Goal: Task Accomplishment & Management: Manage account settings

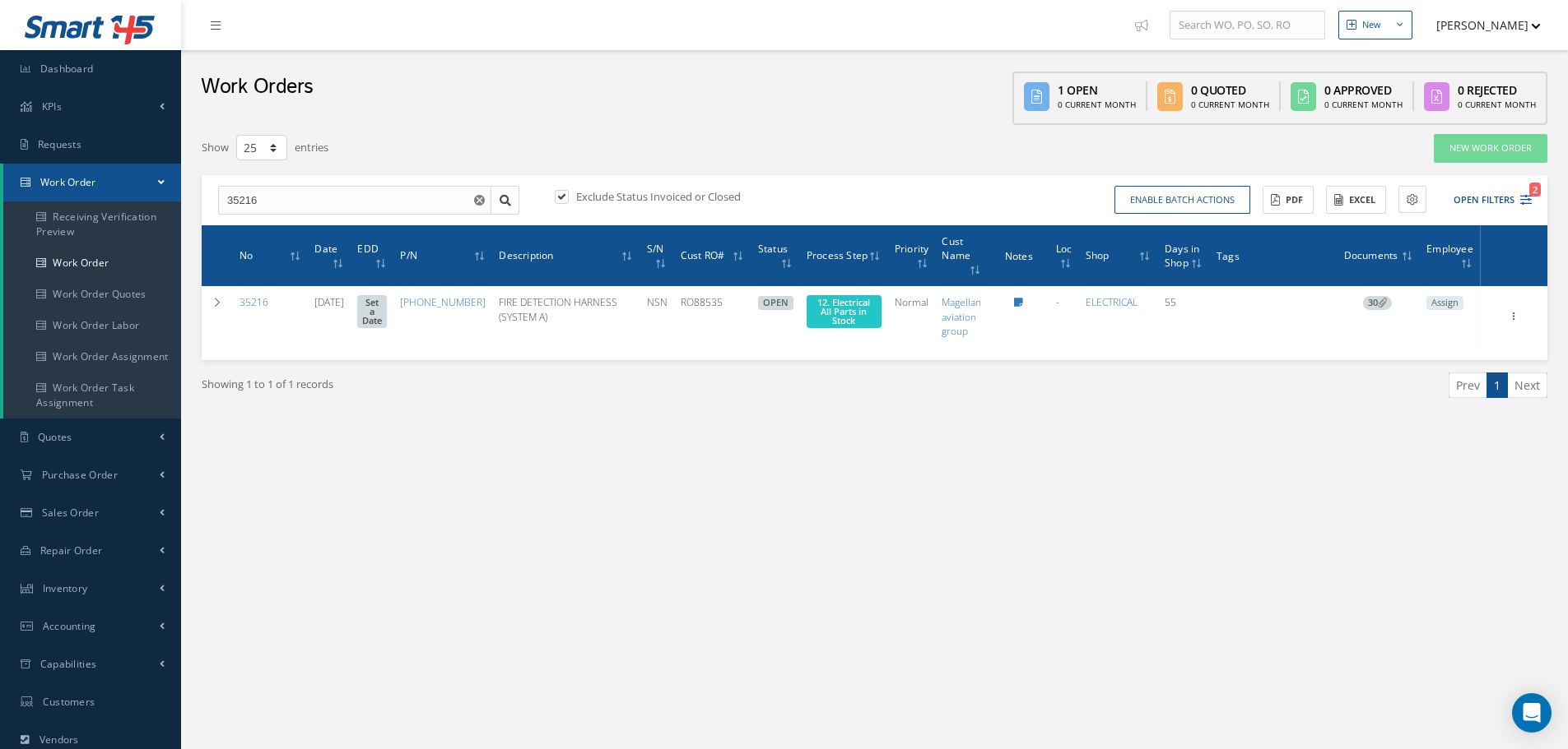
select select "25"
click at [973, 127] on div "Show 10 25 50 100 entries New Work Order 35216 35269 35268 35267 35266 35264 35…" at bounding box center [875, 299] width 1362 height 348
click at [882, 102] on div "Work Orders 1 Open 0 Current Month 0 Quoted 0 Current Month 0 Approved 0 Curren…" at bounding box center [875, 87] width 1387 height 75
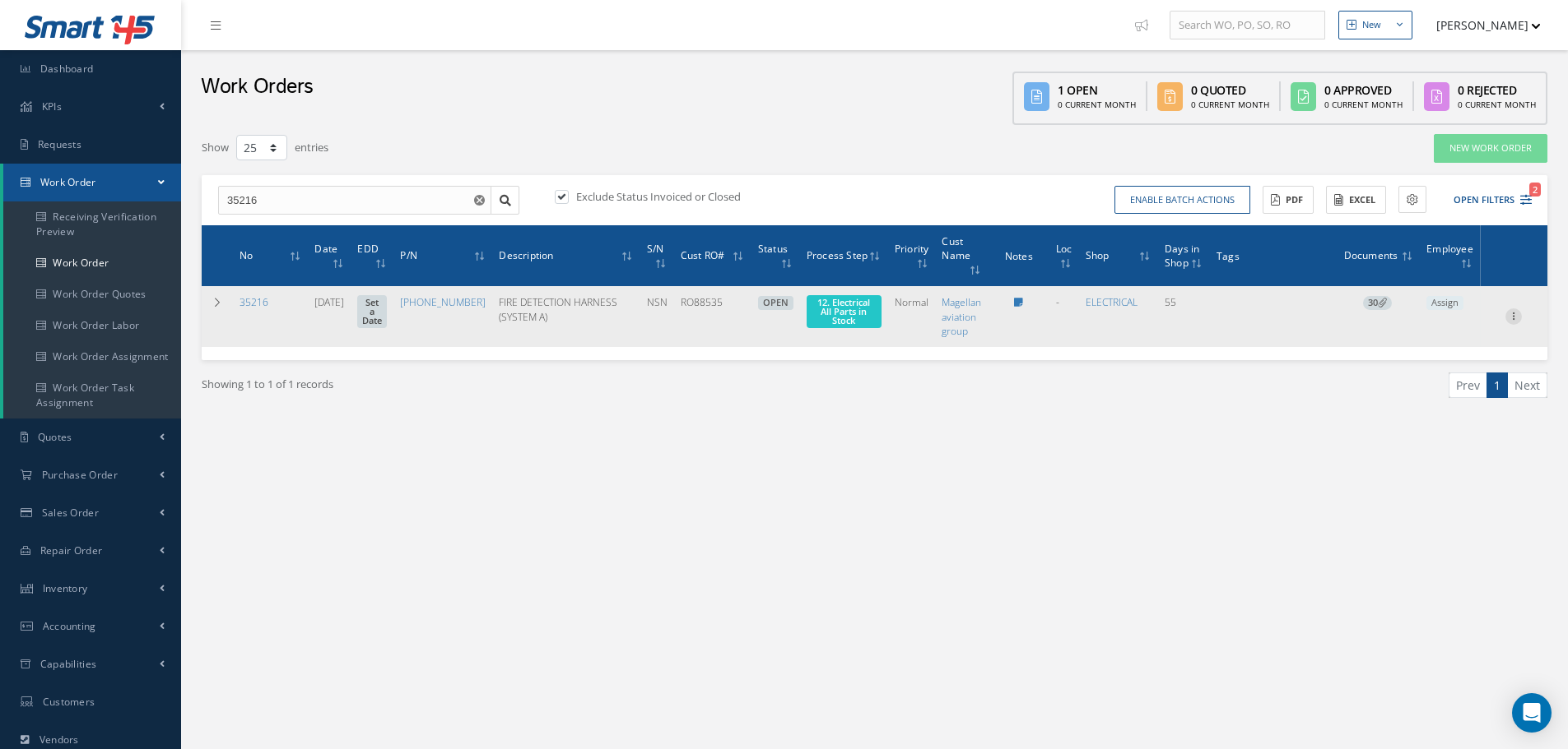
click at [1512, 320] on icon at bounding box center [1513, 315] width 16 height 13
click at [1452, 413] on link "Documents" at bounding box center [1437, 411] width 130 height 22
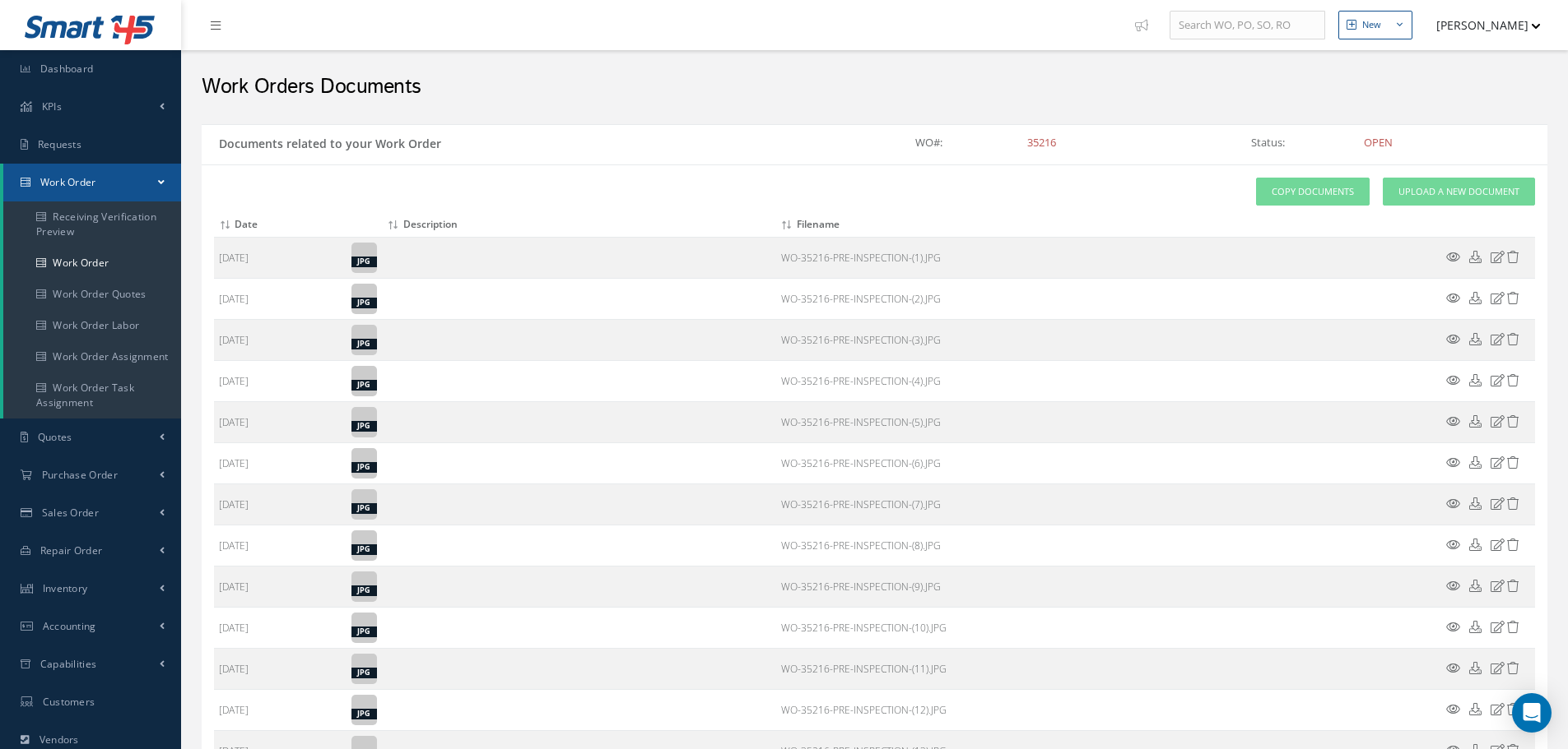
click at [1529, 78] on h2 "Work Orders Documents" at bounding box center [875, 87] width 1346 height 25
select select "25"
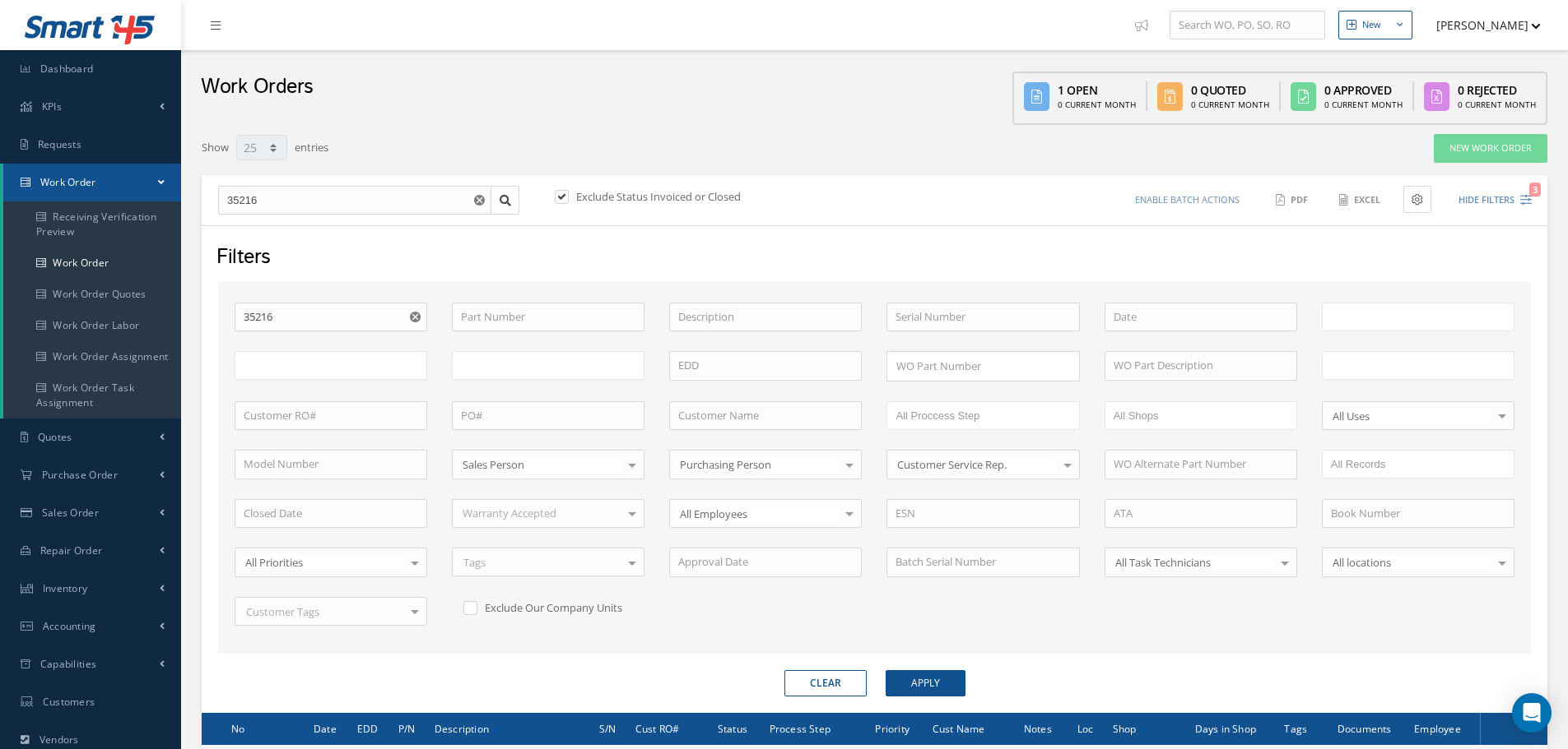
type input "All Work Request"
type input "All Work Performed"
type input "All Status"
type input "WO Part Status"
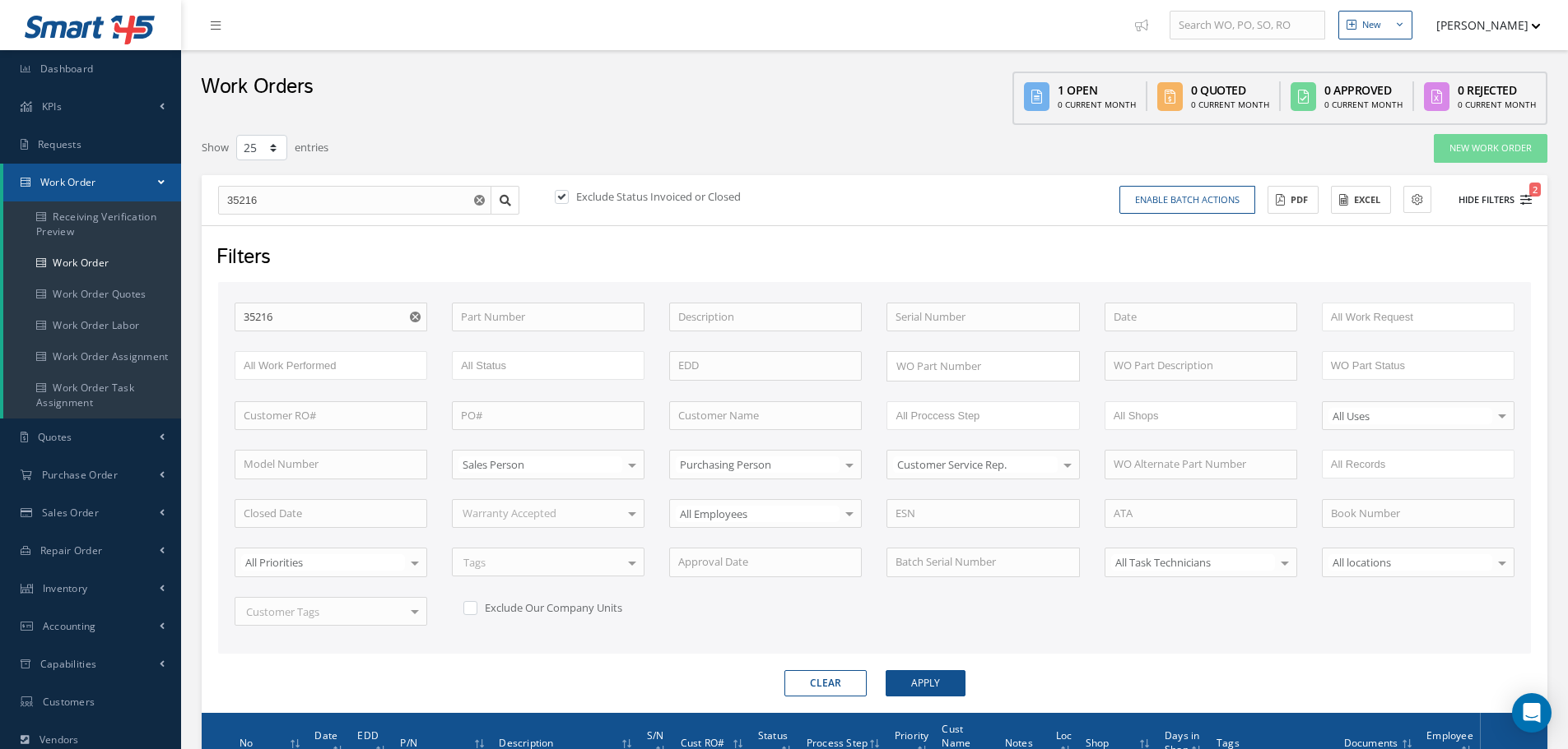
click at [1474, 194] on button "Hide Filters 2" at bounding box center [1487, 200] width 88 height 27
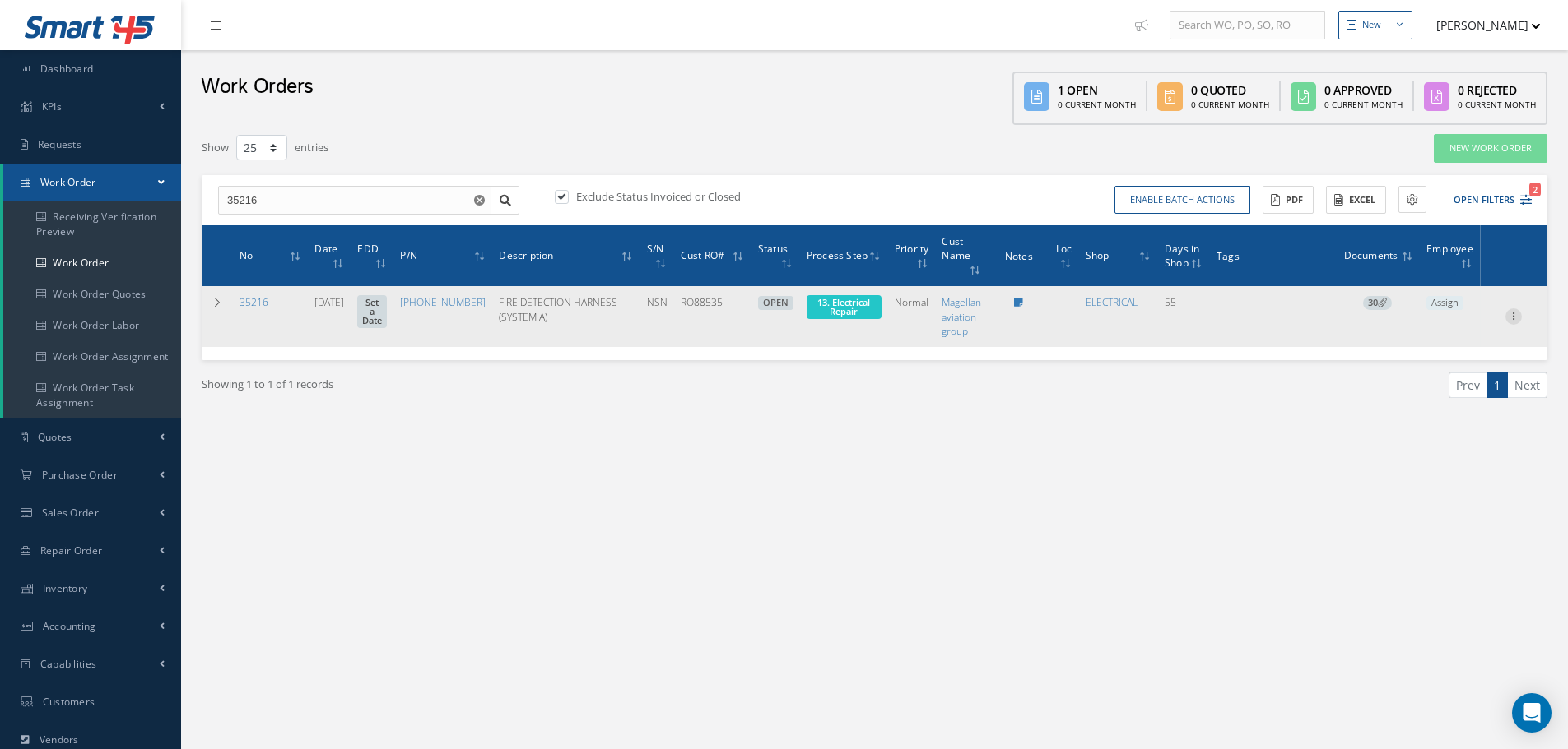
click at [1512, 317] on icon at bounding box center [1513, 315] width 16 height 13
click at [1432, 370] on link "Part Issue" at bounding box center [1437, 370] width 130 height 22
click at [1516, 320] on icon at bounding box center [1513, 315] width 16 height 13
click at [1443, 345] on link "Edit" at bounding box center [1437, 349] width 130 height 22
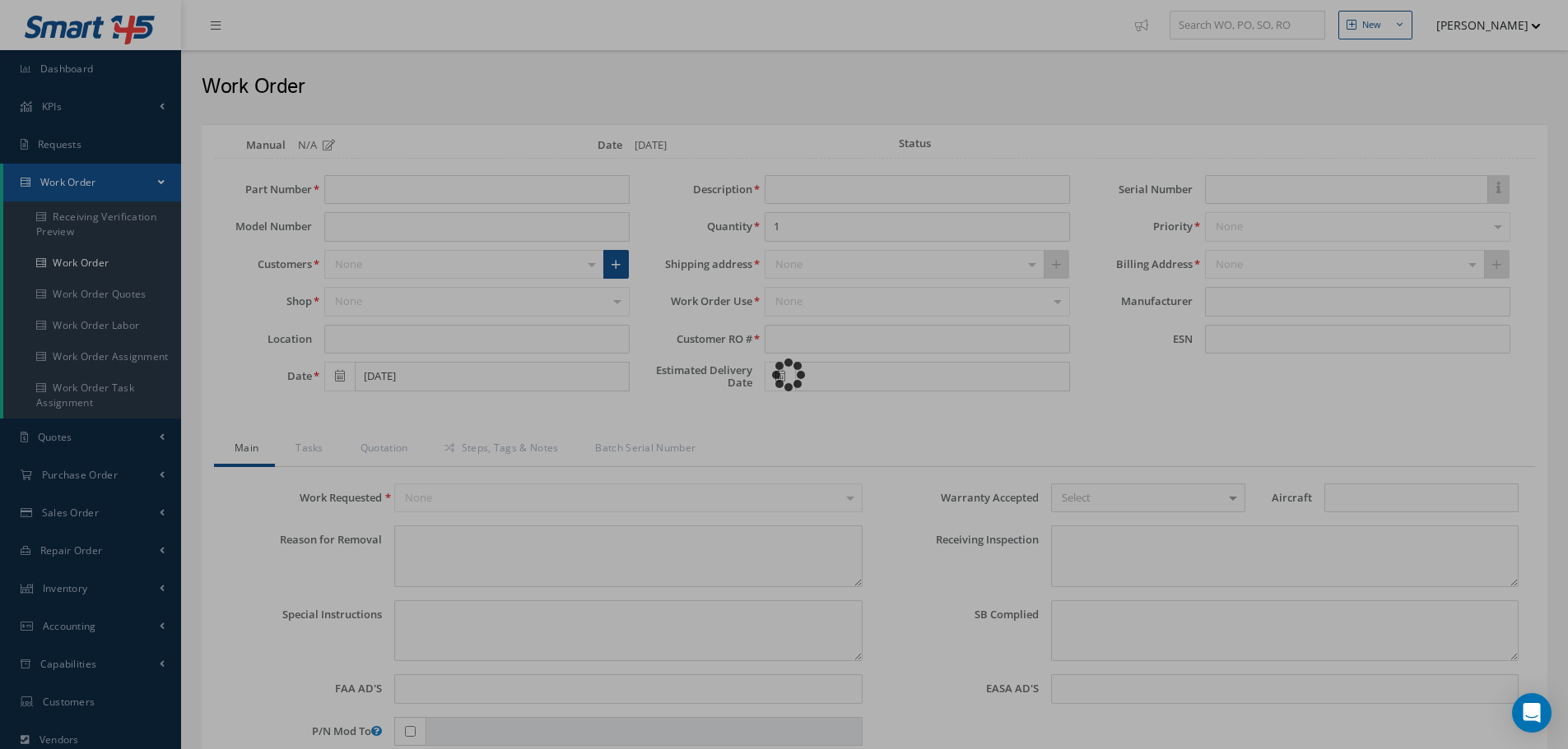
type input "745-5967-517"
type input "07/30/2025"
type input "FIRE DETECTION HARNESS (SYSTEM A)"
type input "RO88535"
type input "NSN"
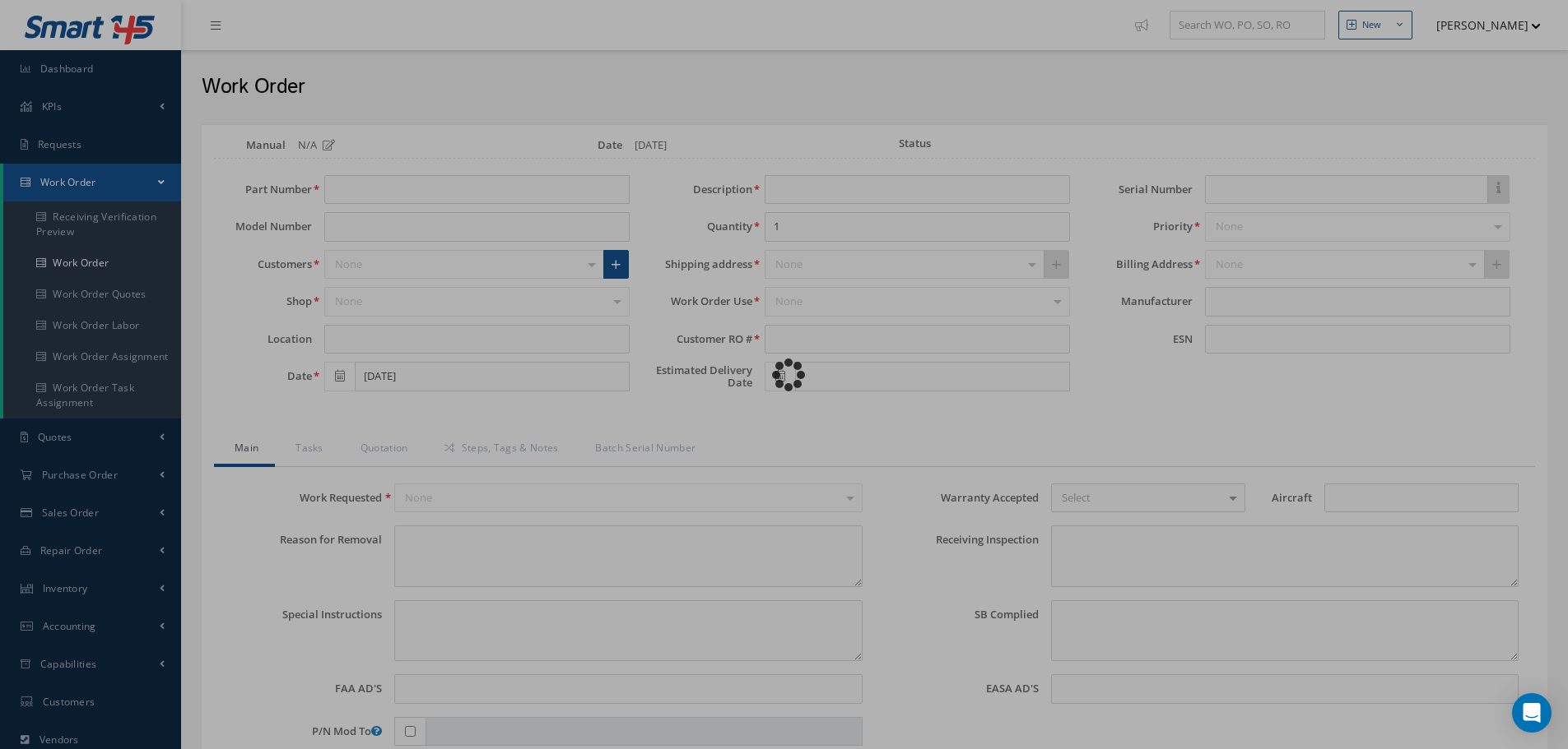
type input "V10567"
type textarea "NONE"
type textarea "PLEASE SEE R.O. FOR DETAILS/ INSPECT AND CLEAN TO RELEASE IN OVERHAUL"
type textarea "NO VISUAL DAMAGE"
type textarea "None performed"
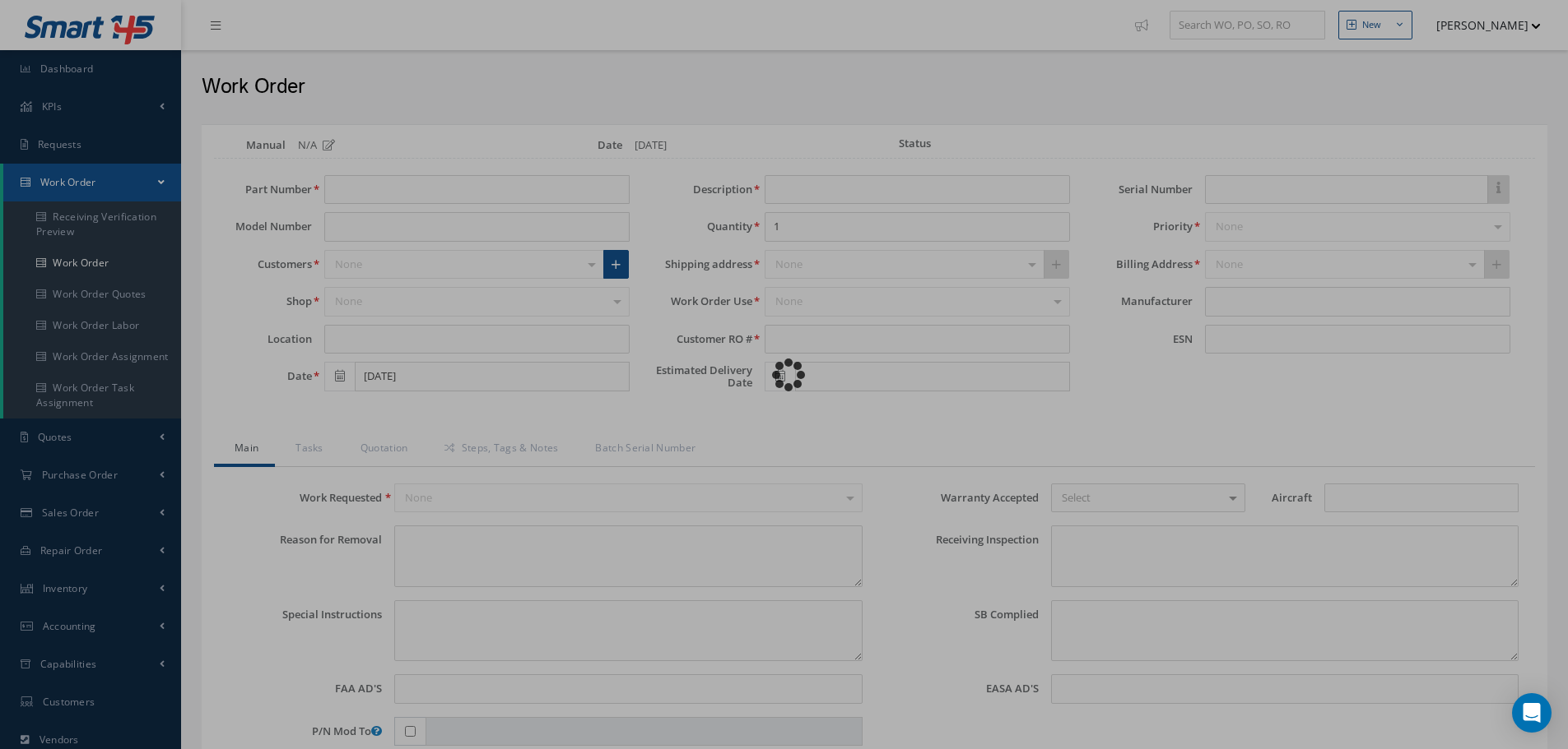
type textarea "Article was xxxxx in reference with the following Technical Standard : IAE CMM …"
type textarea "Article has been approved to return to service."
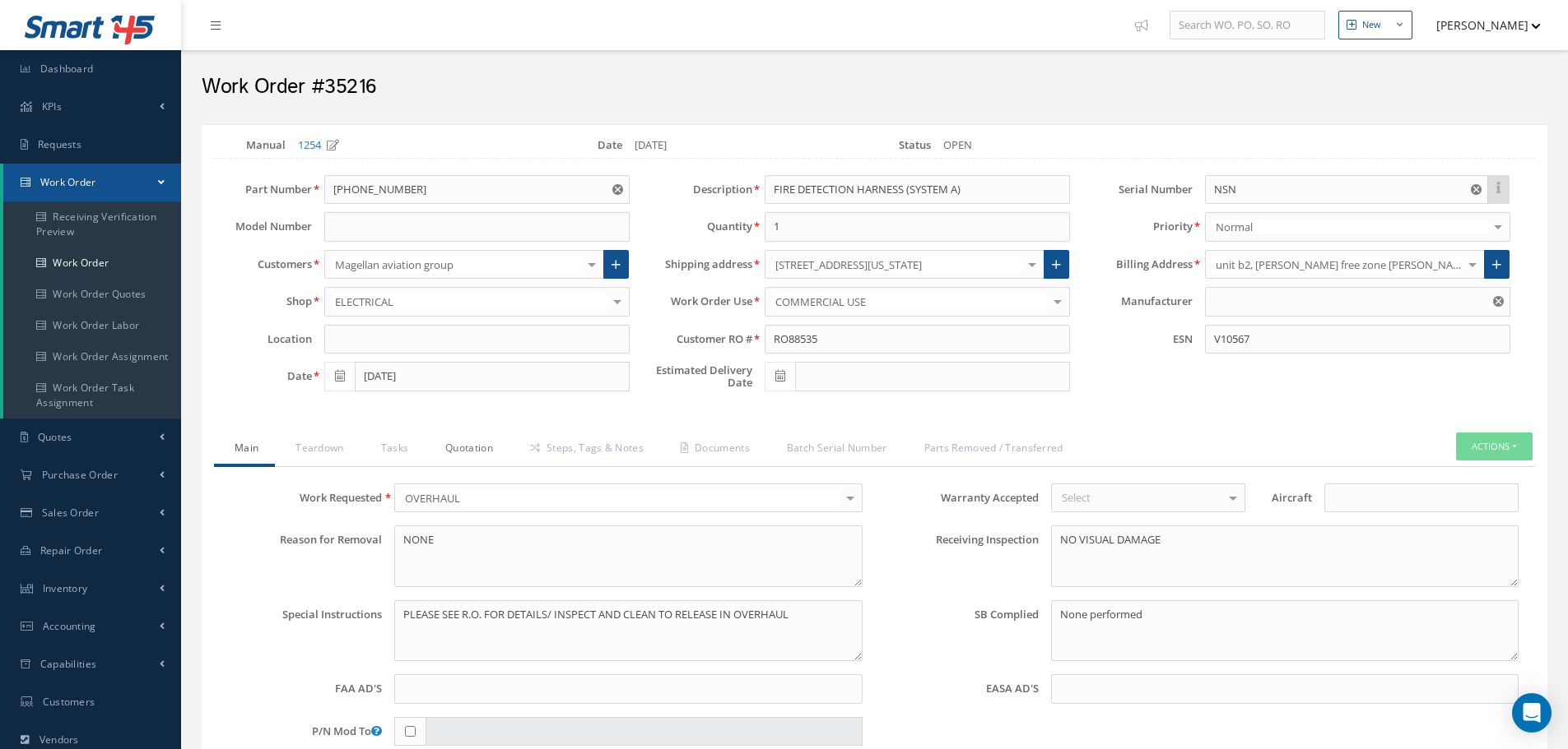
type input "IAE"
click at [558, 446] on link "Steps, Tags & Notes" at bounding box center [584, 449] width 151 height 34
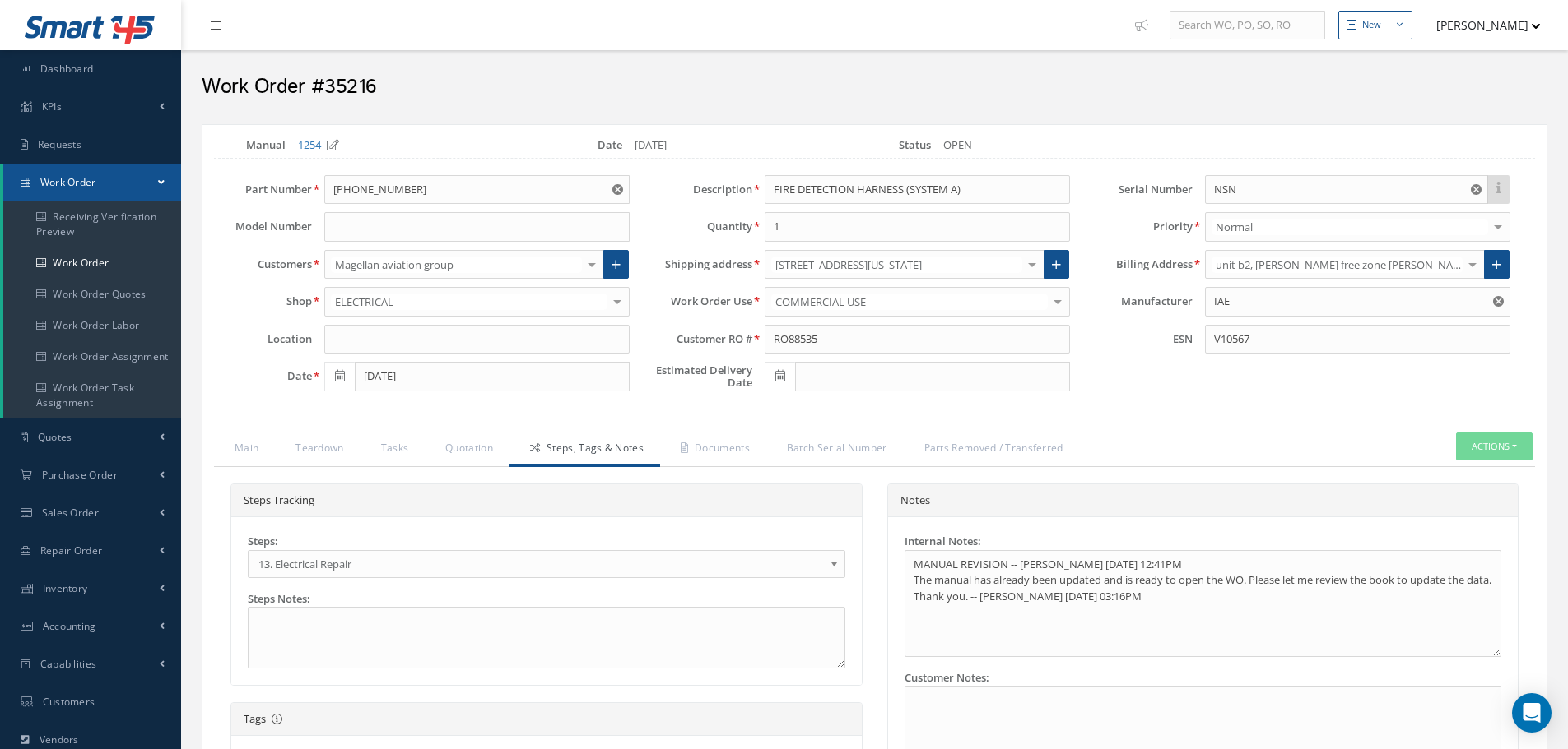
select select "25"
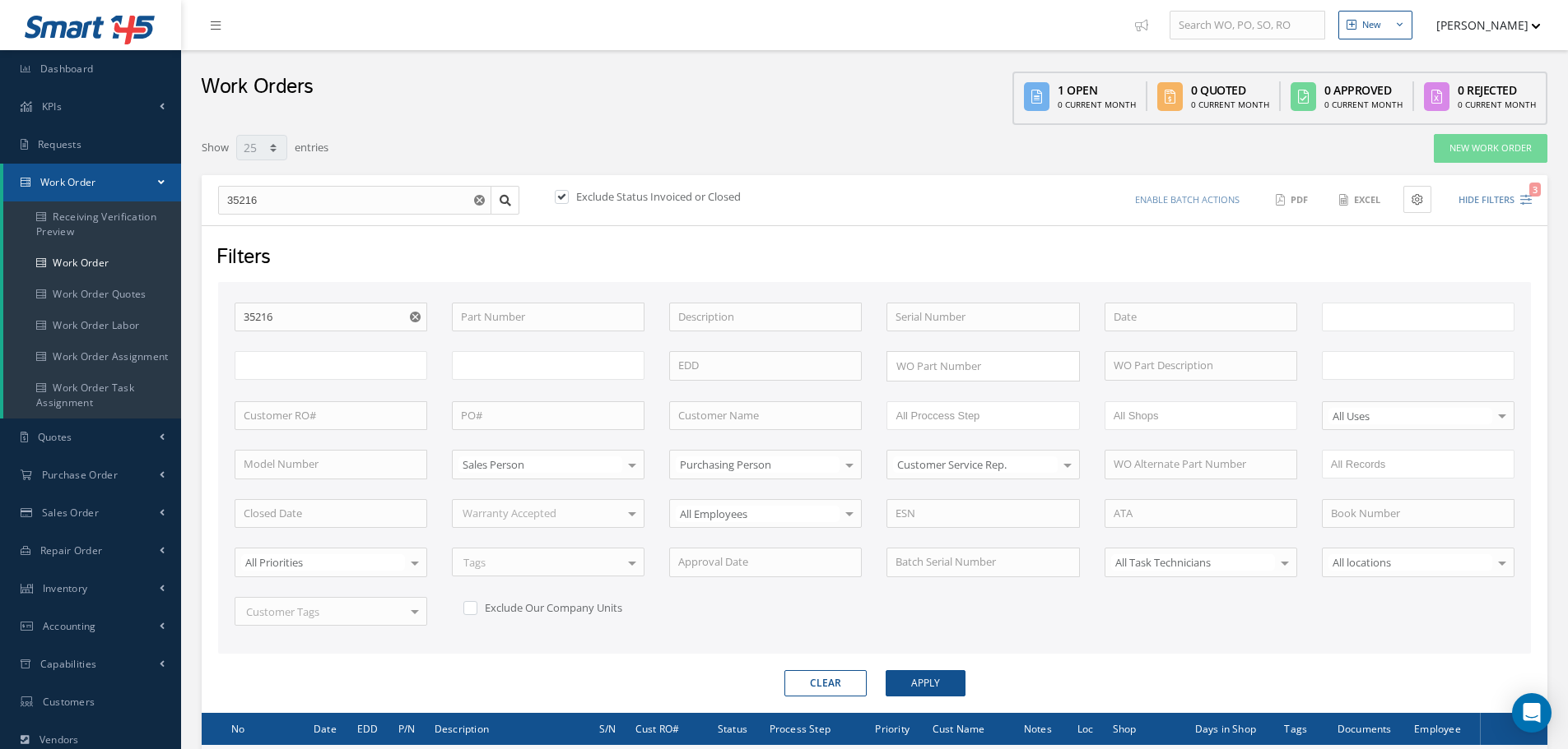
type input "All Work Request"
type input "All Work Performed"
type input "All Status"
type input "WO Part Status"
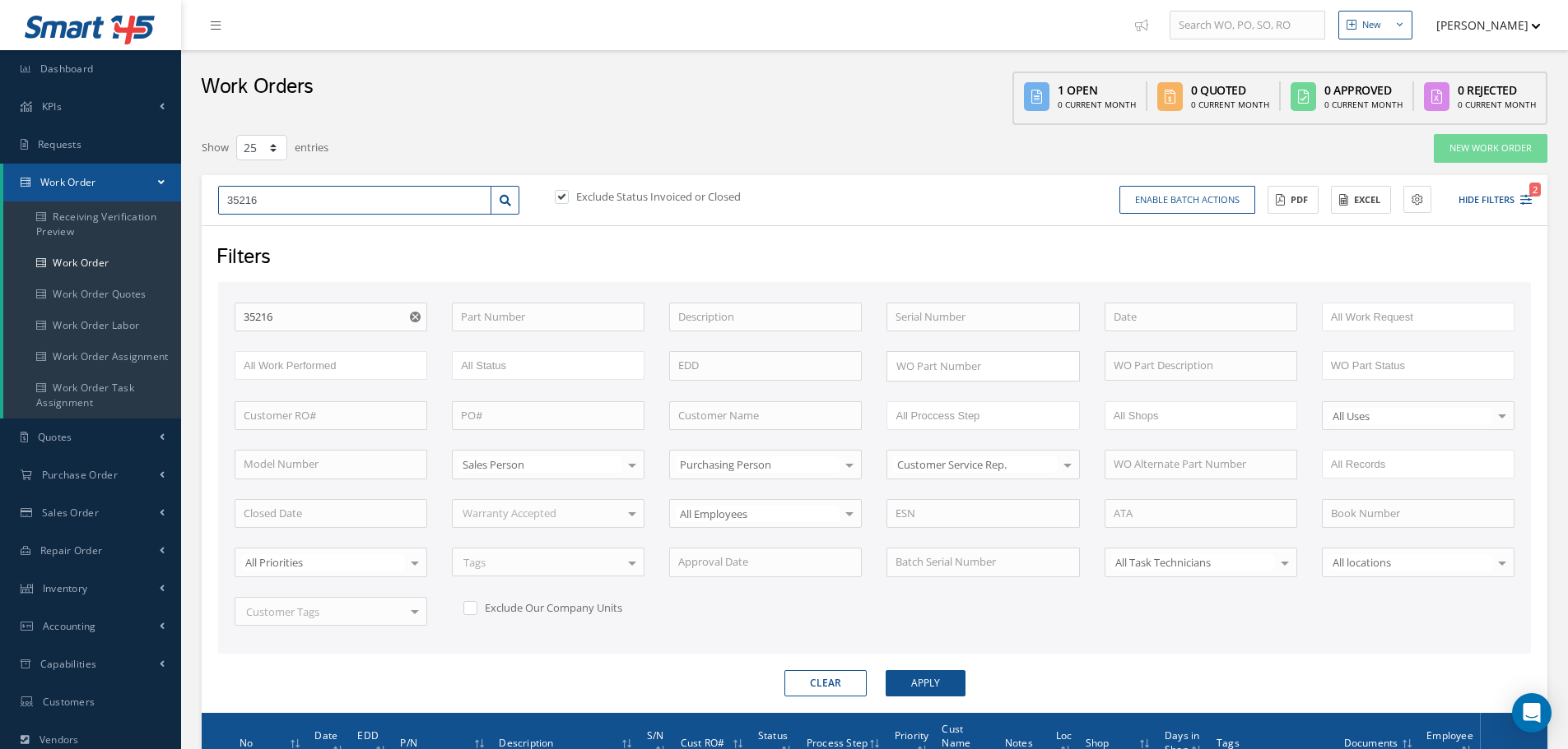
click at [274, 202] on input "35216" at bounding box center [355, 200] width 273 height 29
type input "3521"
type input "352"
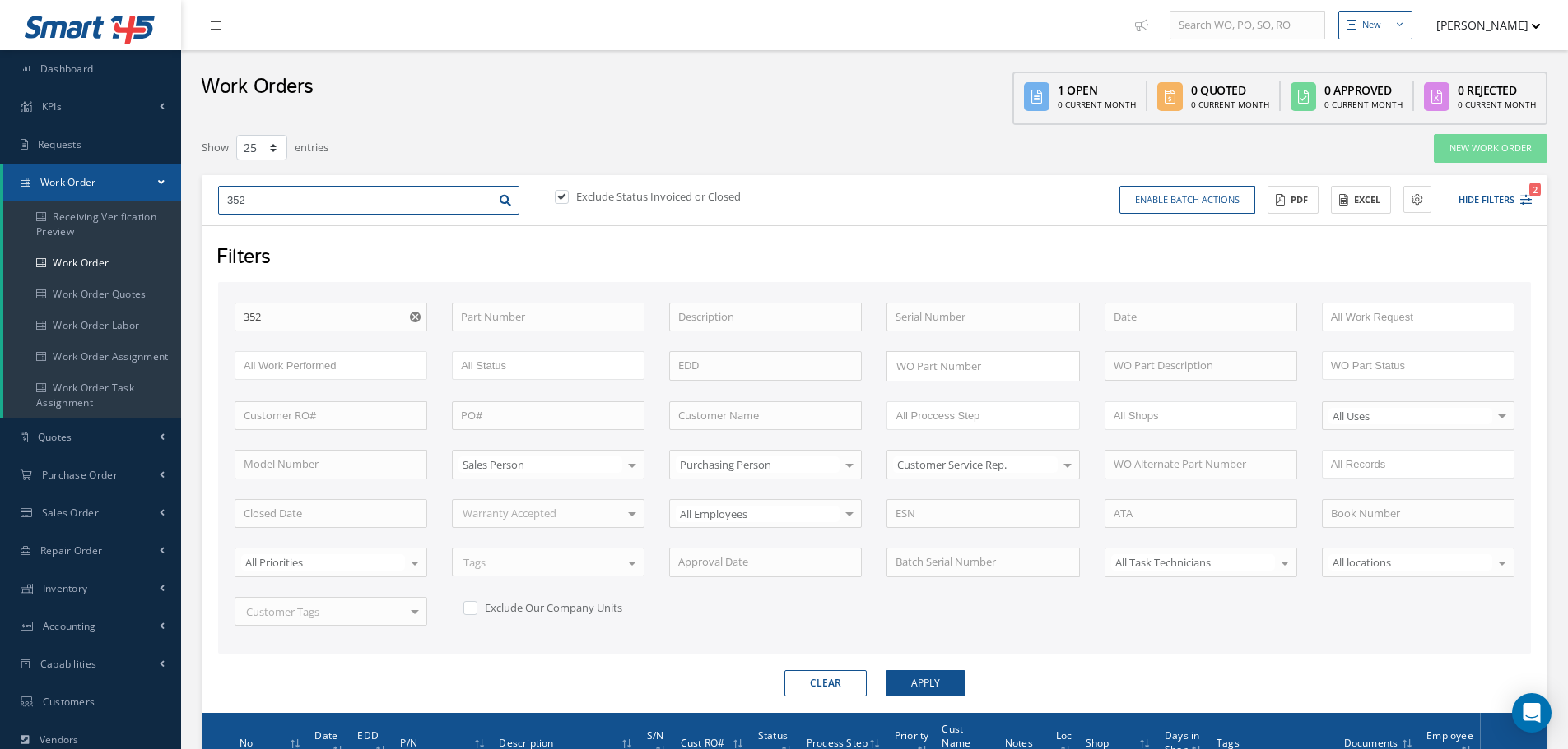
type input "35"
type input "3"
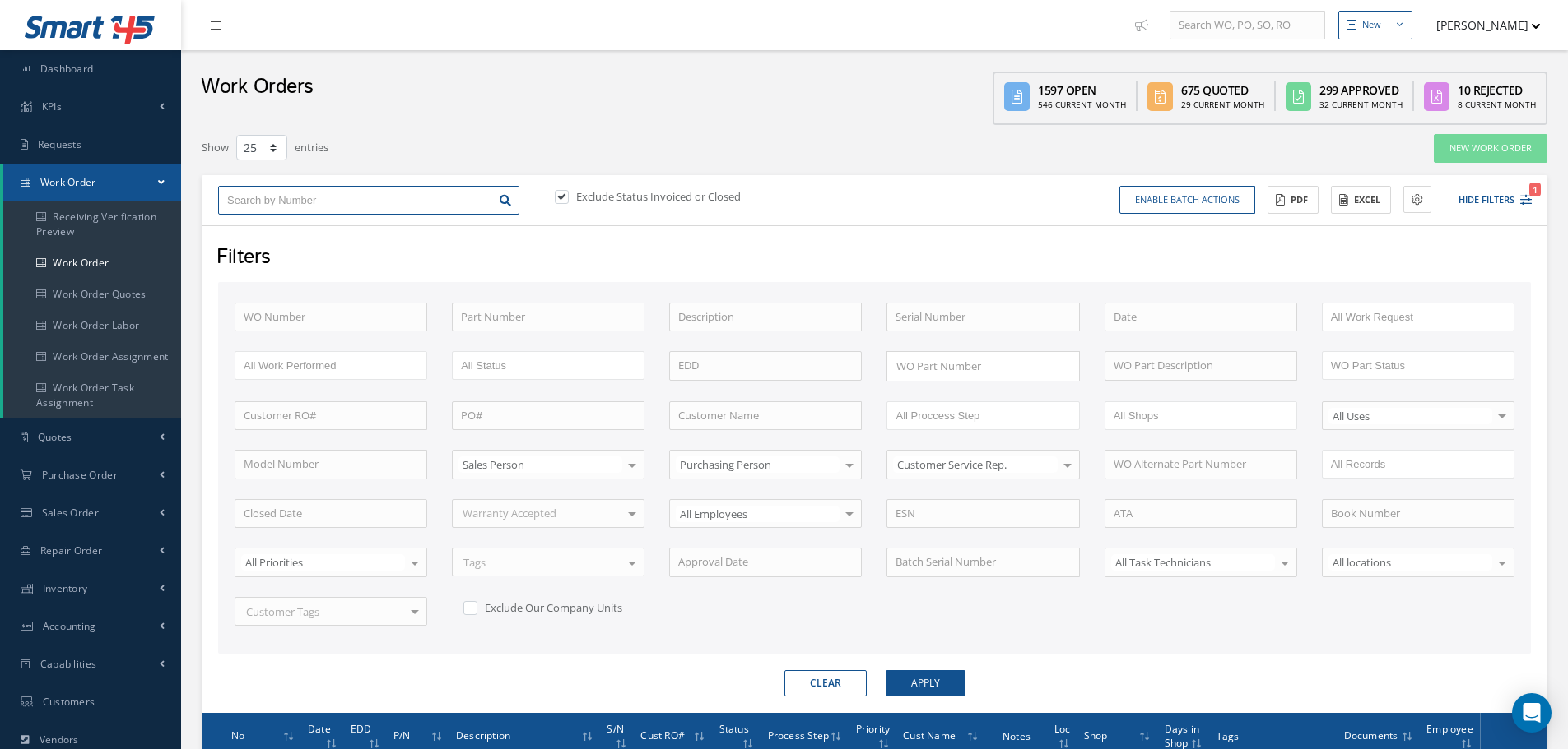
type input "3"
type input "34"
type input "349"
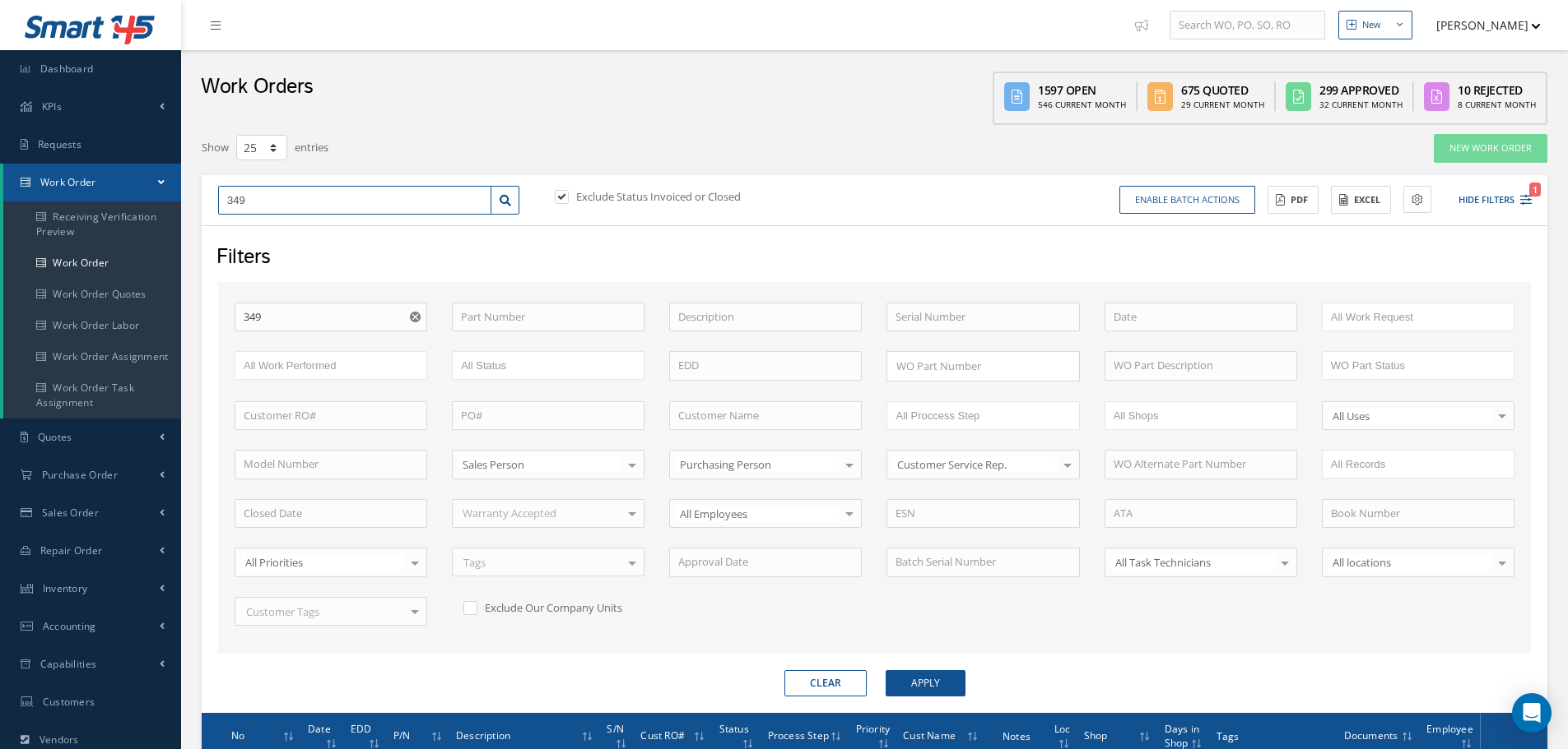
type input "3498"
type input "34986"
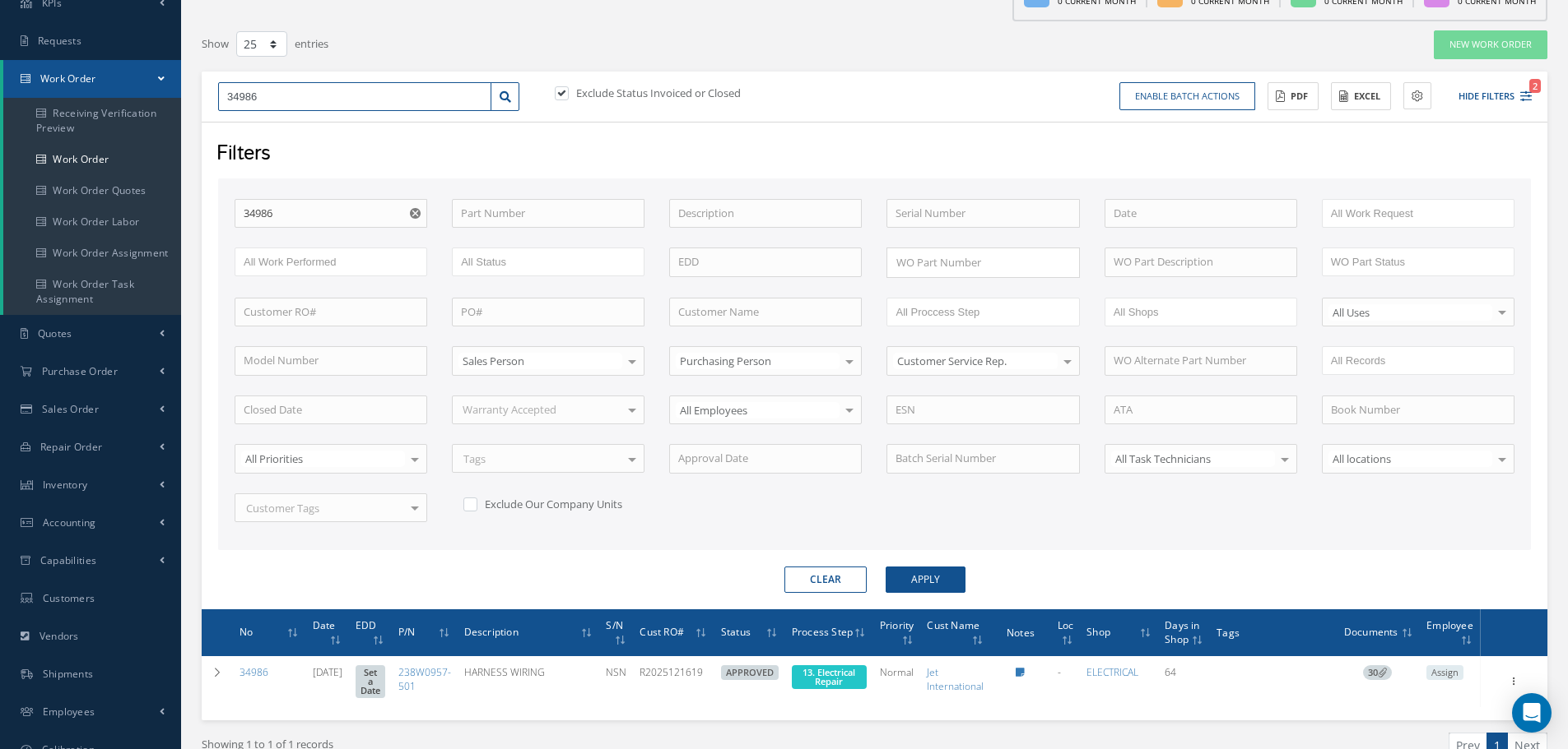
scroll to position [199, 0]
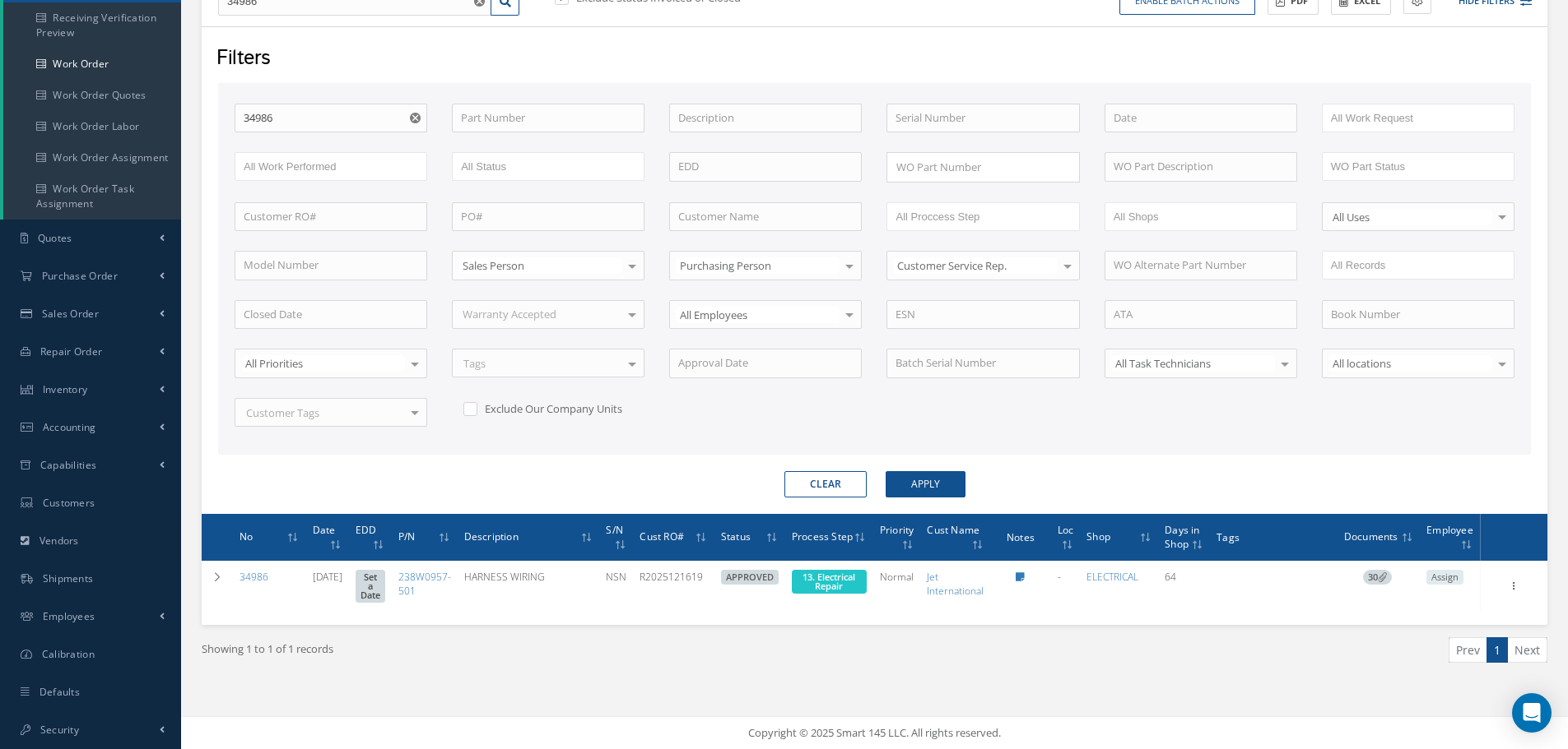
click at [414, 118] on use "Reset" at bounding box center [415, 118] width 10 height 10
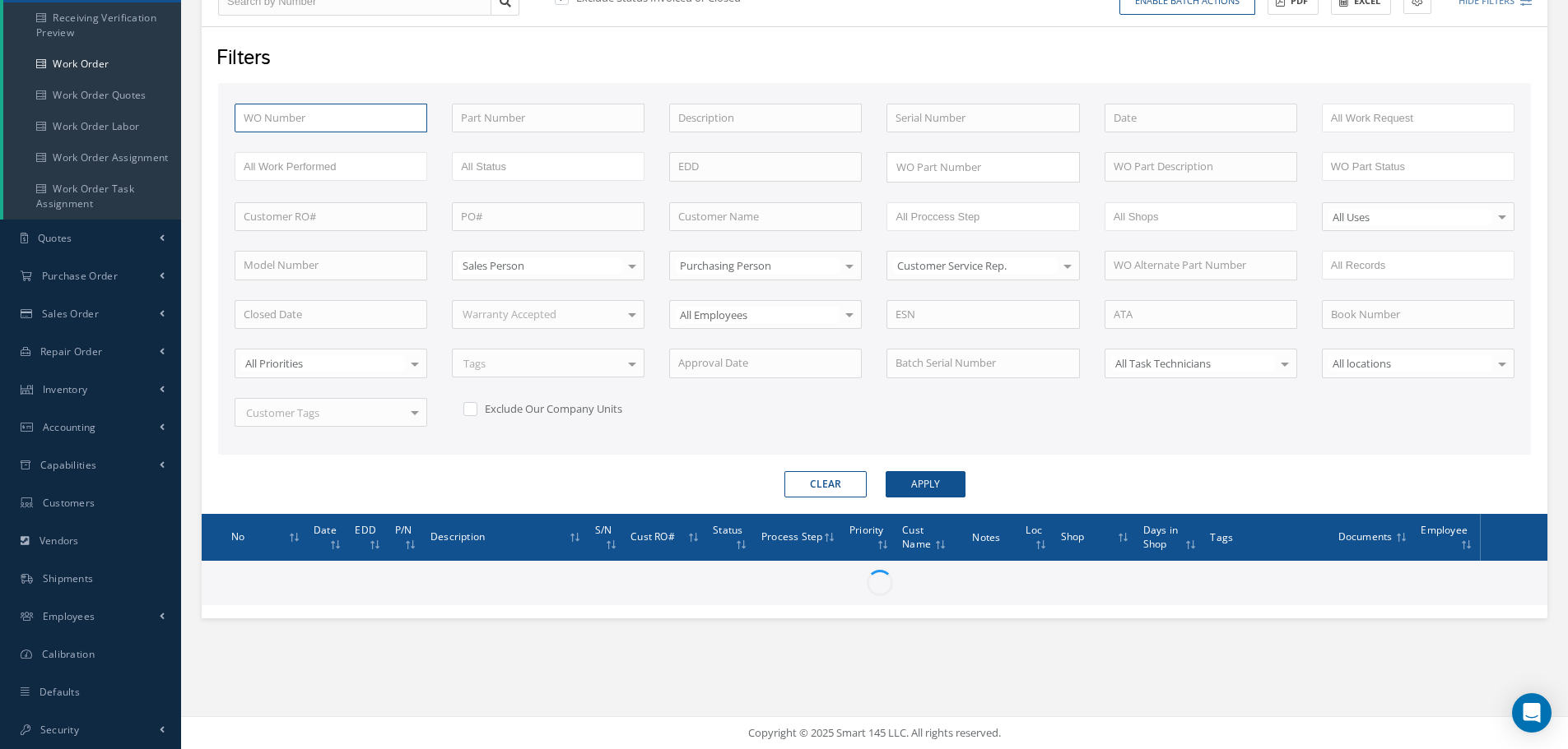
click at [296, 116] on input "text" at bounding box center [330, 118] width 193 height 29
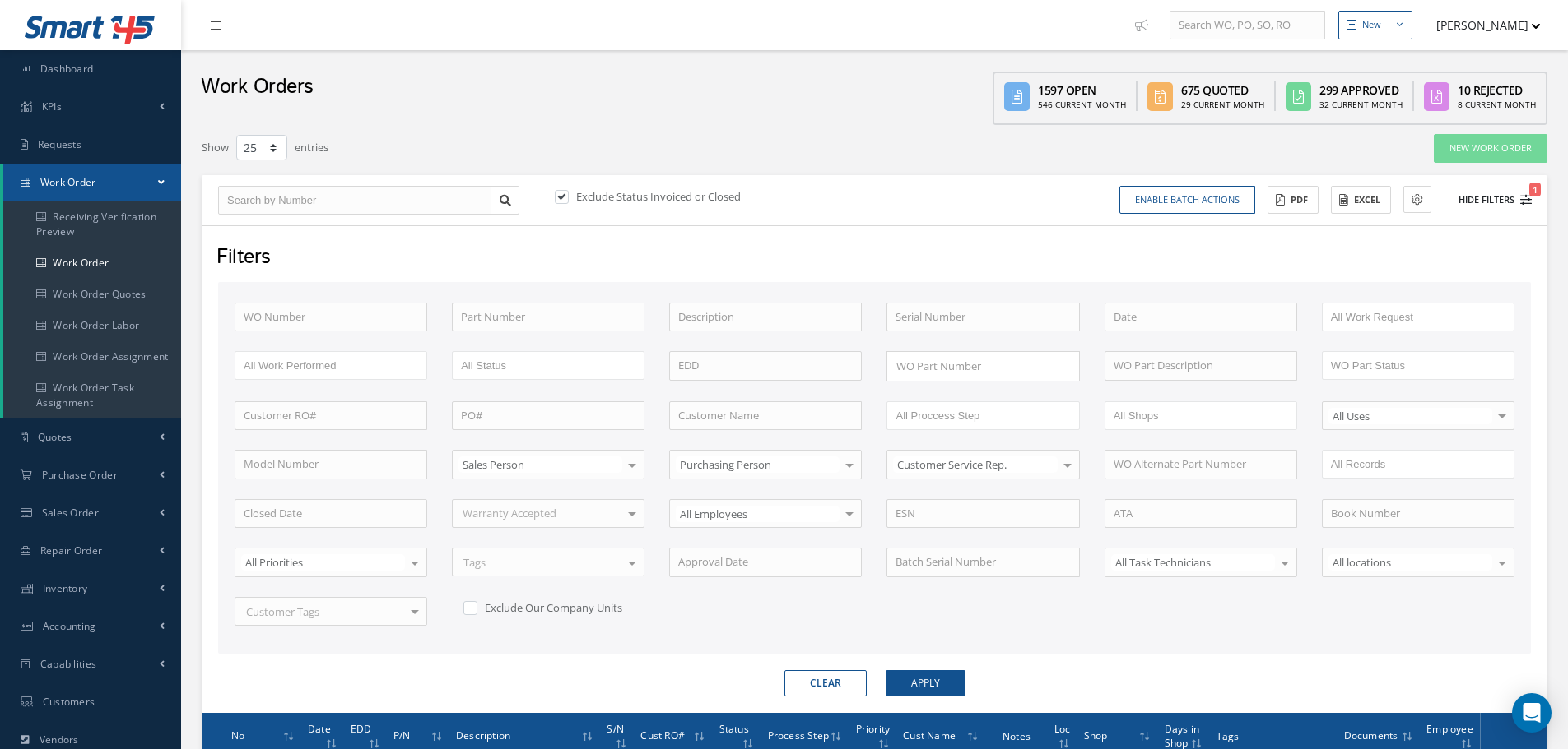
click at [1466, 196] on button "Hide Filters 1" at bounding box center [1487, 200] width 88 height 27
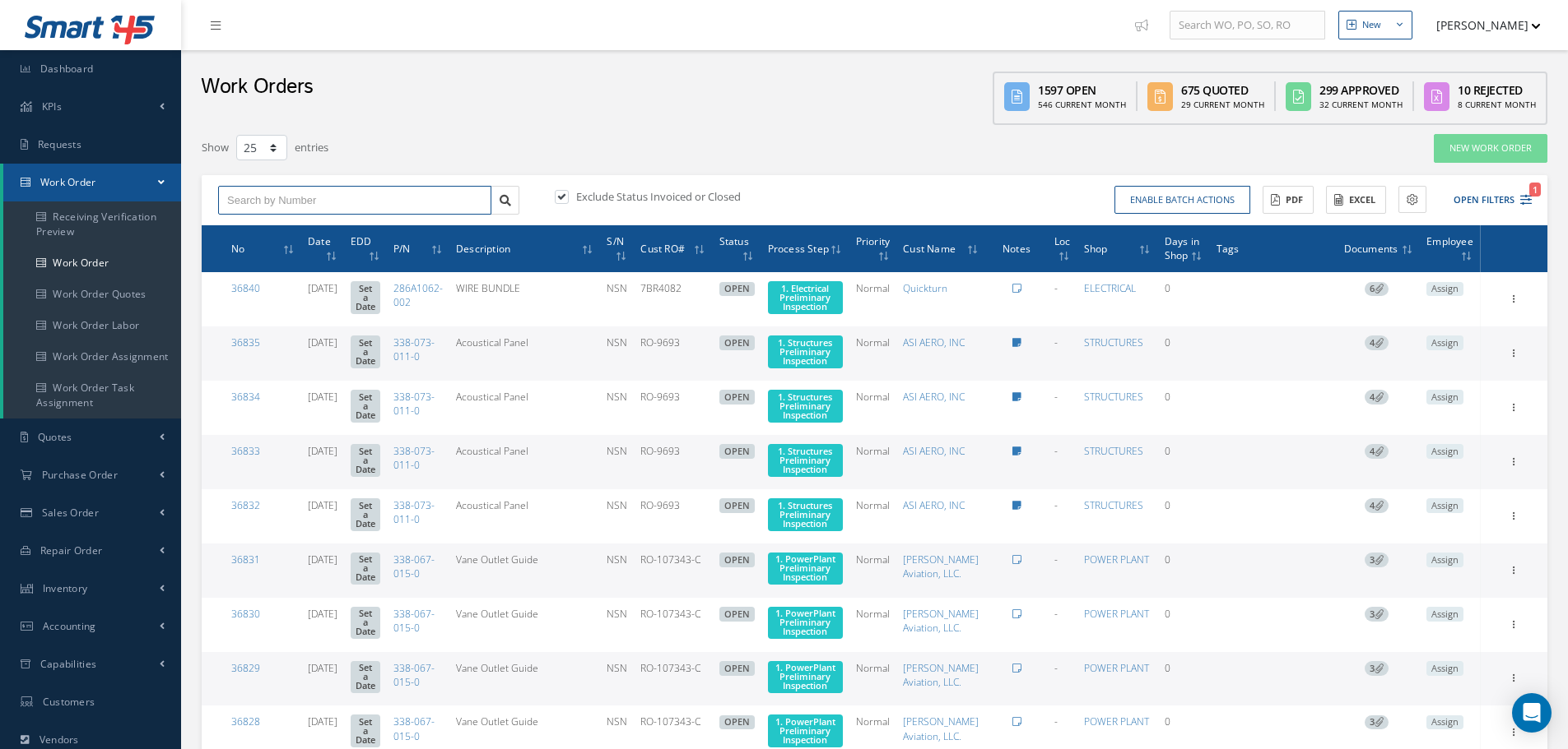
click at [310, 201] on input "text" at bounding box center [355, 200] width 273 height 29
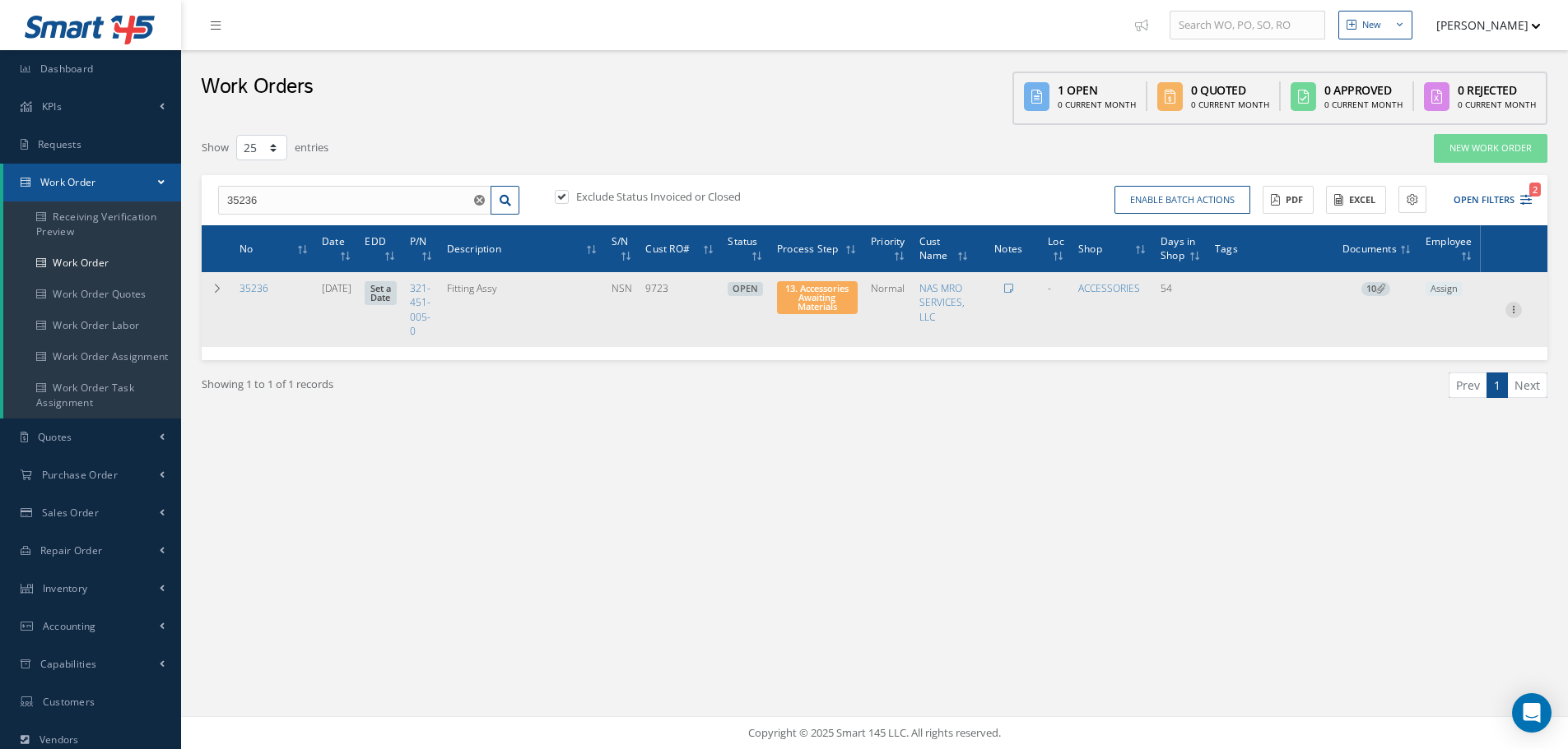
click at [1510, 312] on icon at bounding box center [1513, 308] width 16 height 13
click at [1461, 360] on link "Part Issue" at bounding box center [1437, 362] width 130 height 22
click at [816, 300] on span "13. Accessories Awaiting Materials" at bounding box center [817, 298] width 64 height 30
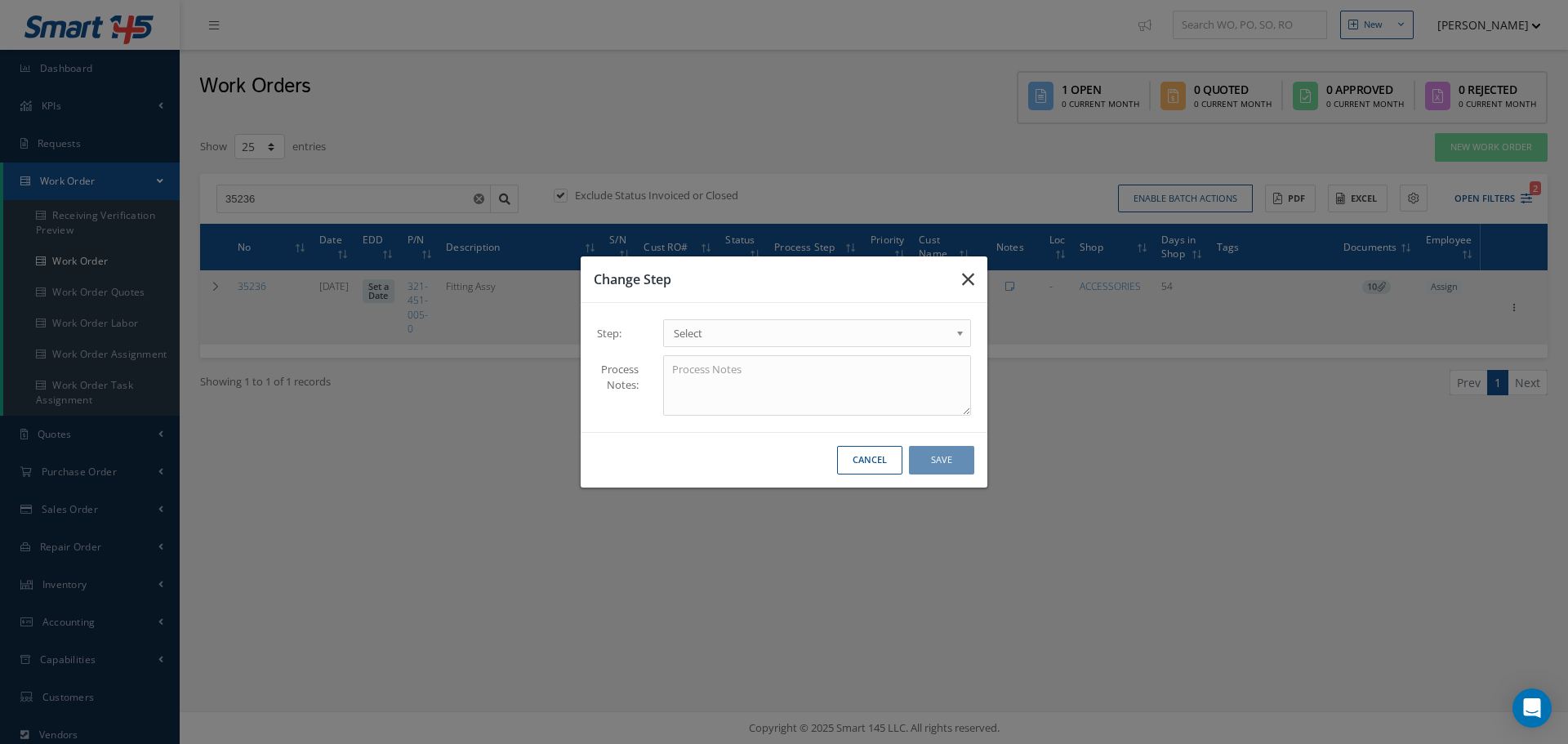
click at [968, 280] on icon "button" at bounding box center [968, 279] width 12 height 20
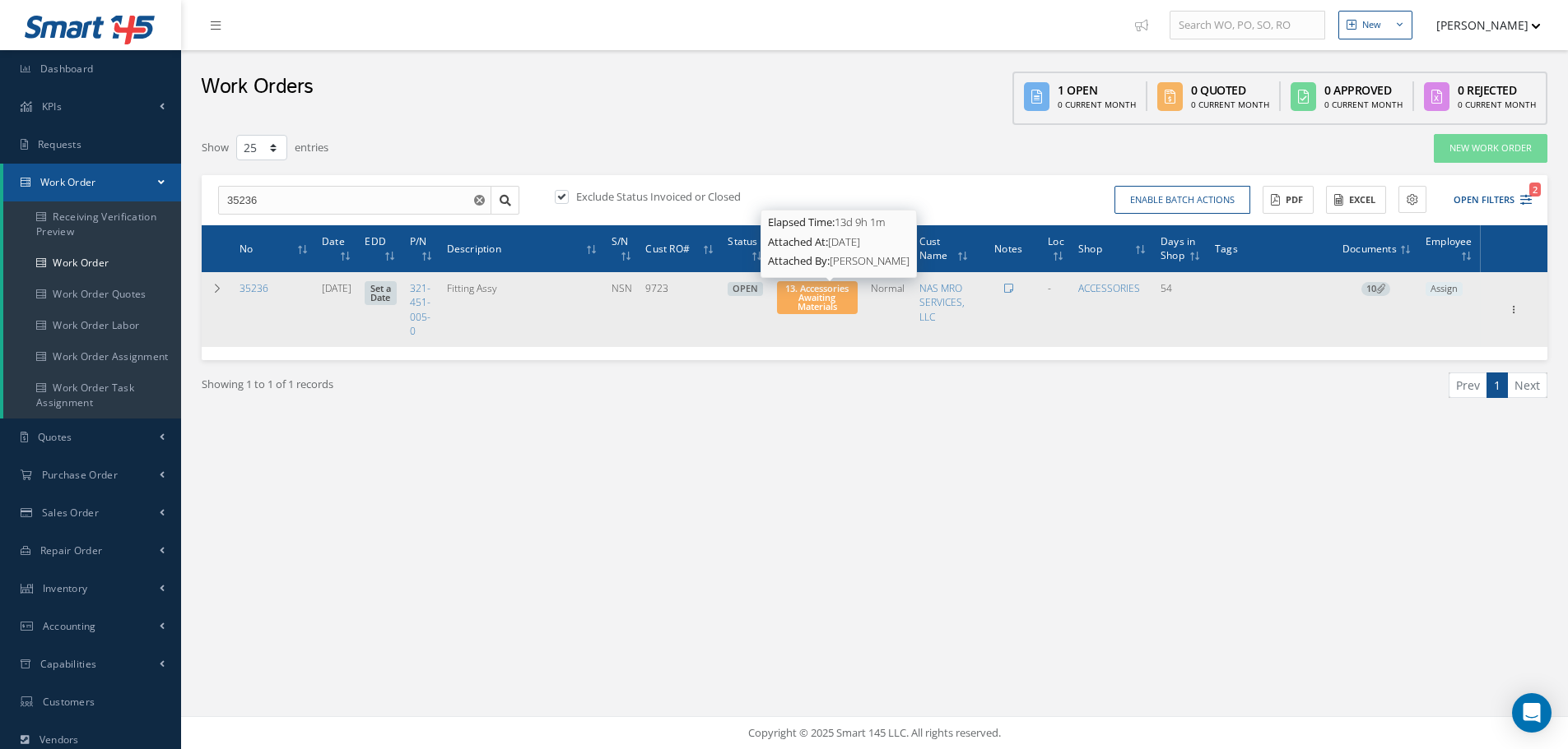
click at [843, 300] on span "13. Accessories Awaiting Materials" at bounding box center [817, 298] width 64 height 30
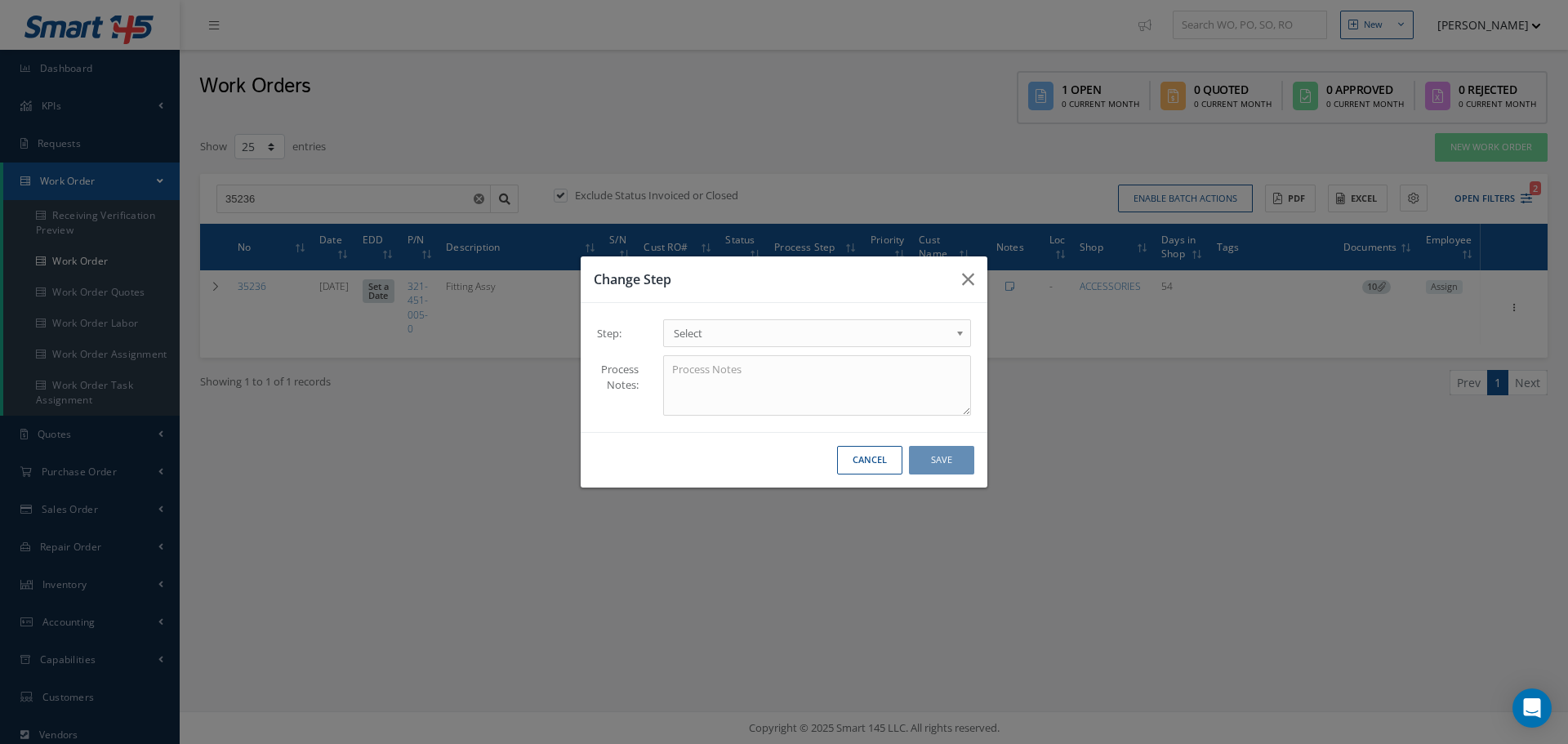
click at [963, 331] on b at bounding box center [963, 337] width 15 height 26
click at [953, 461] on button "Save" at bounding box center [941, 461] width 65 height 28
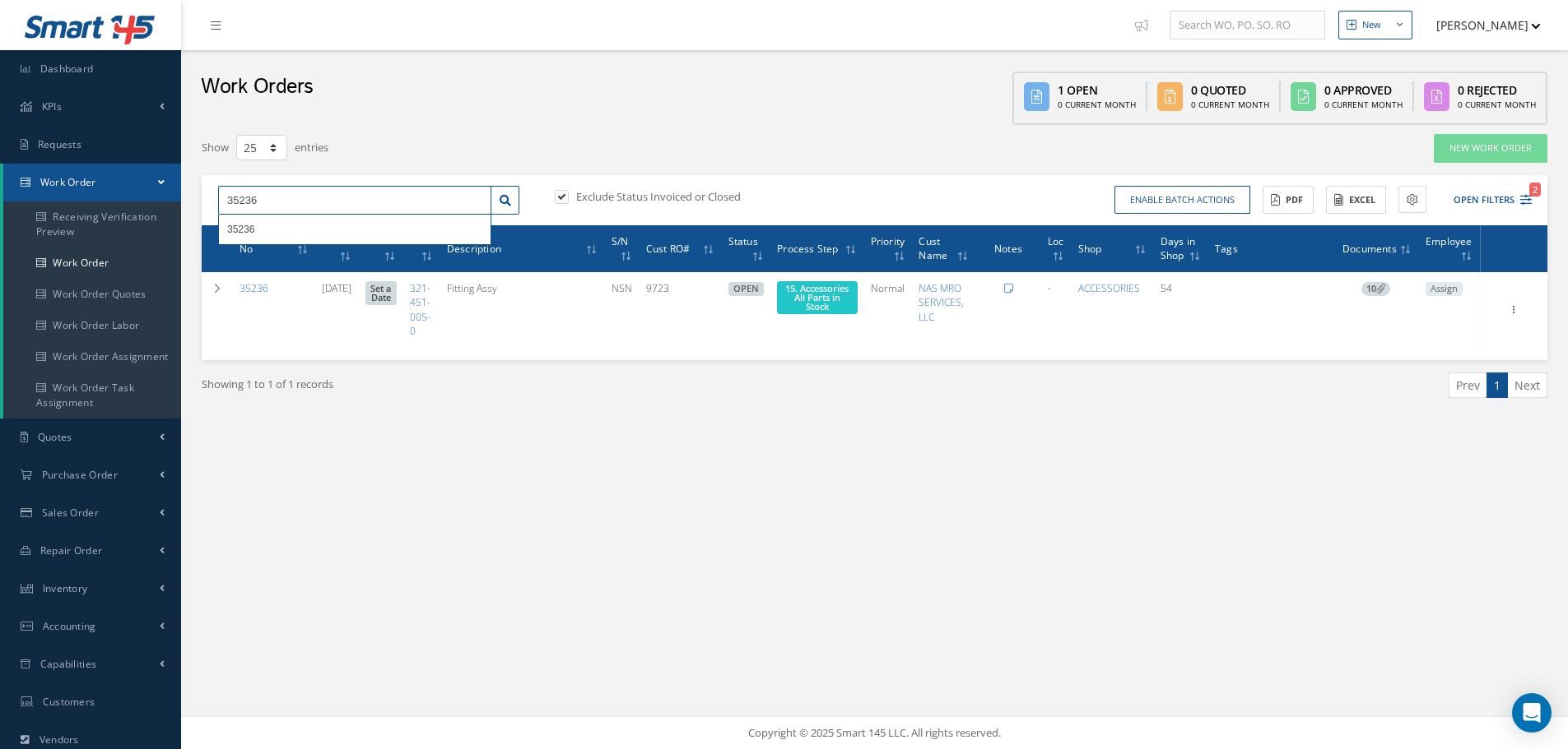
click at [254, 202] on input "35236" at bounding box center [355, 200] width 273 height 29
click at [263, 209] on input "35236" at bounding box center [355, 200] width 273 height 29
click at [271, 198] on input "35236" at bounding box center [355, 200] width 273 height 29
type input "3"
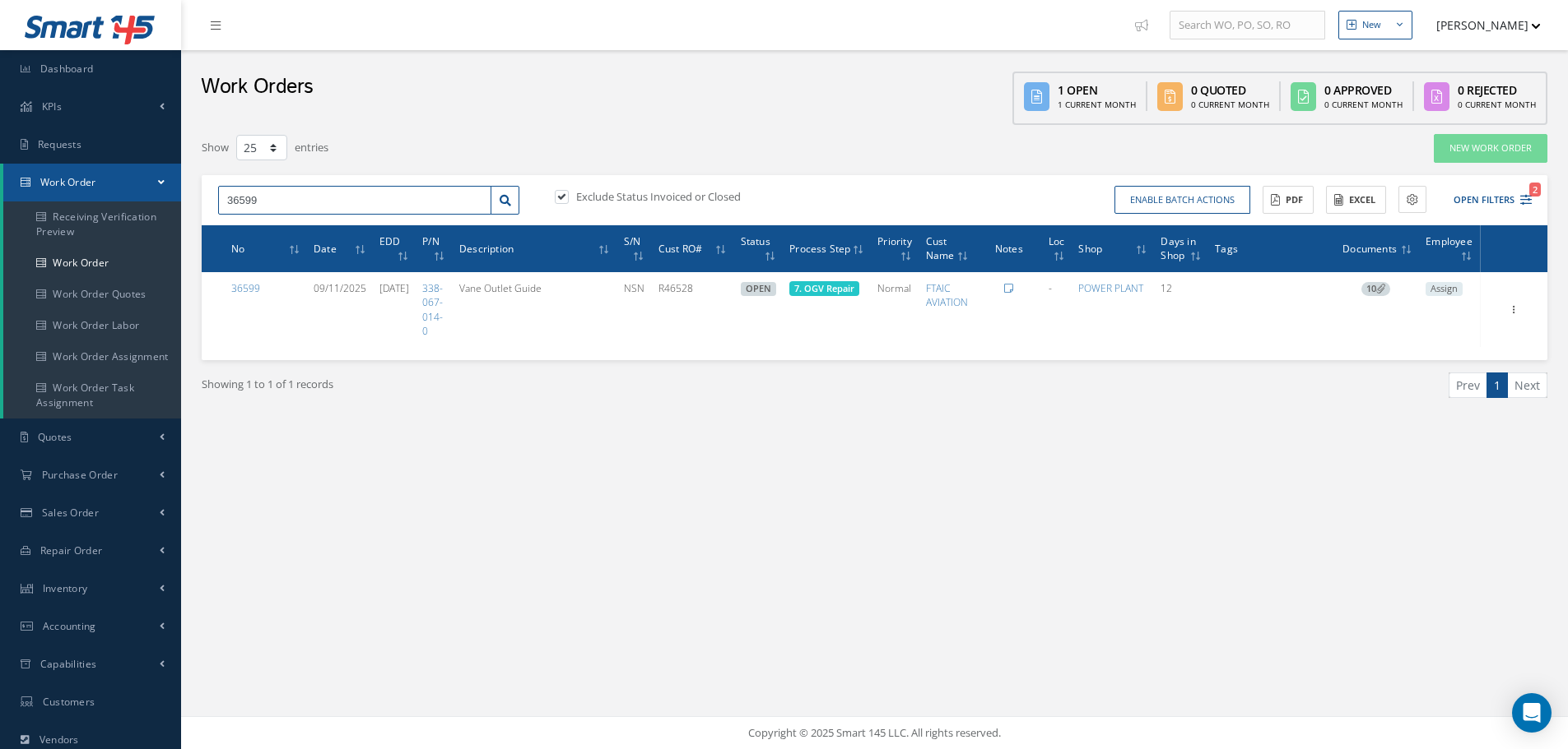
click at [296, 199] on input "36599" at bounding box center [355, 200] width 273 height 29
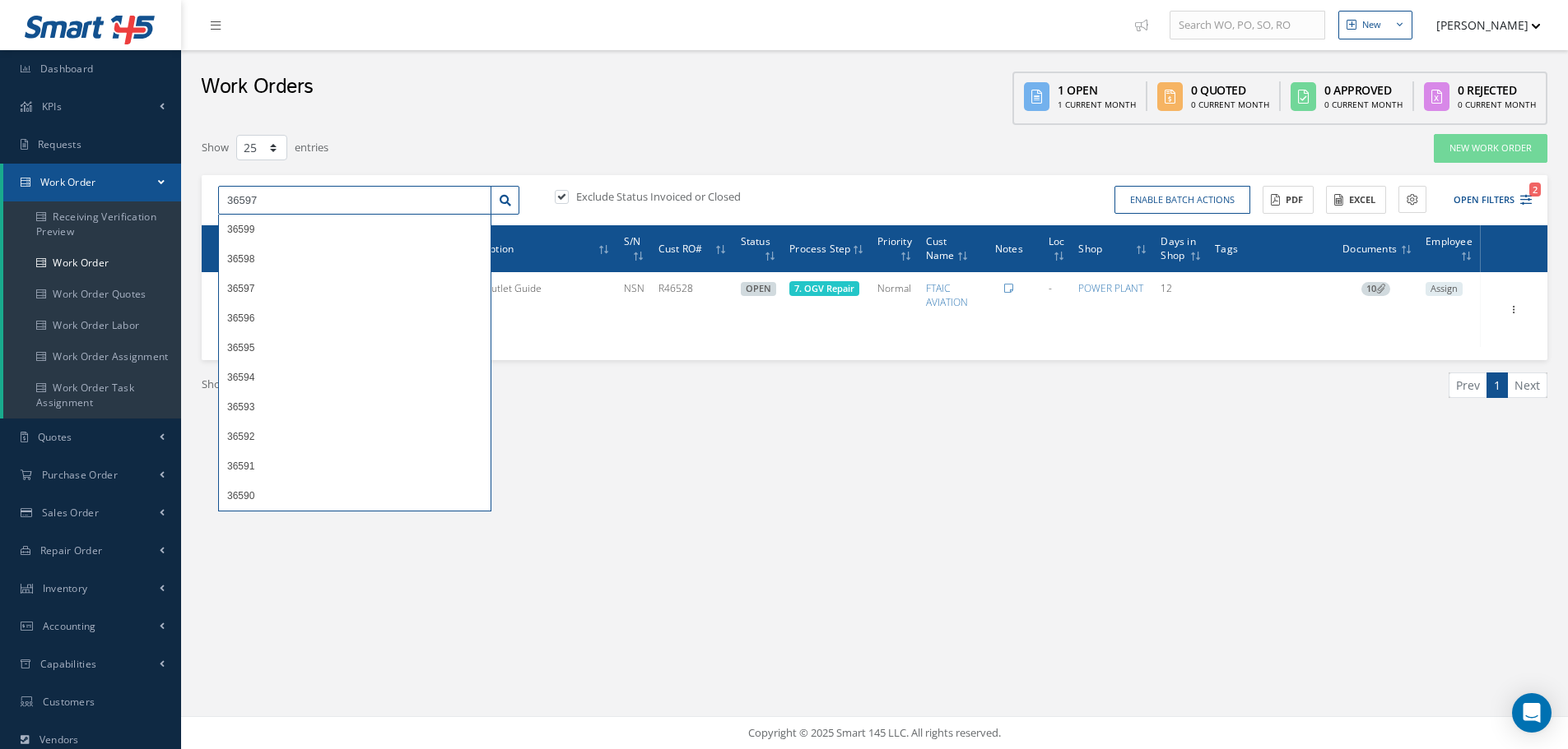
type input "36597"
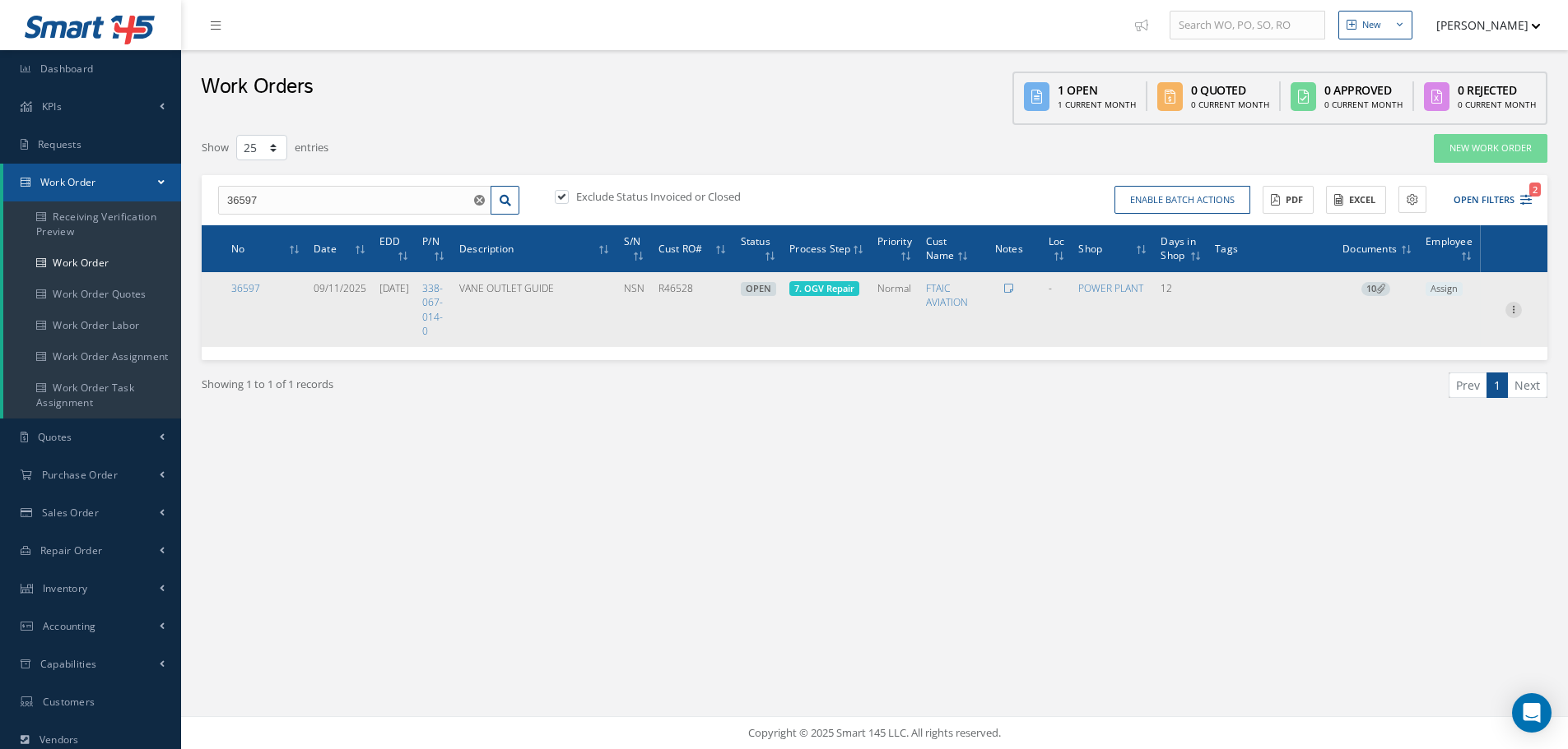
click at [1515, 308] on icon at bounding box center [1513, 308] width 16 height 13
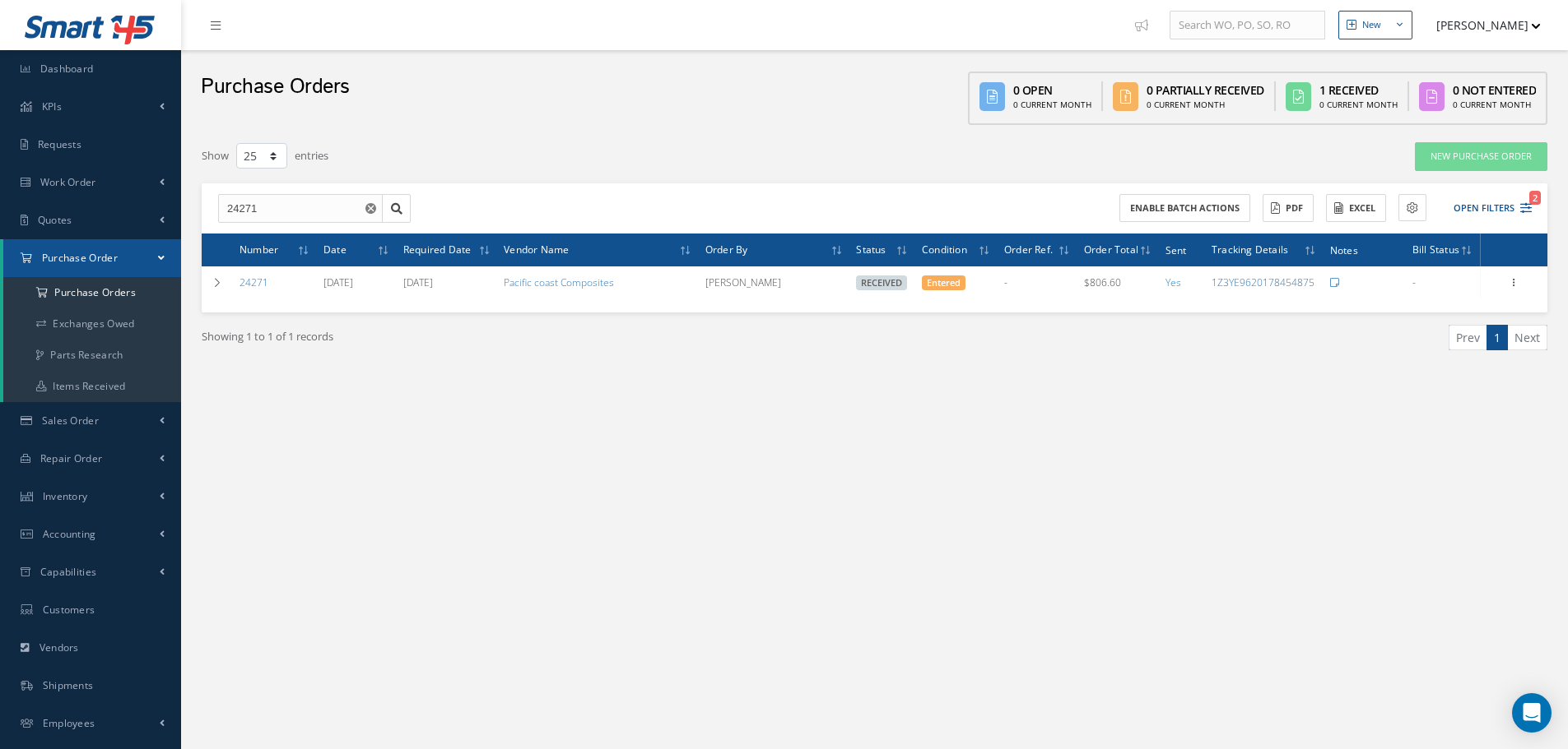
select select "25"
click at [272, 200] on input "24271" at bounding box center [301, 209] width 165 height 29
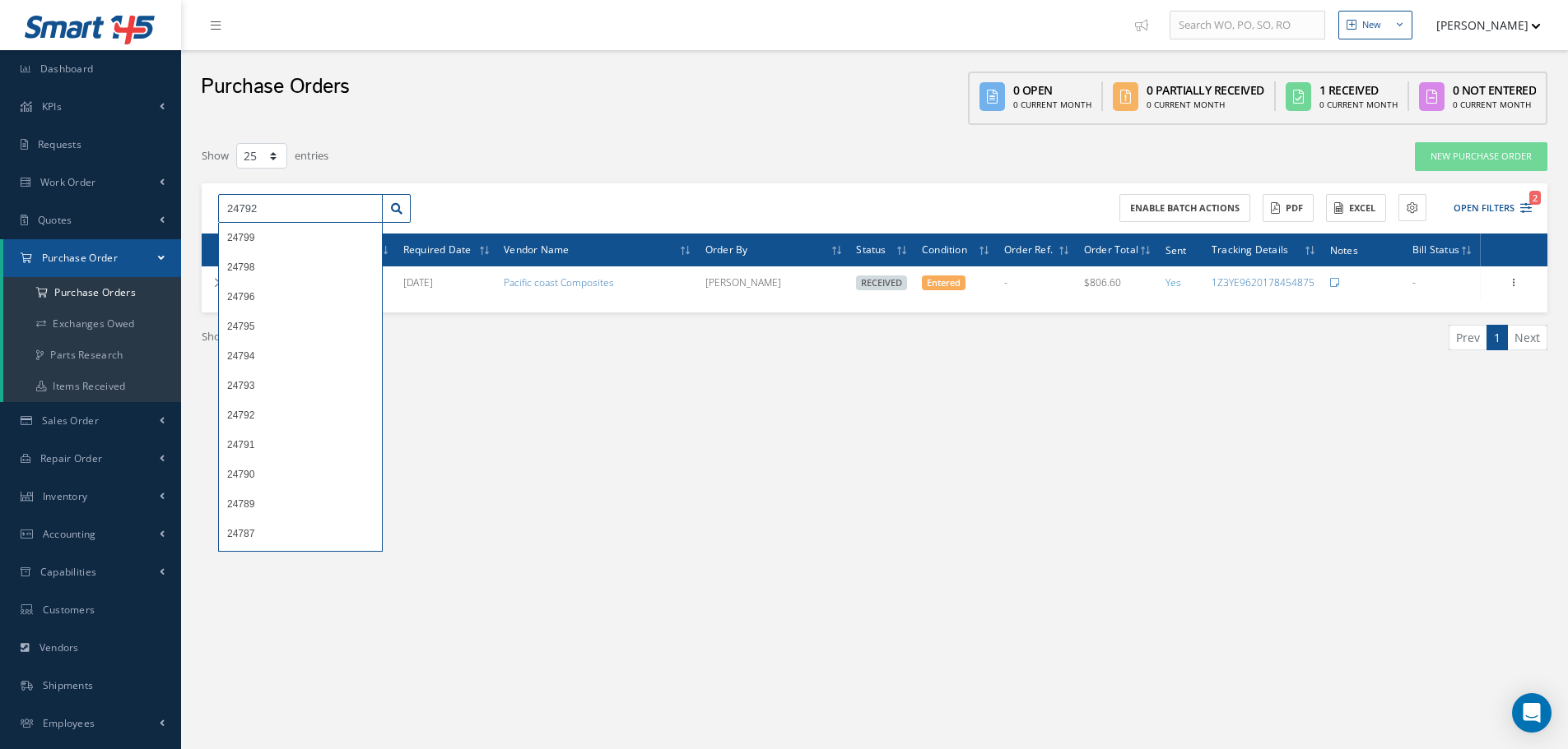
type input "24792"
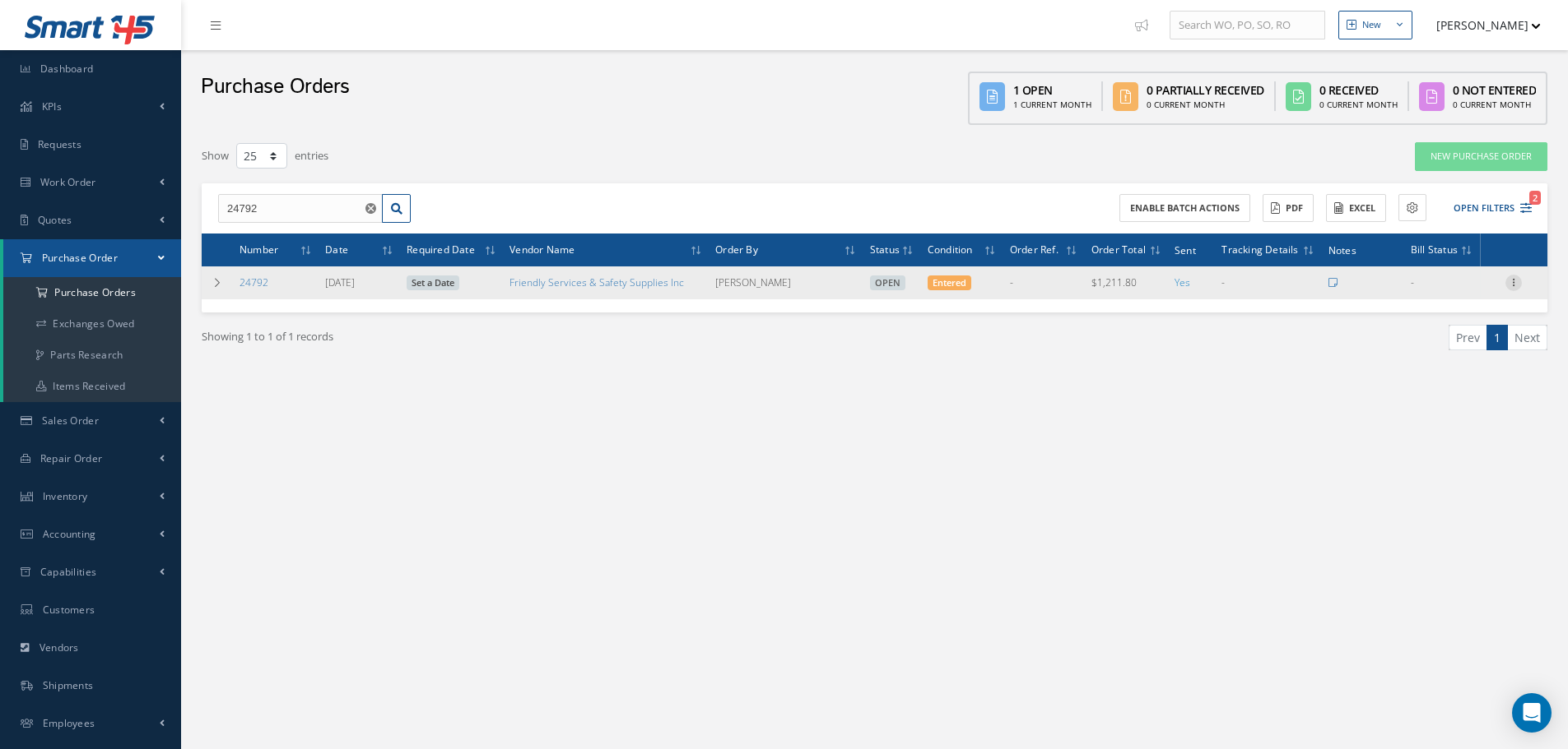
click at [1511, 284] on icon at bounding box center [1513, 282] width 16 height 13
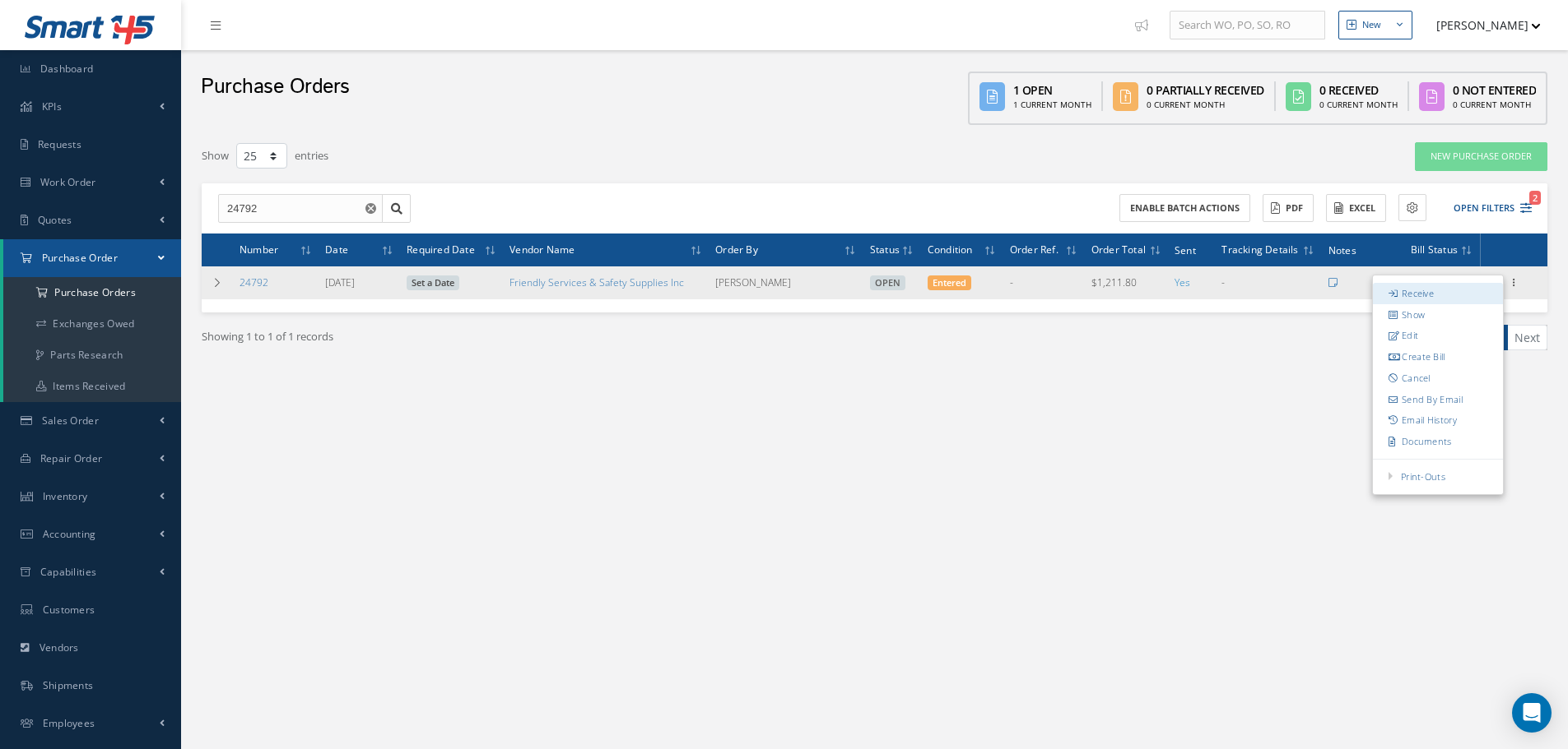
click at [1459, 291] on link "Receive" at bounding box center [1437, 293] width 130 height 22
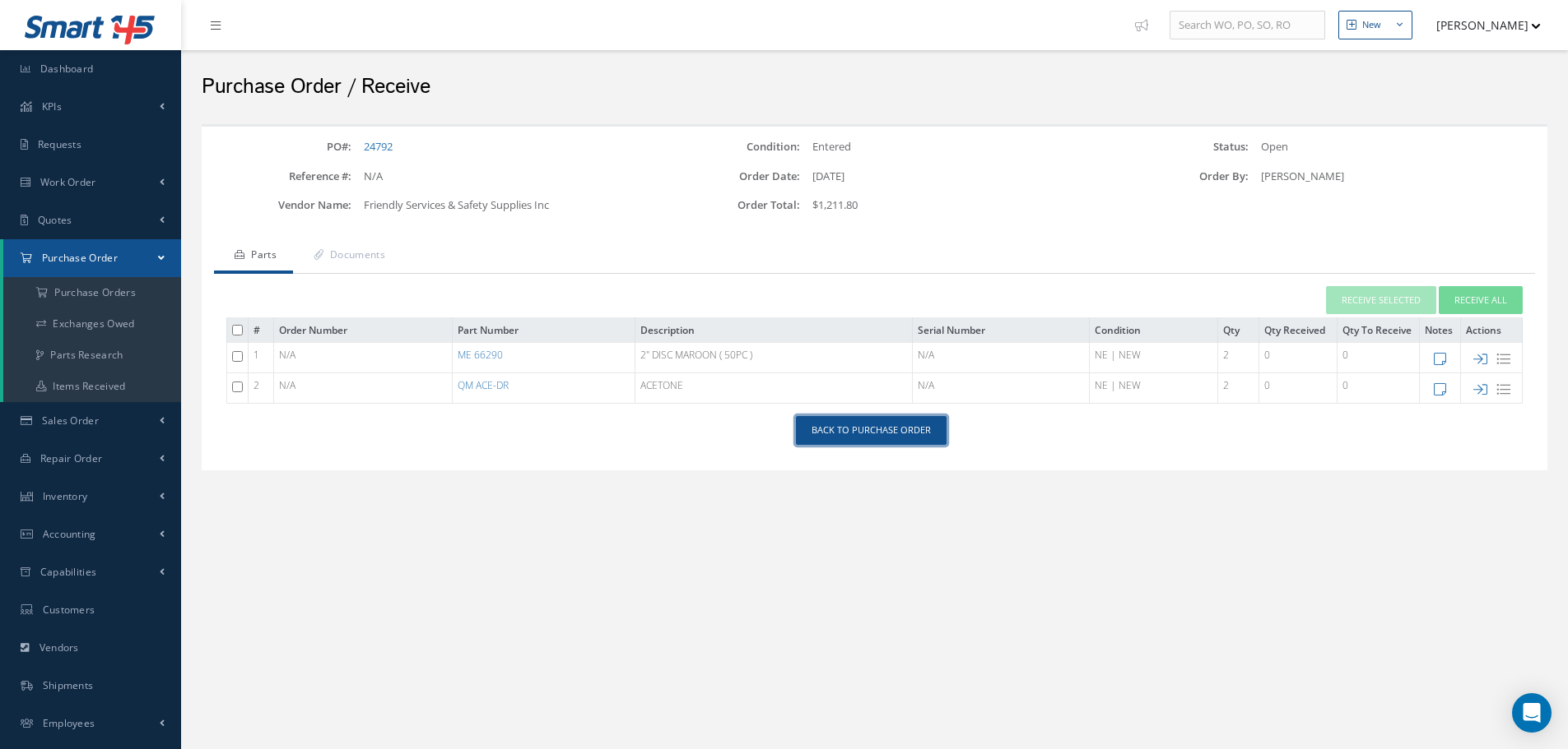
click at [901, 438] on link "Back to Purchase Order" at bounding box center [871, 430] width 151 height 28
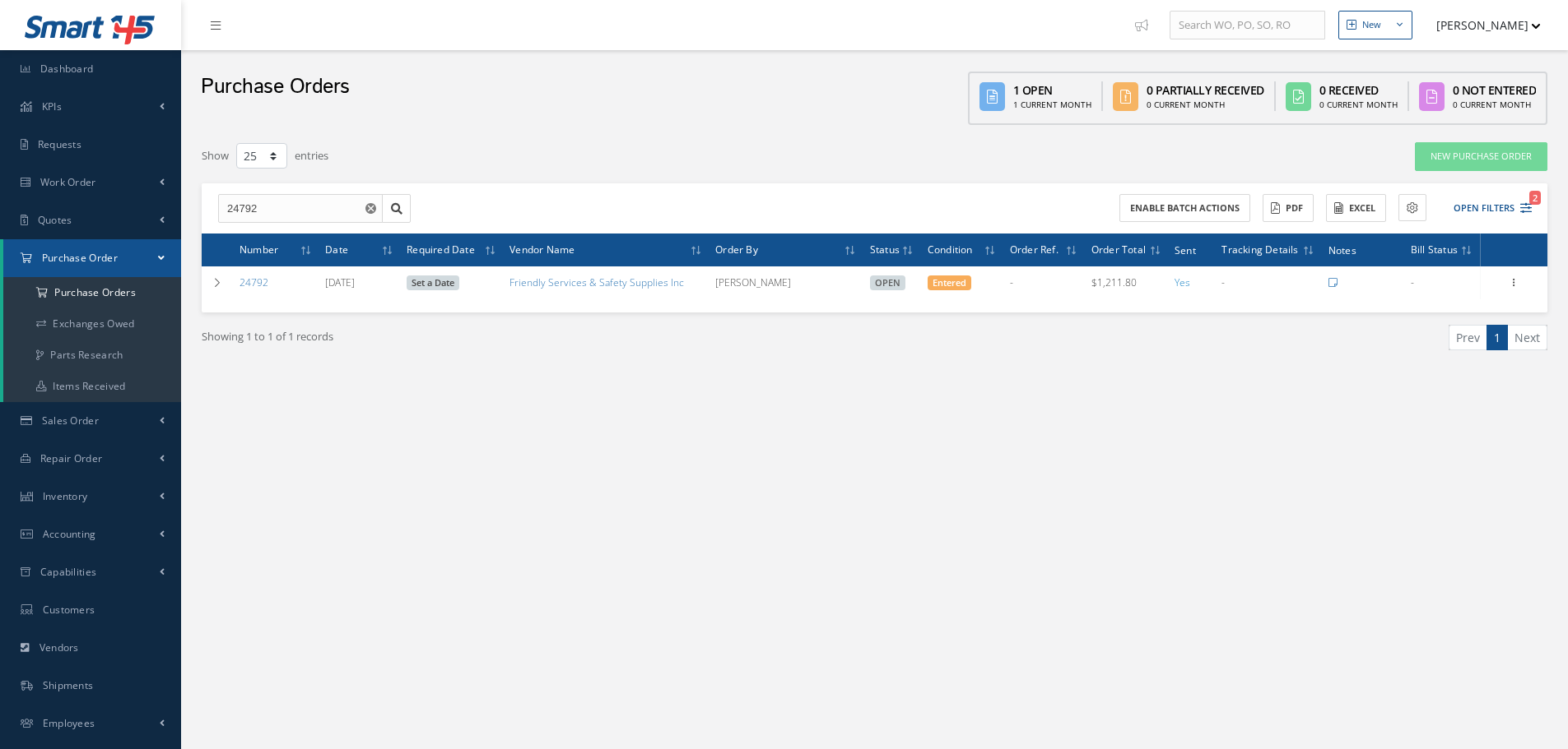
select select "25"
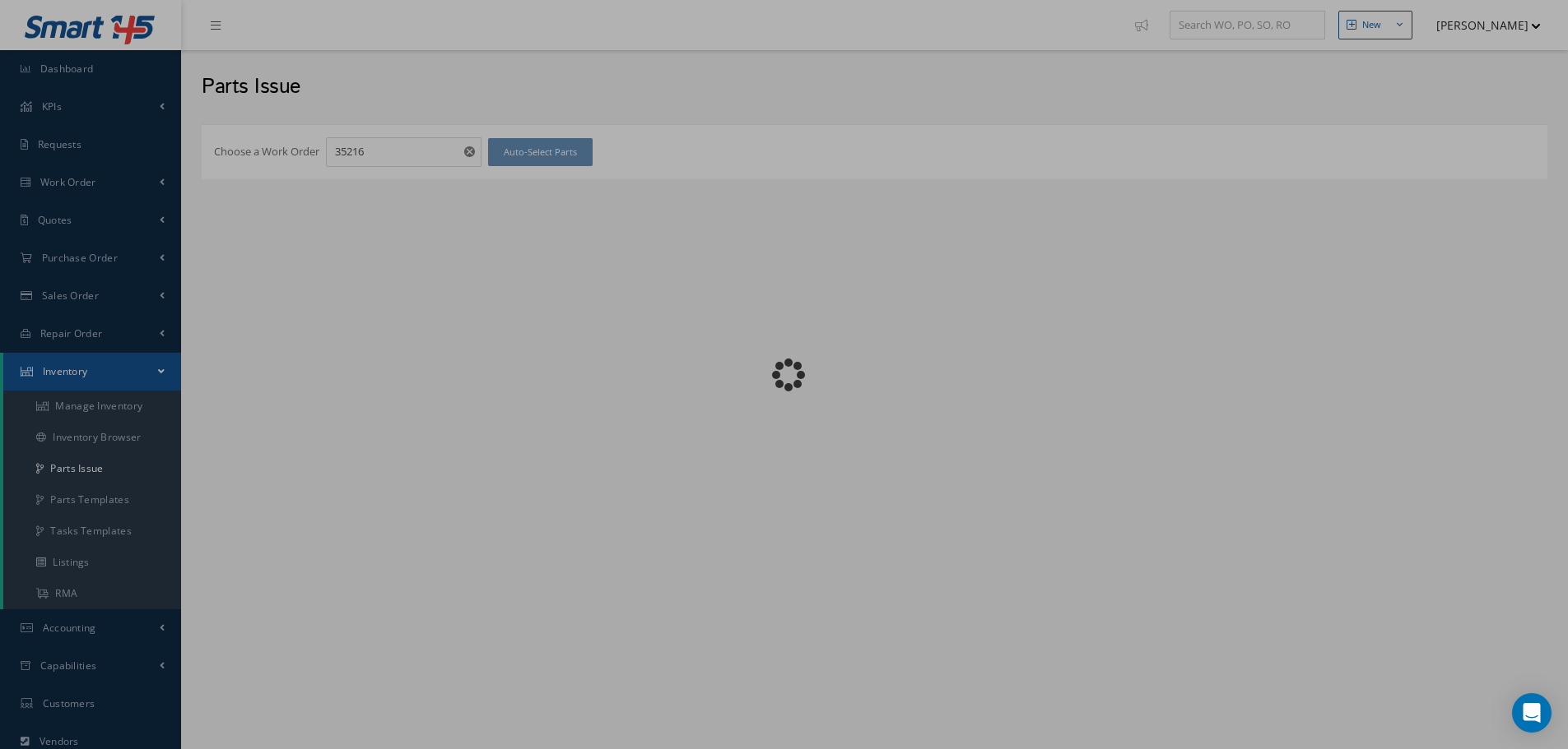
checkbox input "false"
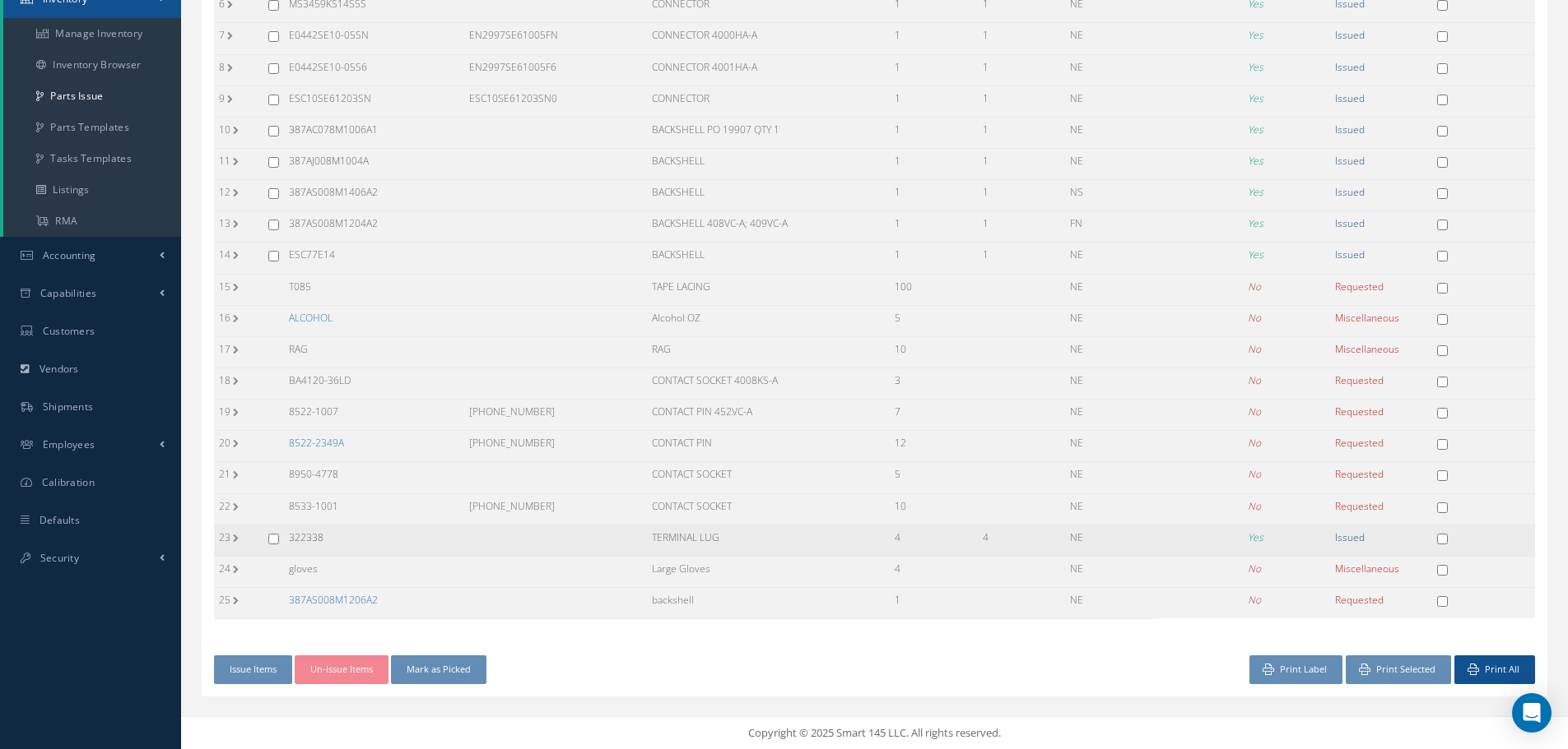
scroll to position [374, 0]
click at [332, 594] on link "387AS008M1206A2" at bounding box center [334, 599] width 89 height 14
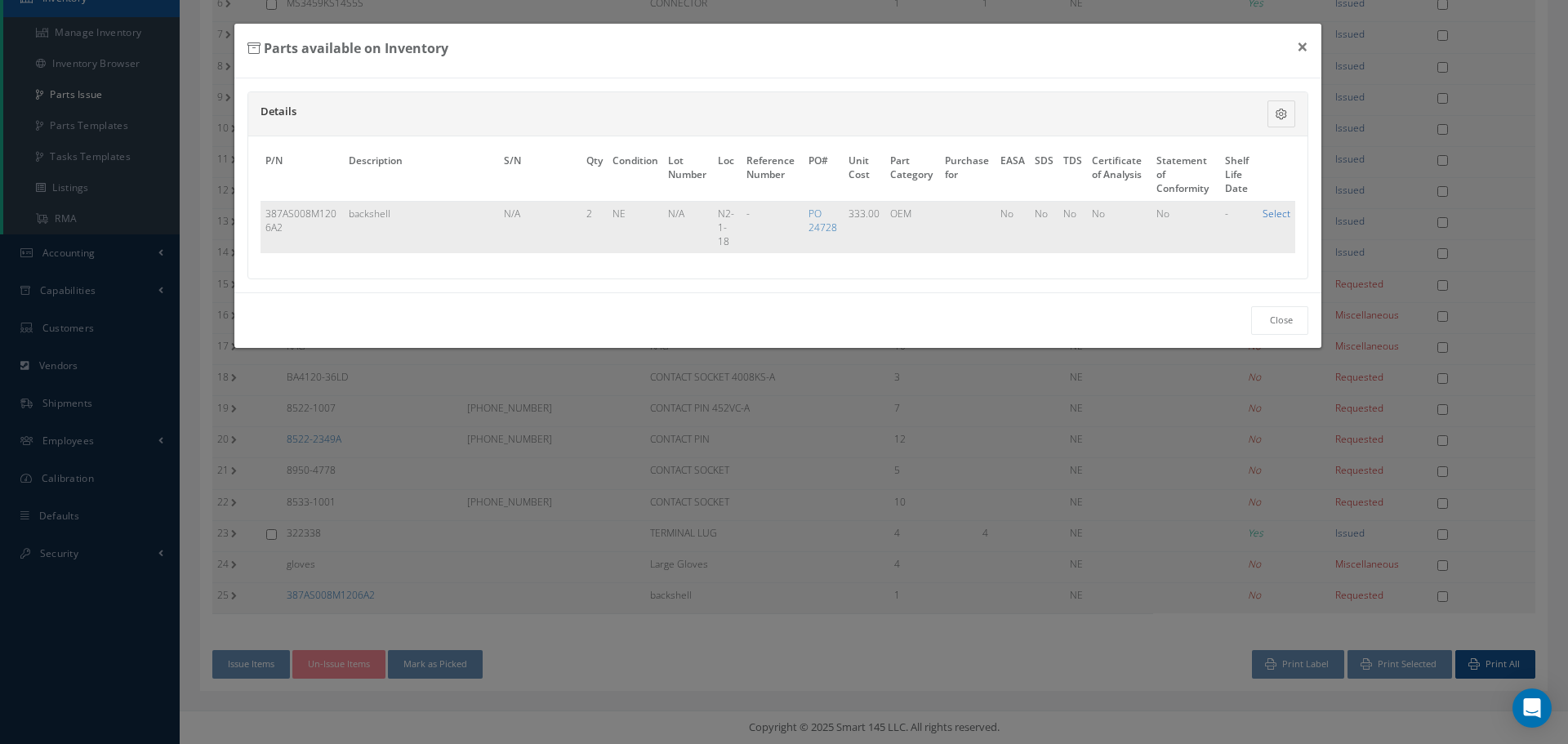
click at [1279, 214] on link "Select" at bounding box center [1276, 214] width 28 height 14
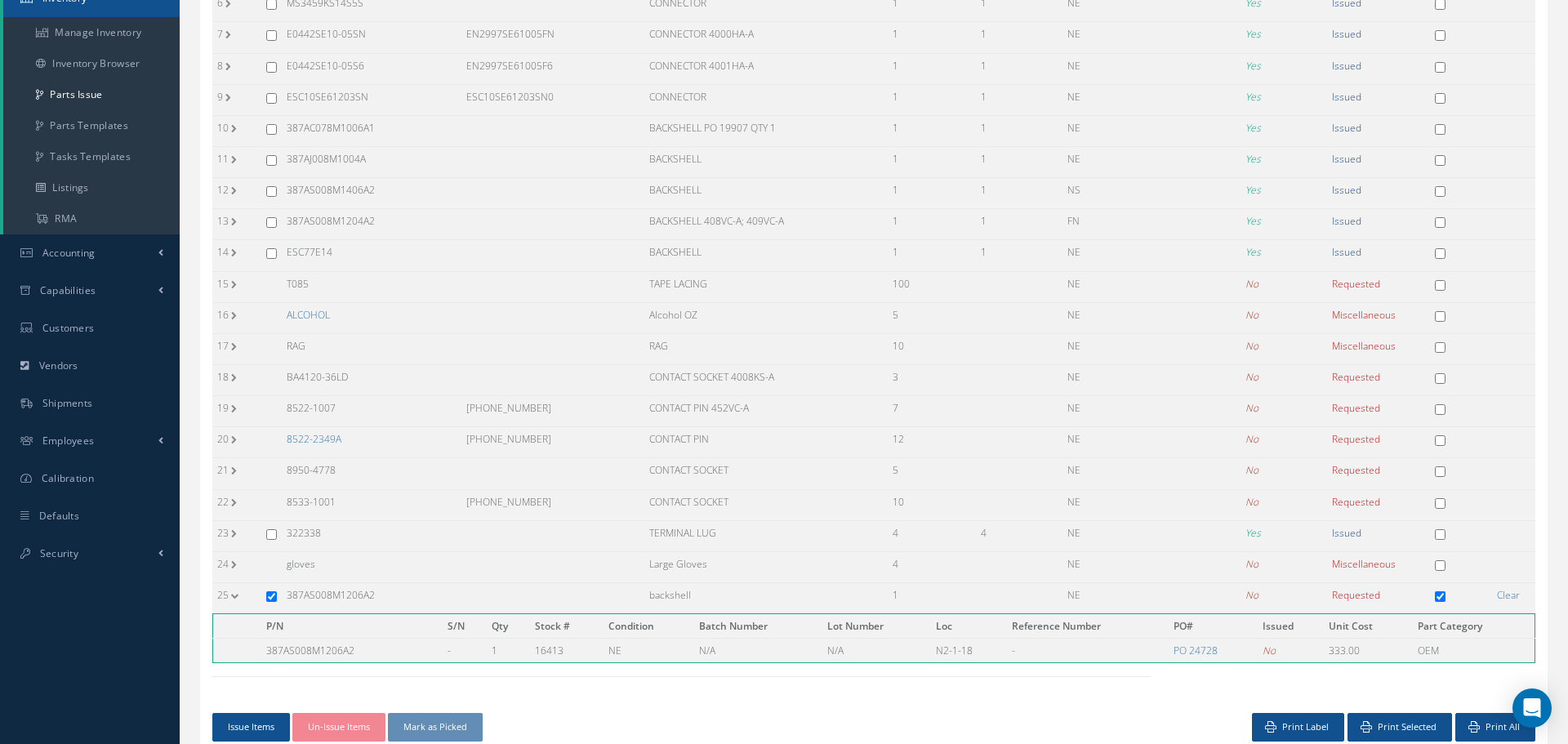
checkbox input "true"
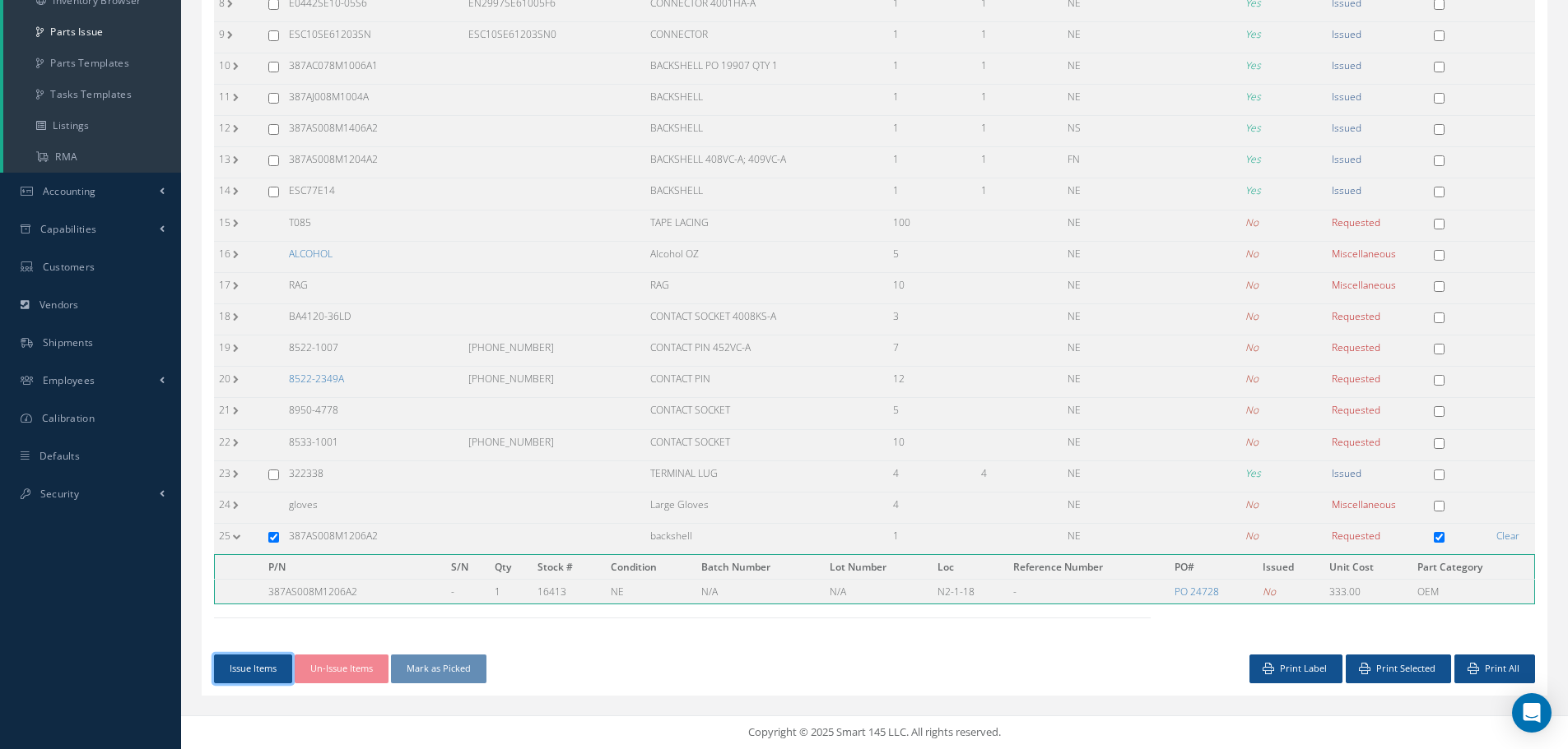
click at [241, 673] on button "Issue Items" at bounding box center [253, 669] width 78 height 28
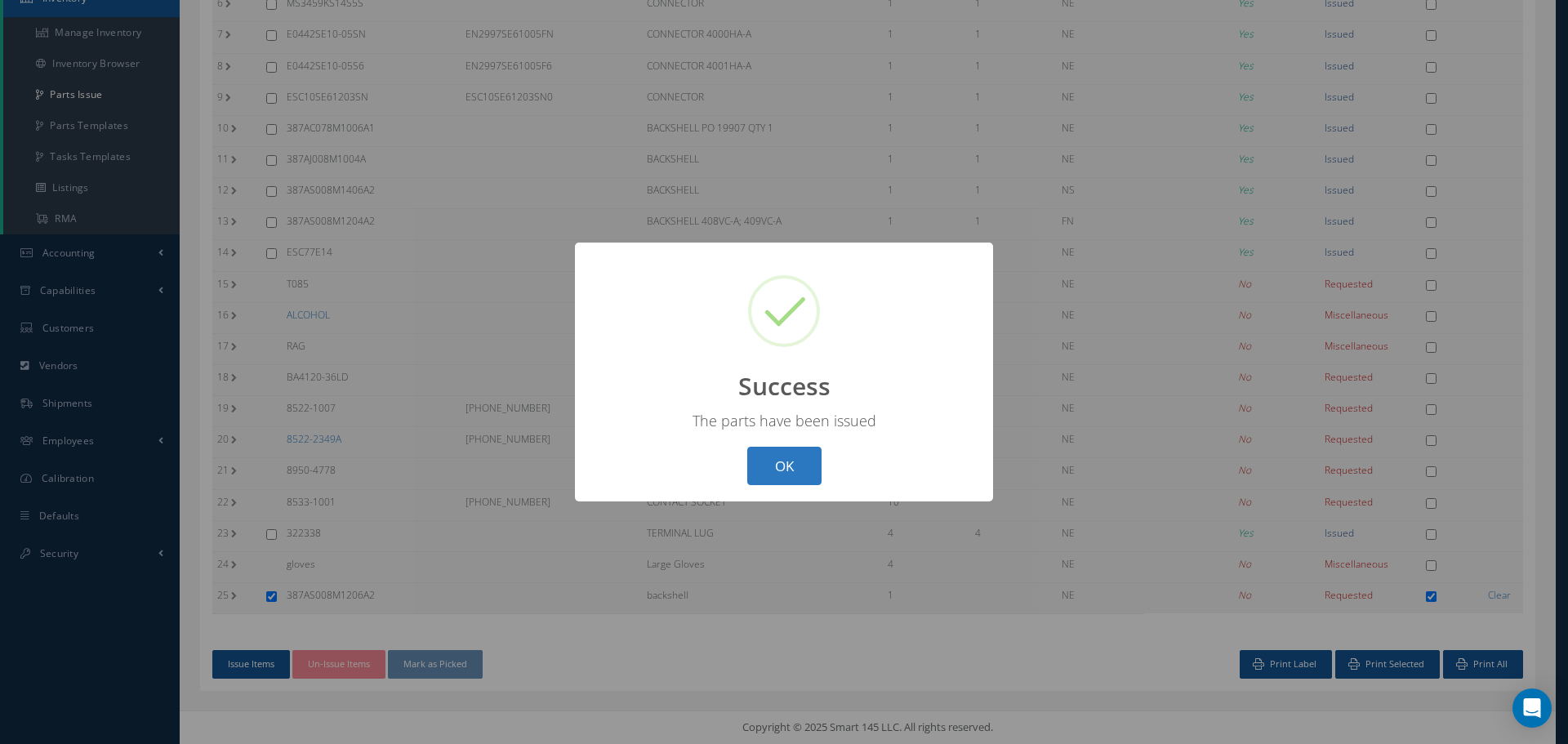
click at [803, 467] on button "OK" at bounding box center [784, 466] width 74 height 39
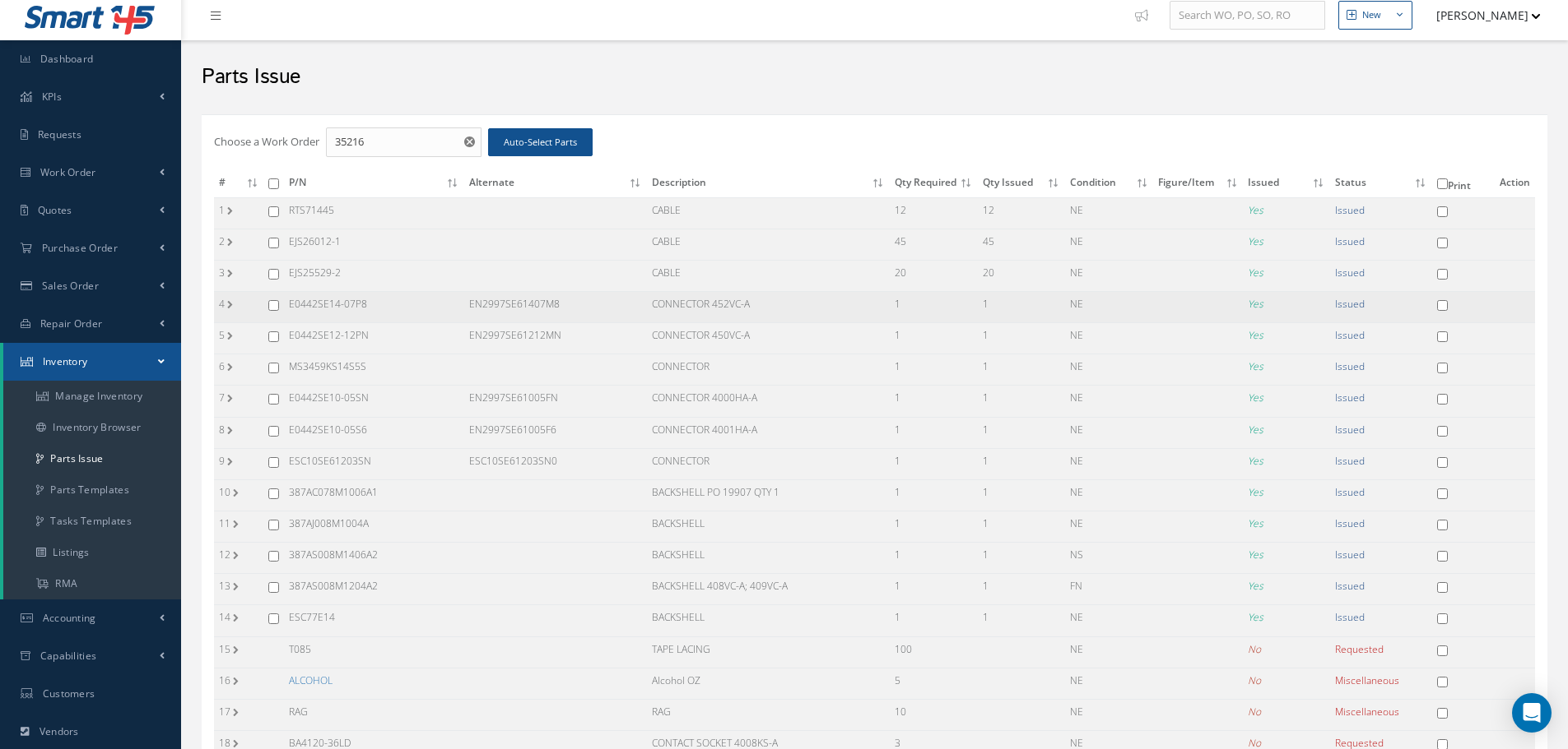
scroll to position [0, 0]
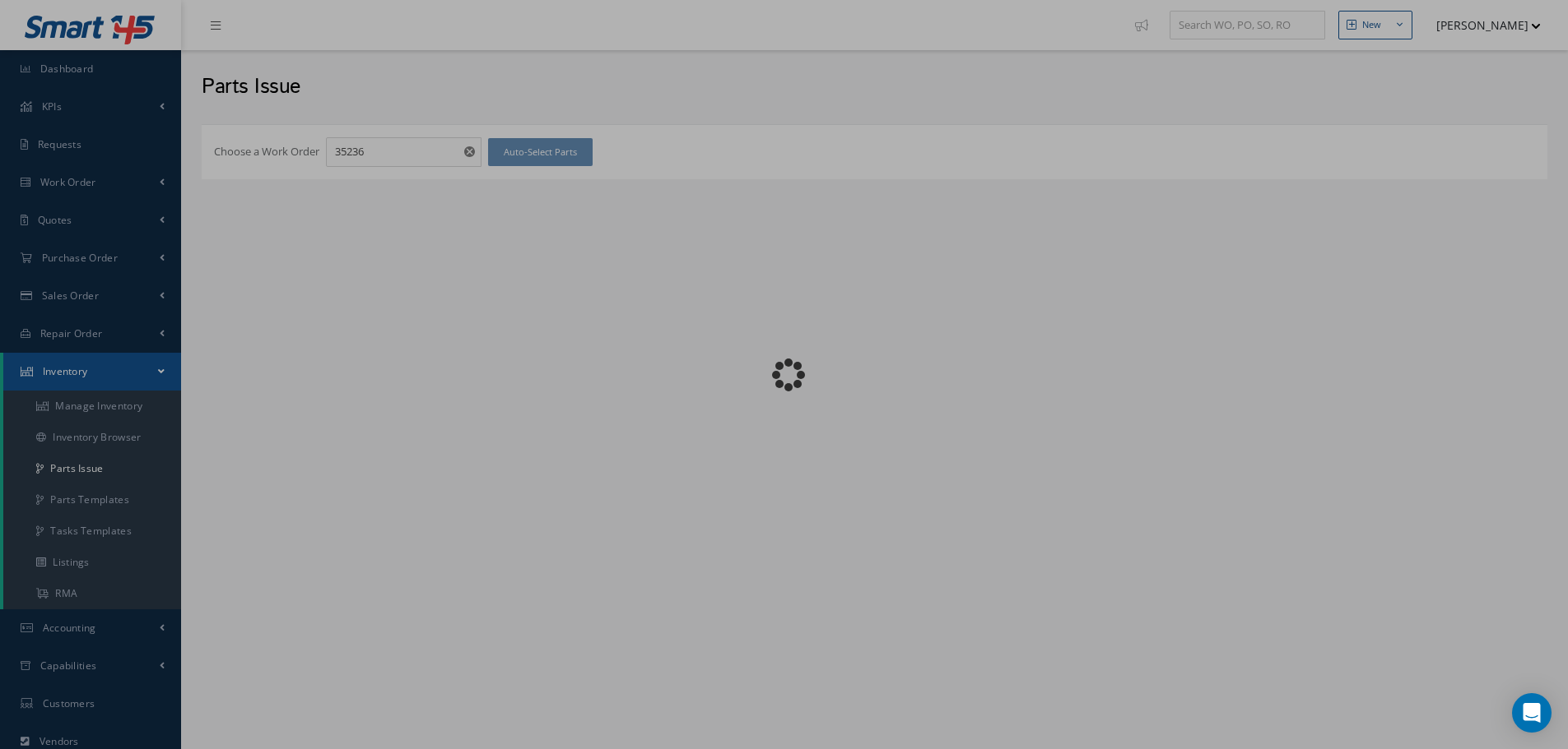
checkbox input "false"
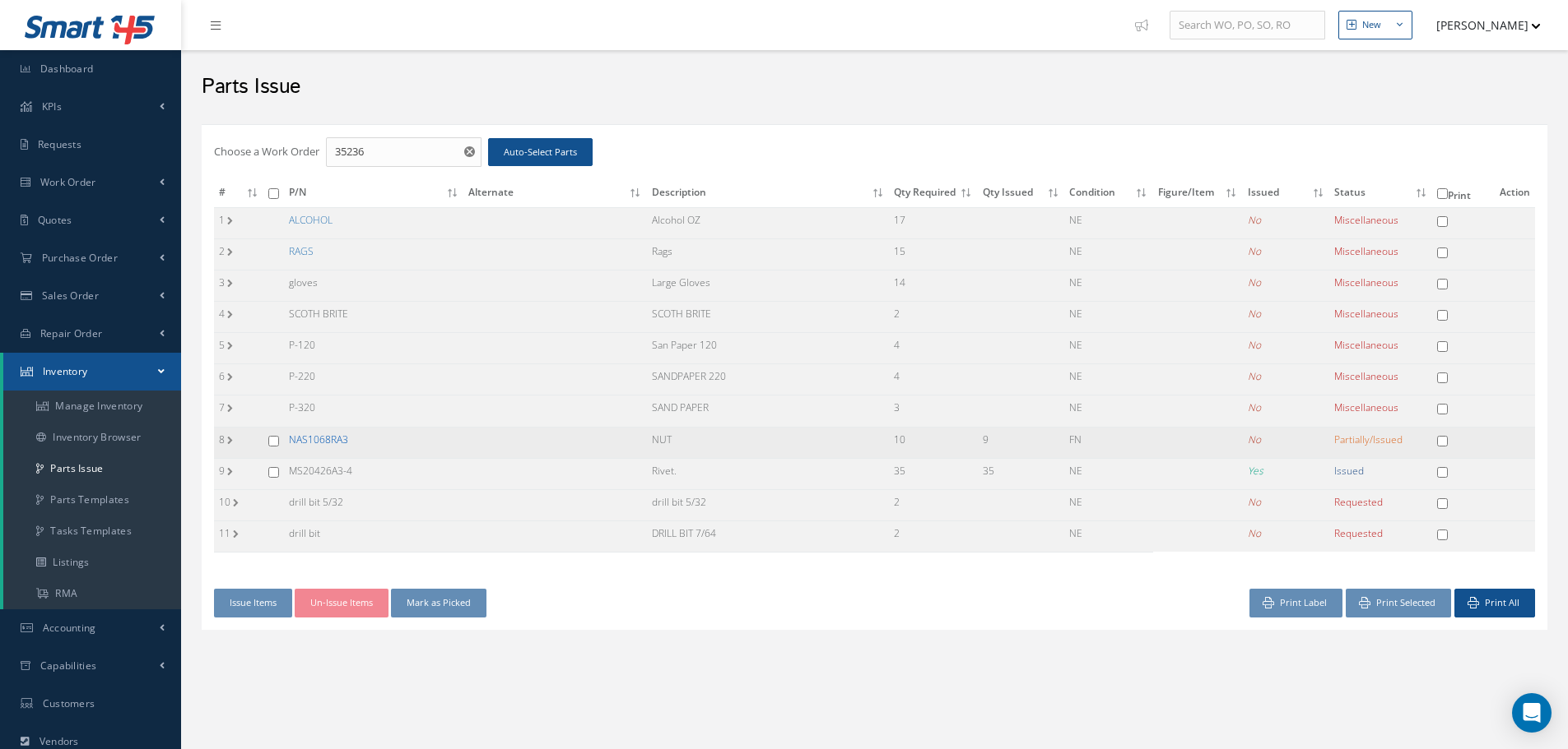
click at [329, 441] on link "NAS1068RA3" at bounding box center [319, 439] width 59 height 14
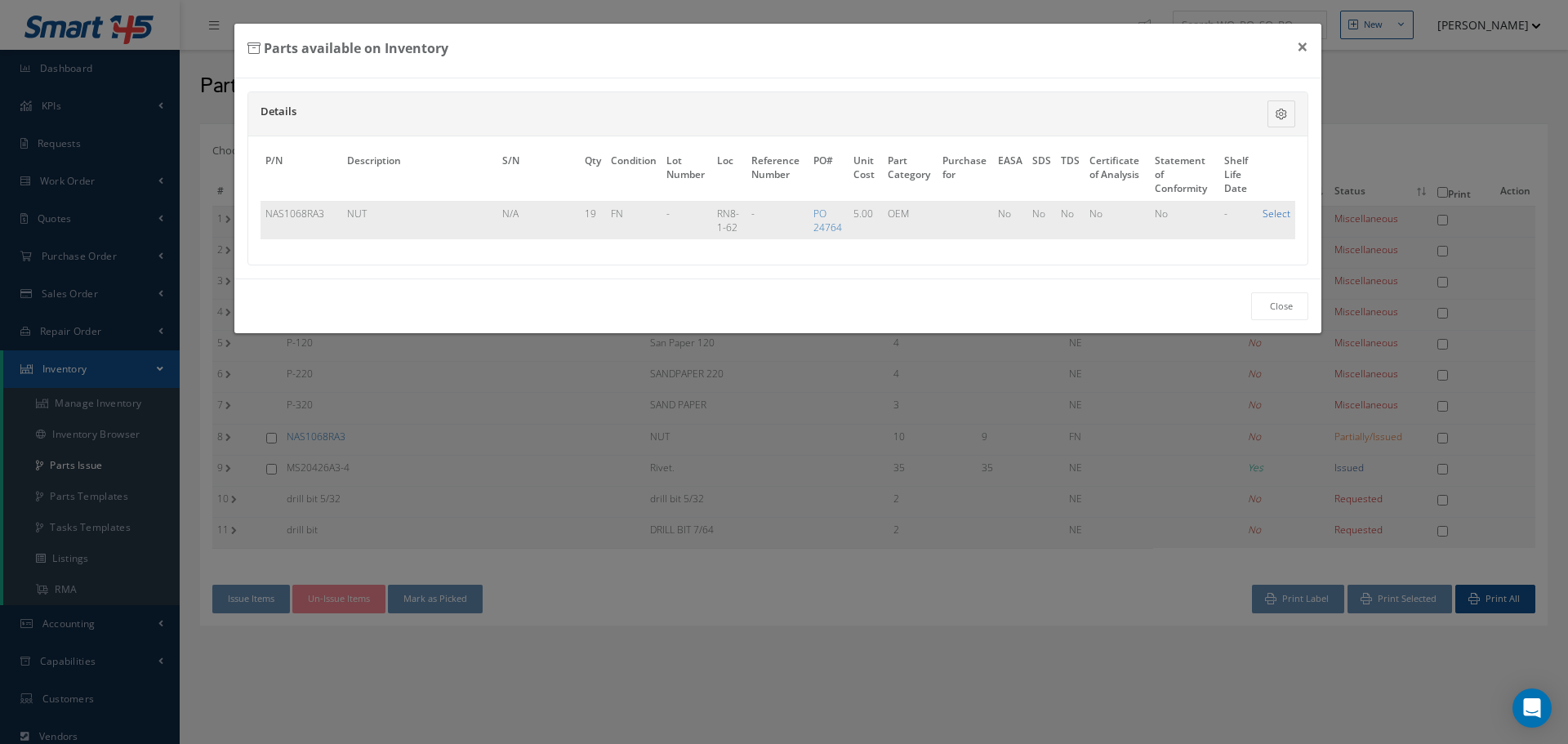
click at [1285, 215] on link "Select" at bounding box center [1276, 214] width 28 height 14
checkbox input "true"
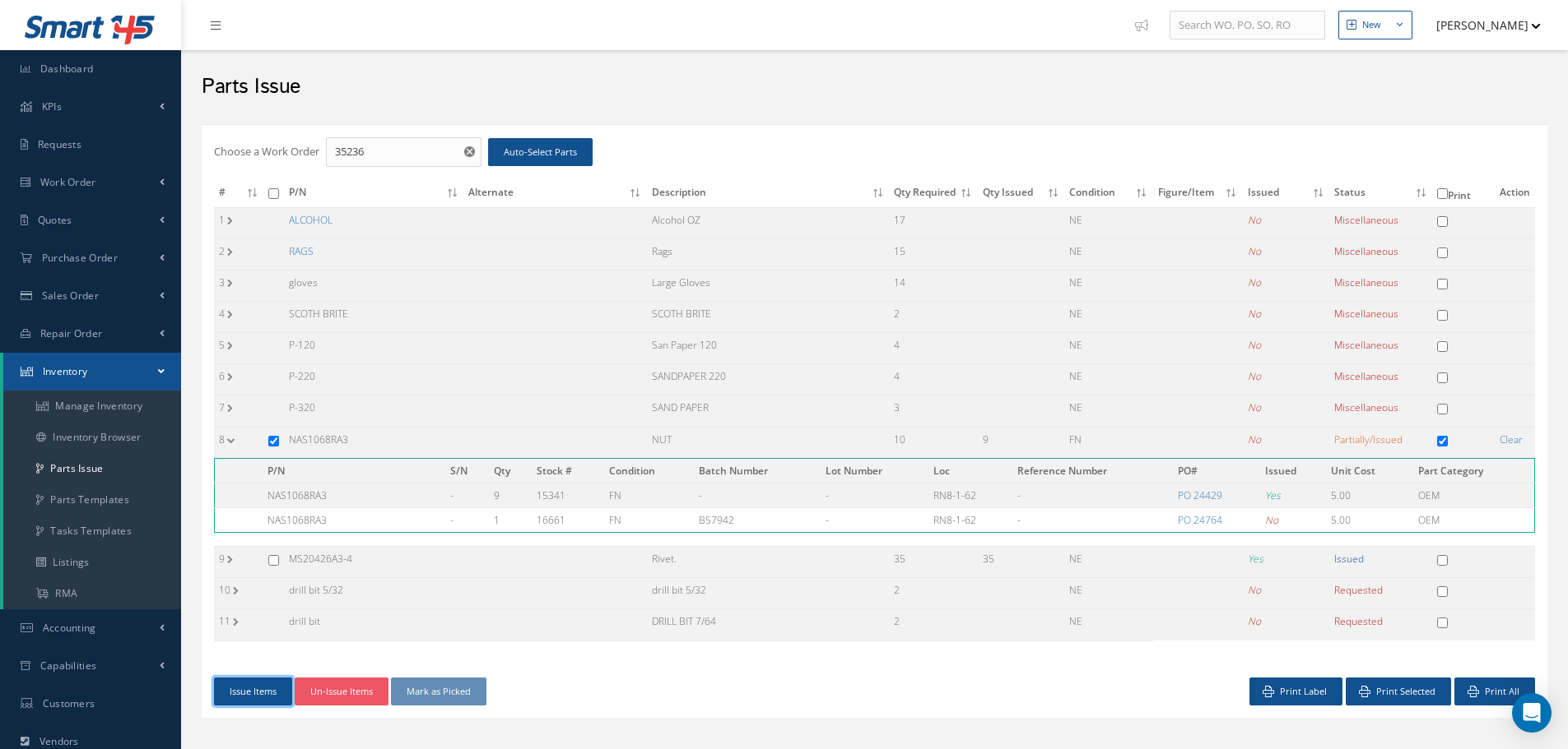
click at [265, 696] on button "Issue Items" at bounding box center [253, 692] width 78 height 28
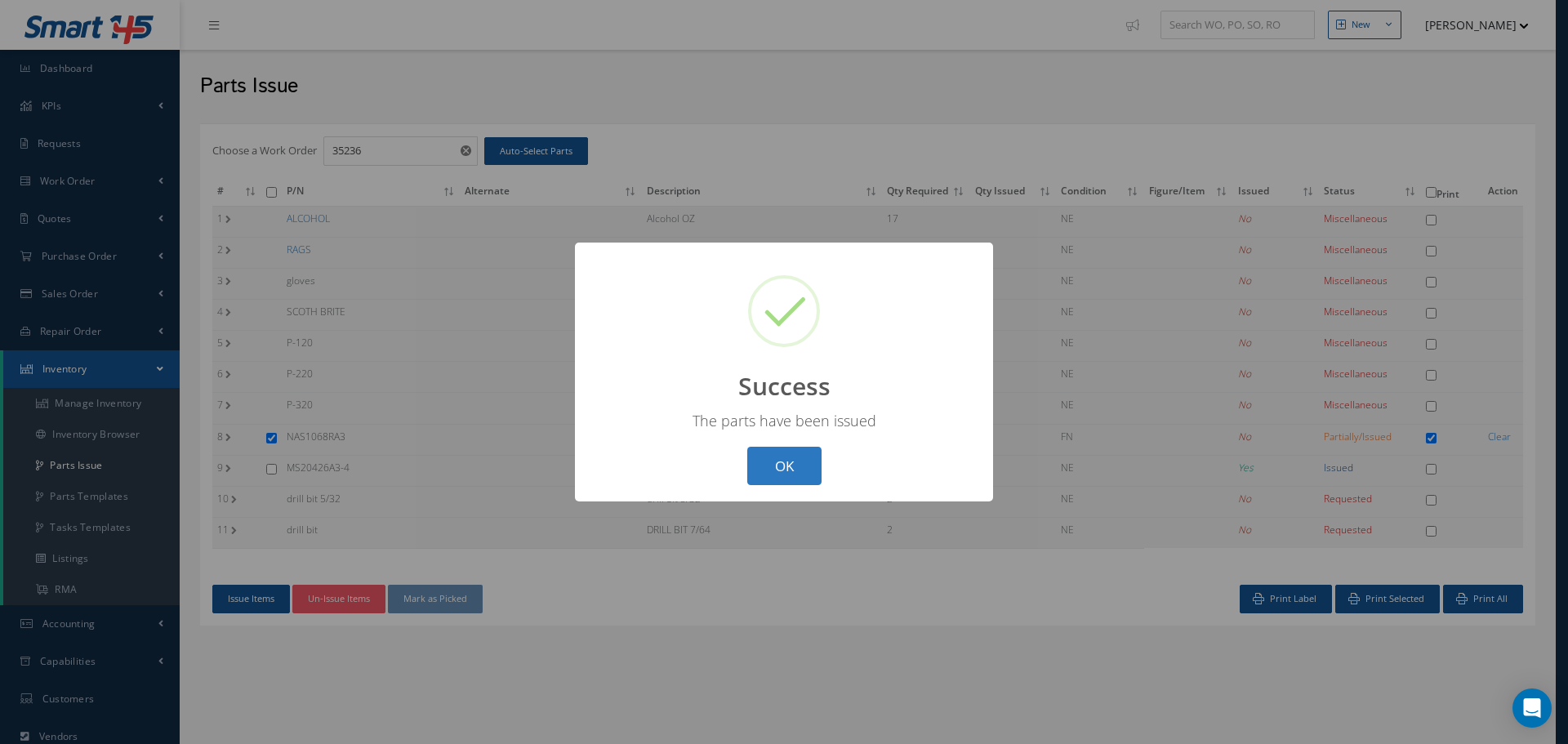
click at [782, 467] on button "OK" at bounding box center [784, 466] width 74 height 39
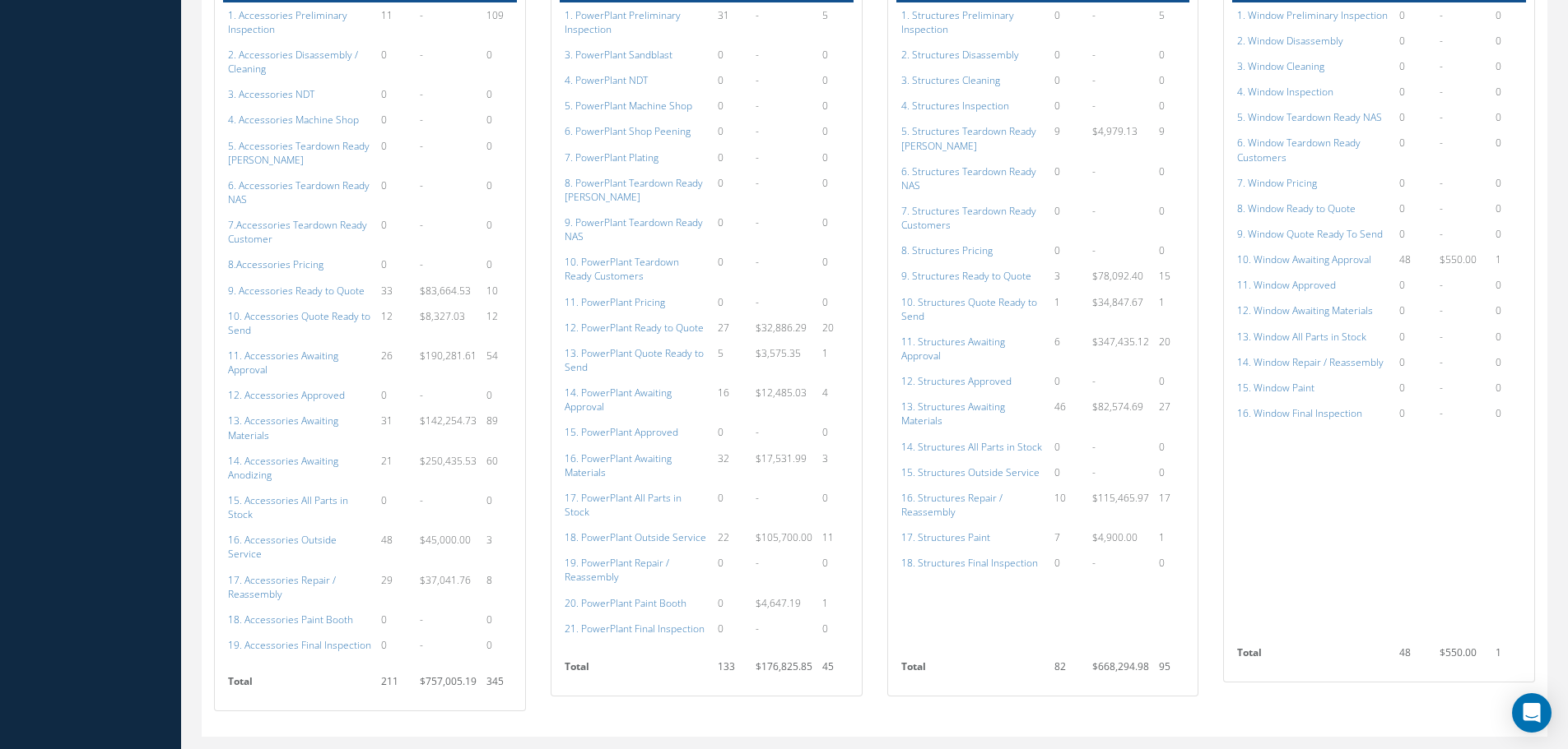
scroll to position [462, 0]
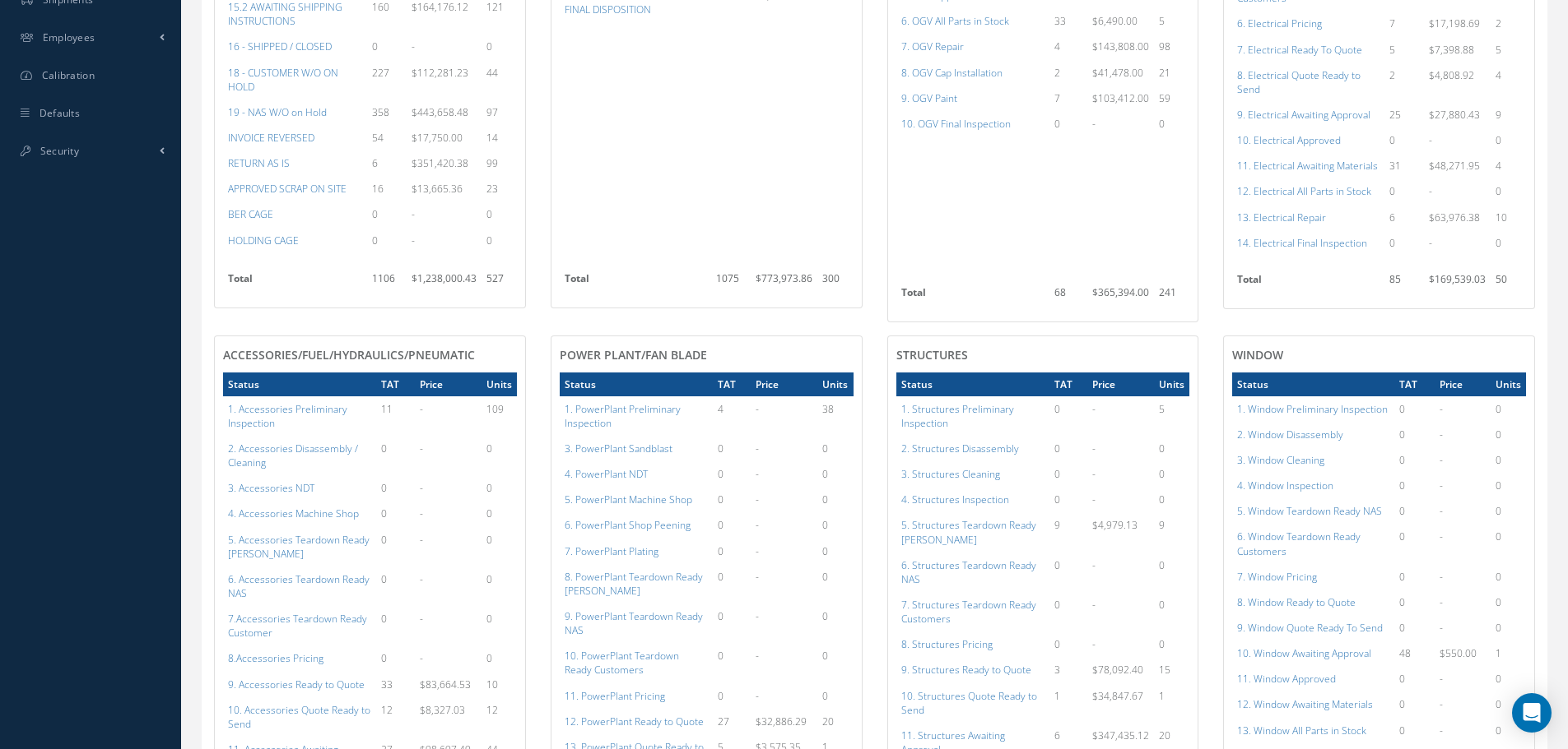
scroll to position [379, 0]
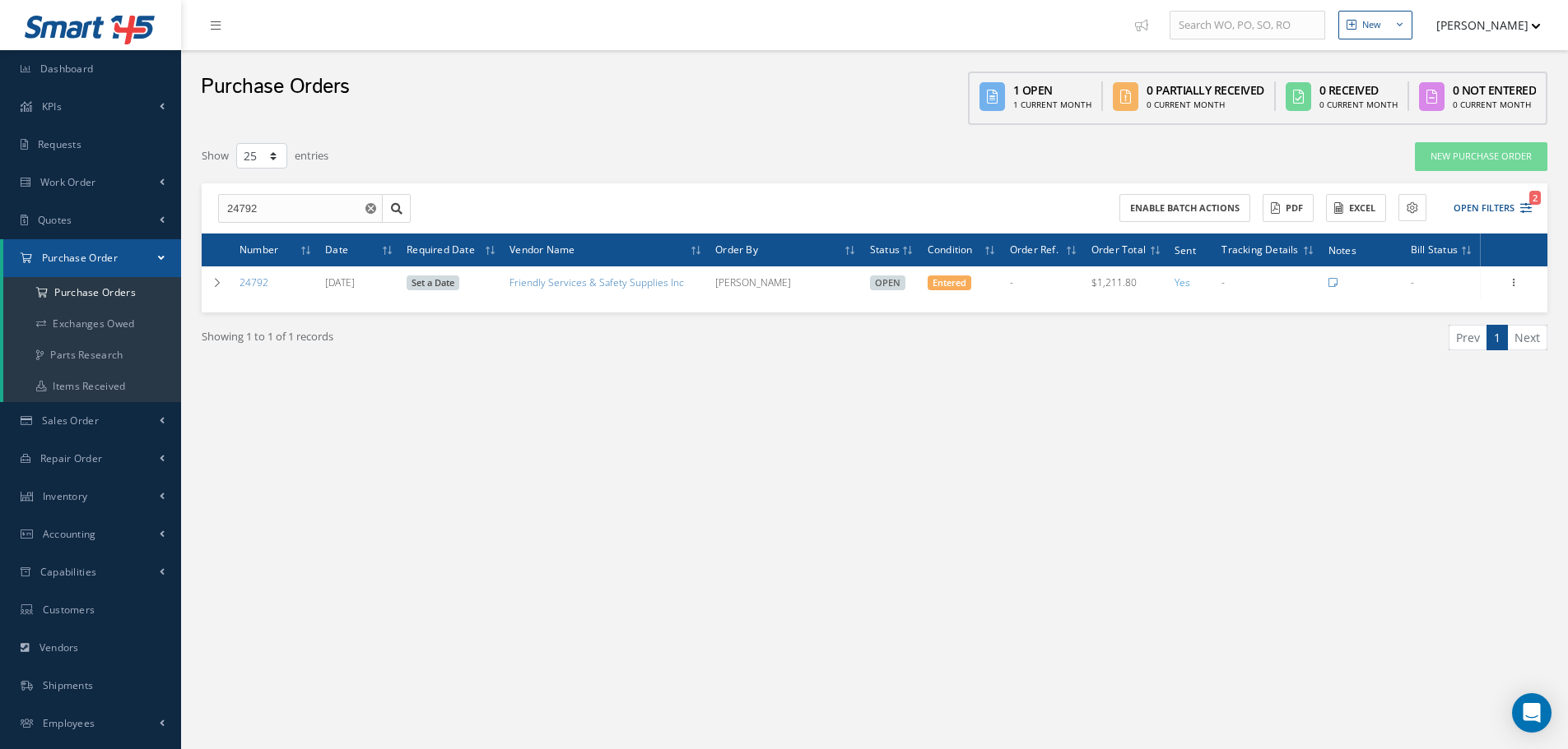
select select "25"
click at [286, 217] on input "24792" at bounding box center [301, 209] width 165 height 29
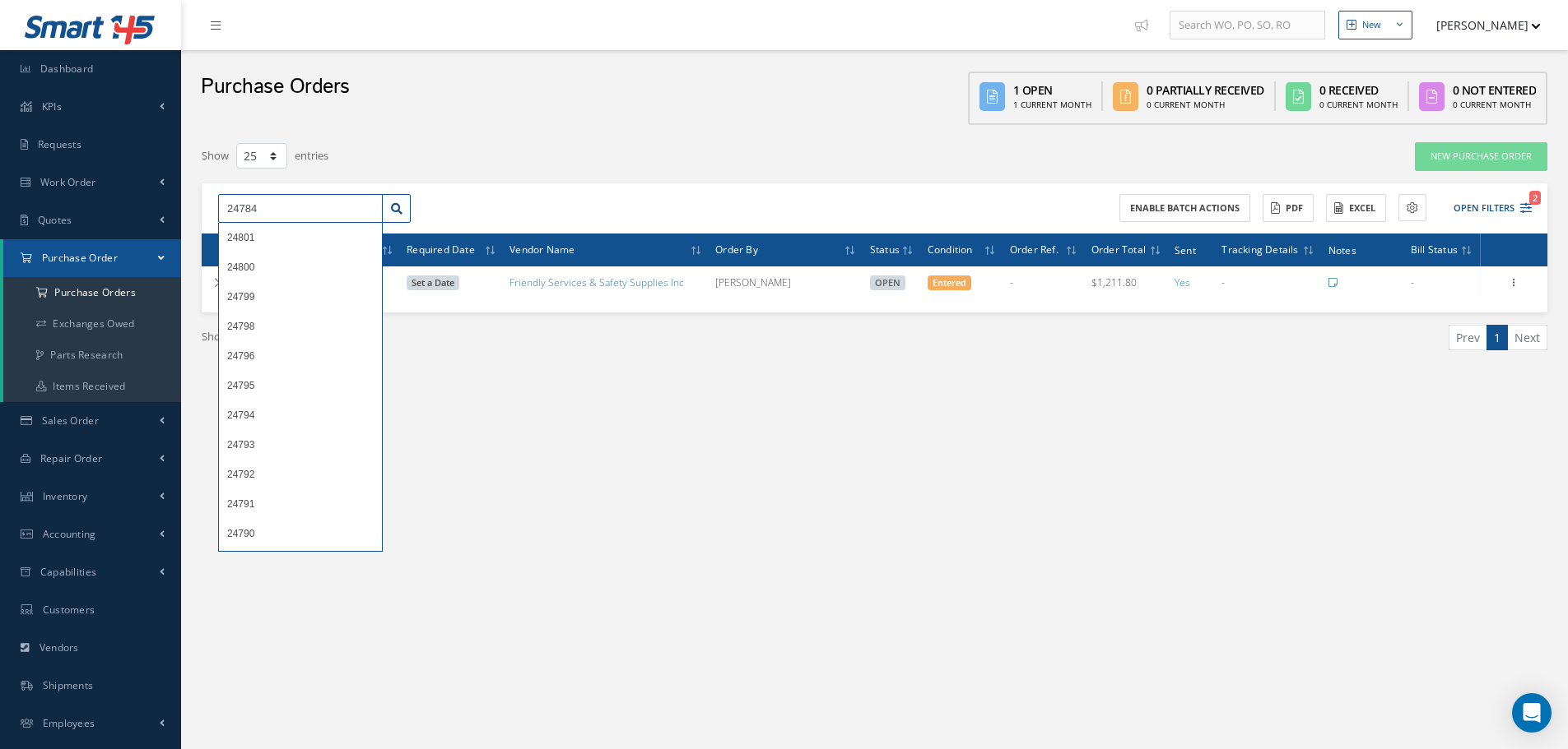
type input "24784"
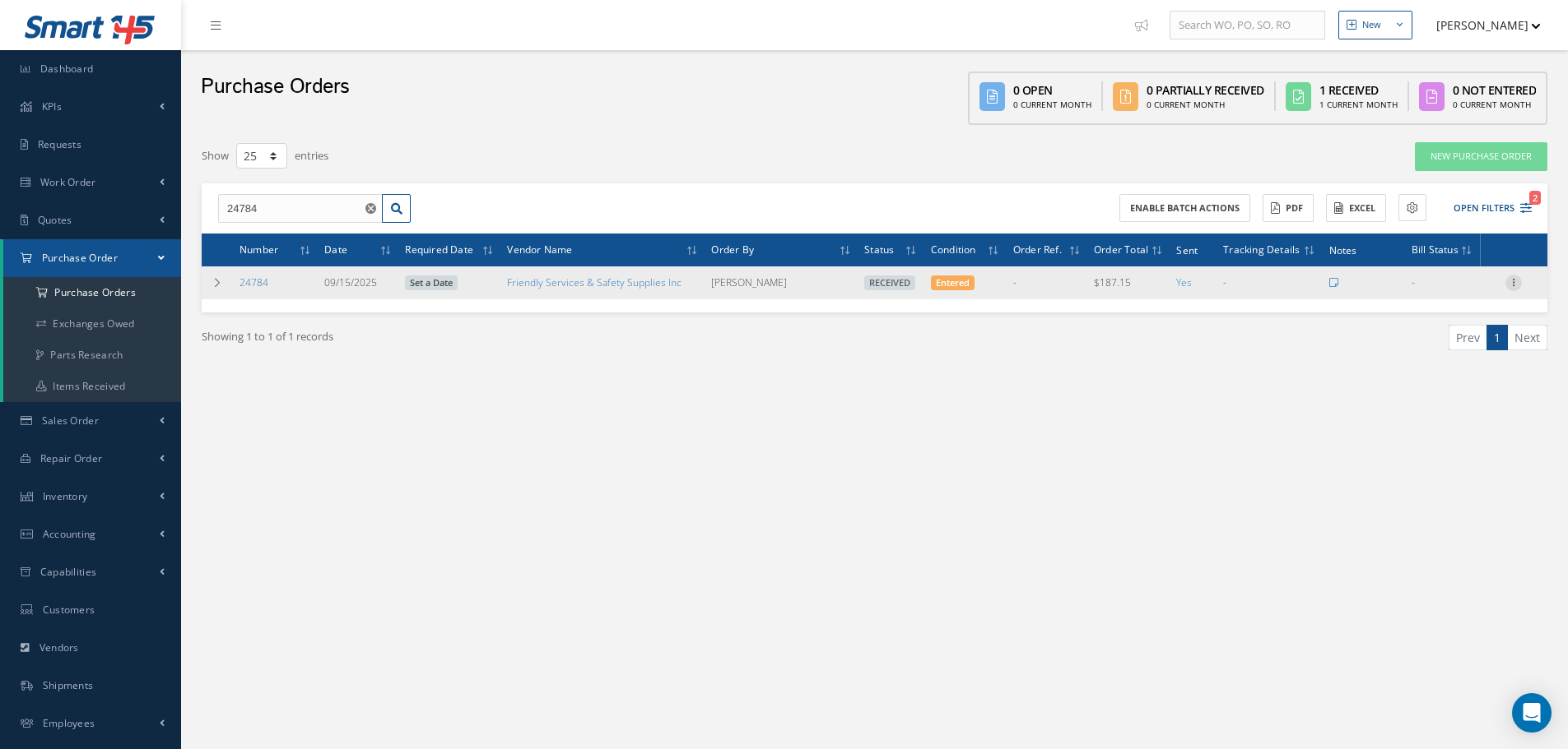
click at [1511, 285] on icon at bounding box center [1513, 282] width 16 height 13
click at [1470, 290] on link "Receiving Details" at bounding box center [1437, 293] width 130 height 22
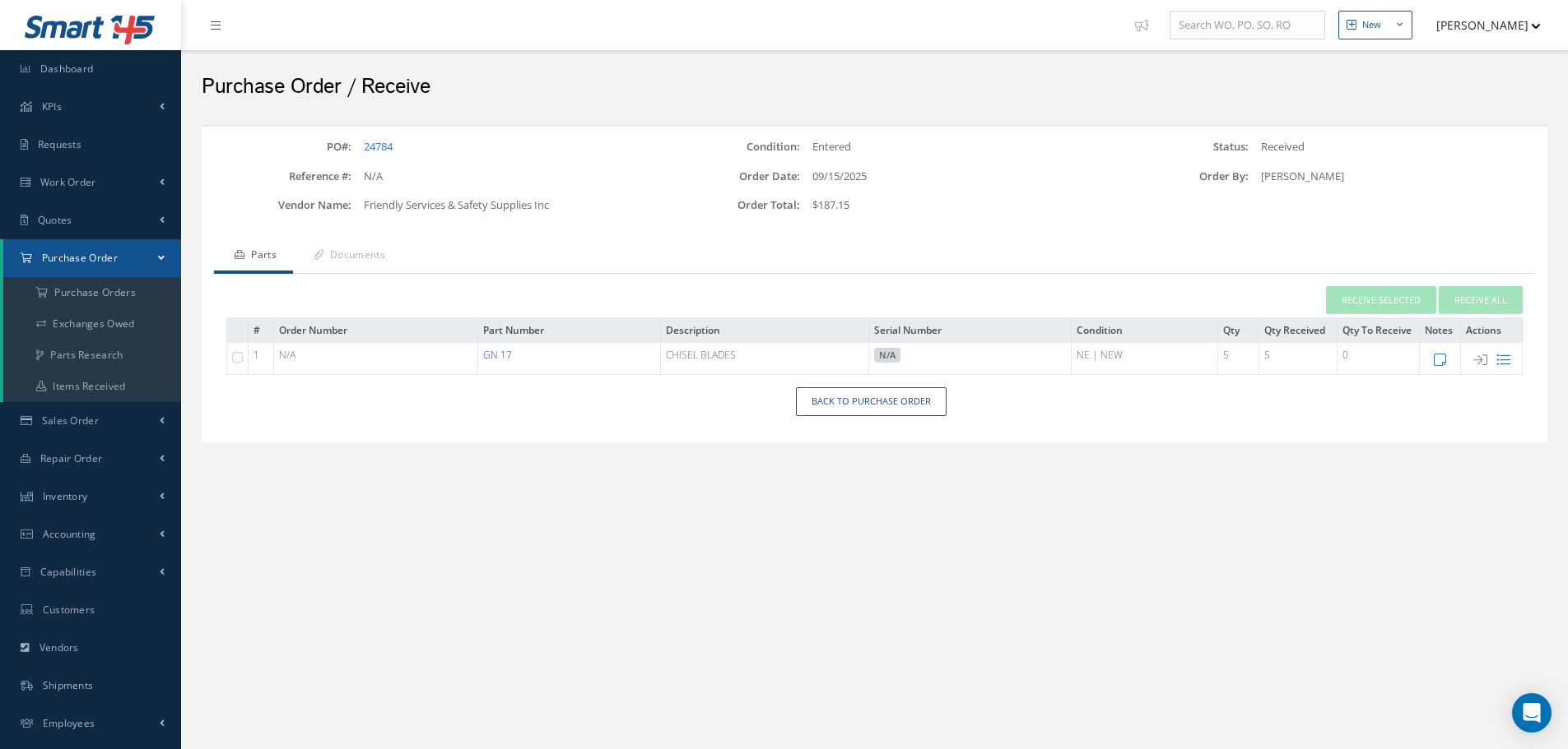
click at [500, 361] on link "GN 17" at bounding box center [497, 355] width 28 height 14
click at [870, 406] on link "Back to Purchase Order" at bounding box center [871, 402] width 151 height 28
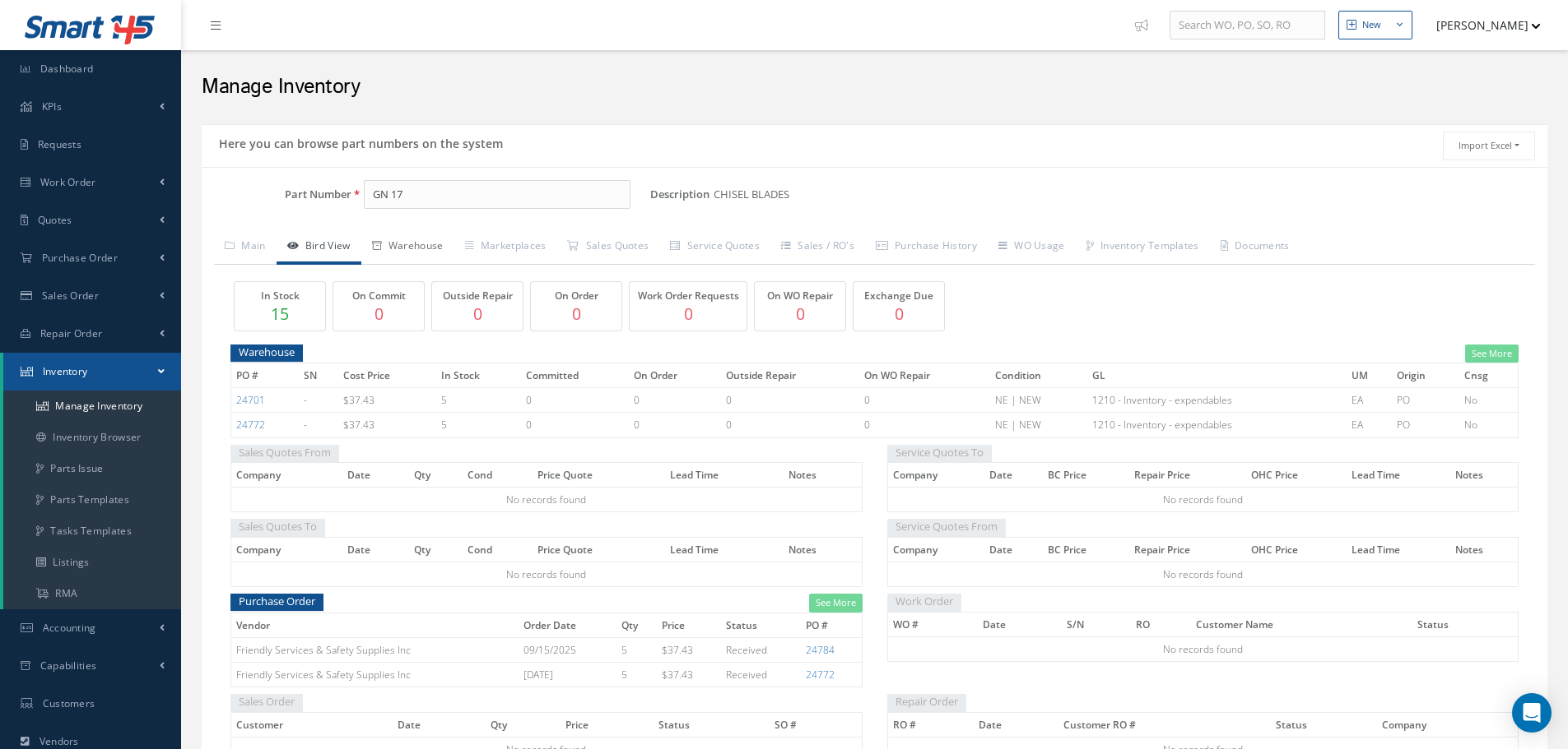
click at [435, 248] on link "Warehouse" at bounding box center [408, 247] width 93 height 34
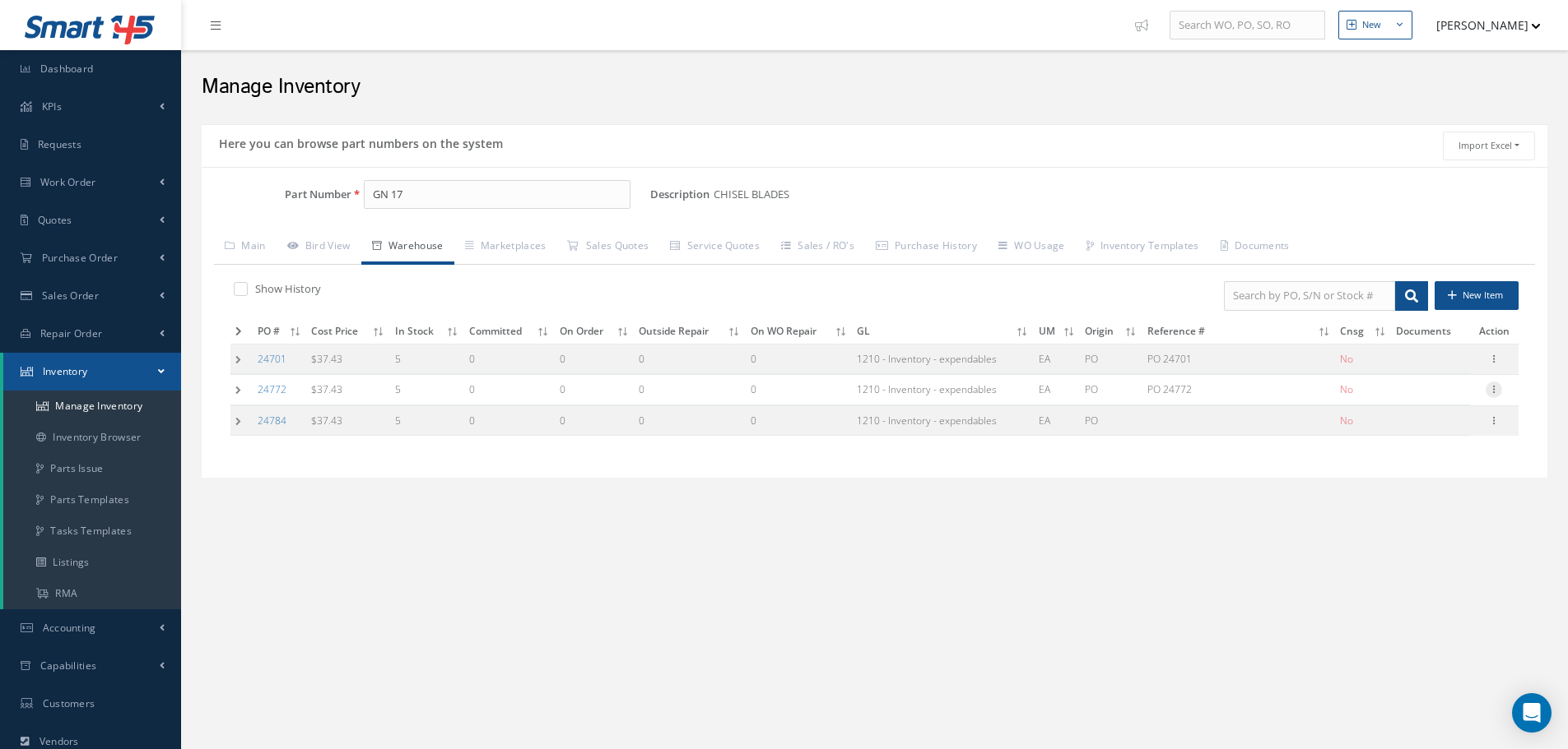
click at [1494, 391] on icon at bounding box center [1493, 389] width 16 height 13
click at [1414, 405] on link "Edit" at bounding box center [1417, 400] width 130 height 22
type input "37.43"
type input "09/15/2025"
type input "PO 24772"
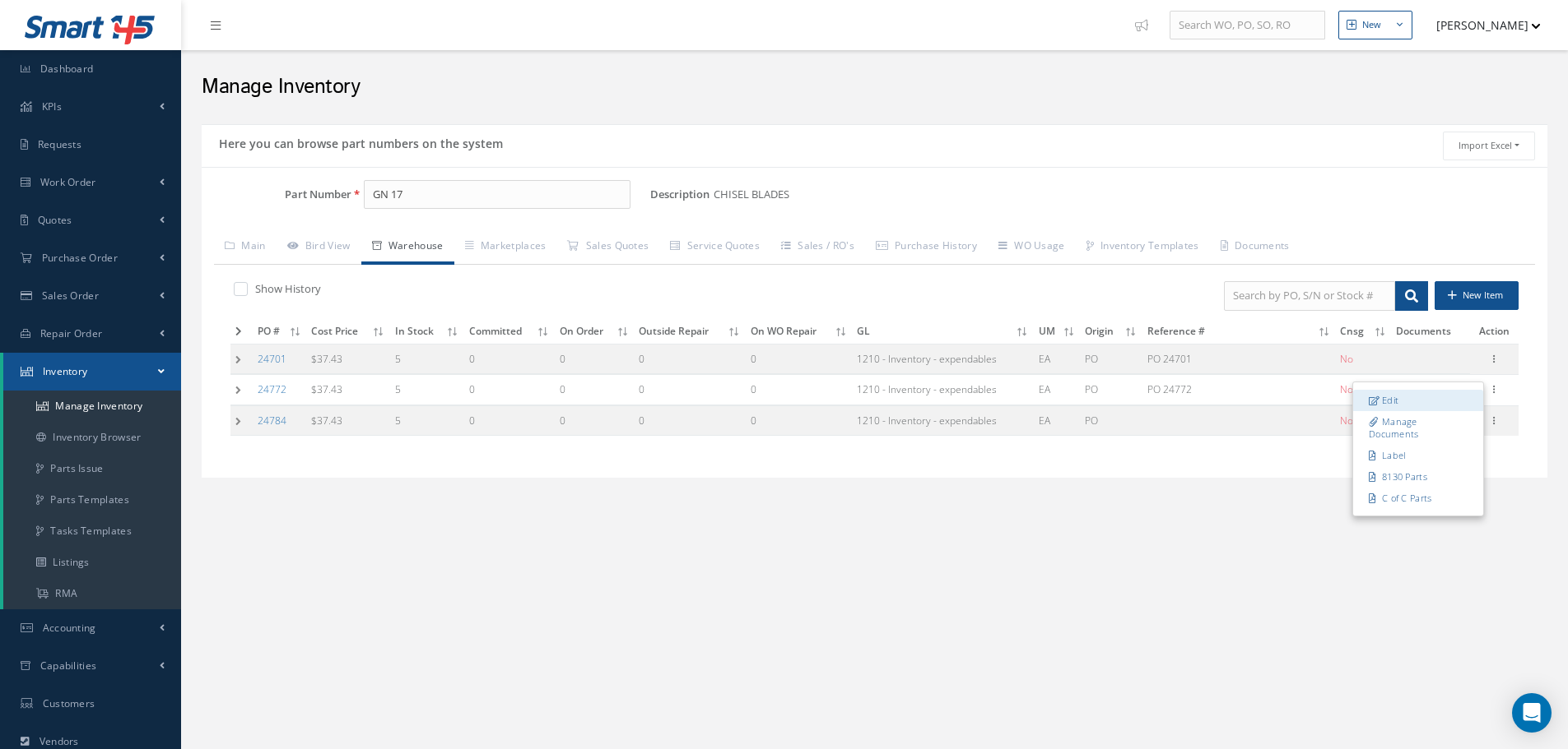
type input "09/15/2025"
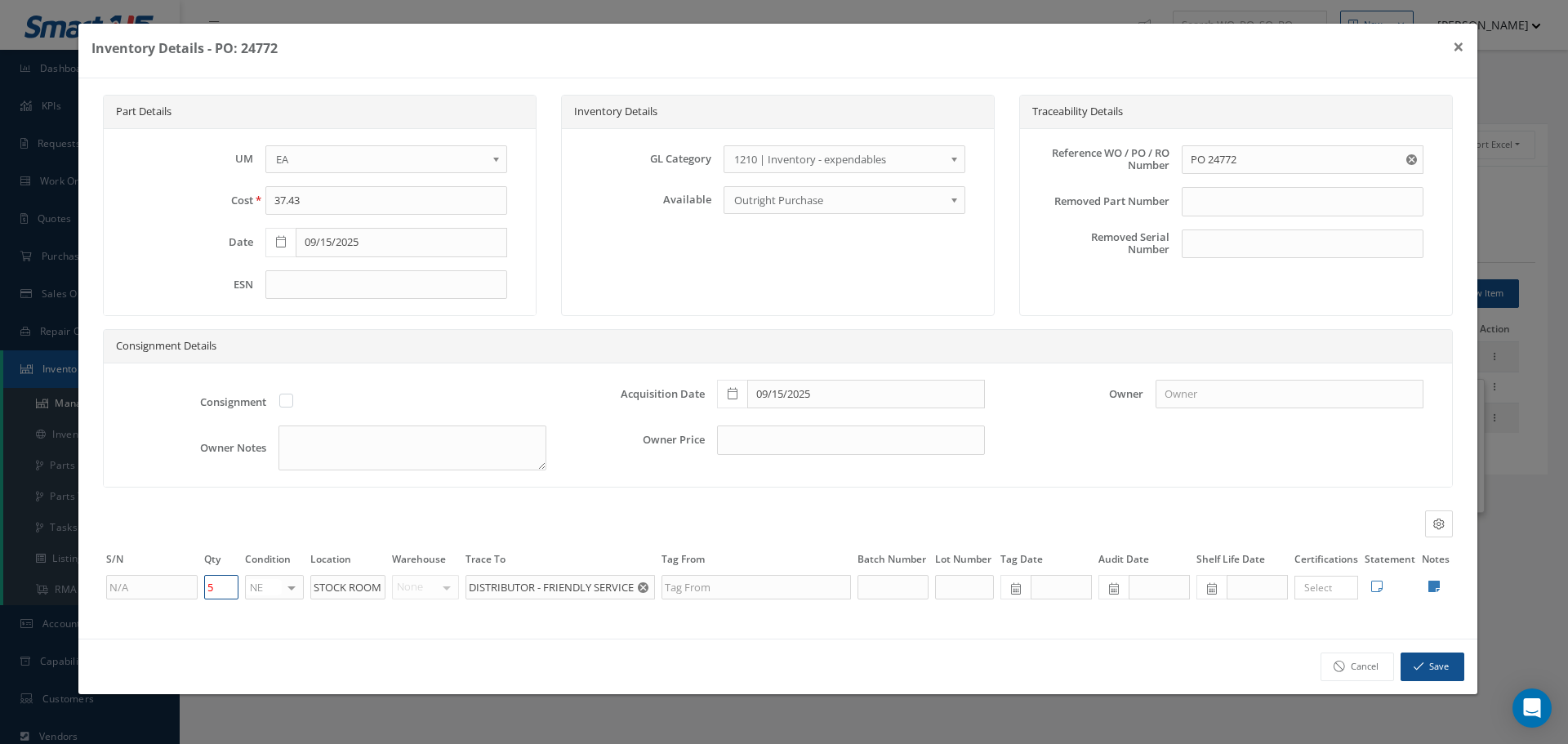
click at [221, 581] on input "5" at bounding box center [221, 588] width 34 height 24
type input "4"
click at [1439, 663] on button "Save" at bounding box center [1432, 667] width 64 height 28
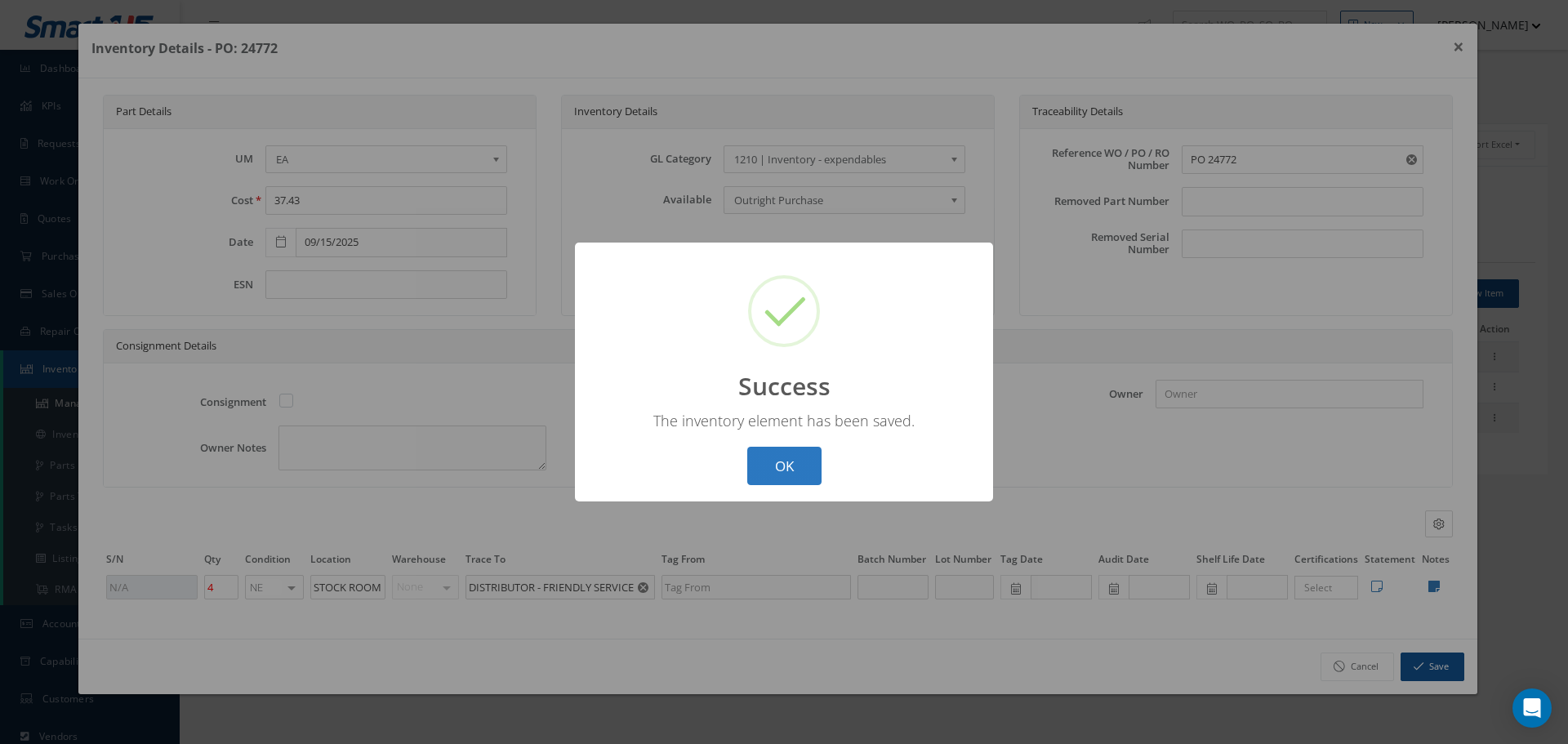
click at [795, 461] on button "OK" at bounding box center [784, 466] width 74 height 39
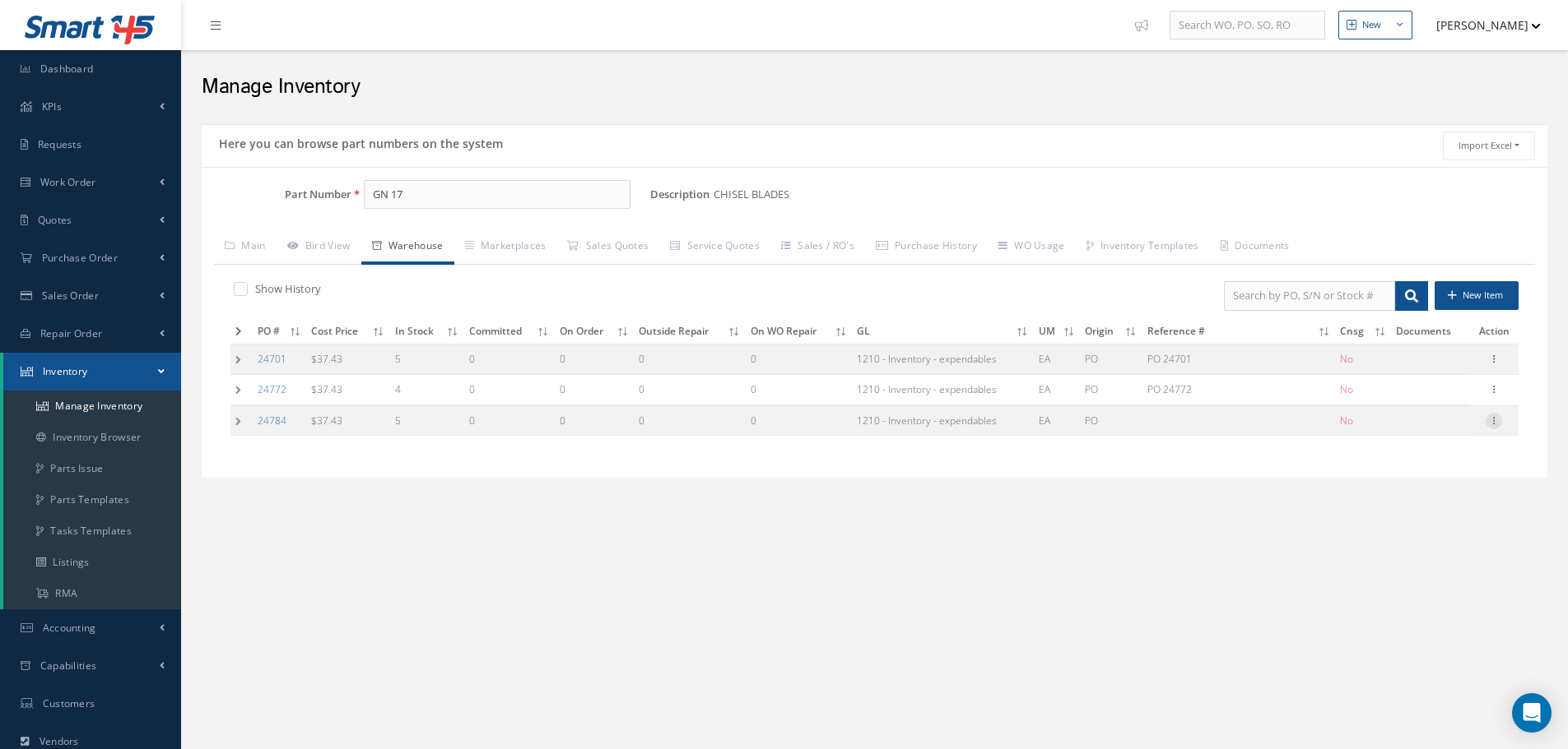
click at [1492, 419] on icon at bounding box center [1493, 420] width 16 height 13
click at [1427, 427] on link "Edit" at bounding box center [1417, 431] width 130 height 22
type input "[DATE]"
type input "5"
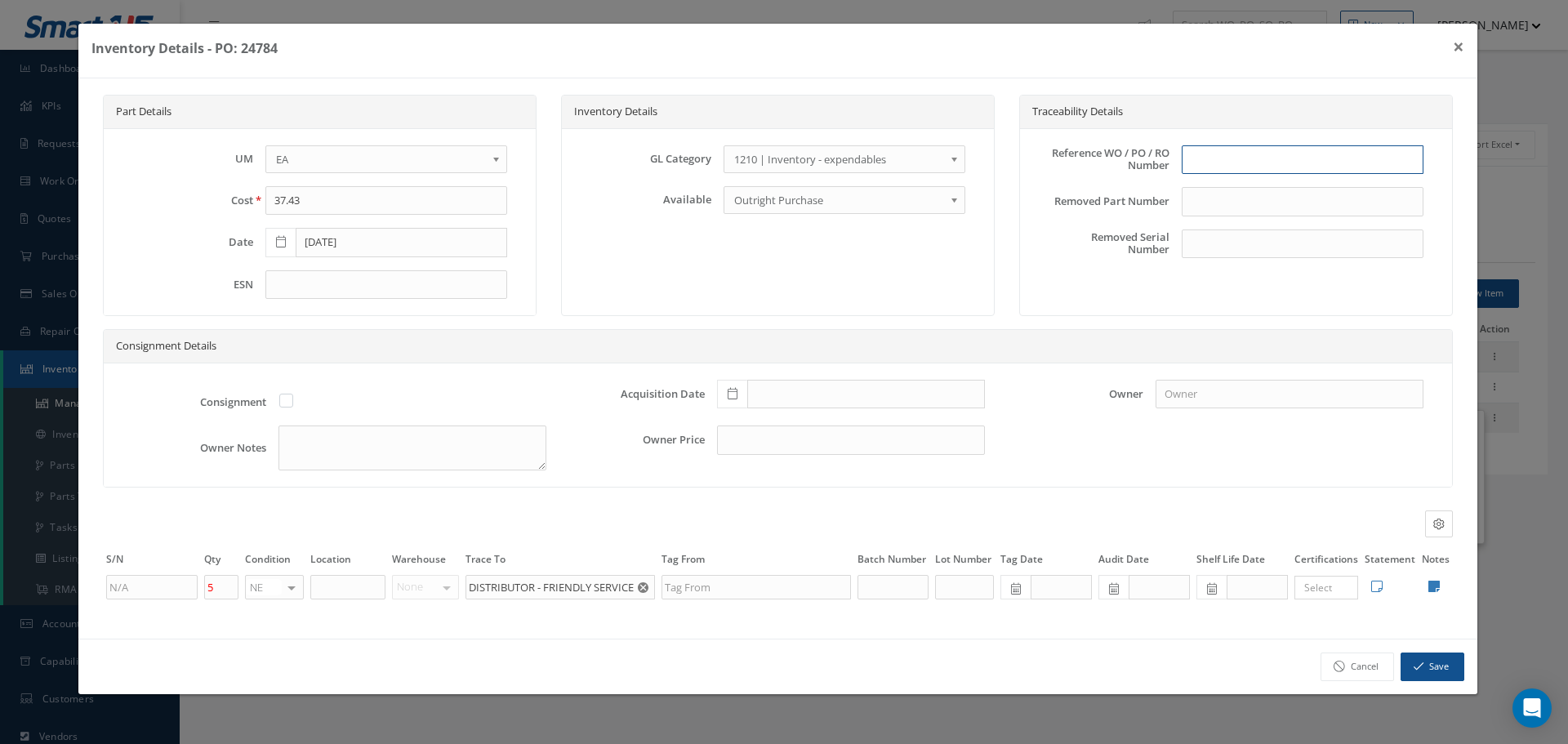
click at [1192, 167] on input "text" at bounding box center [1302, 159] width 242 height 29
type input "PO 24784"
click at [740, 397] on span at bounding box center [732, 394] width 30 height 29
click at [780, 291] on td "23" at bounding box center [778, 296] width 24 height 24
type input "[DATE]"
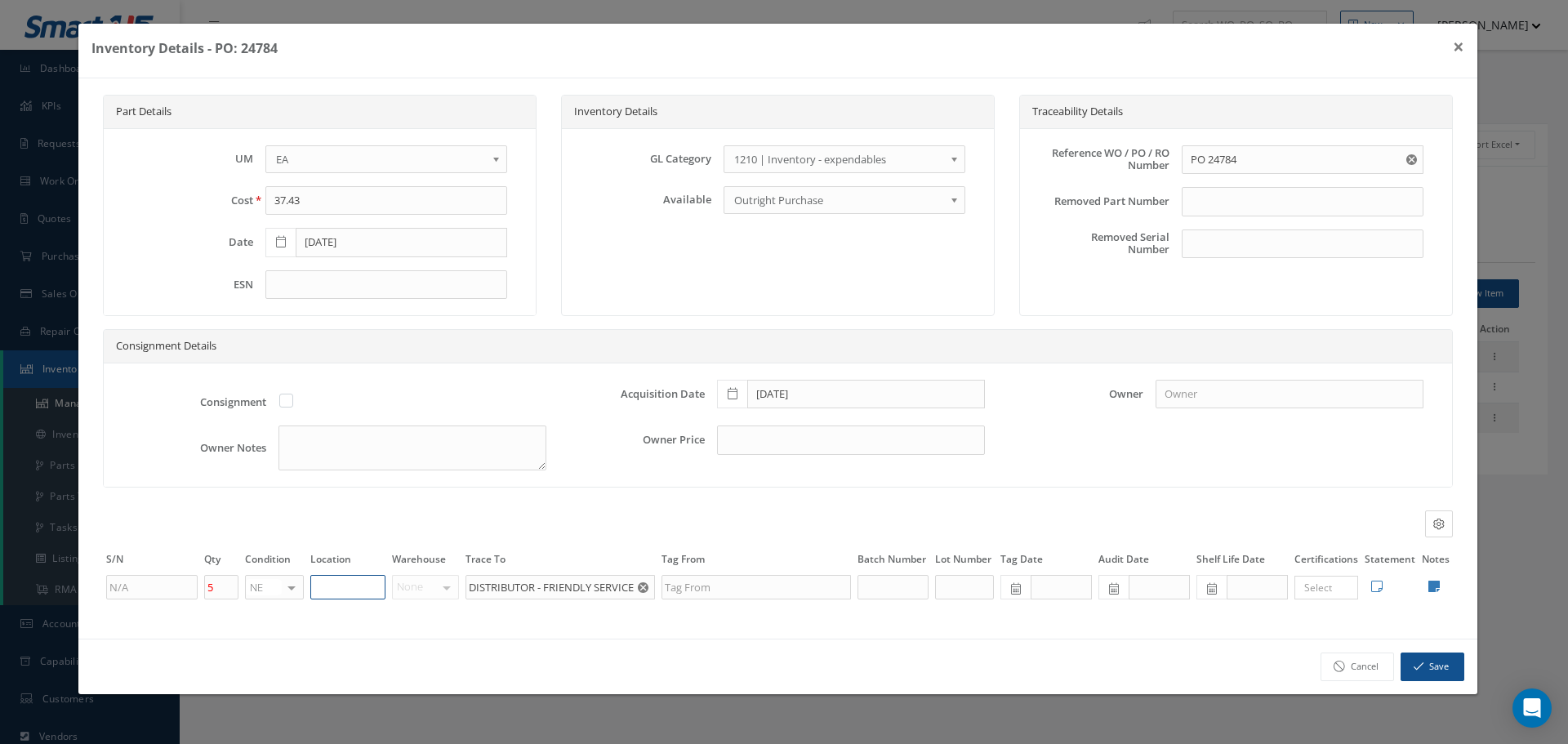
click at [357, 575] on input "text" at bounding box center [348, 588] width 75 height 24
type input "STOCKROOM"
click at [1434, 589] on icon at bounding box center [1434, 587] width 11 height 13
type textarea "TOOLING"
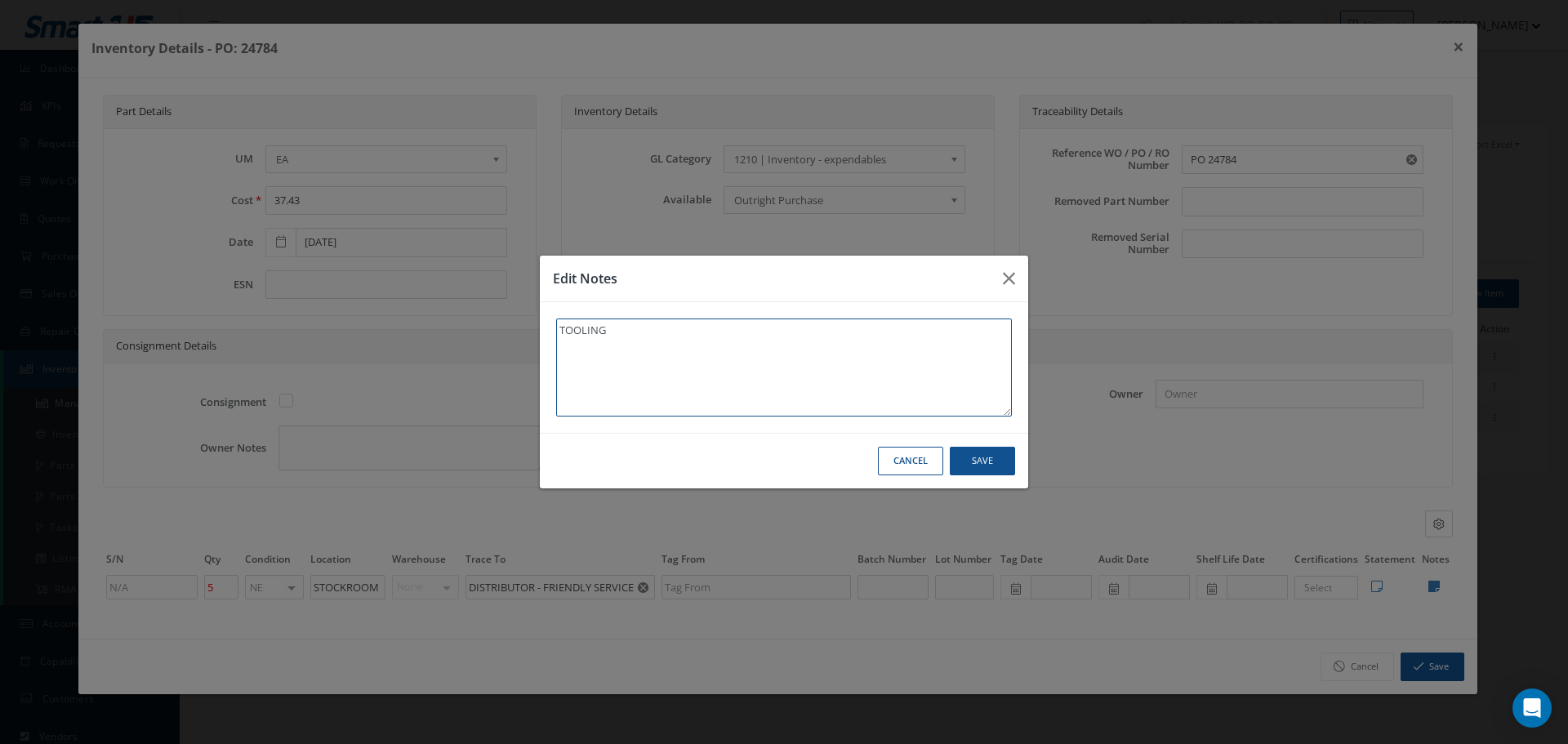
click at [651, 332] on textarea "TOOLING" at bounding box center [784, 367] width 456 height 98
type textarea "TOOLING"
type textarea "TOOLING *"
type textarea "TOOLING **"
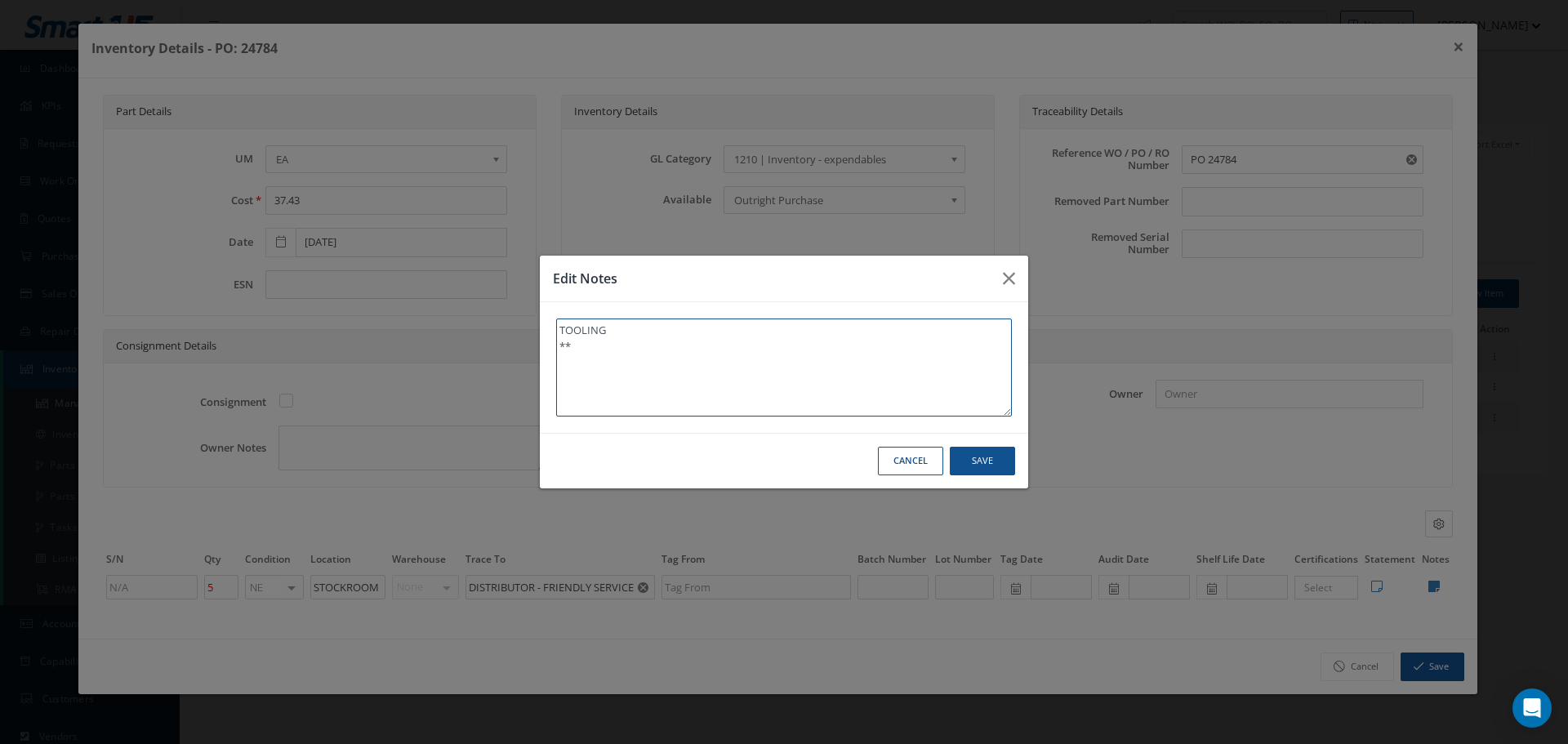
type textarea "TOOLING **"
type textarea "TOOLING ** R"
type textarea "TOOLING ** RE"
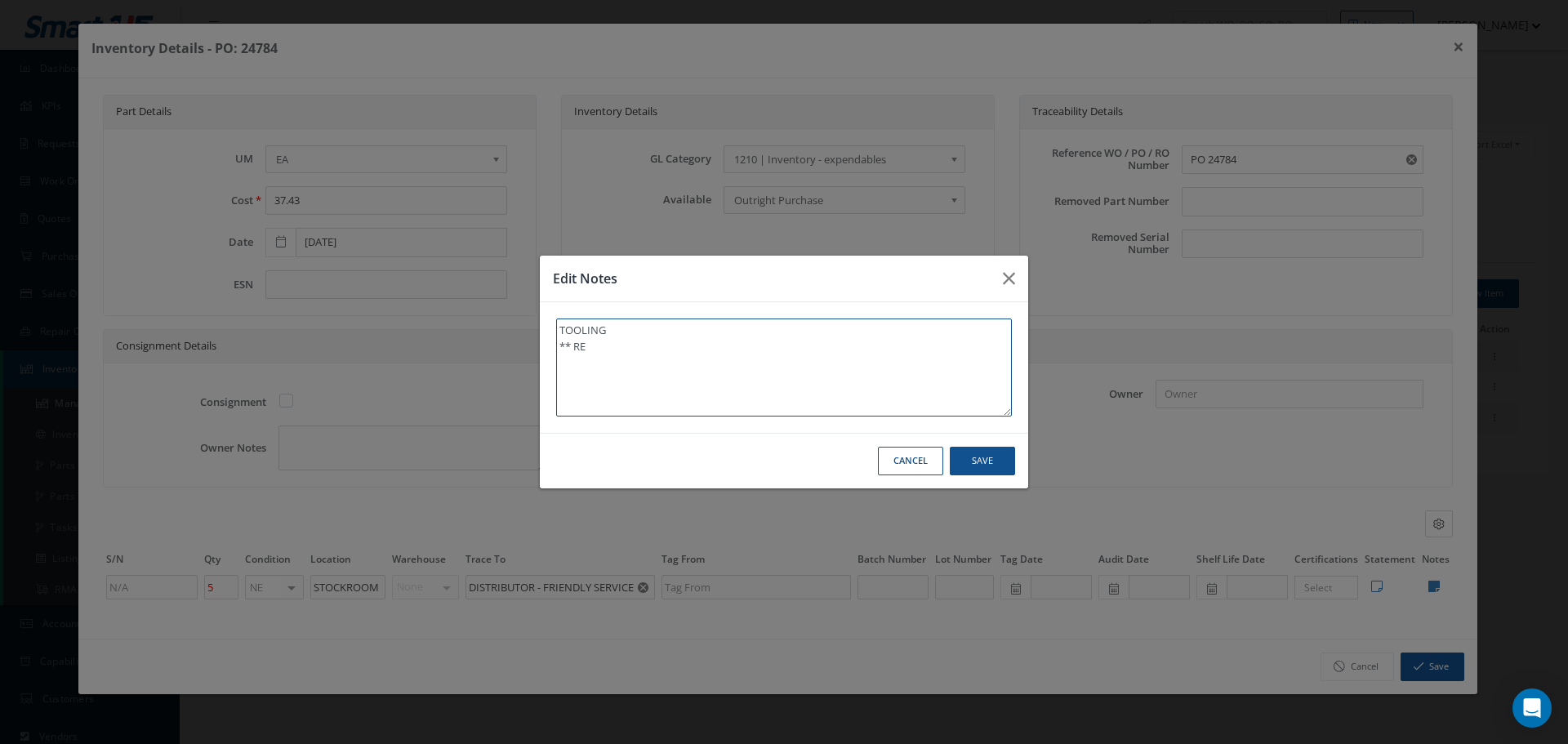
type textarea "TOOLING ** REC"
type textarea "TOOLING ** RECE"
type textarea "TOOLING ** RECEI"
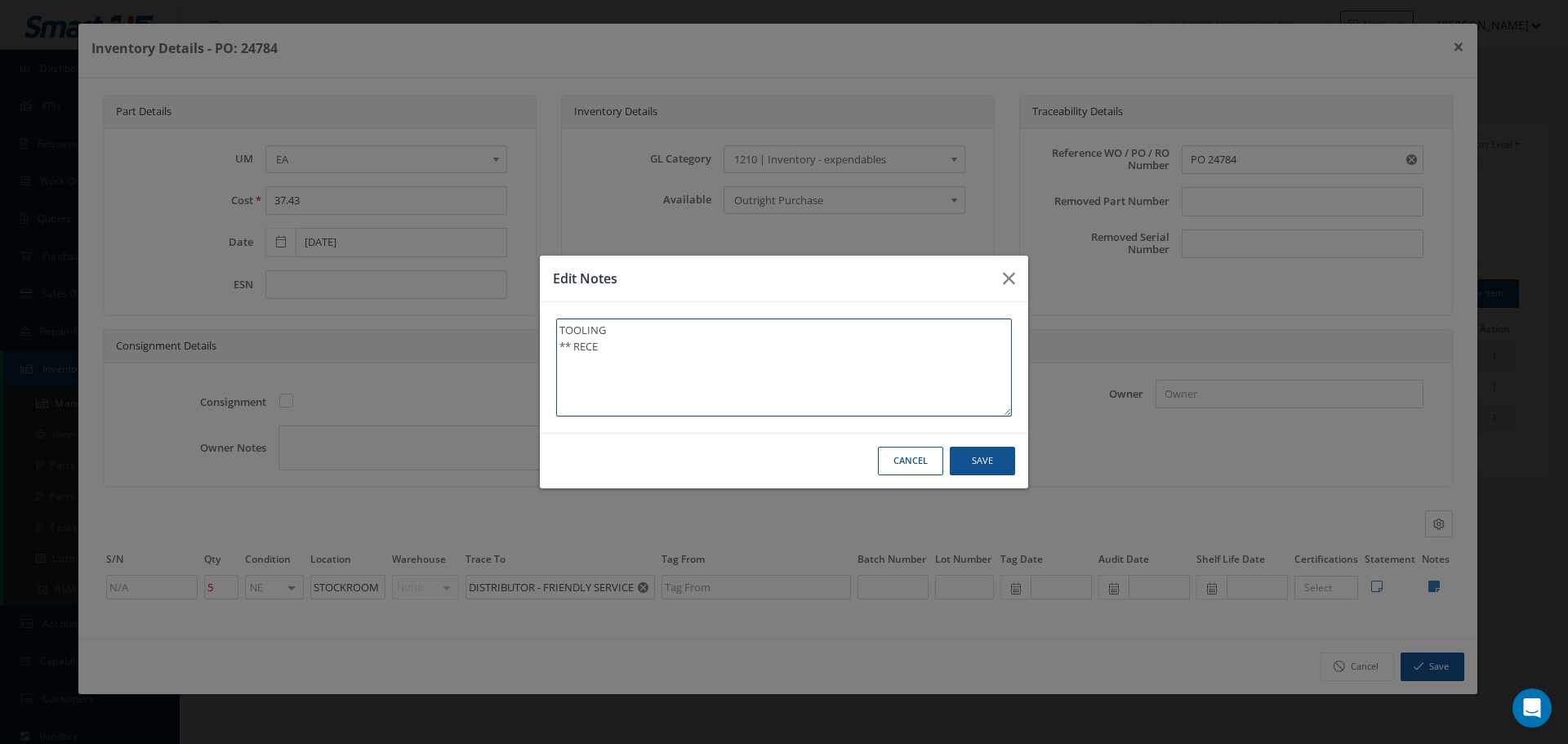
type textarea "TOOLING ** RECEI"
type textarea "TOOLING ** RECEIV"
type textarea "TOOLING ** RECEIVE"
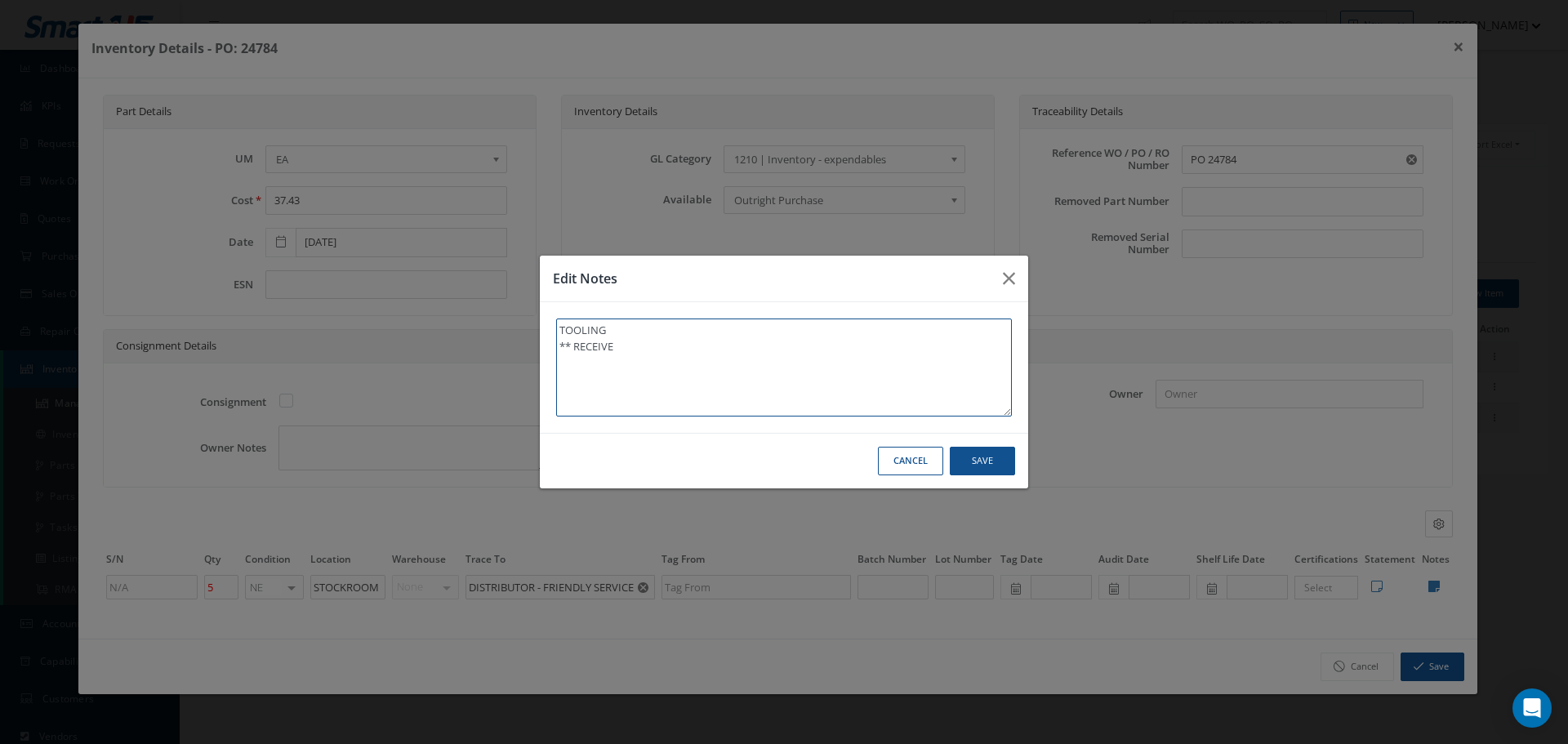
type textarea "TOOLING ** RECEIVED"
type textarea "TOOLING ** RECEIVED S"
type textarea "TOOLING ** RECEIVED ST"
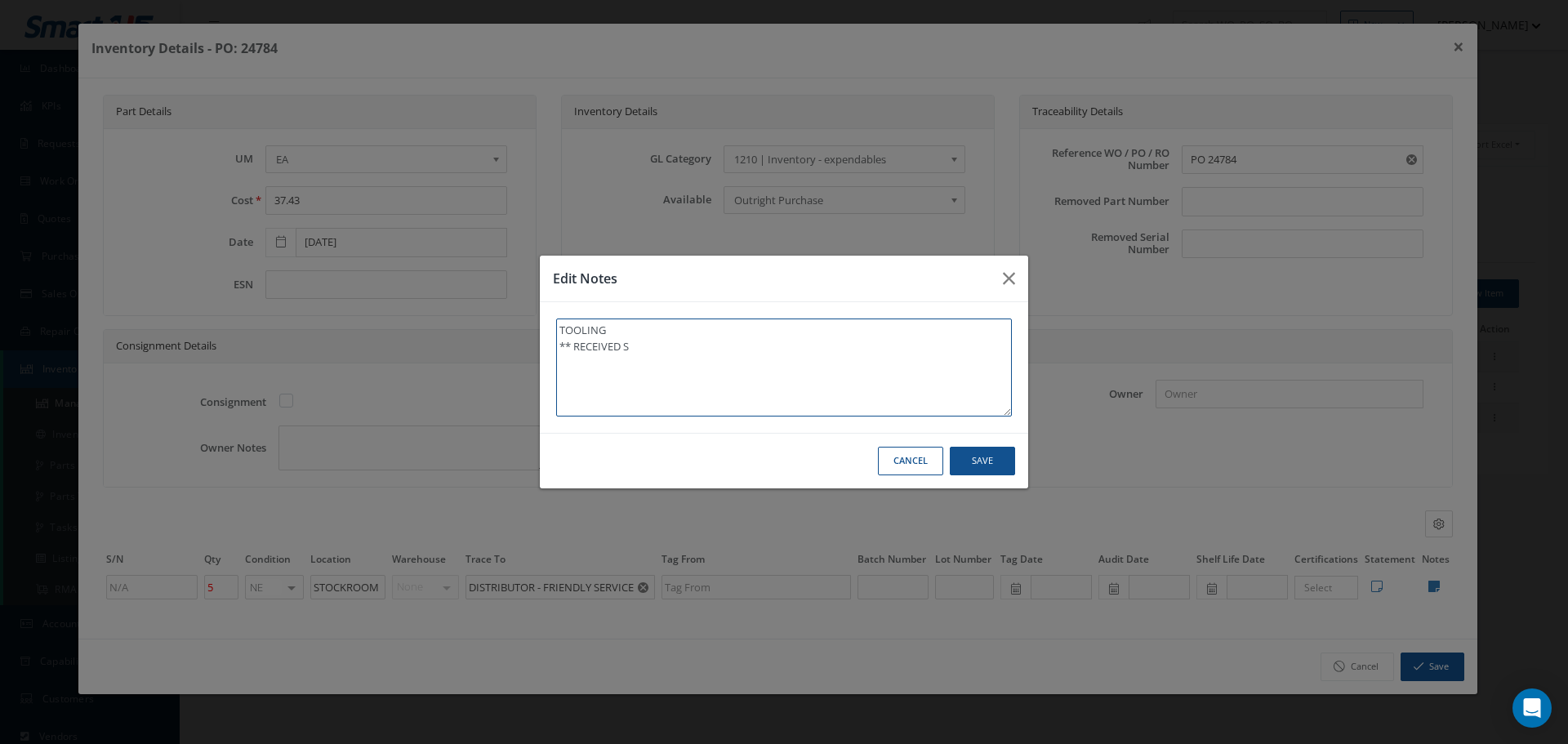
type textarea "TOOLING ** RECEIVED ST"
type textarea "TOOLING ** RECEIVED STO"
type textarea "TOOLING ** RECEIVED STOC"
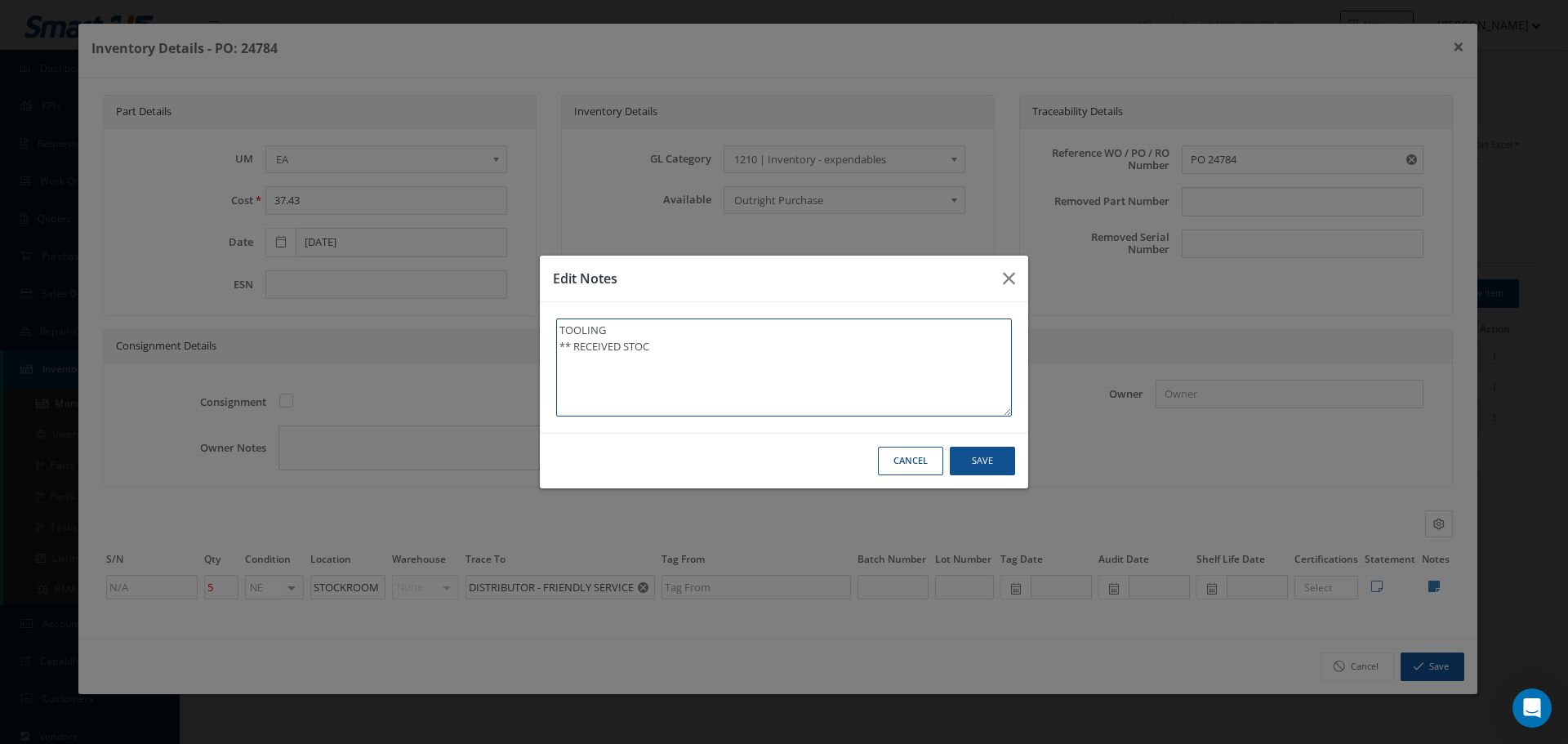
type textarea "TOOLING ** RECEIVED STOCK"
type textarea "TOOLING ** RECEIVED STOCK 0"
type textarea "TOOLING ** RECEIVED STOCK 09"
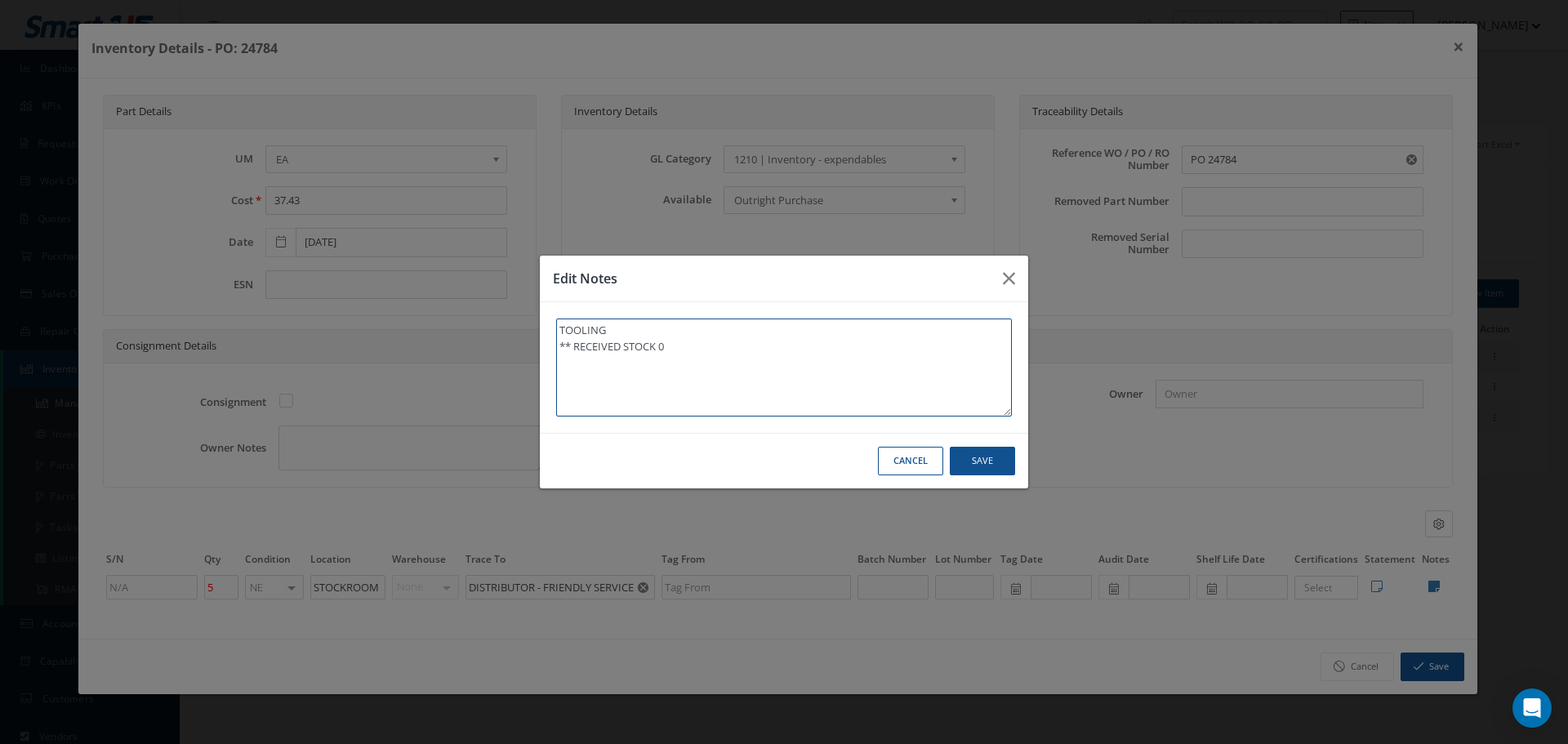
type textarea "TOOLING ** RECEIVED STOCK 09"
type textarea "TOOLING ** RECEIVED STOCK 09/"
type textarea "TOOLING ** RECEIVED STOCK 09/2"
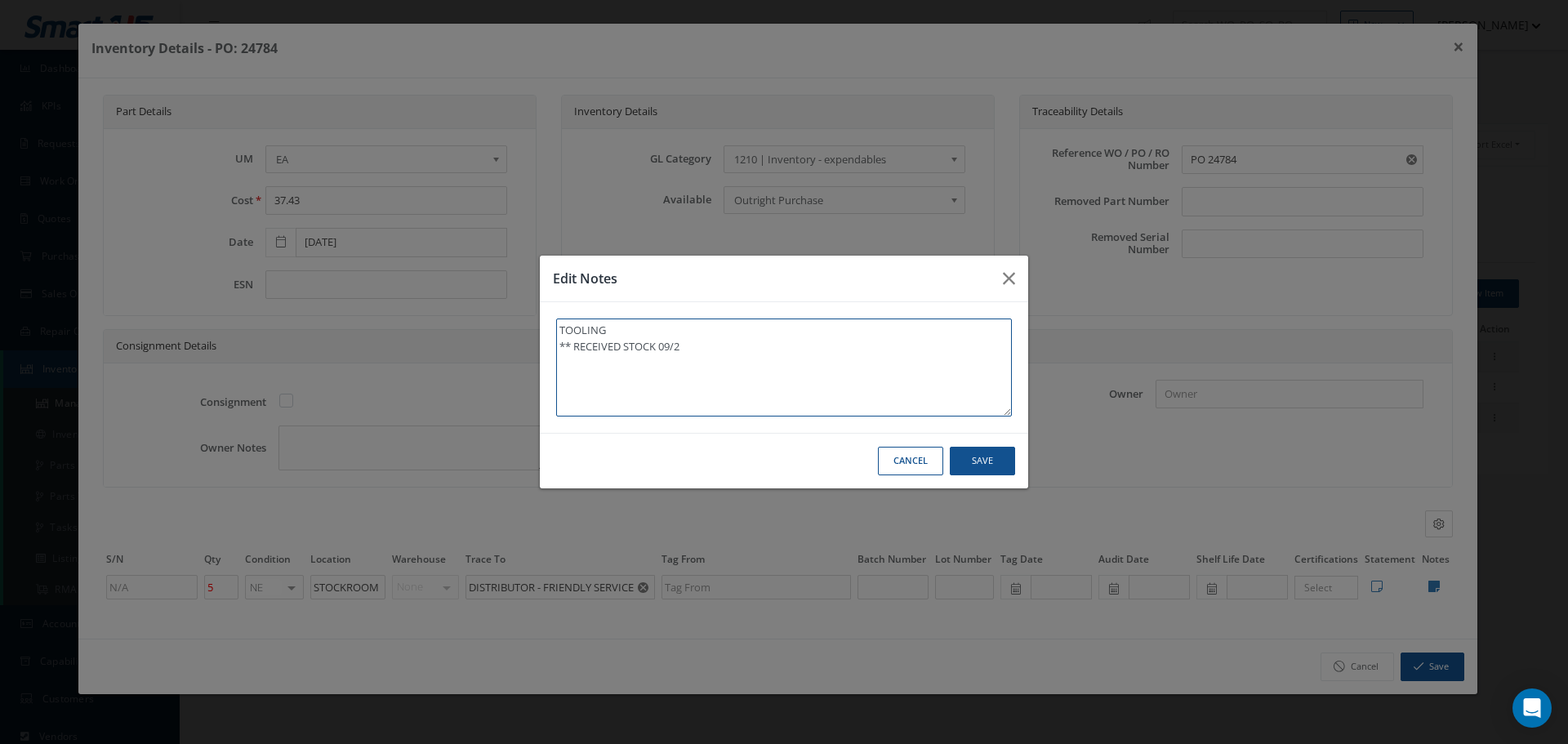
type textarea "TOOLING ** RECEIVED STOCK 09/23"
type textarea "TOOLING ** RECEIVED STOCK 09/23/"
type textarea "TOOLING ** RECEIVED STOCK 09/23/2"
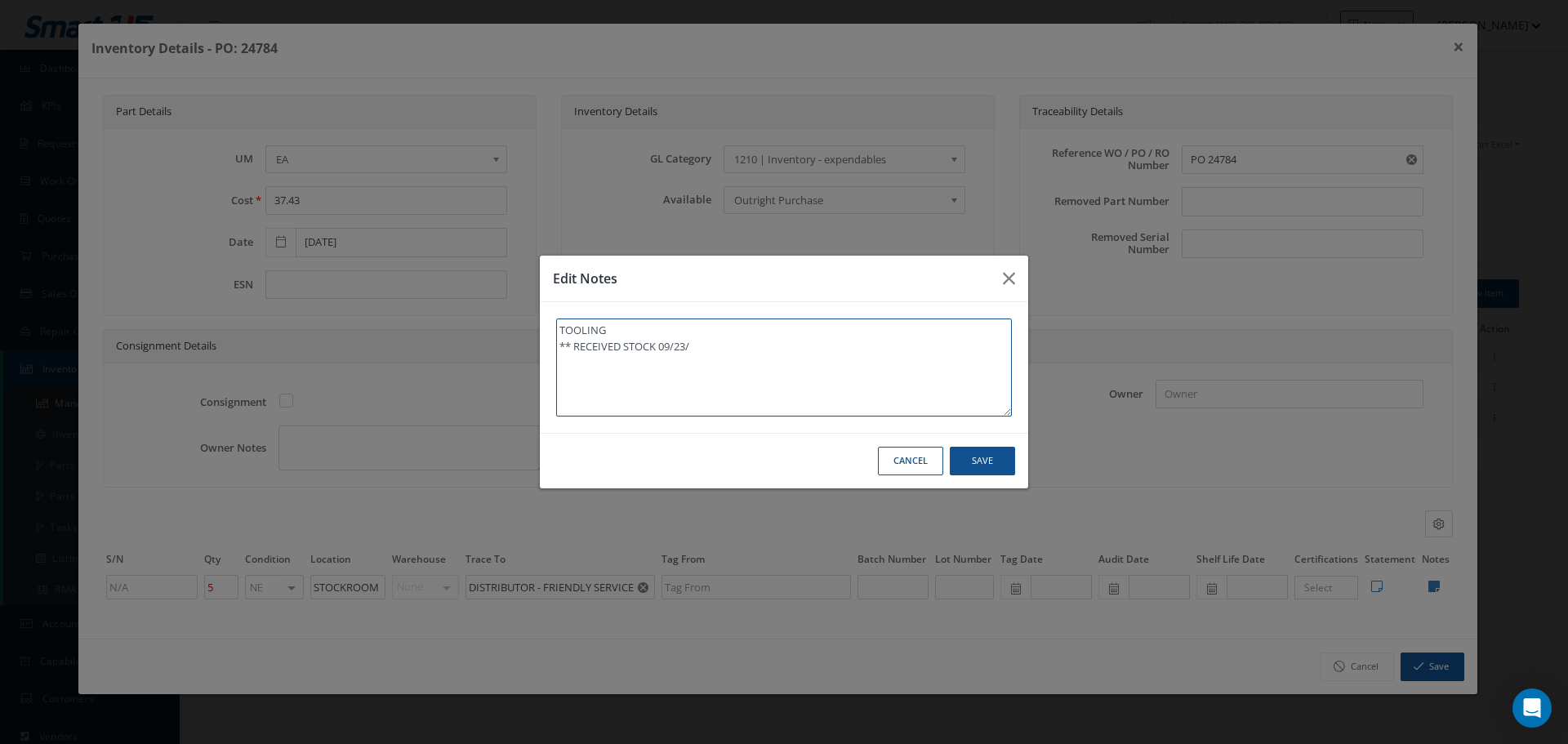
type textarea "TOOLING ** RECEIVED STOCK 09/23/2"
type textarea "TOOLING ** RECEIVED STOCK 09/23/20"
type textarea "TOOLING ** RECEIVED STOCK 09/23/202"
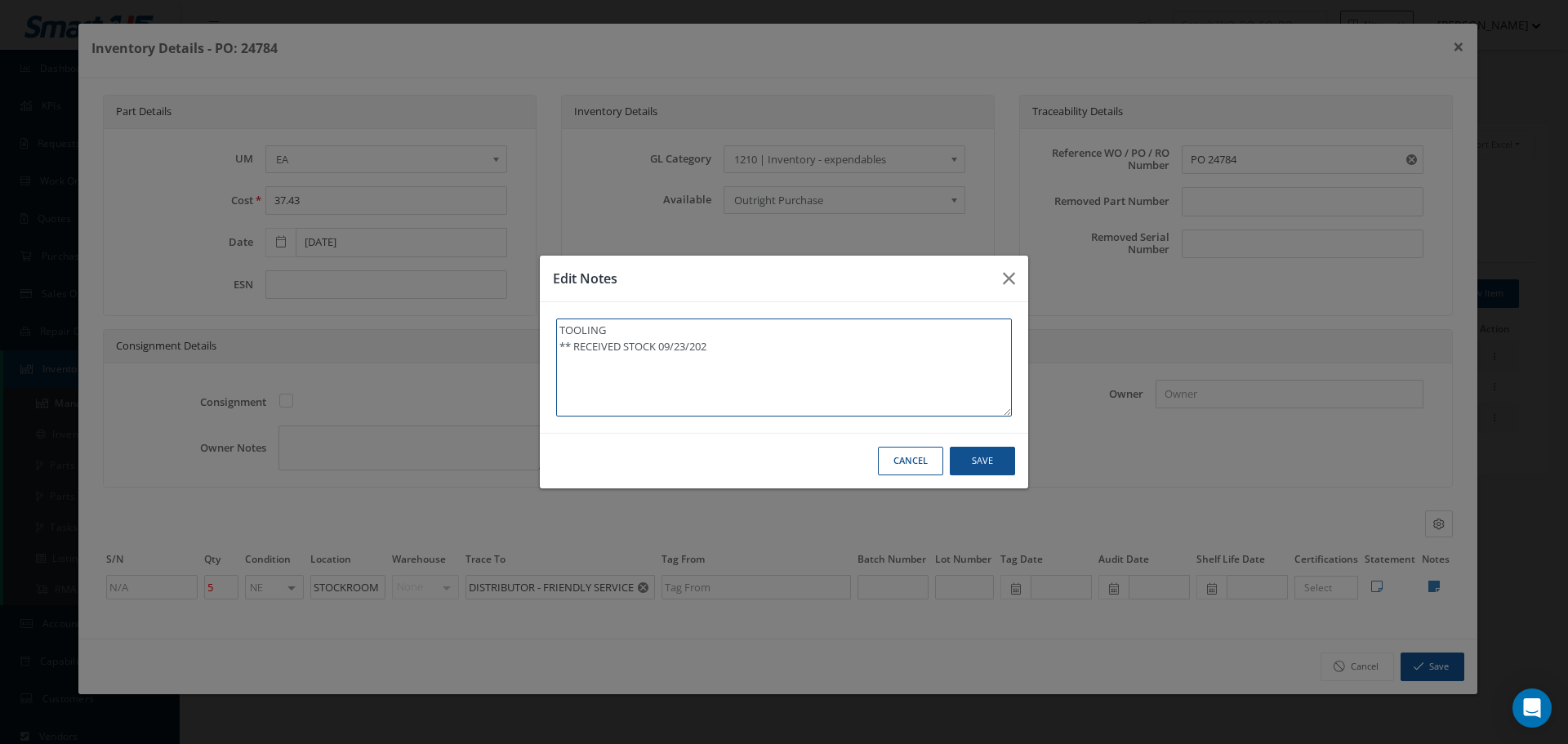
type textarea "TOOLING ** RECEIVED STOCK 09/23/2025"
type textarea "TOOLING ** RECEIVED STOCK 09/23/2025."
drag, startPoint x: 559, startPoint y: 345, endPoint x: 737, endPoint y: 358, distance: 178.5
click at [737, 358] on textarea "TOOLING ** RECEIVED STOCK 09/23/2025." at bounding box center [784, 367] width 456 height 98
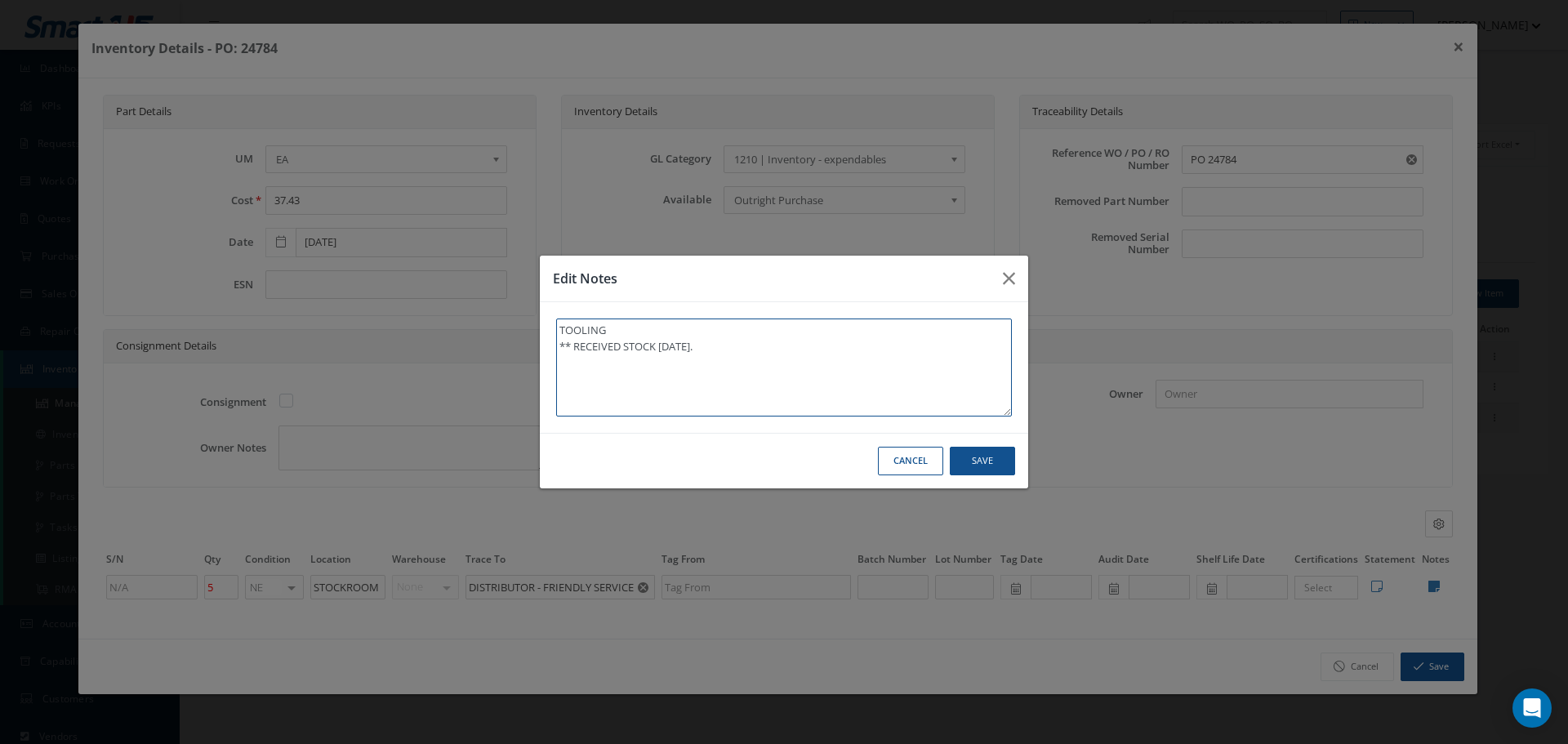
type textarea "TOOLING ** RECEIVED STOCK 09/23/2025."
click at [985, 462] on button "Save" at bounding box center [982, 461] width 65 height 28
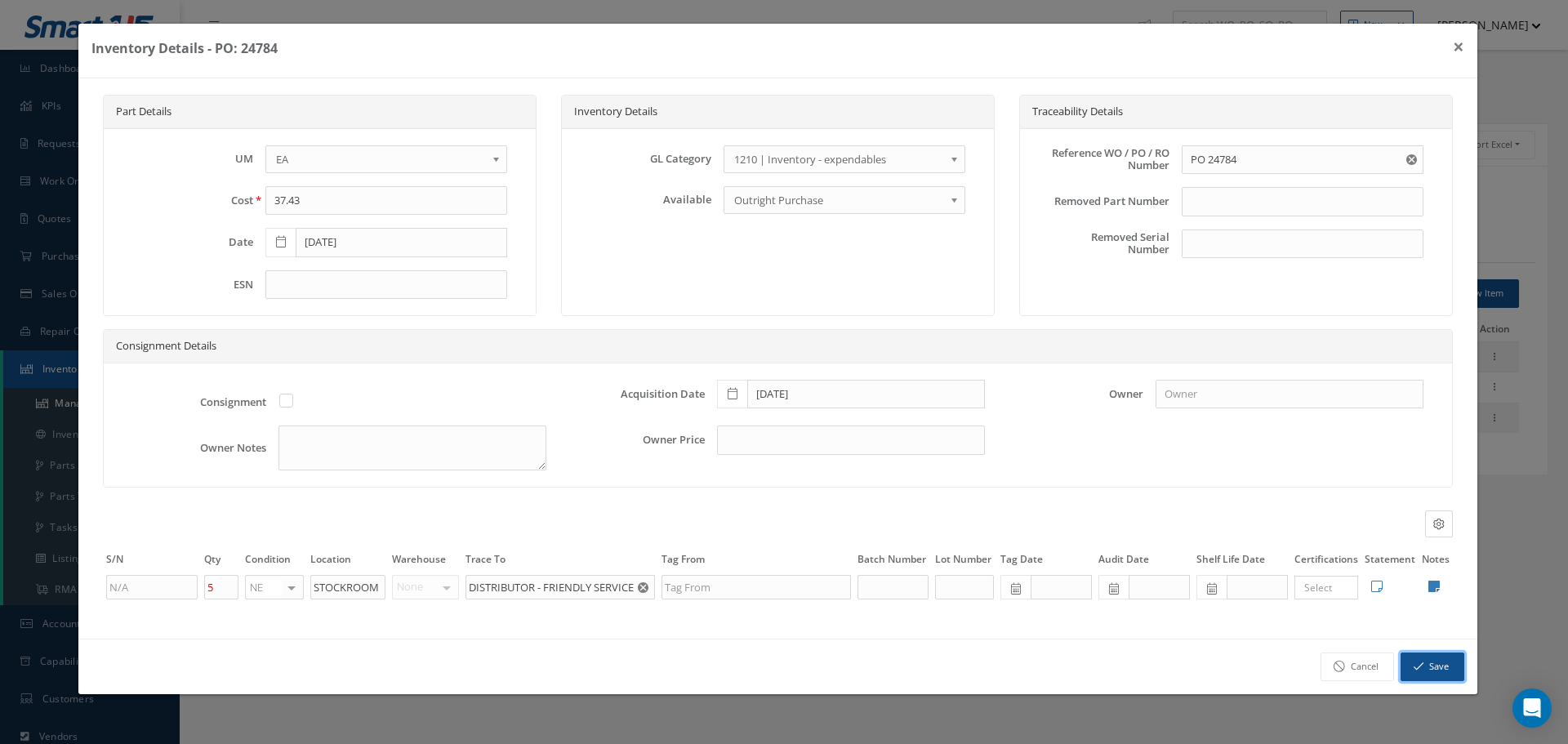
click at [1431, 665] on button "Save" at bounding box center [1432, 667] width 64 height 28
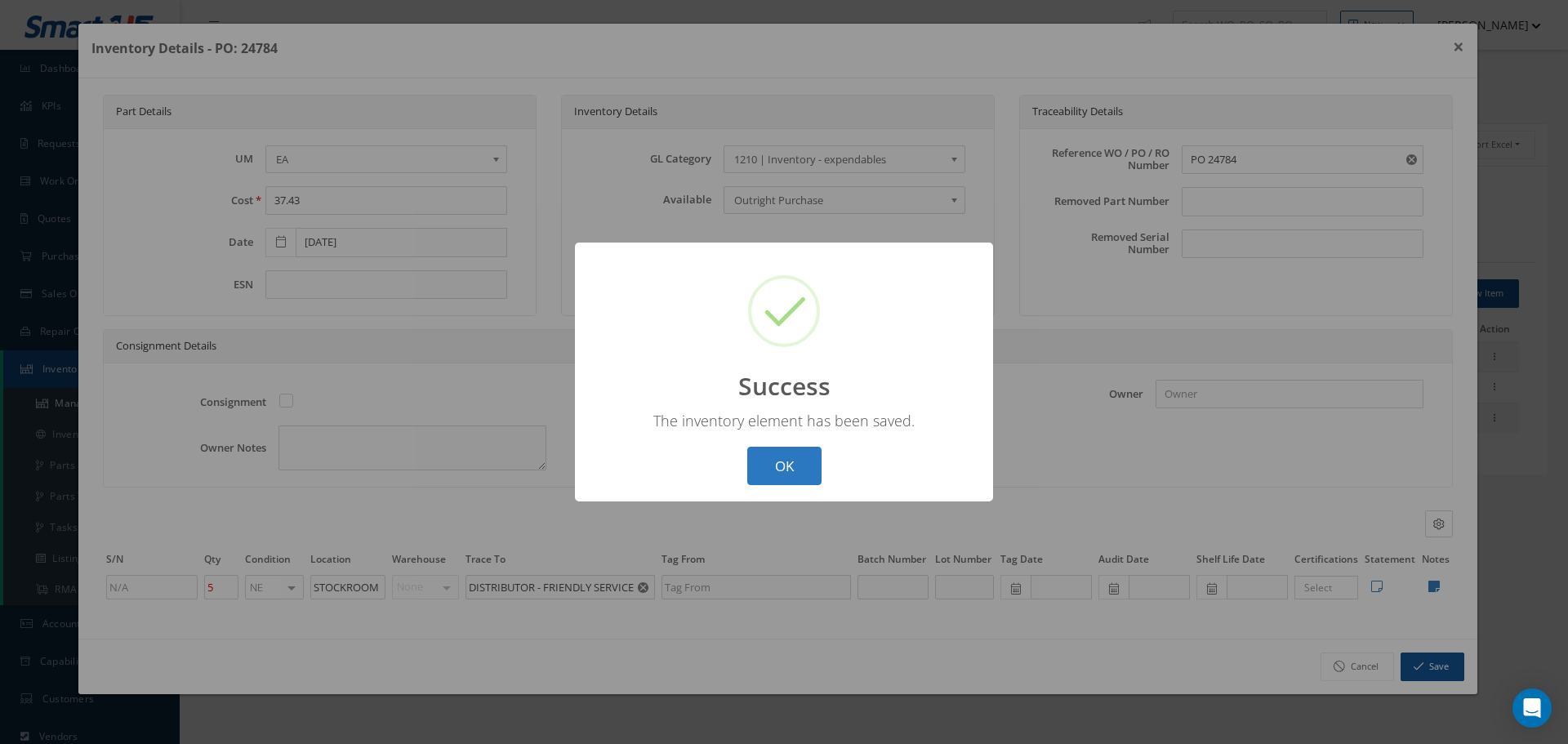
click at [782, 465] on button "OK" at bounding box center [784, 466] width 74 height 39
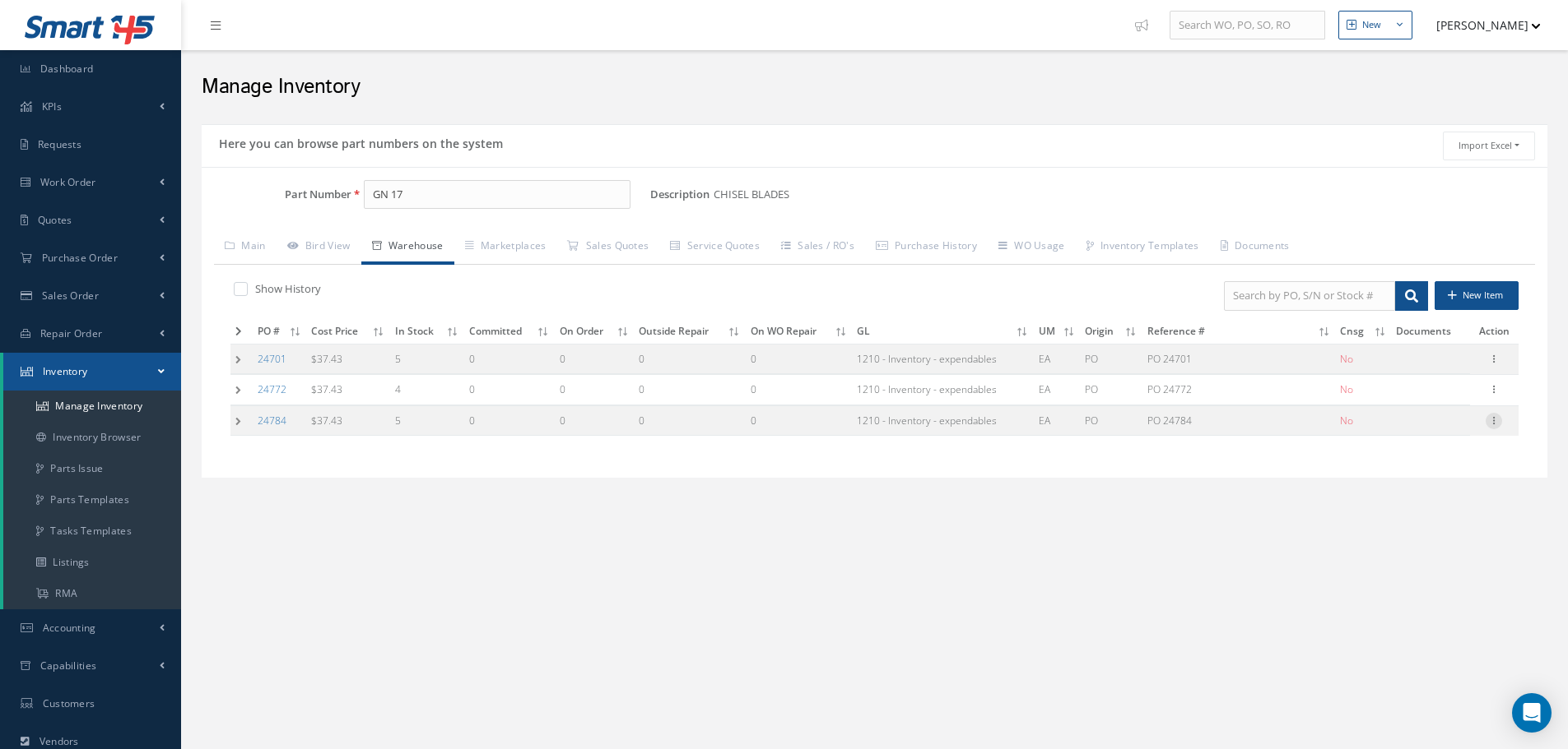
click at [1498, 426] on icon at bounding box center [1493, 420] width 16 height 13
click at [1411, 485] on link "Label" at bounding box center [1417, 486] width 130 height 22
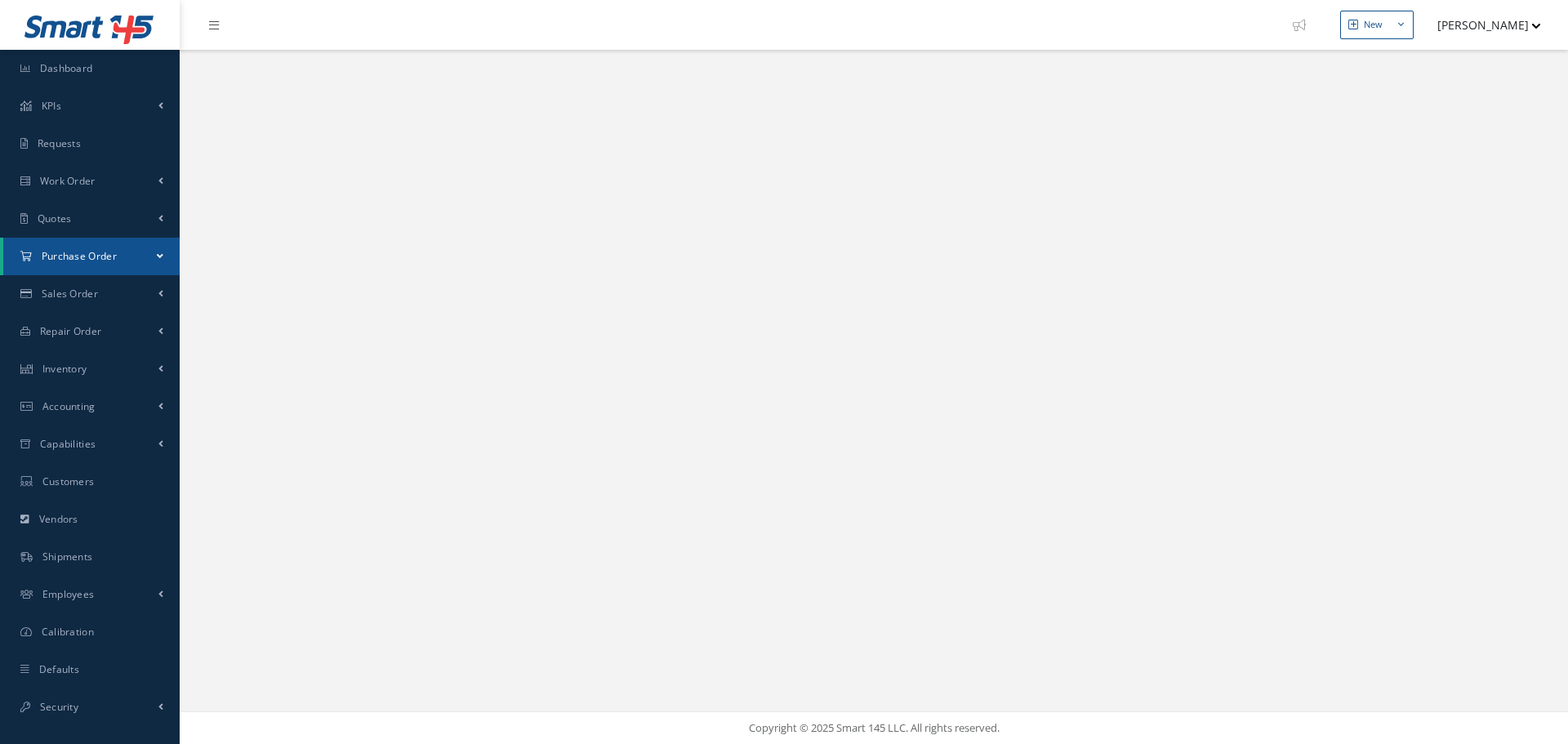
select select "25"
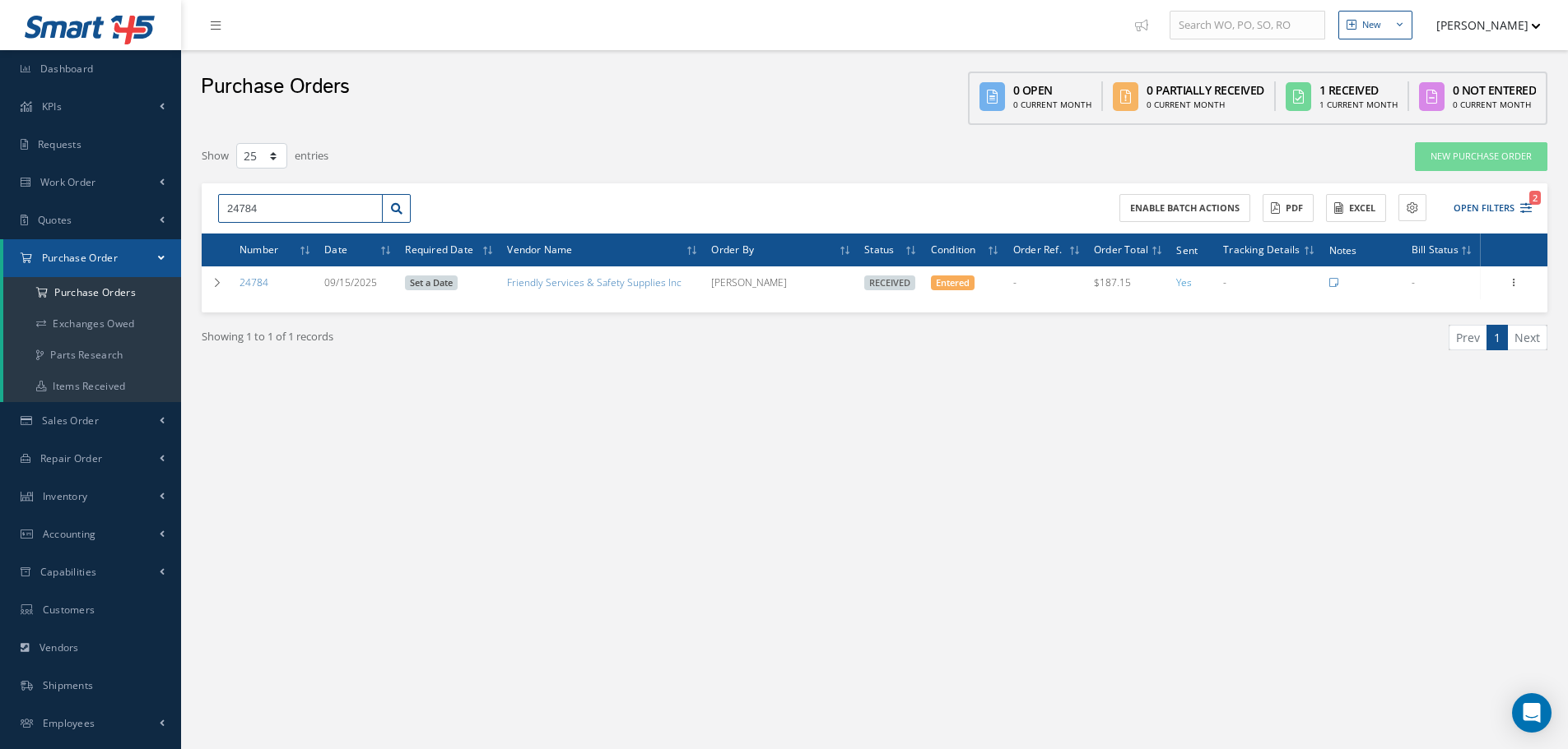
click at [292, 220] on input "24784" at bounding box center [301, 209] width 165 height 29
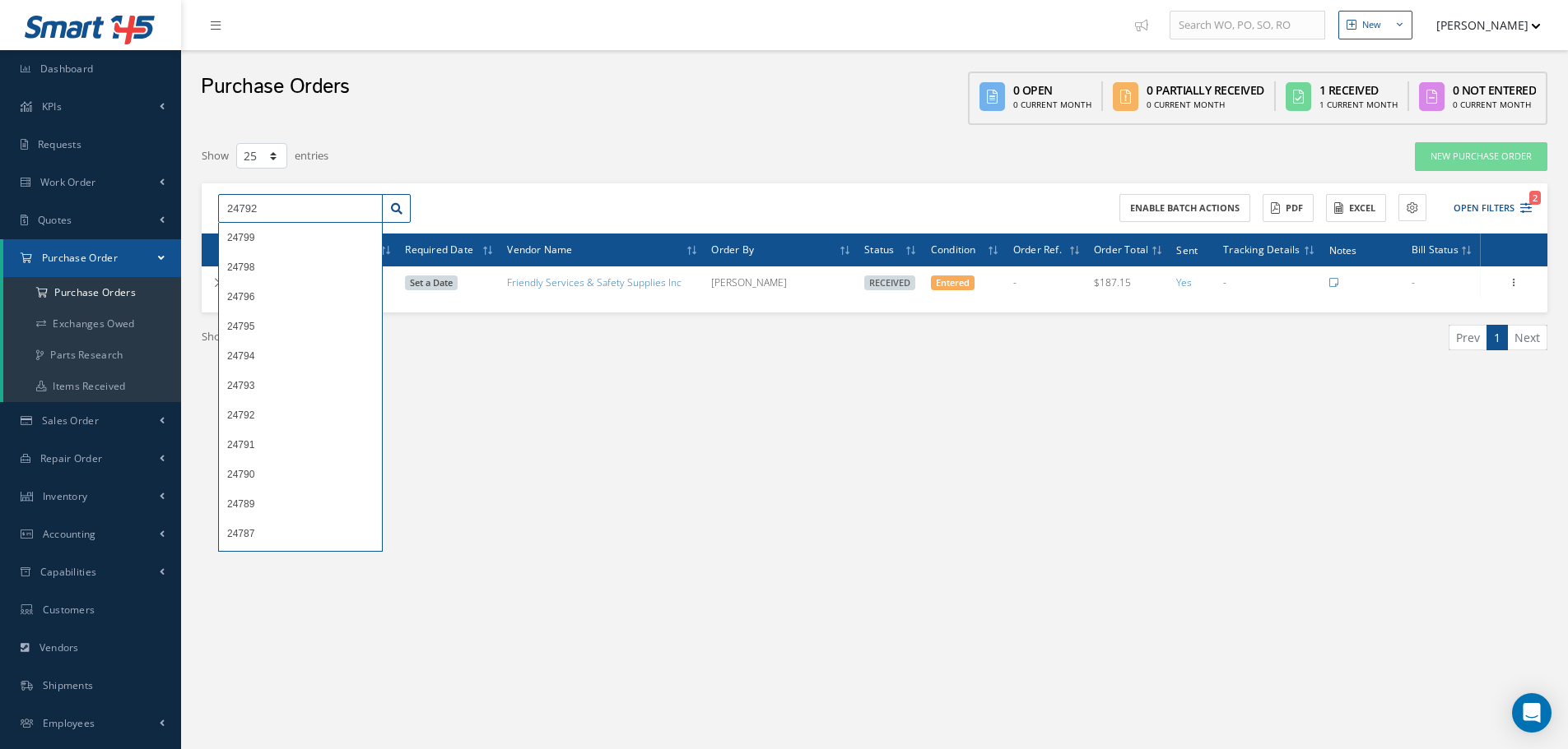
type input "24792"
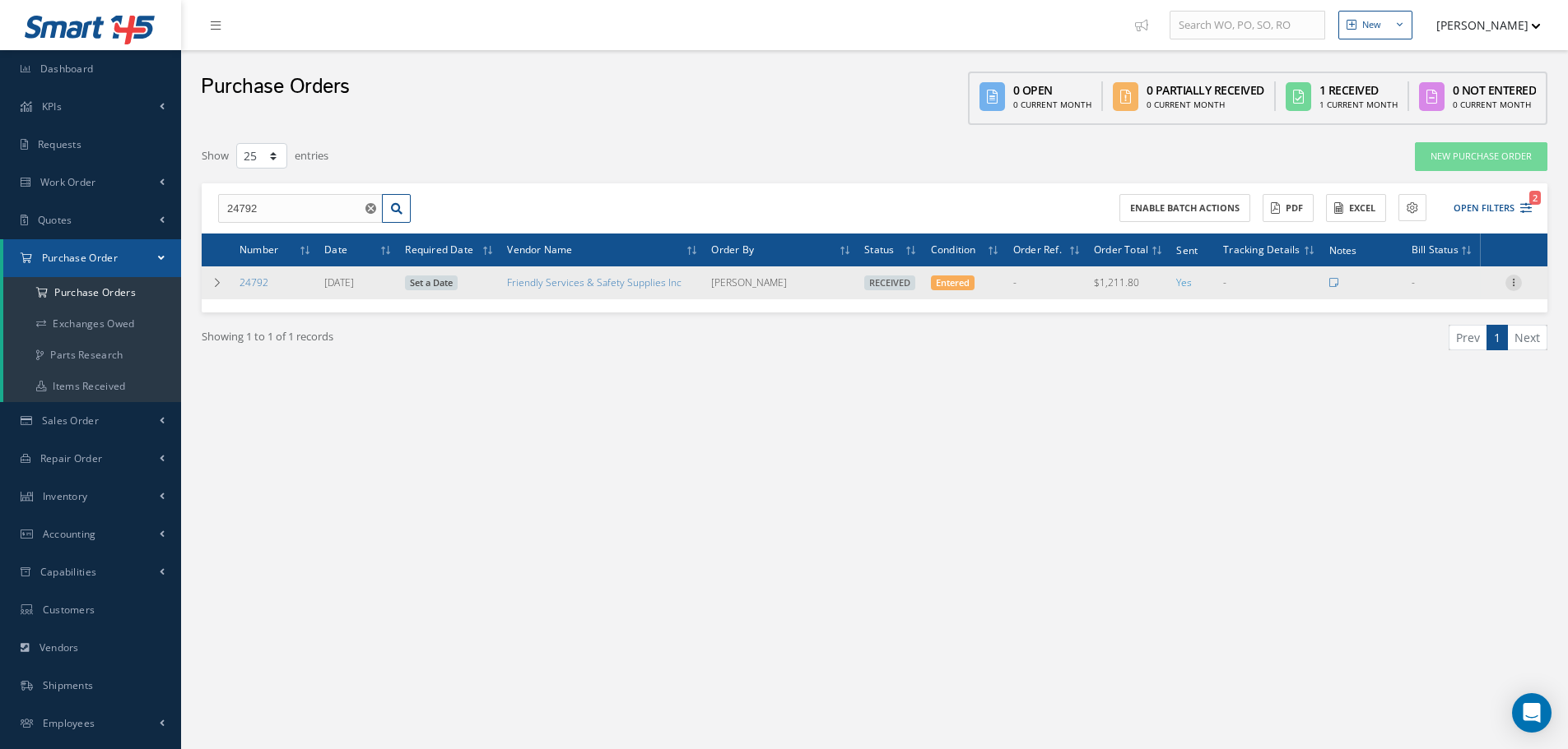
click at [1516, 283] on icon at bounding box center [1513, 282] width 16 height 13
click at [1444, 295] on link "Receiving Details" at bounding box center [1437, 293] width 130 height 22
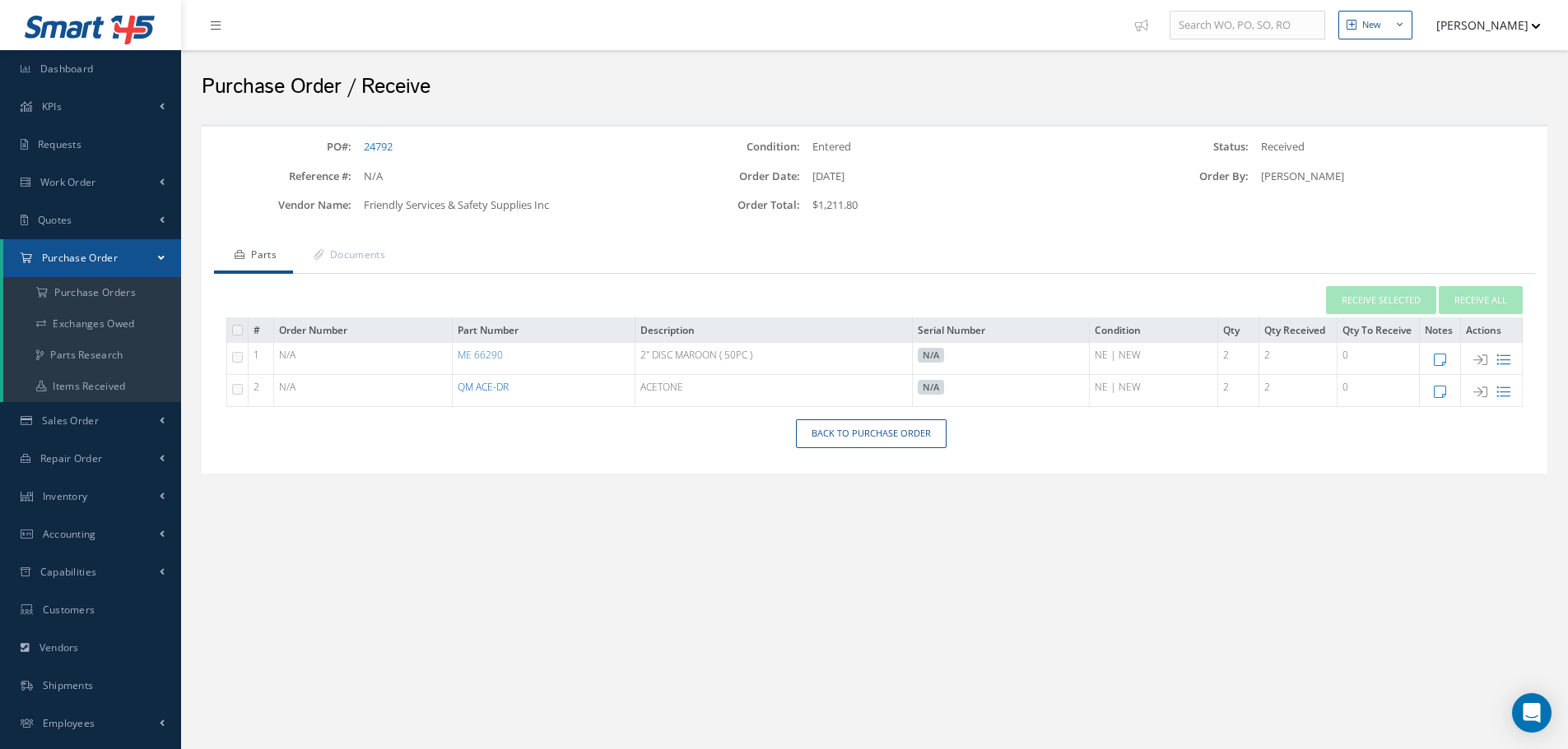
click at [478, 384] on link "QM ACE-DR" at bounding box center [483, 387] width 51 height 14
click at [489, 351] on link "ME 66290" at bounding box center [480, 355] width 46 height 14
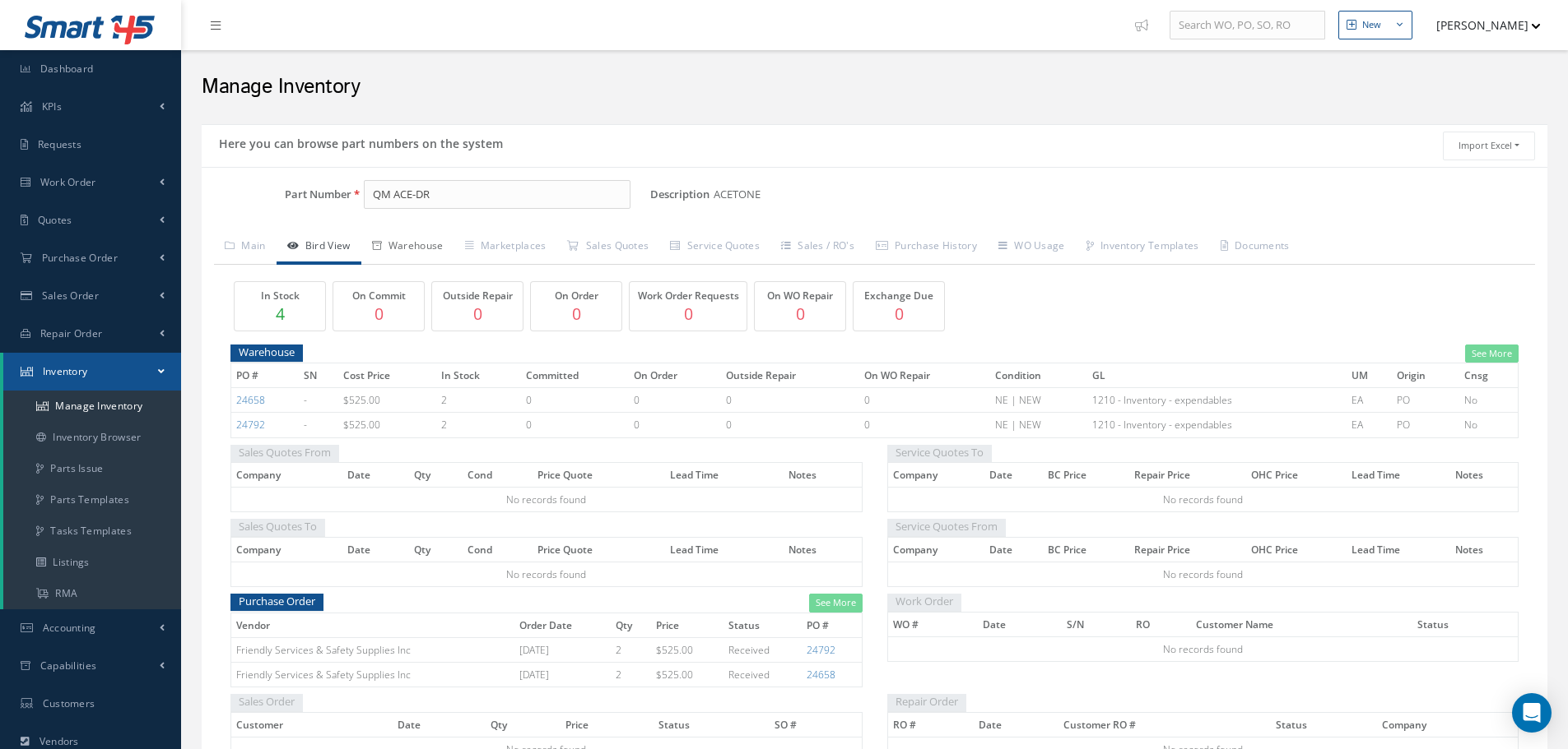
click at [428, 247] on link "Warehouse" at bounding box center [408, 247] width 93 height 34
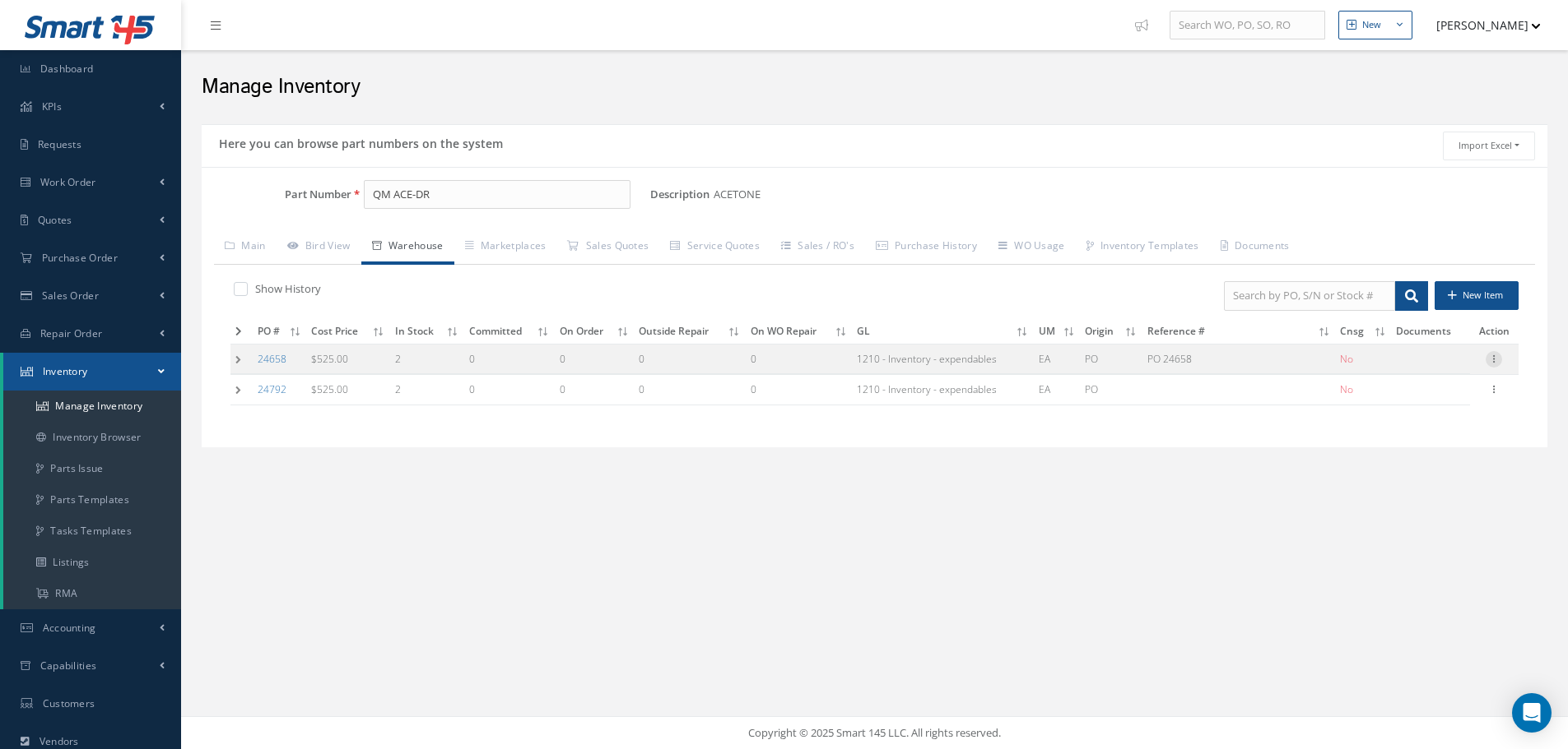
click at [1489, 360] on icon at bounding box center [1493, 357] width 16 height 13
drag, startPoint x: 1402, startPoint y: 368, endPoint x: 1387, endPoint y: 370, distance: 15.1
click at [1403, 367] on link "Edit" at bounding box center [1417, 370] width 130 height 22
type input "525.00"
type input "[DATE]"
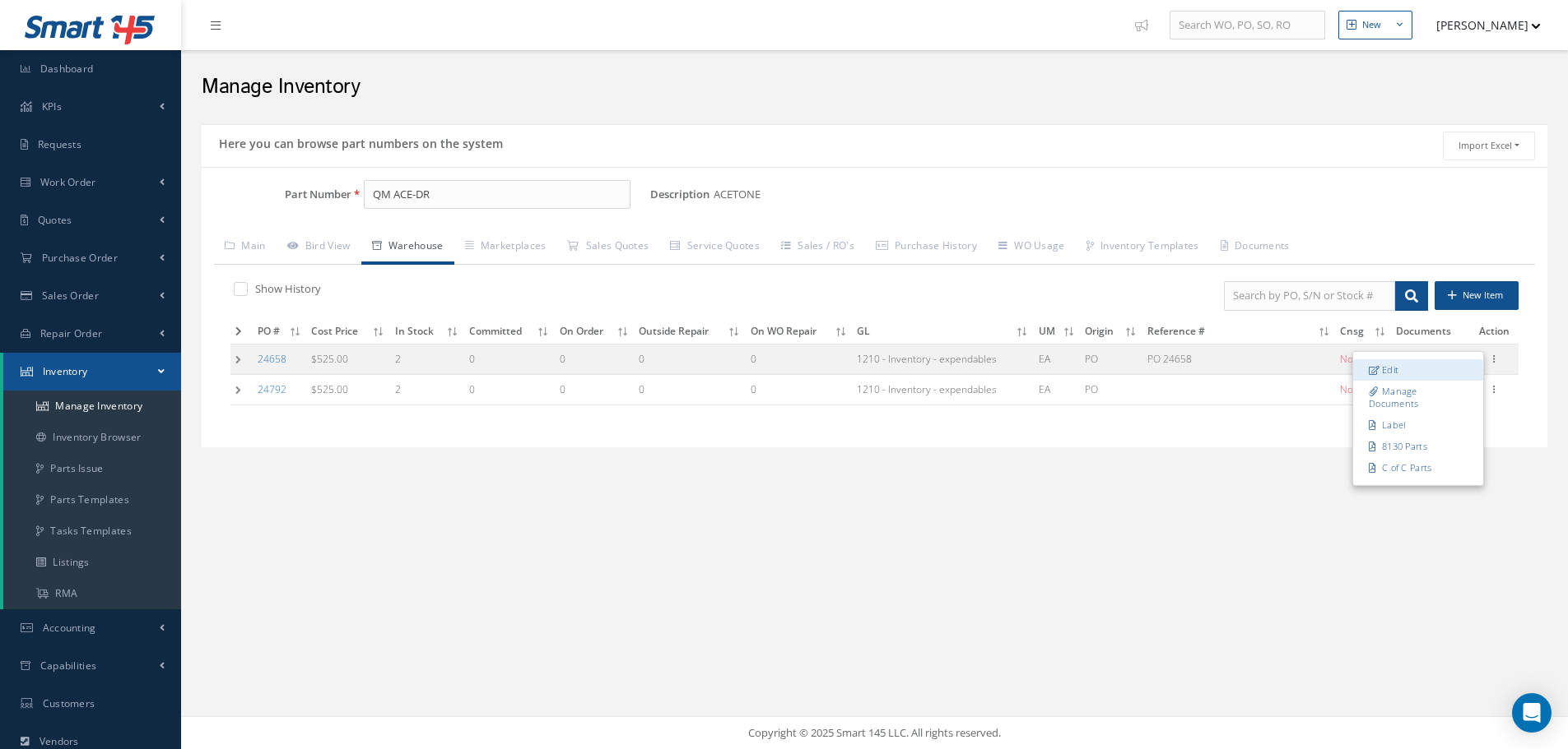
type input "PO 24658"
type input "[DATE]"
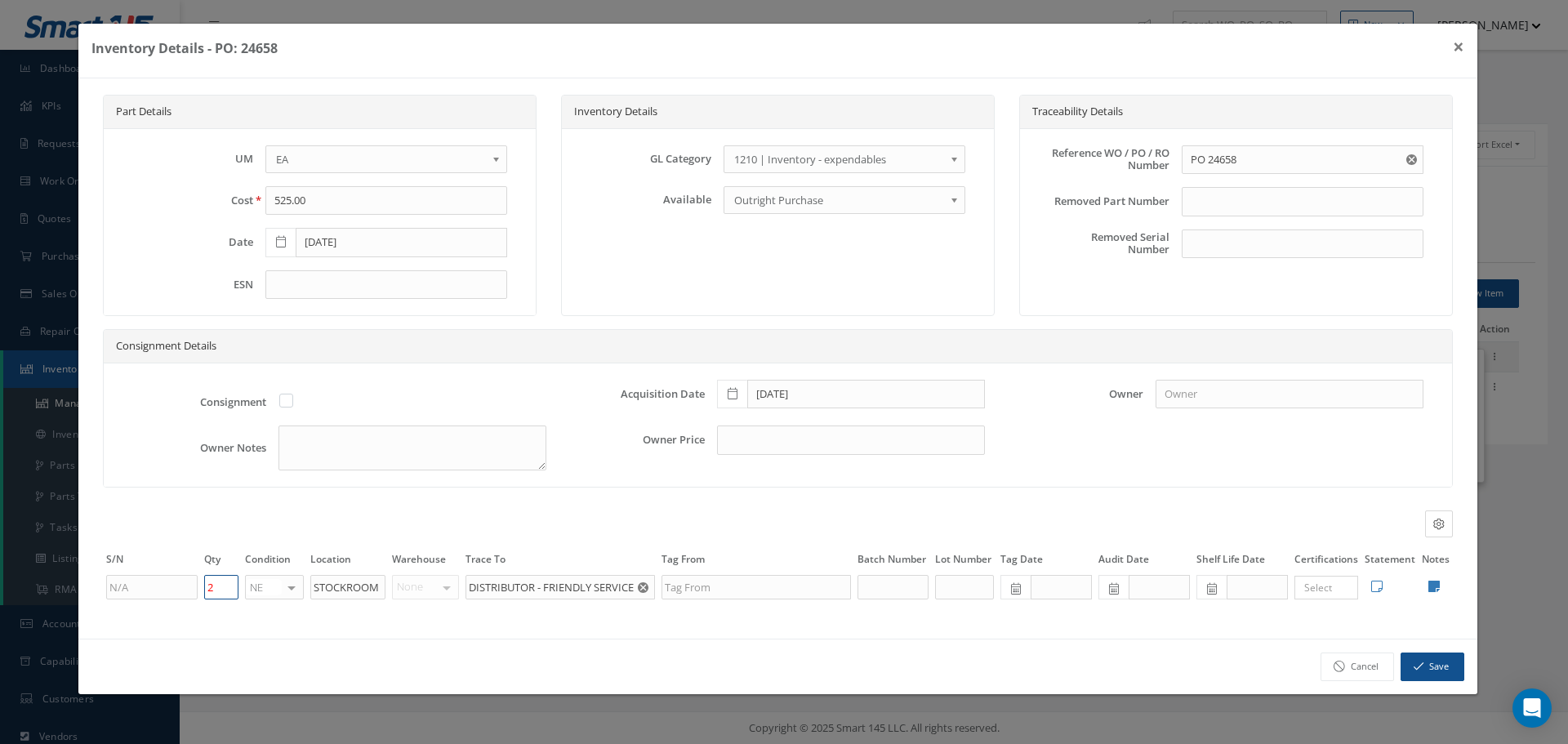
click at [219, 590] on input "2" at bounding box center [221, 588] width 34 height 24
type input "0"
click at [1443, 662] on button "Save" at bounding box center [1432, 667] width 64 height 28
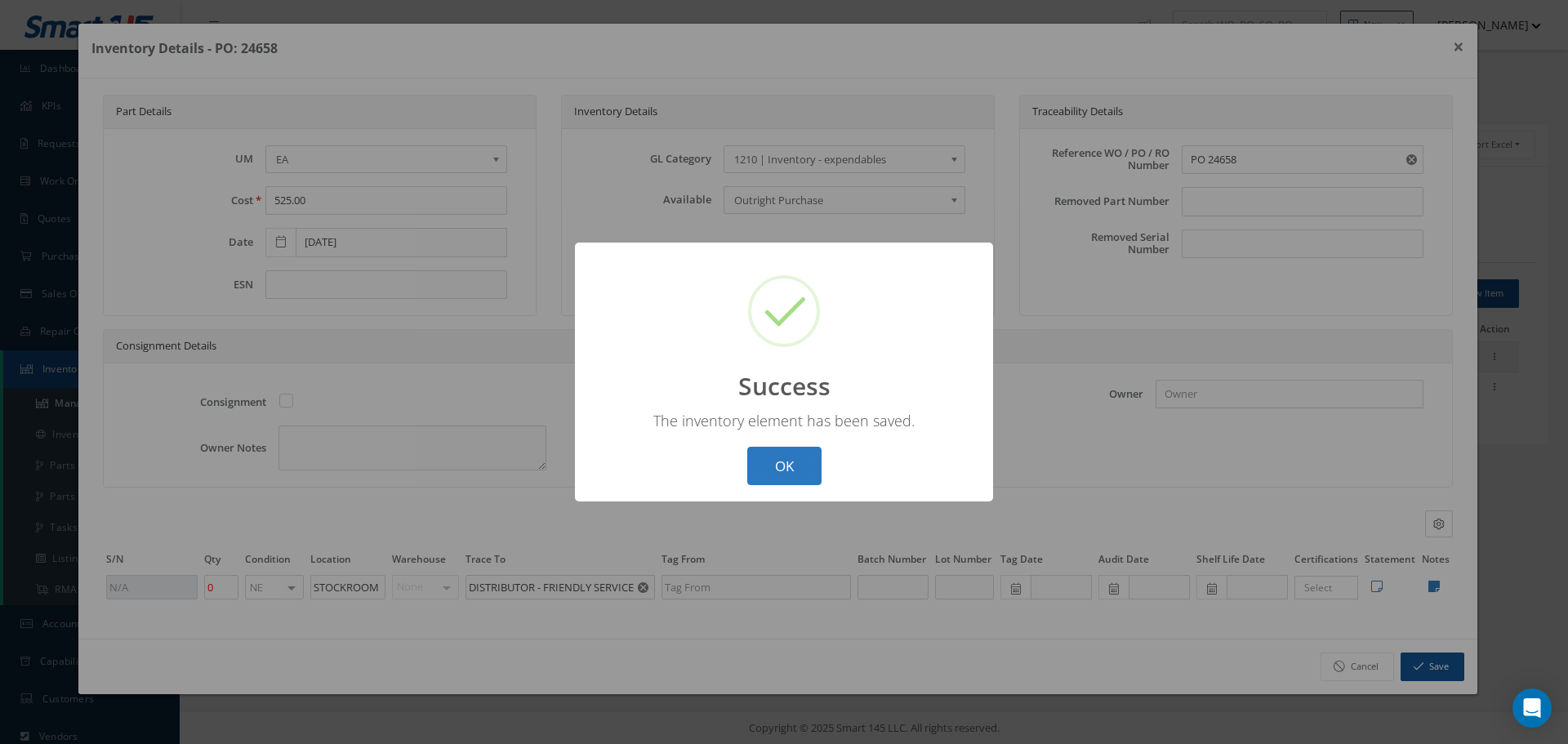
click at [802, 463] on button "OK" at bounding box center [784, 466] width 74 height 39
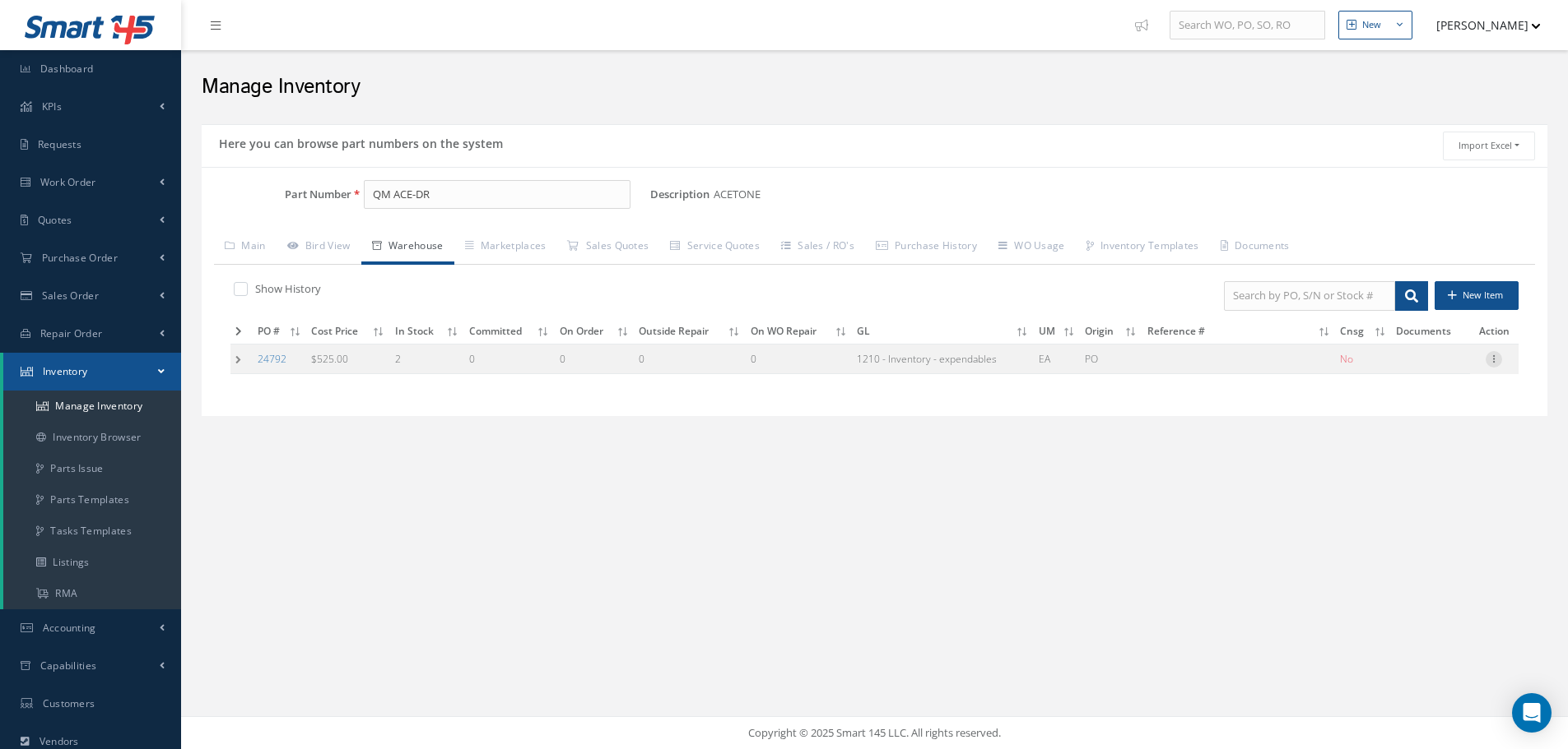
click at [1496, 358] on icon at bounding box center [1493, 357] width 16 height 13
click at [1408, 360] on link "Edit" at bounding box center [1417, 370] width 130 height 22
type input "[DATE]"
type input "2"
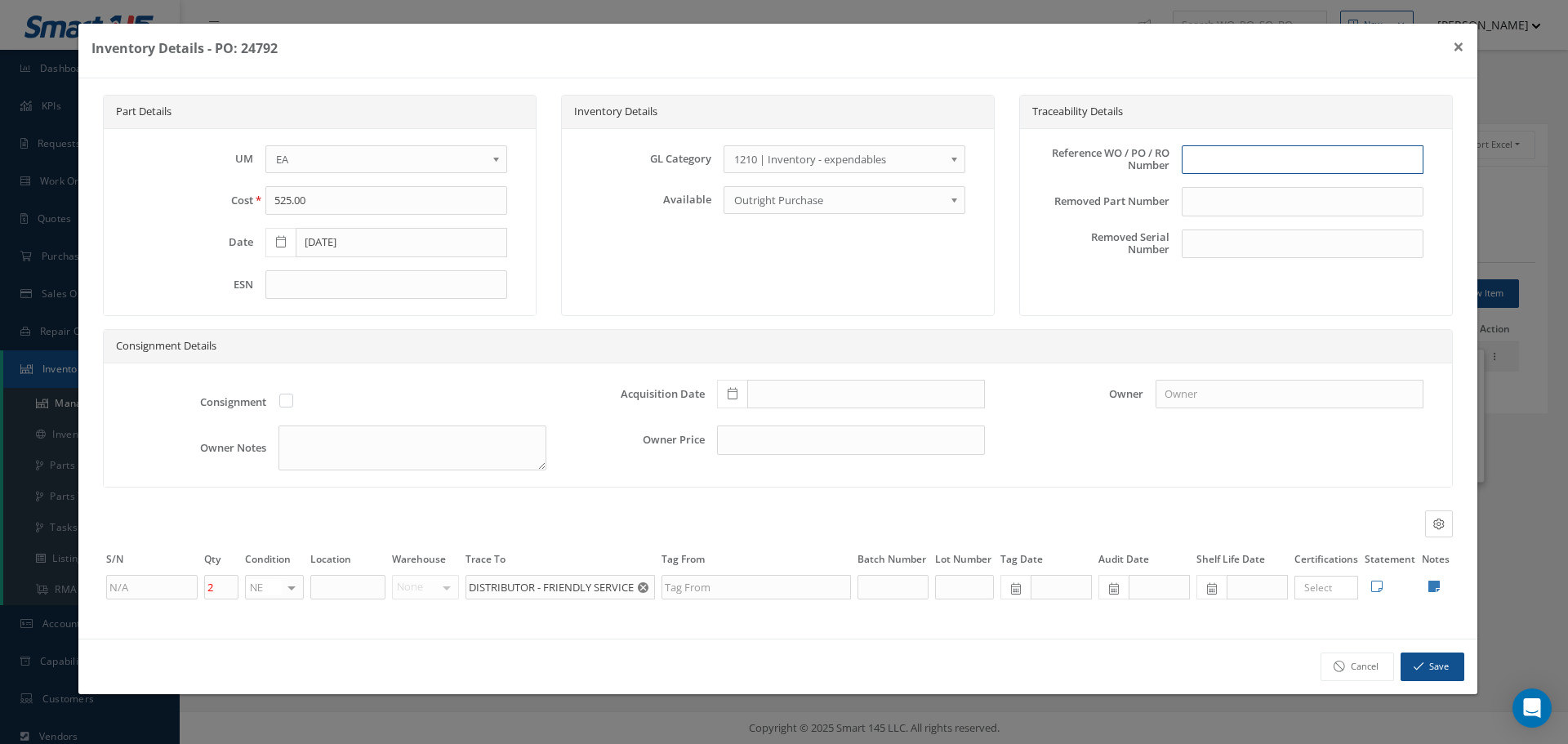
click at [1287, 158] on input "text" at bounding box center [1302, 159] width 242 height 29
type input "PO 24792"
click at [734, 396] on icon at bounding box center [732, 394] width 9 height 11
click at [780, 293] on td "23" at bounding box center [778, 296] width 24 height 24
type input "[DATE]"
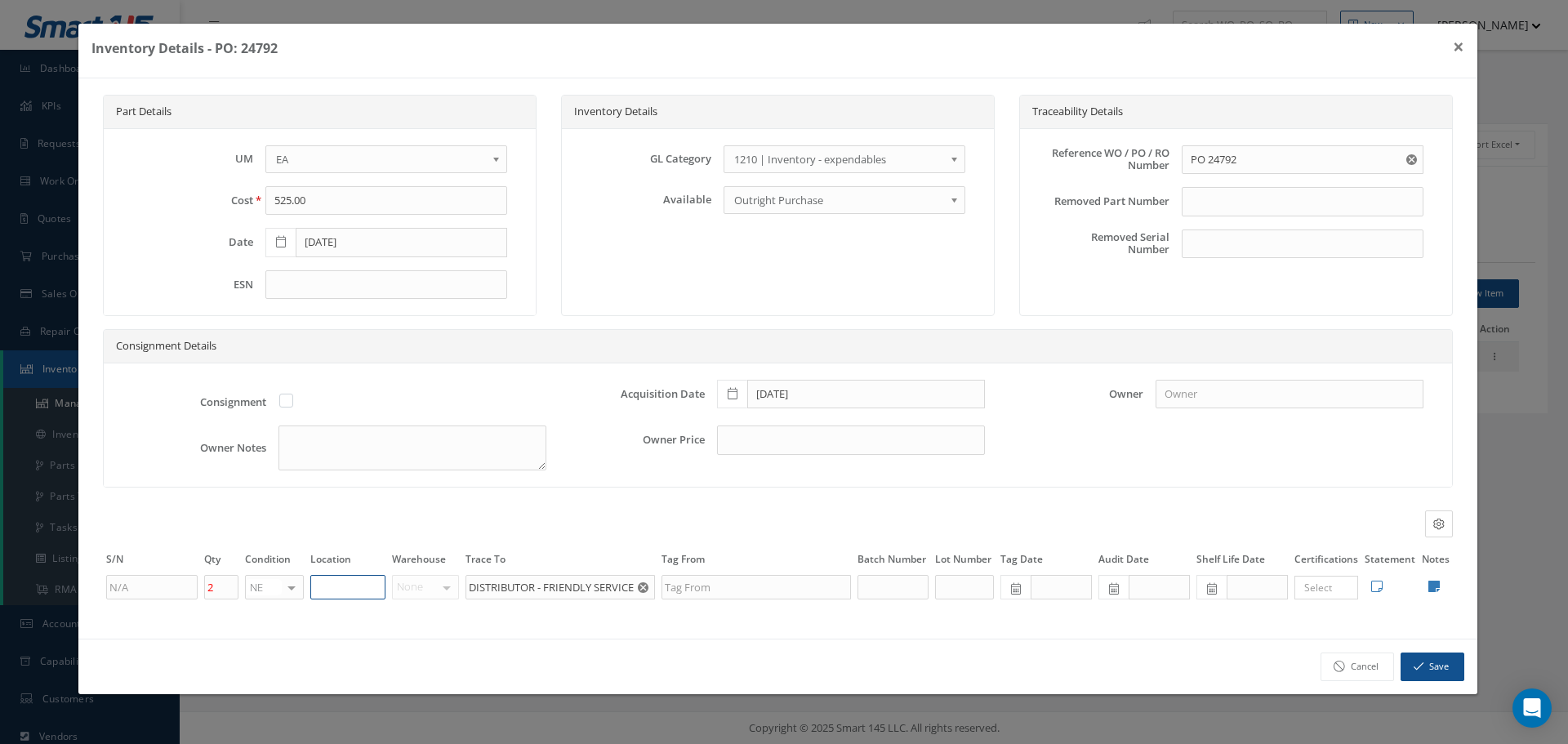
click at [355, 584] on input "text" at bounding box center [348, 588] width 75 height 24
type input "STOCKROOM"
click at [1433, 587] on icon at bounding box center [1434, 587] width 11 height 13
type textarea "TOOLING"
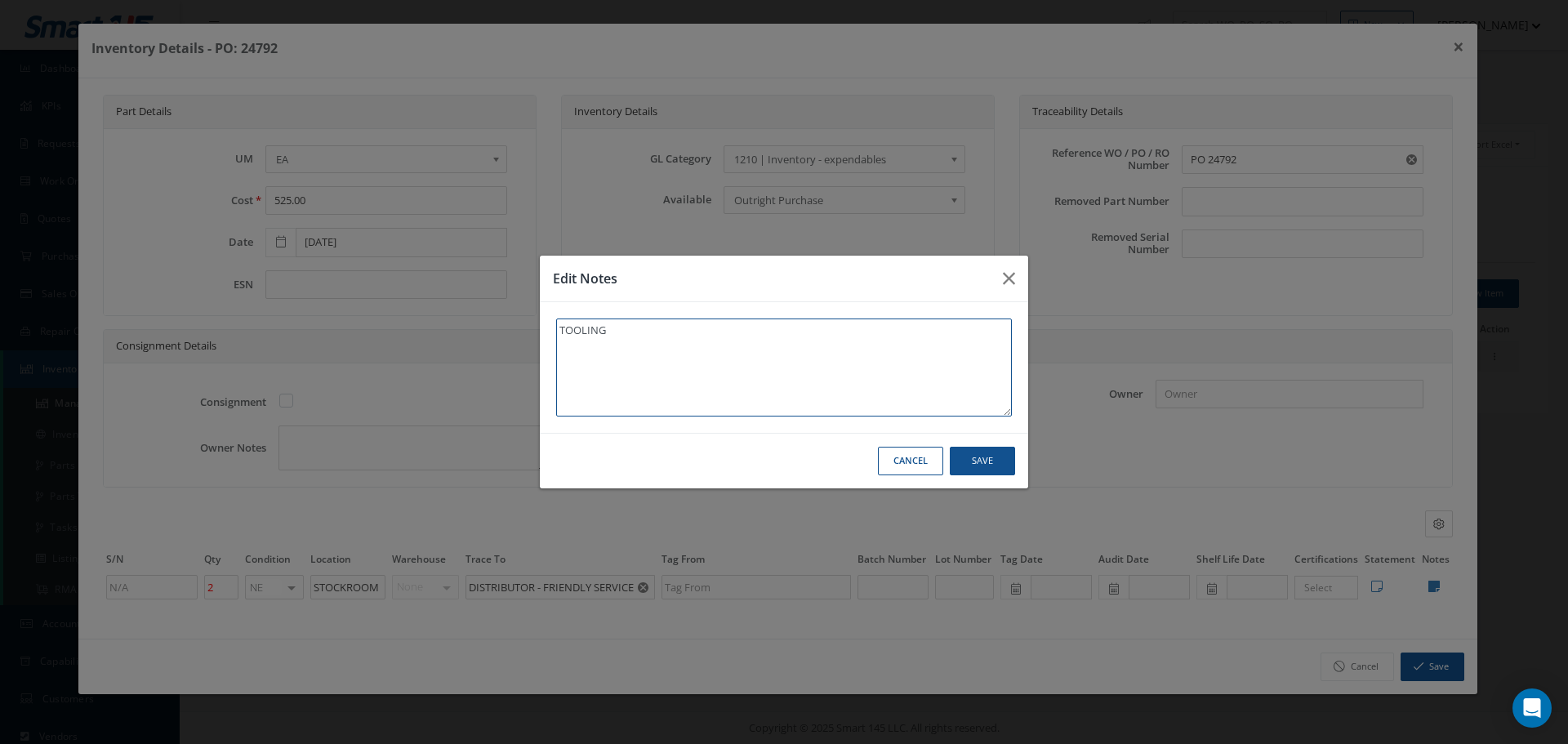
click at [664, 342] on textarea "TOOLING" at bounding box center [784, 367] width 456 height 98
type textarea "TOOLING"
paste textarea "** RECEIVED STOCK 09/23/2025."
type textarea "TOOLING ** RECEIVED STOCK 09/23/2025."
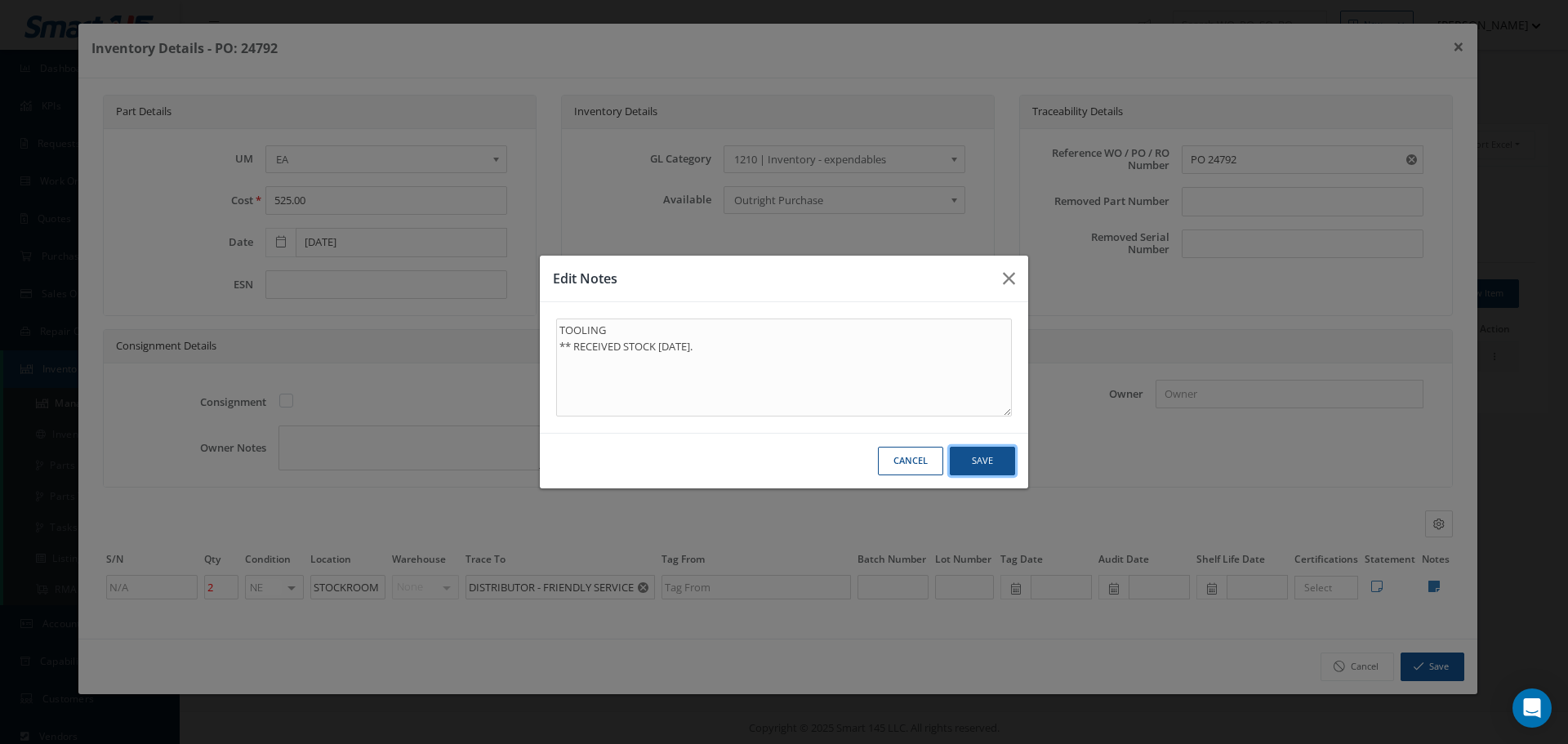
click at [1000, 463] on button "Save" at bounding box center [982, 461] width 65 height 28
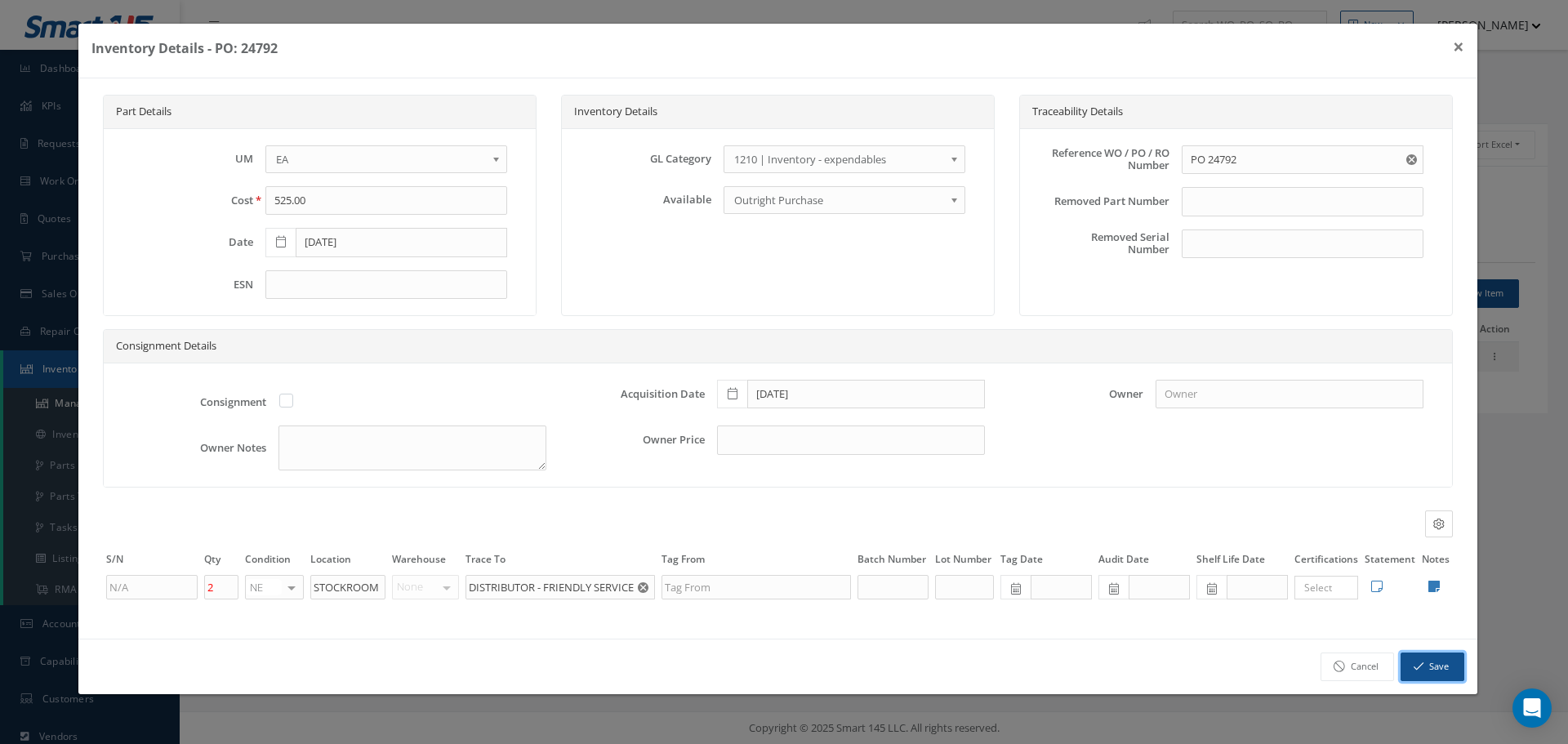
click at [1439, 667] on button "Save" at bounding box center [1432, 667] width 64 height 28
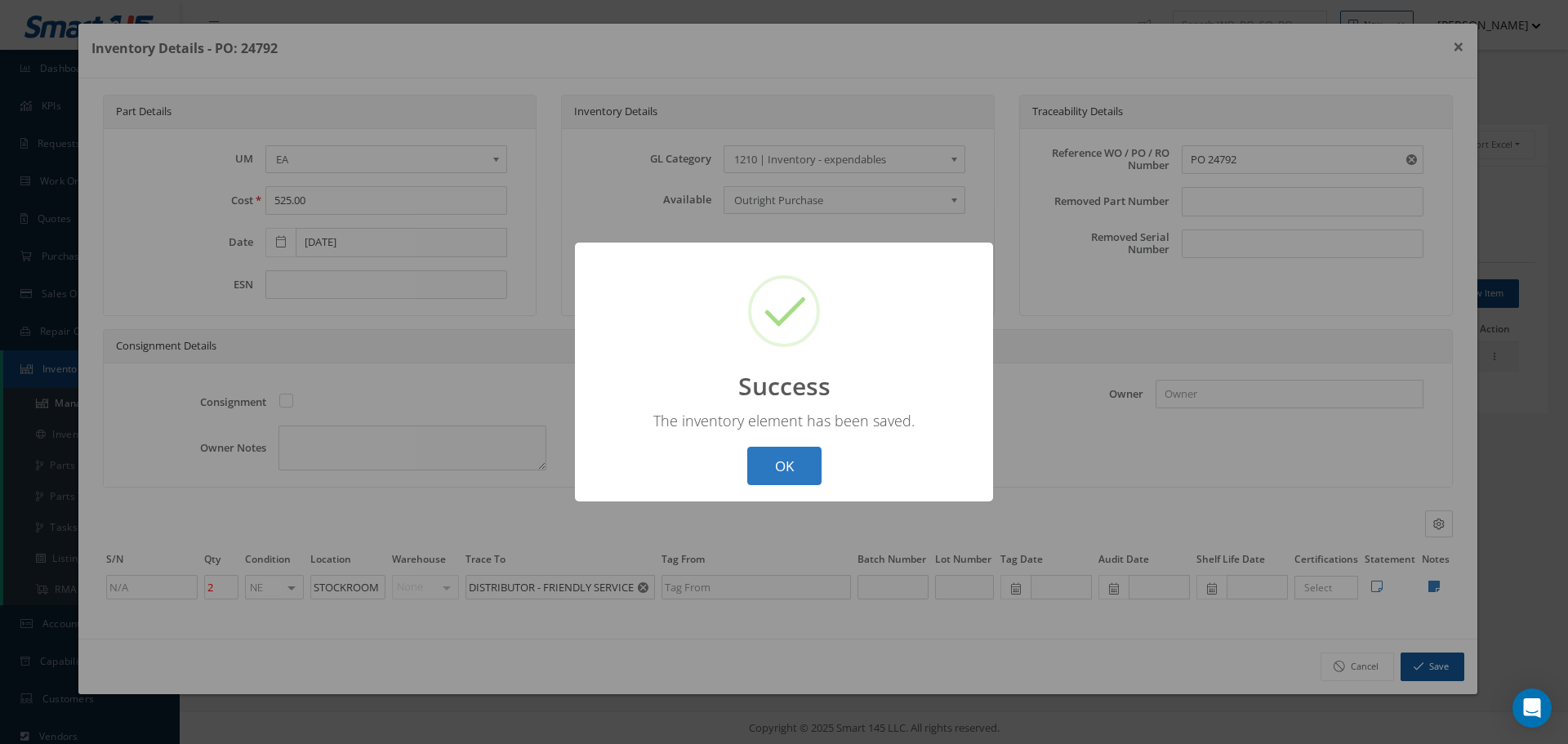
click at [795, 466] on button "OK" at bounding box center [784, 466] width 74 height 39
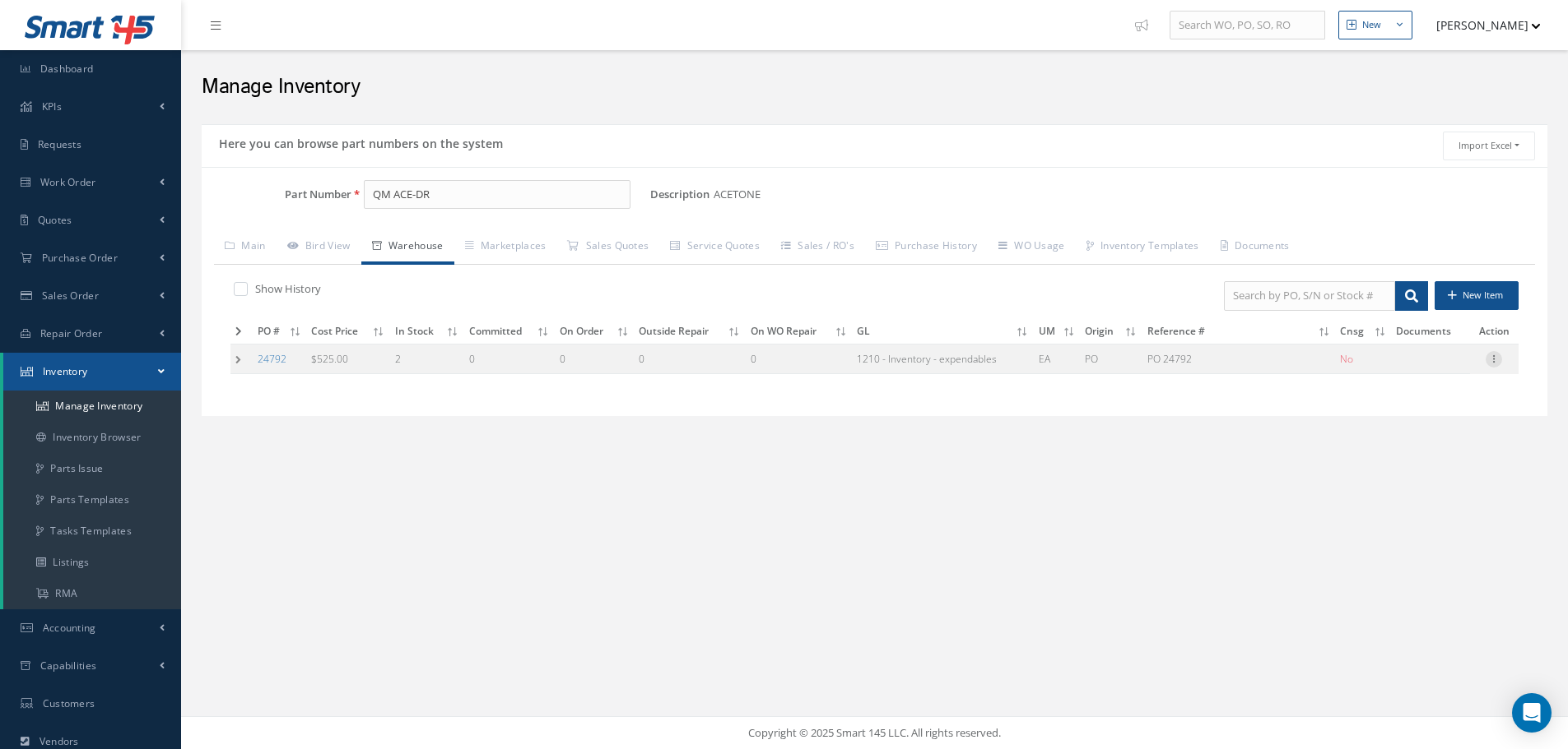
click at [1492, 357] on icon at bounding box center [1493, 357] width 16 height 13
click at [1419, 427] on link "Label" at bounding box center [1417, 425] width 130 height 22
click at [1487, 362] on icon at bounding box center [1493, 357] width 16 height 13
click at [1413, 368] on link "Edit" at bounding box center [1417, 370] width 130 height 22
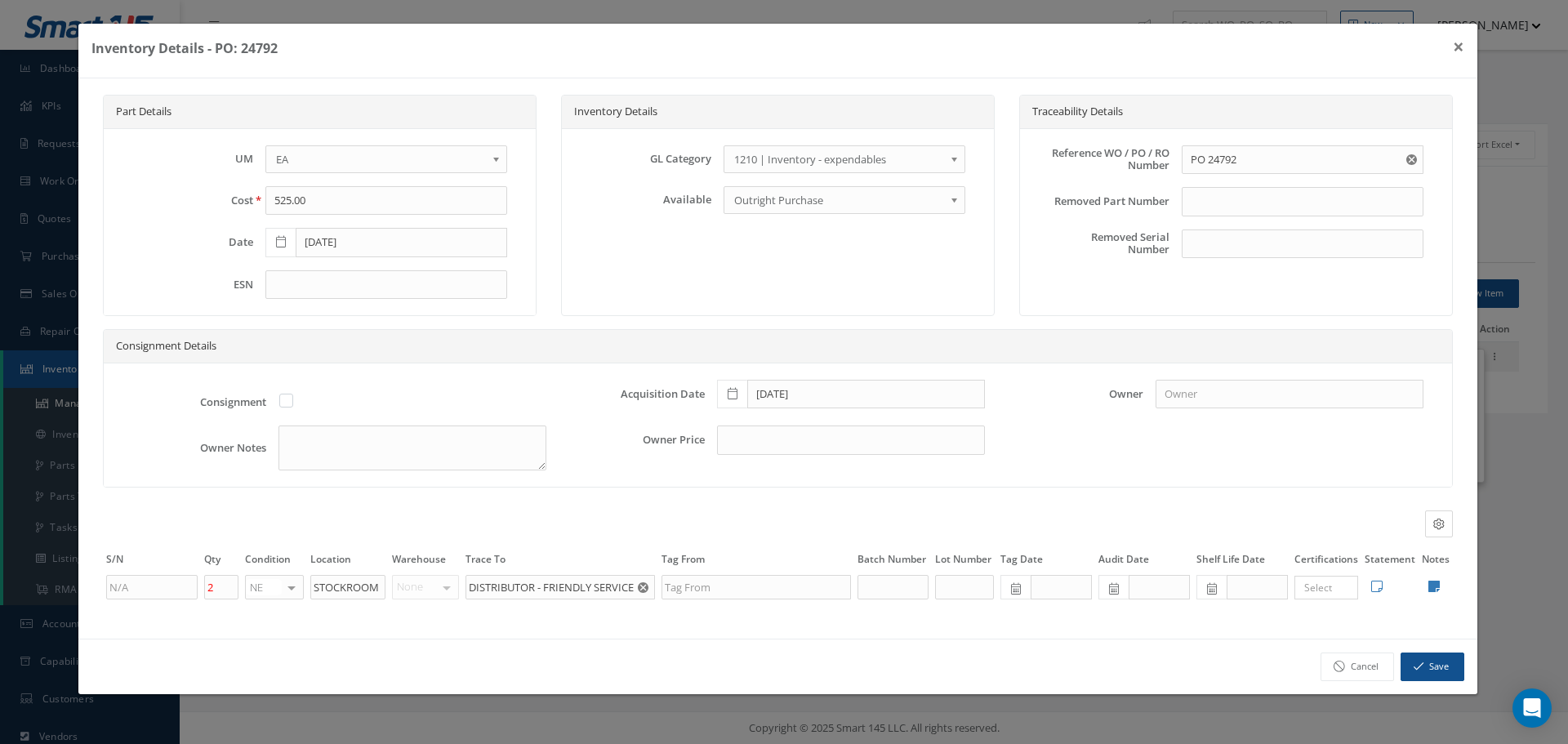
click at [1441, 587] on td "Edit Notes Cancel Save" at bounding box center [1435, 588] width 34 height 28
click at [1435, 585] on icon at bounding box center [1434, 587] width 11 height 13
type textarea "TOOLING ** RECEIVED STOCK 09/23/2025."
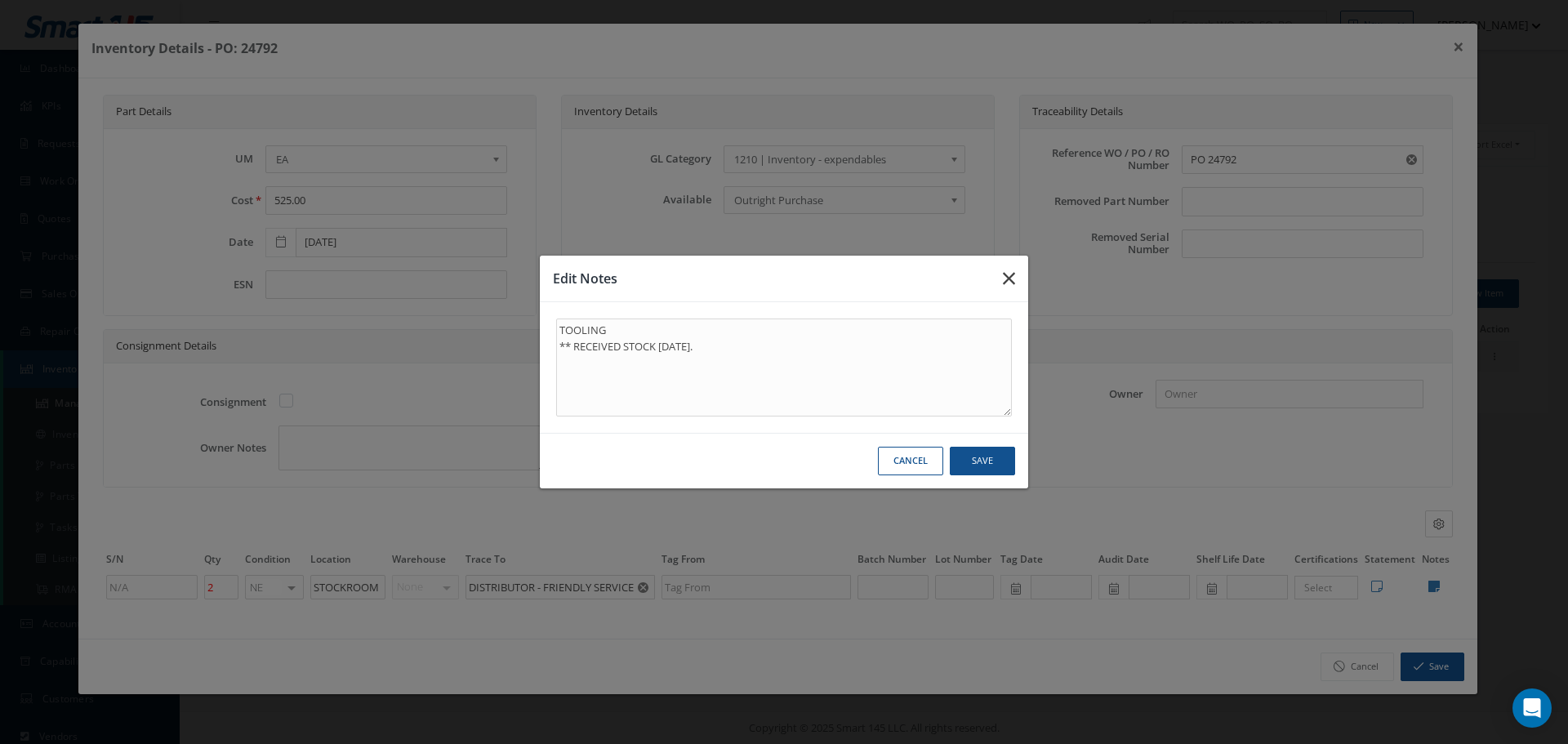
click at [1011, 285] on icon "button" at bounding box center [1008, 278] width 12 height 20
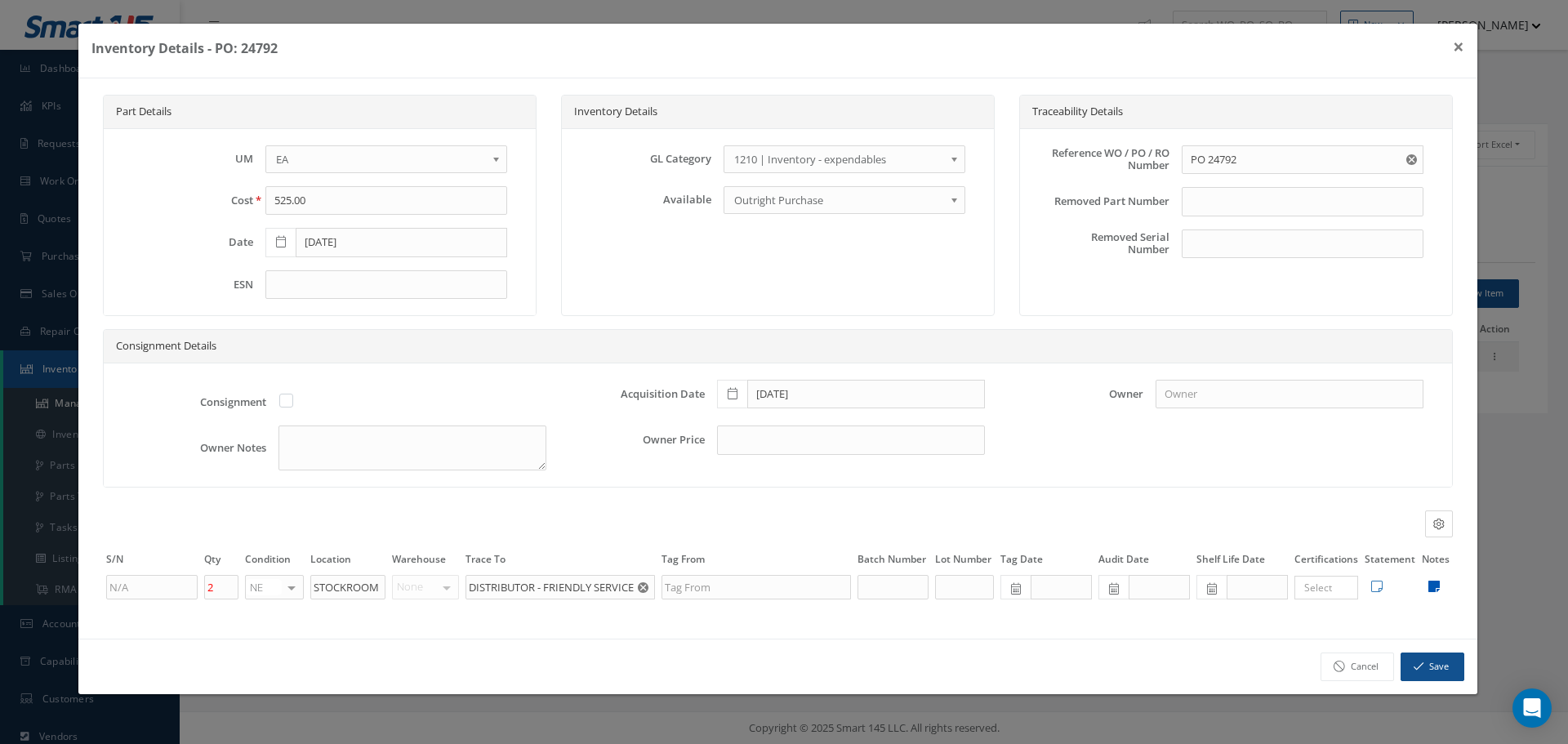
click at [1434, 585] on icon at bounding box center [1434, 587] width 11 height 13
type textarea "TOOLING ** RECEIVED STOCK 09/23/2025."
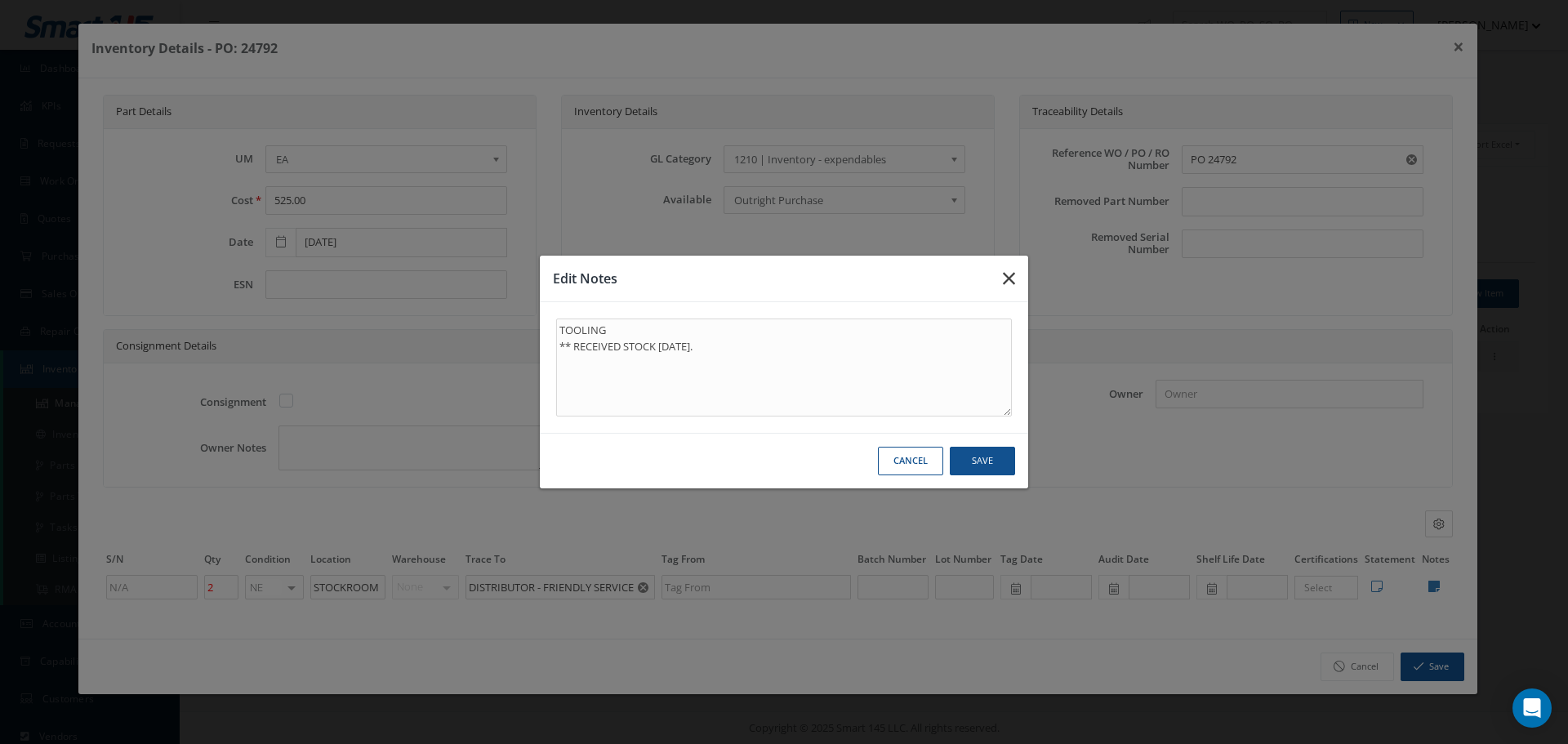
click at [1009, 269] on icon "button" at bounding box center [1008, 278] width 12 height 20
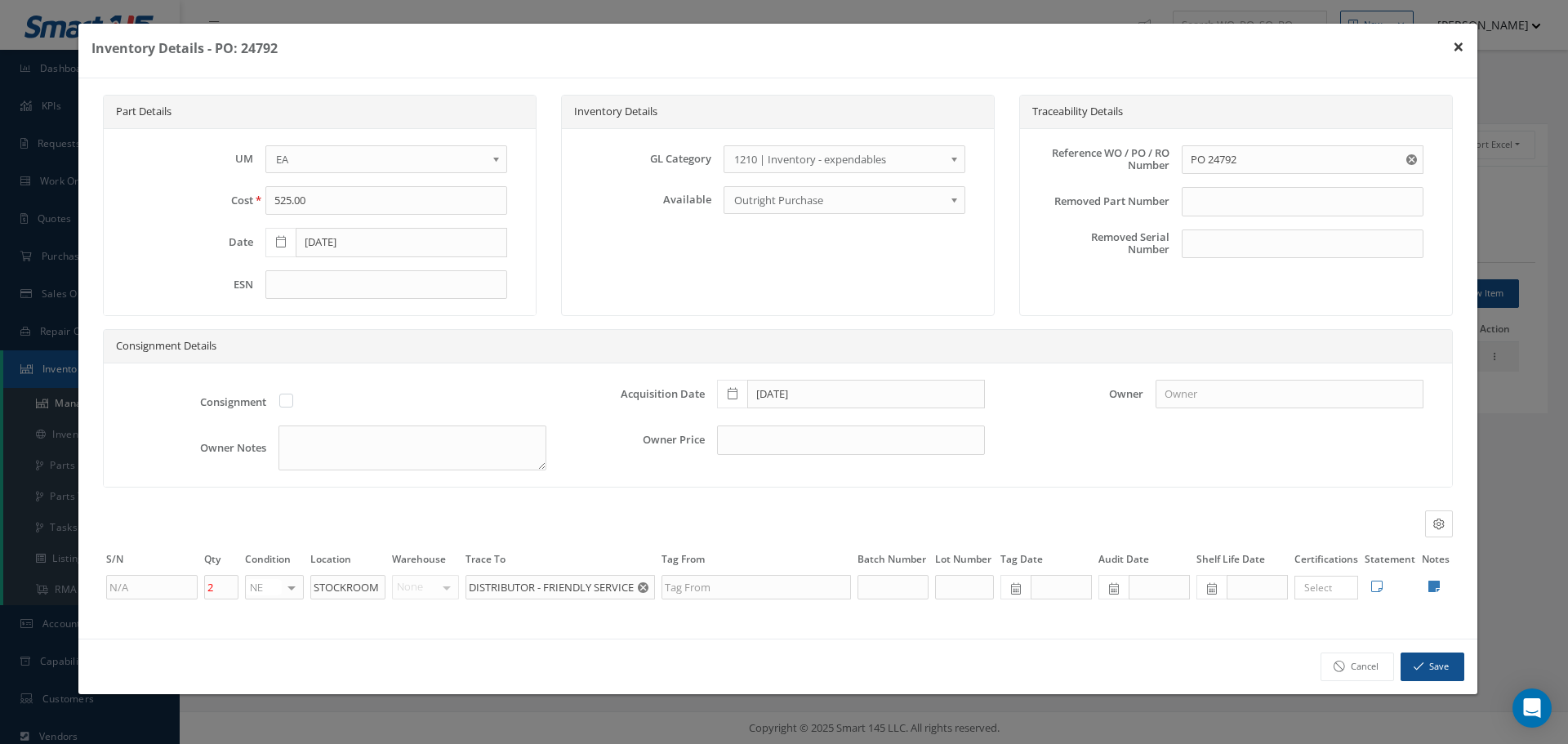
click at [1459, 44] on button "×" at bounding box center [1459, 46] width 38 height 46
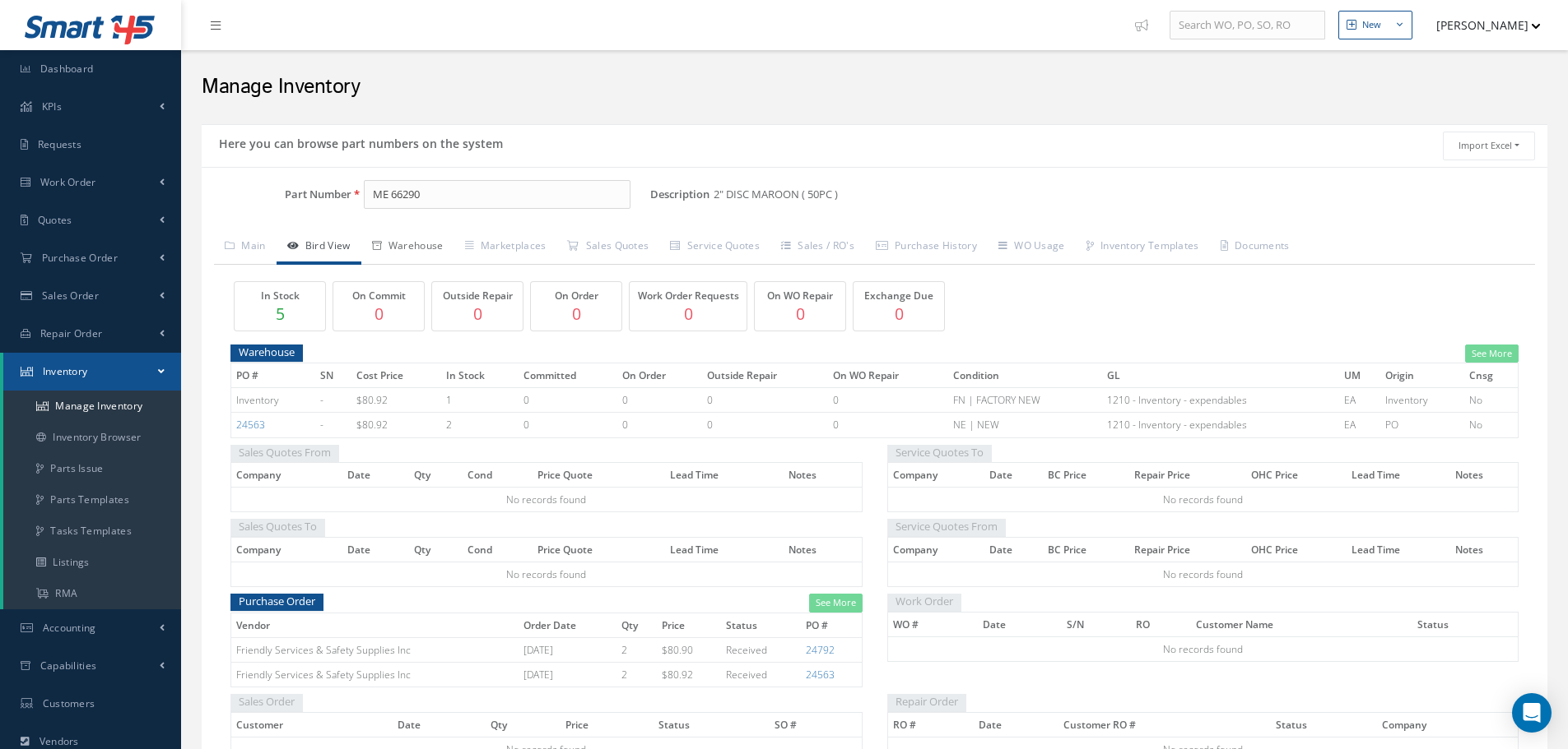
click at [415, 246] on link "Warehouse" at bounding box center [408, 247] width 93 height 34
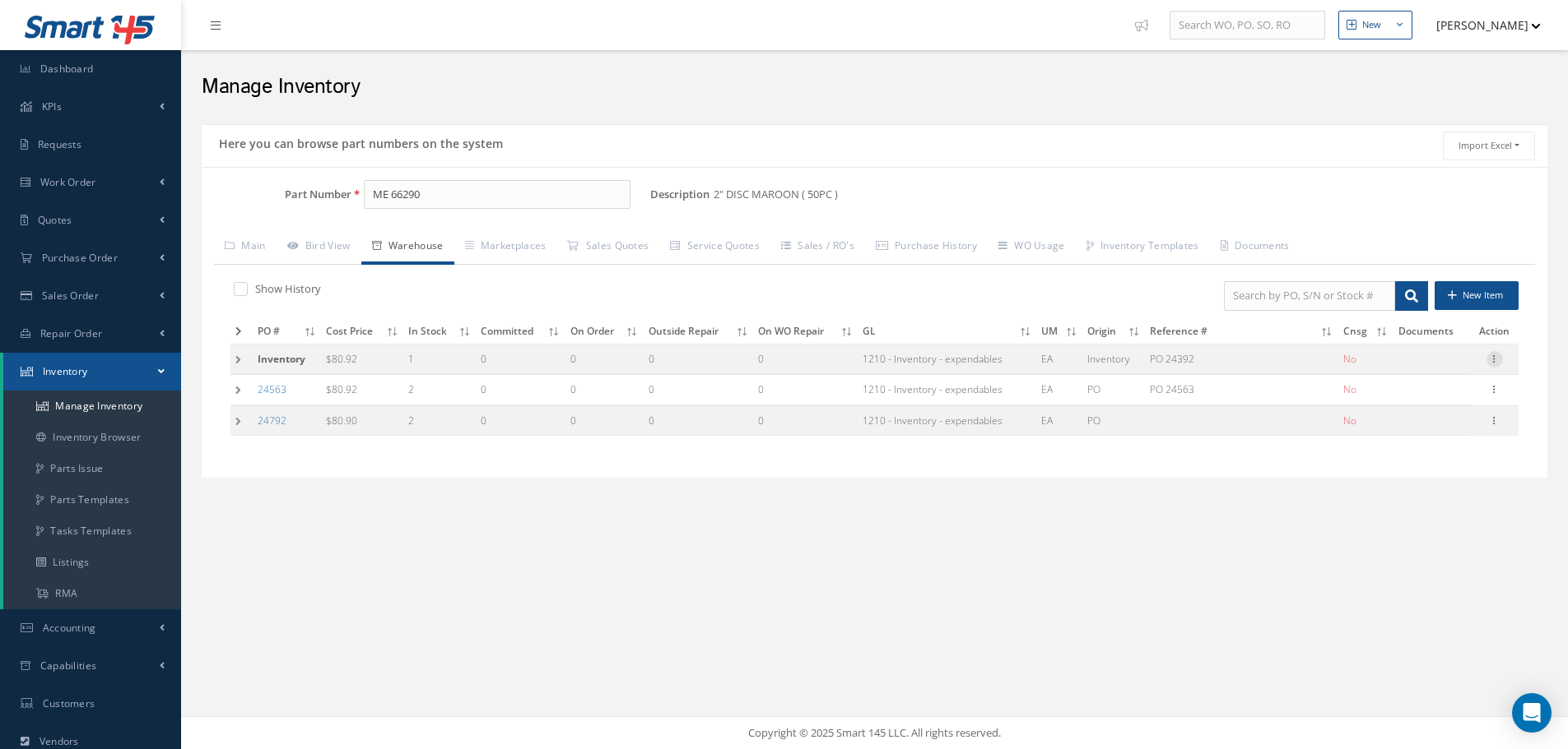
click at [1493, 361] on icon at bounding box center [1494, 357] width 16 height 13
click at [1389, 364] on link "Edit" at bounding box center [1418, 370] width 130 height 22
type input "80.92"
type input "05/15/2025"
type input "PO 24392"
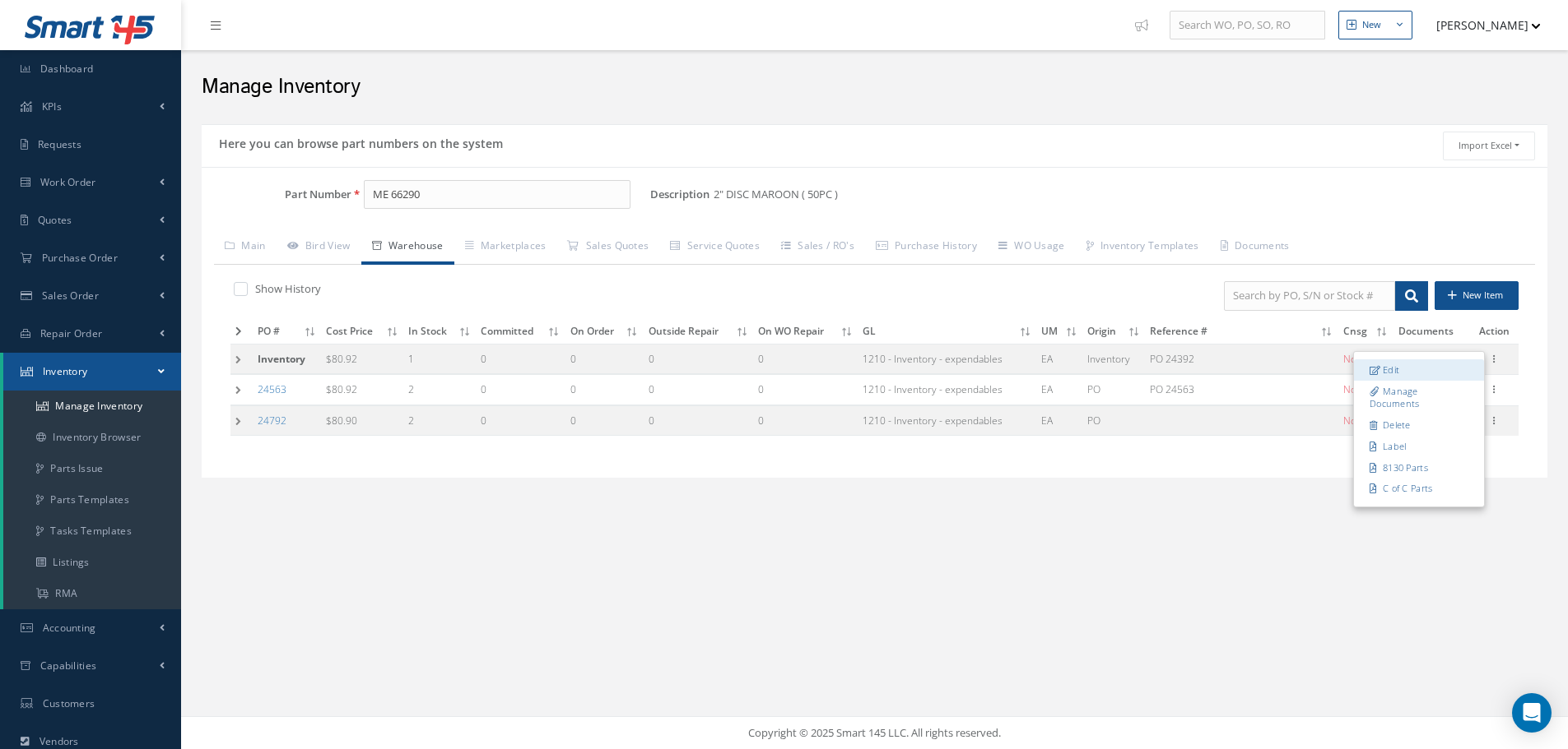
type input "05/15/2025"
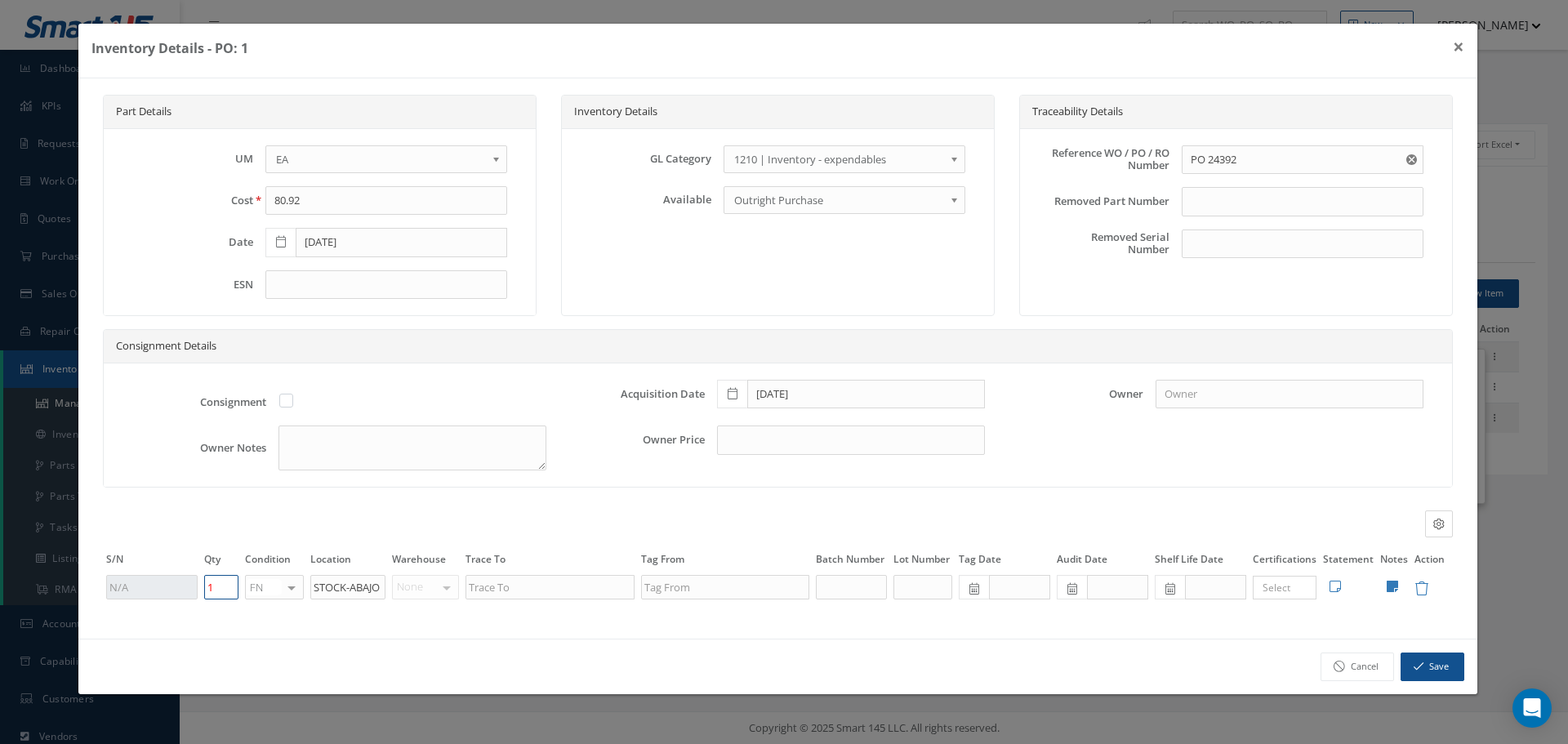
click at [219, 588] on input "1" at bounding box center [221, 588] width 34 height 24
type input "0"
click at [1445, 663] on button "Save" at bounding box center [1432, 667] width 64 height 28
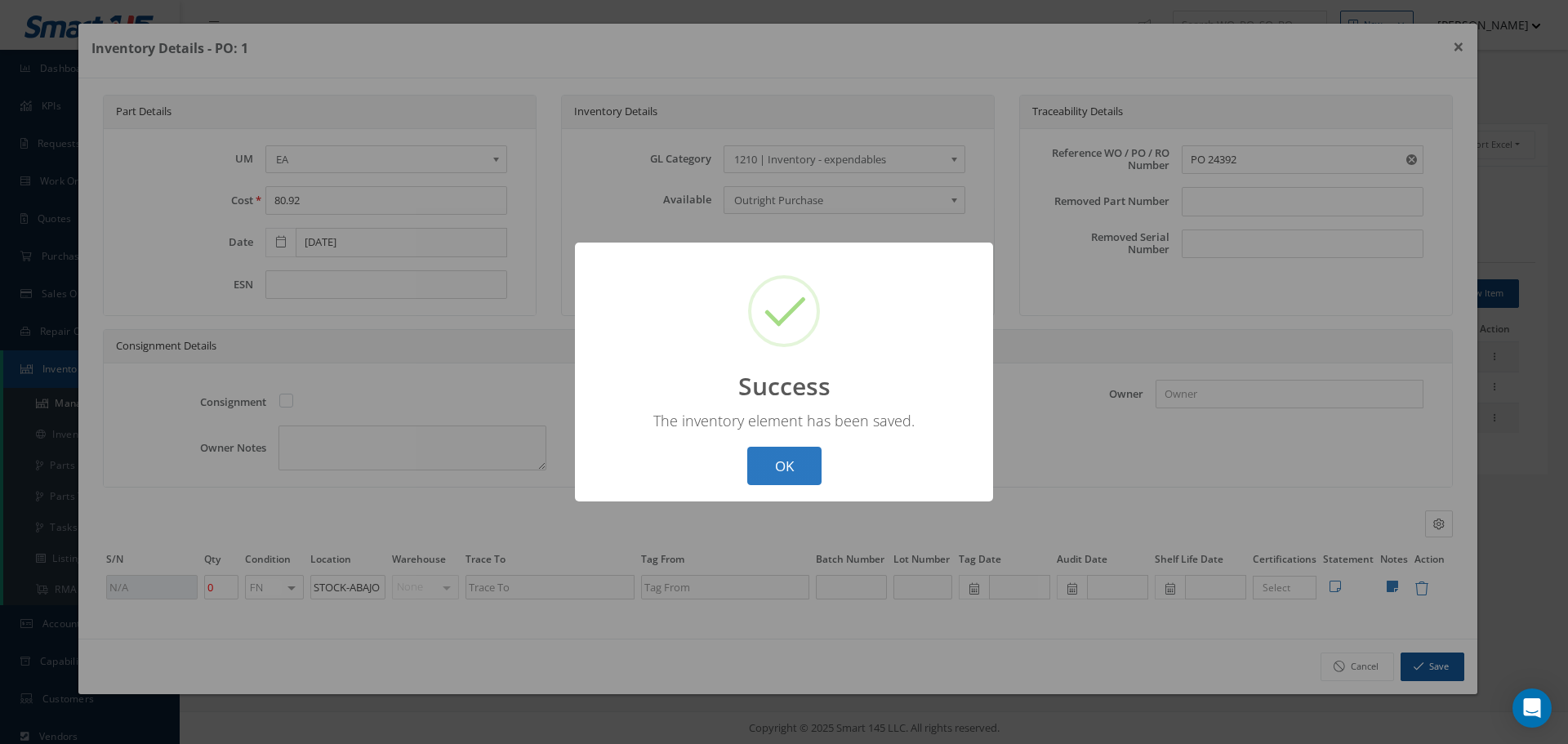
click at [775, 461] on button "OK" at bounding box center [784, 466] width 74 height 39
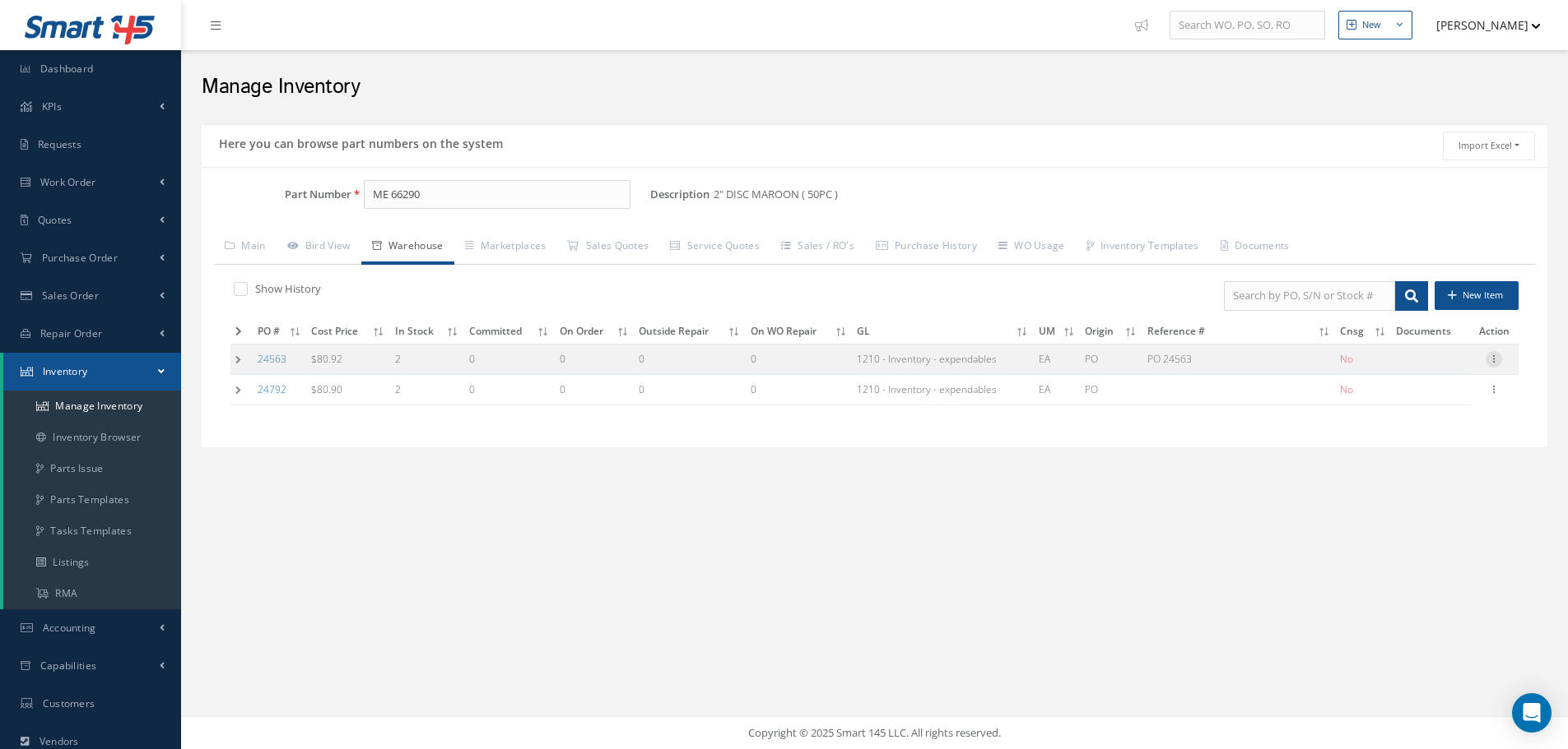
click at [1492, 363] on icon at bounding box center [1493, 357] width 16 height 13
click at [1430, 368] on link "Edit" at bounding box center [1417, 370] width 130 height 22
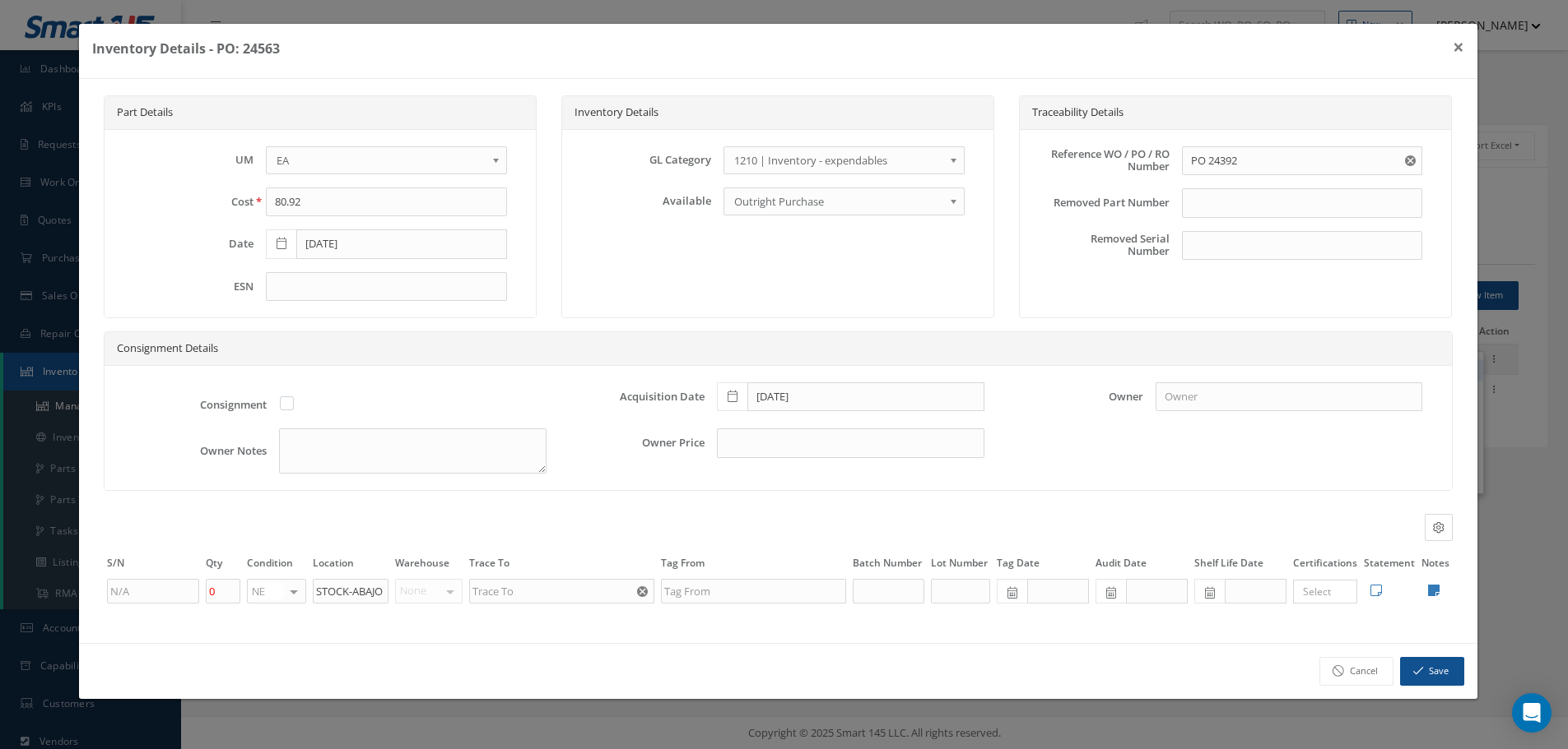
type input "07/08/2025"
type input "PO 24563"
type input "07/08/2025"
type input "2"
type input "STOCK ROOM"
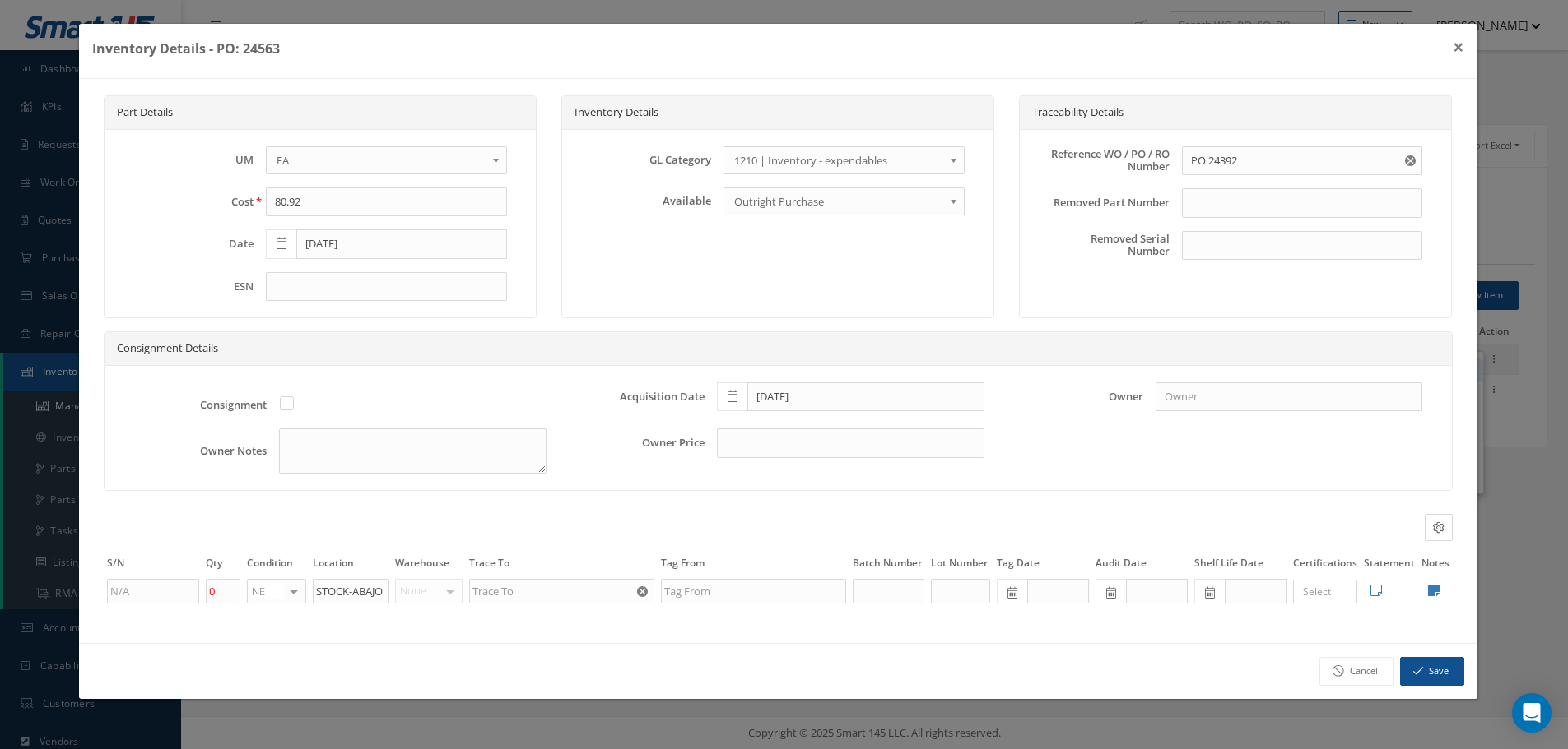
type input "SUPP - FRIENDLY SERVICES & SAFETY SUPPLIES INC"
click at [223, 588] on input "2" at bounding box center [223, 592] width 34 height 25
type input "1"
click at [1443, 668] on button "Save" at bounding box center [1444, 671] width 65 height 28
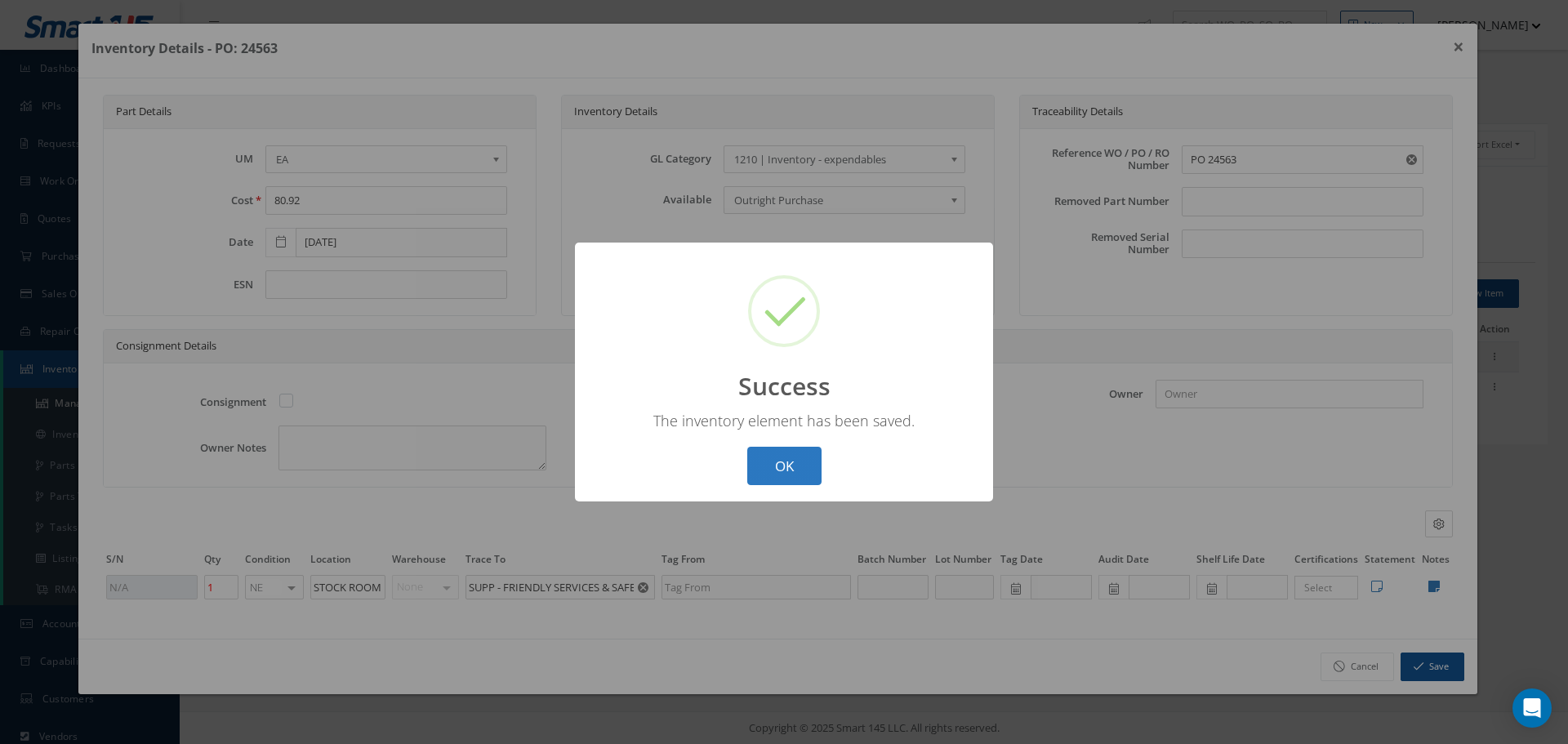
click at [792, 470] on button "OK" at bounding box center [784, 466] width 74 height 39
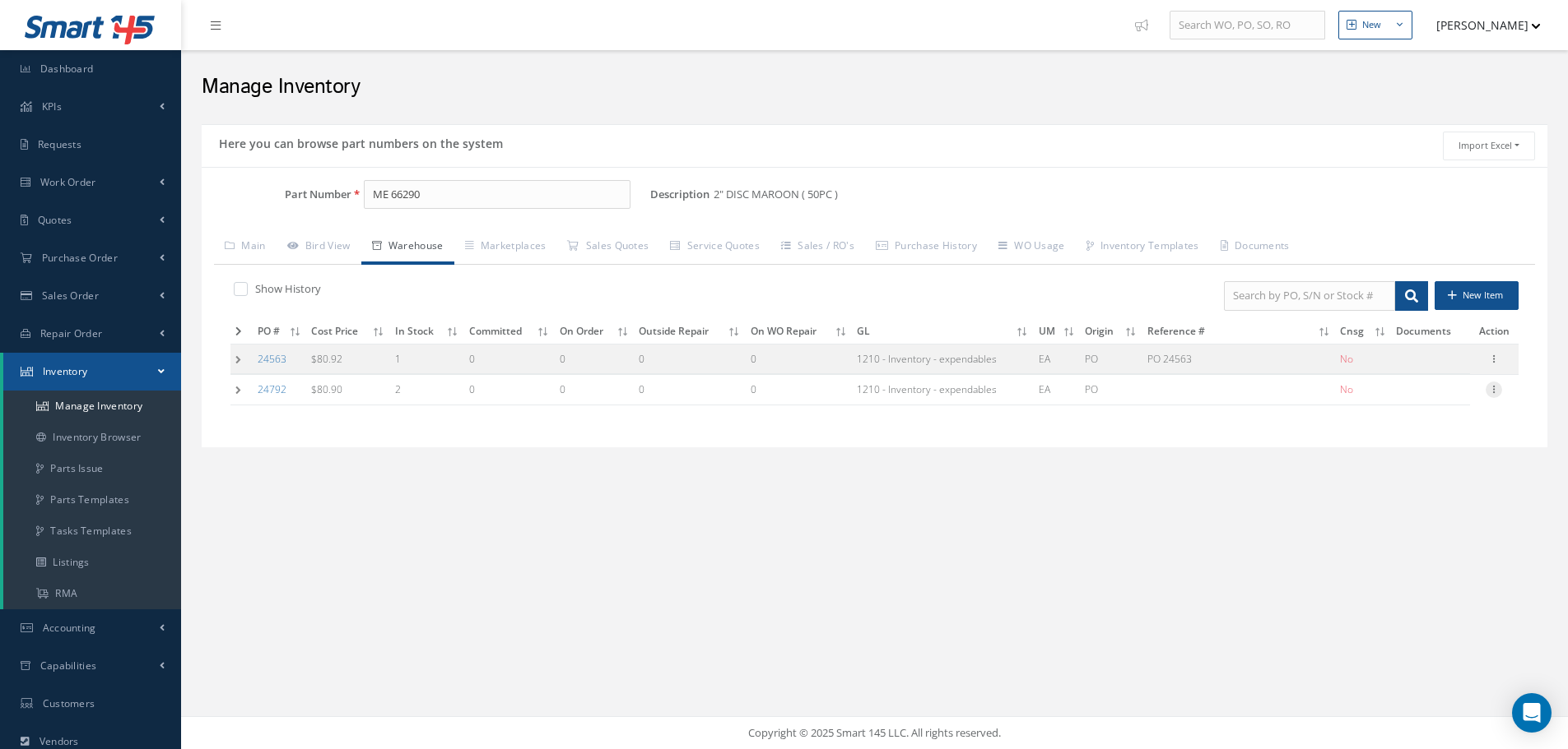
click at [1496, 393] on icon at bounding box center [1493, 389] width 16 height 13
click at [1435, 404] on link "Edit" at bounding box center [1417, 400] width 130 height 22
type input "80.90"
type input "[DATE]"
type input "2"
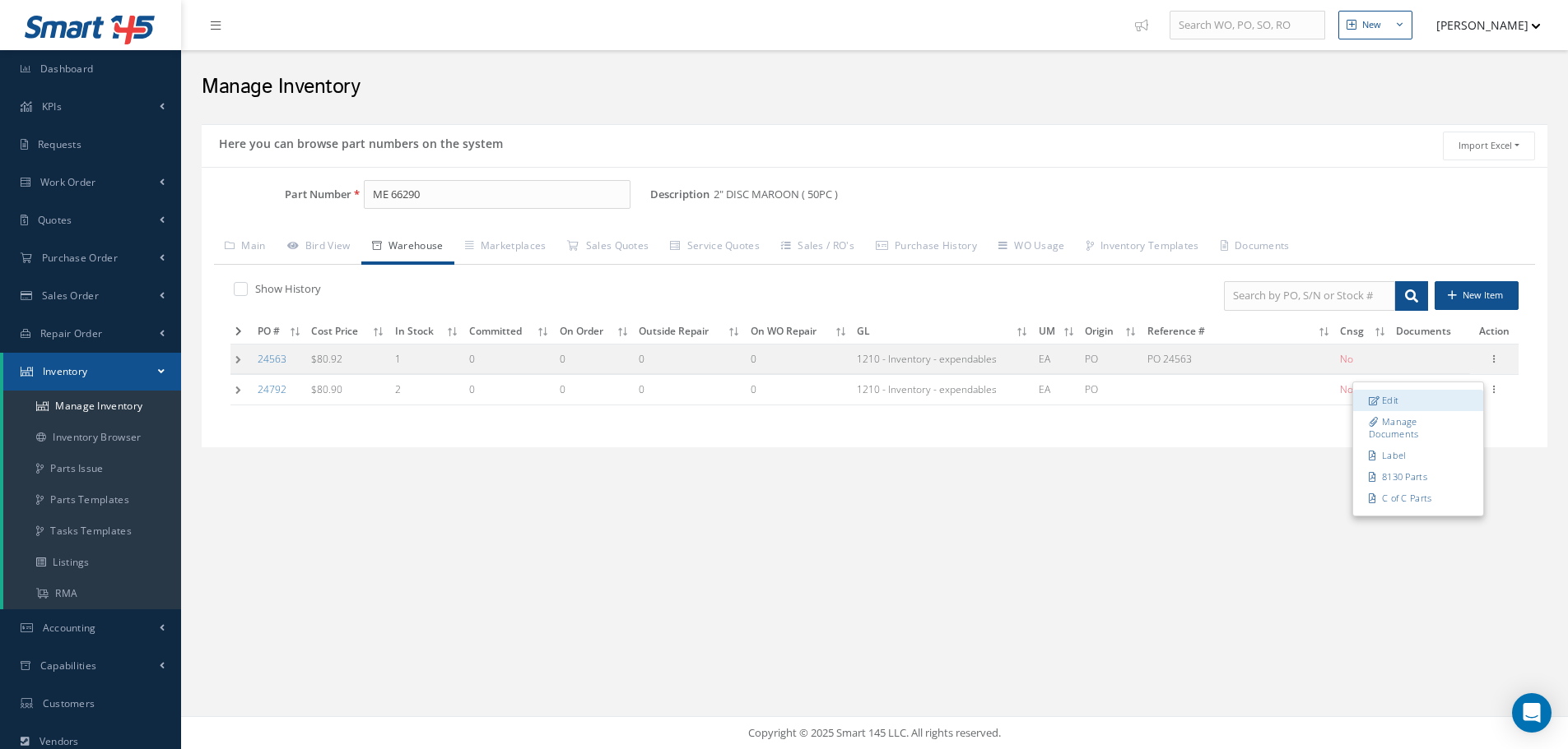
type input "DISTRIBUTOR - FRIENDLY SERVICES & SAFETY SUPPLIES INC"
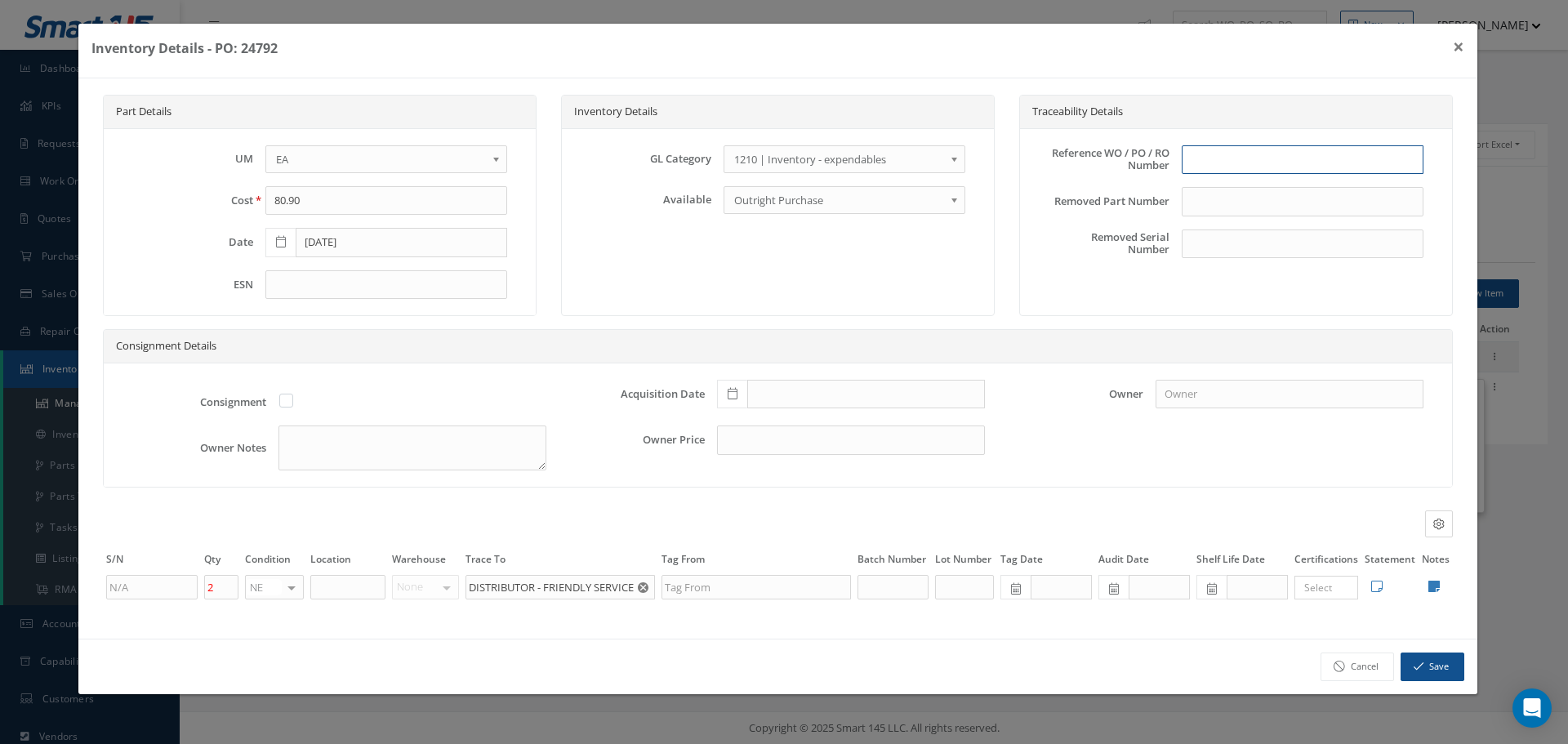
click at [1202, 156] on input "text" at bounding box center [1302, 159] width 242 height 29
type input "PO 24792"
click at [729, 395] on icon at bounding box center [732, 394] width 9 height 11
click at [773, 292] on td "23" at bounding box center [778, 296] width 24 height 24
type input "[DATE]"
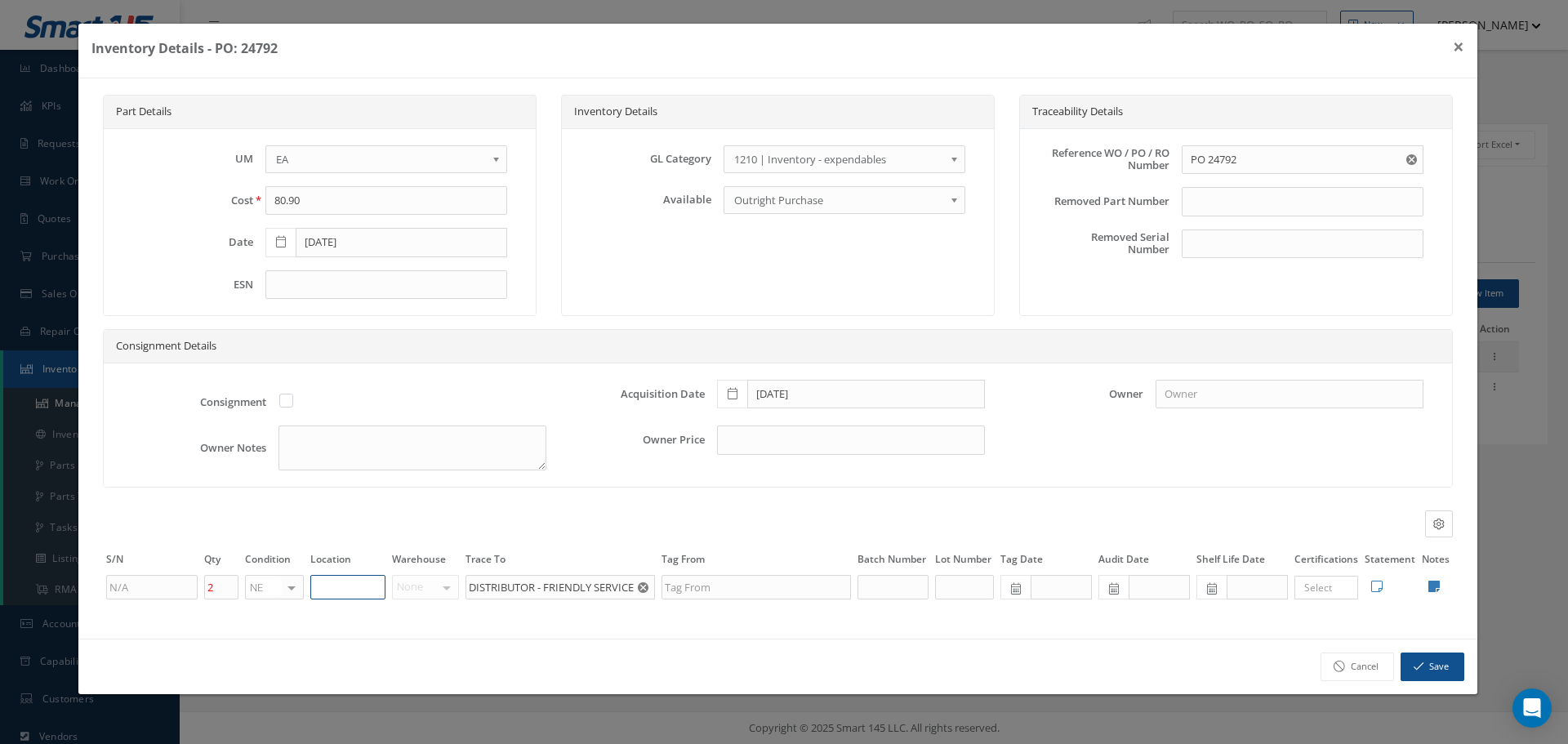
click at [323, 588] on input "text" at bounding box center [348, 588] width 75 height 24
type input "STOCKROOM"
click at [1438, 586] on icon at bounding box center [1434, 587] width 11 height 13
type textarea "TOOLING"
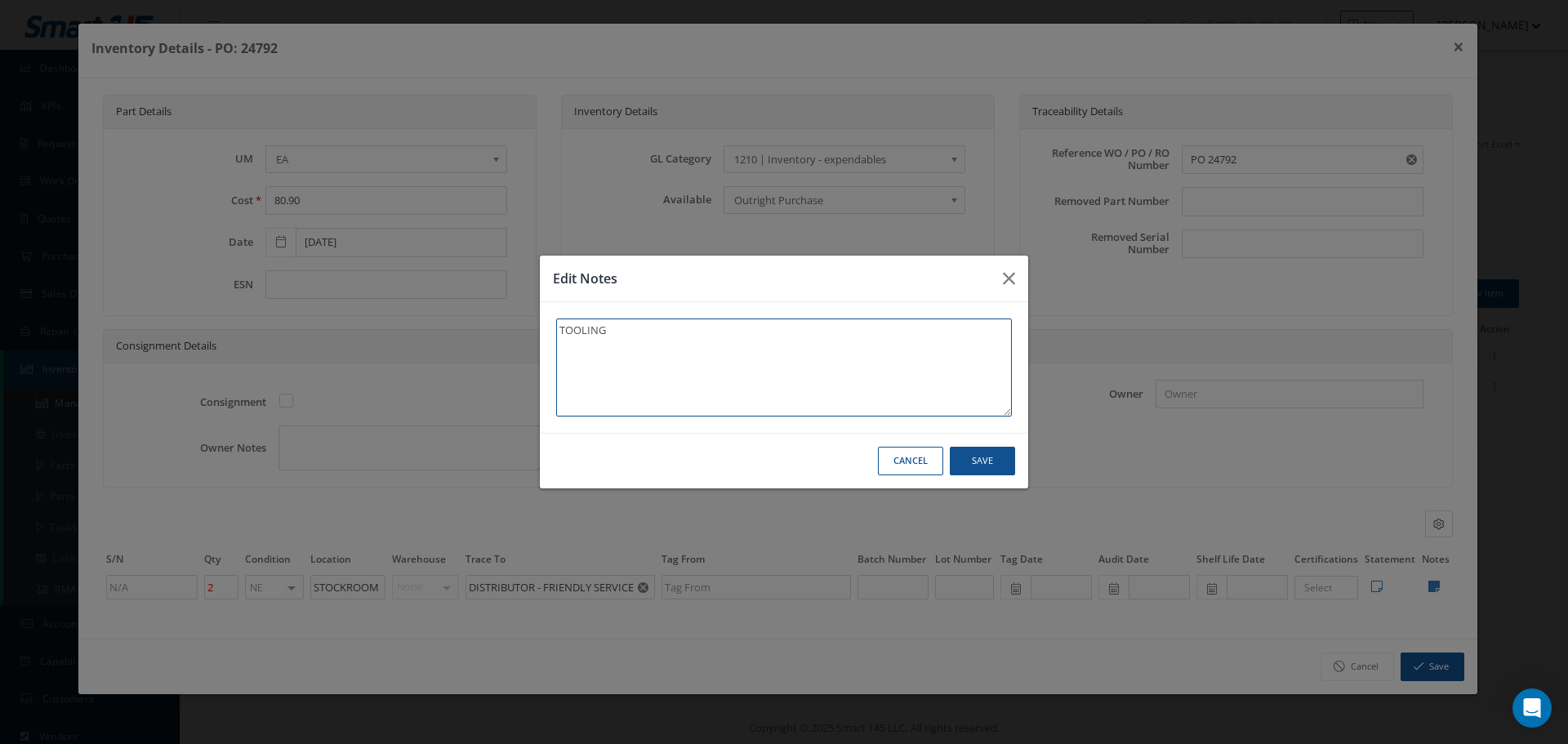
click at [700, 331] on textarea "TOOLING" at bounding box center [784, 367] width 456 height 98
type textarea "TOOLING"
paste textarea "** RECEIVED STOCK 09/23/2025."
type textarea "TOOLING ** RECEIVED STOCK 09/23/2025."
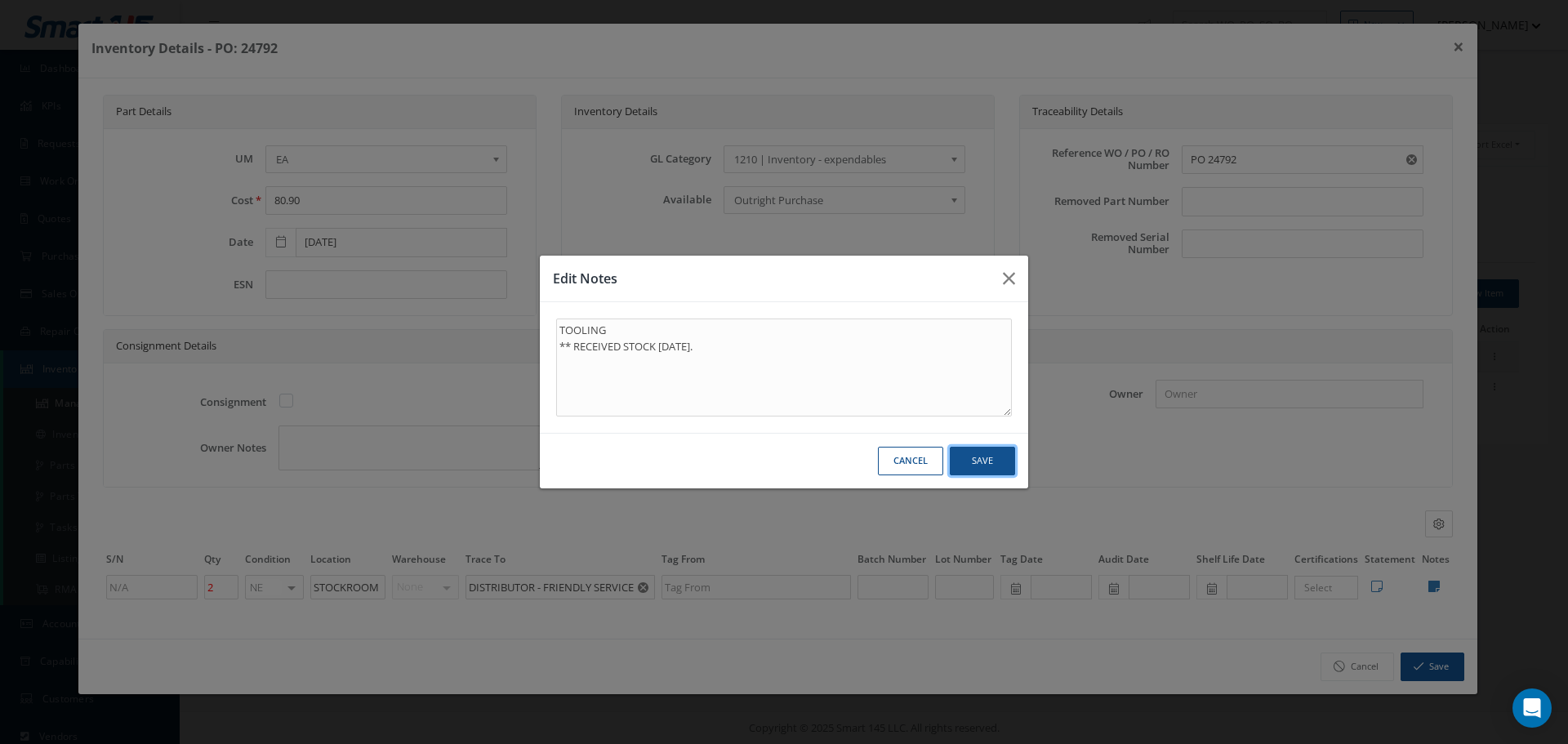
click at [980, 460] on button "Save" at bounding box center [982, 461] width 65 height 28
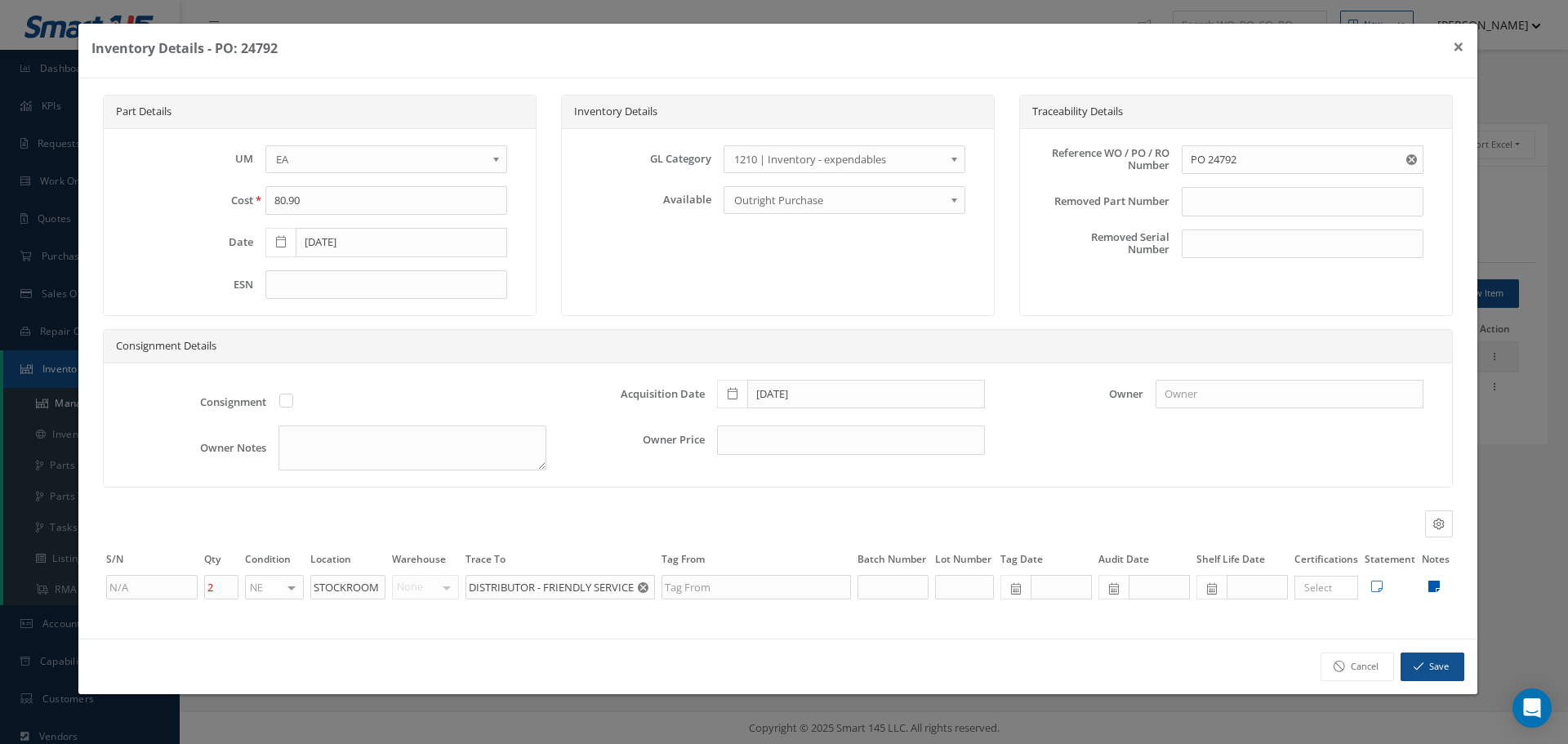
click at [1433, 588] on icon at bounding box center [1434, 587] width 11 height 13
type textarea "TOOLING ** RECEIVED STOCK 09/23/2025."
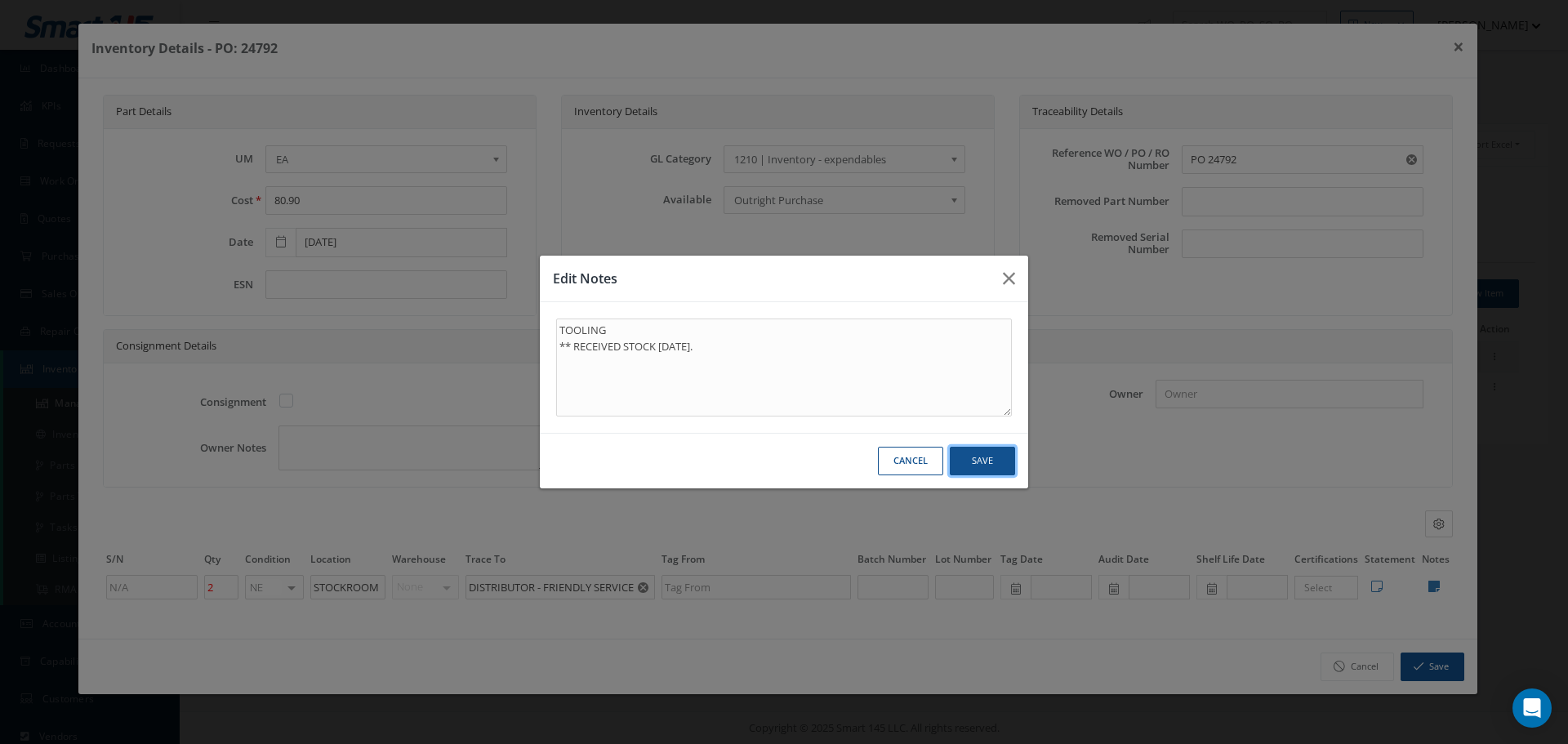
click button "Save"
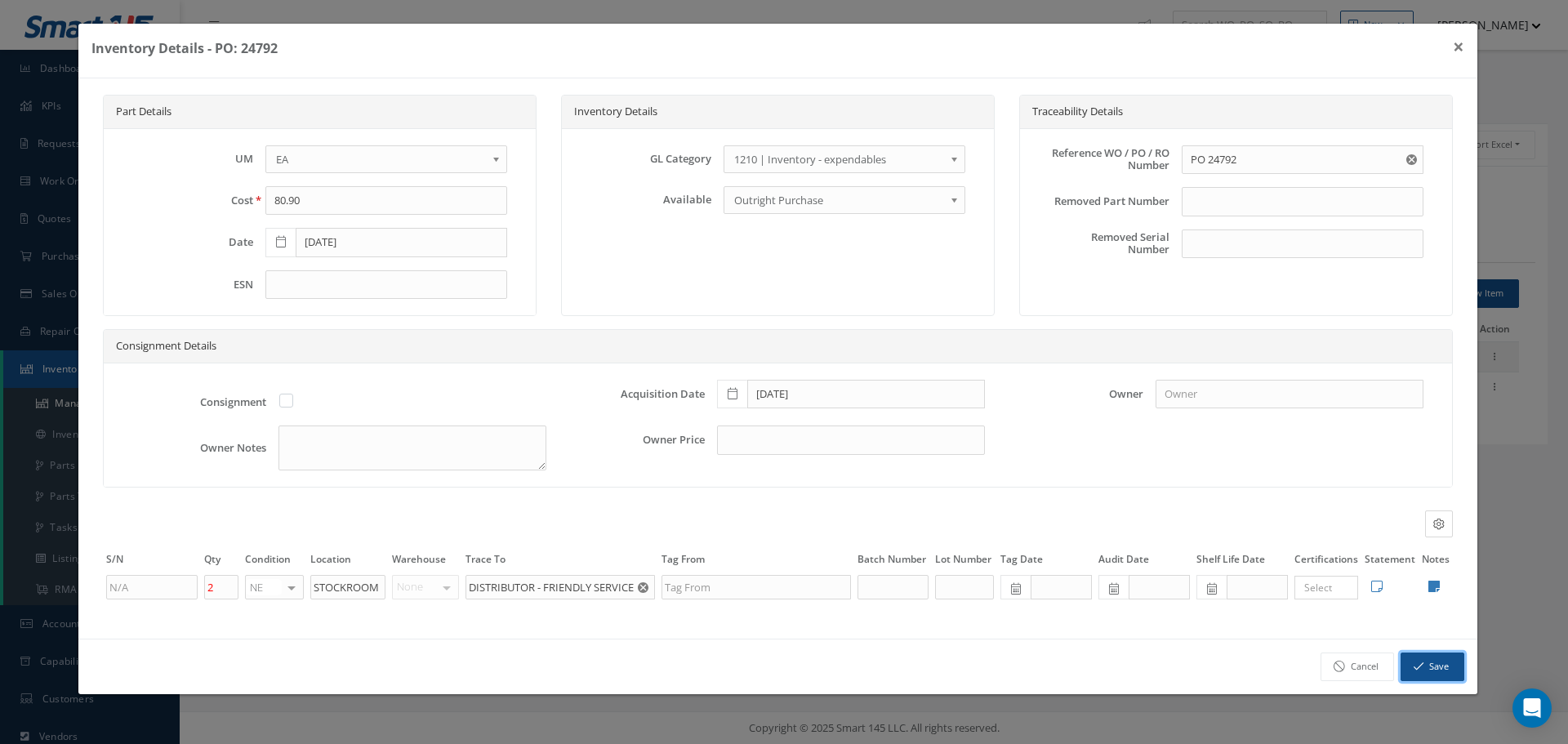
click button "Save"
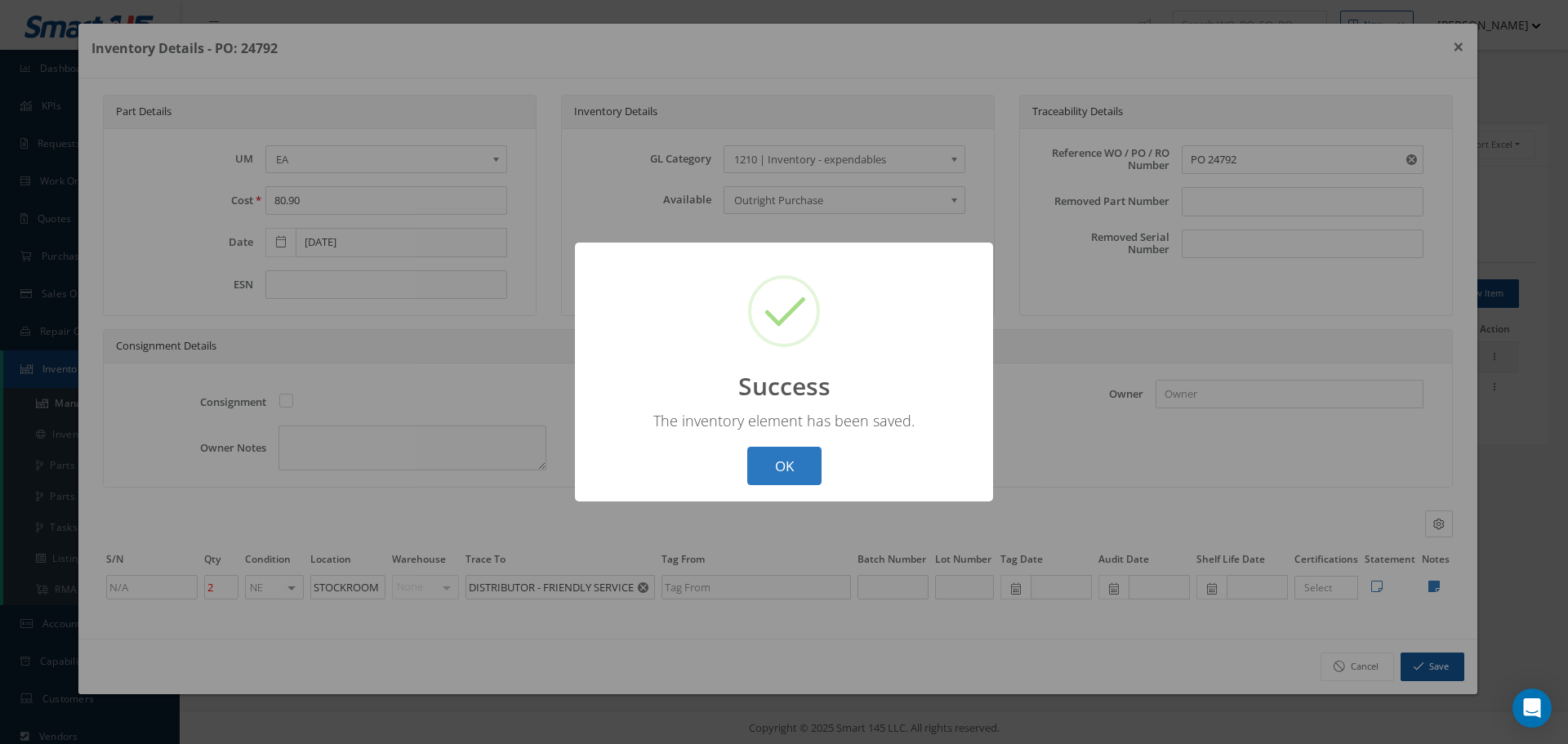
click button "OK"
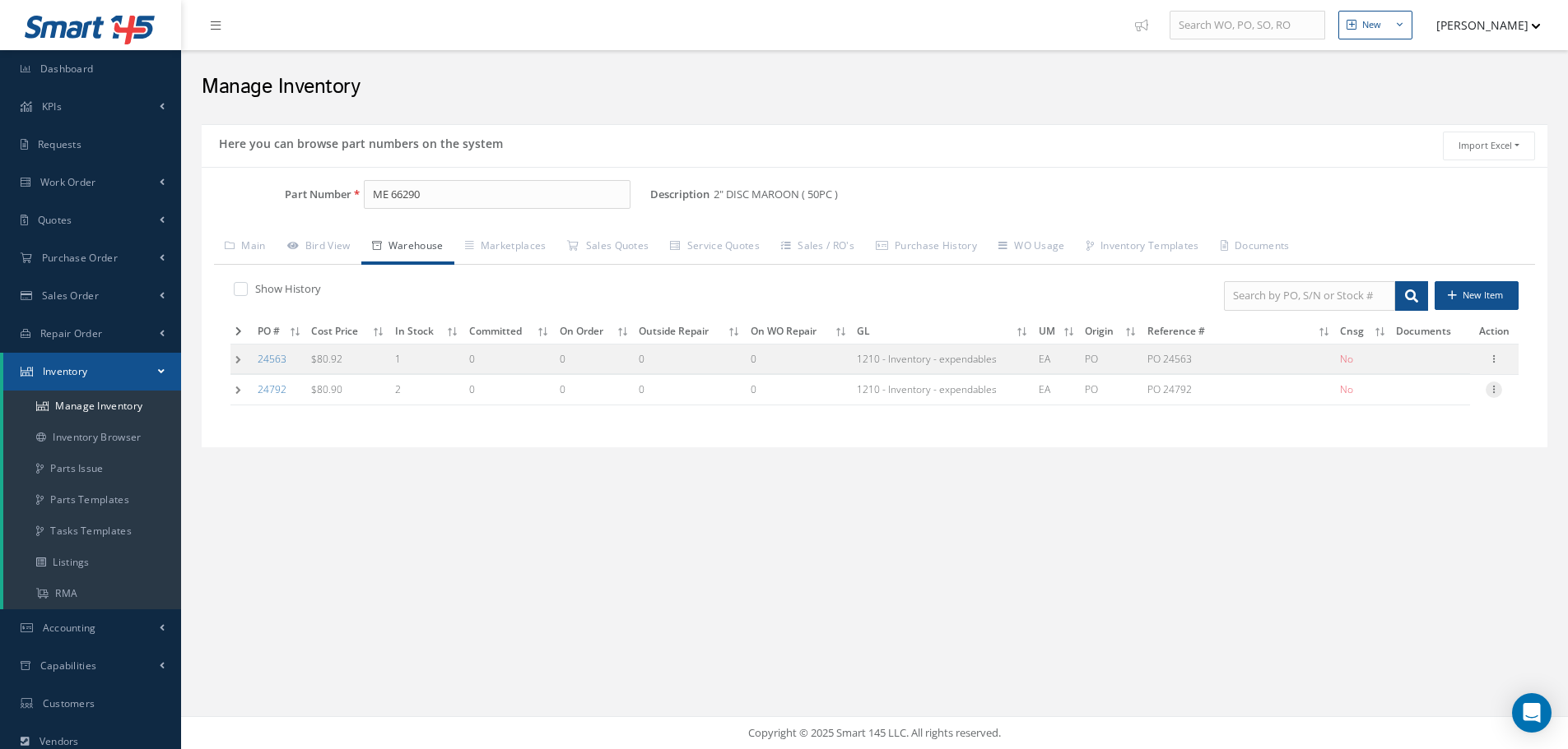
click icon
click link "Label"
